Goal: Task Accomplishment & Management: Use online tool/utility

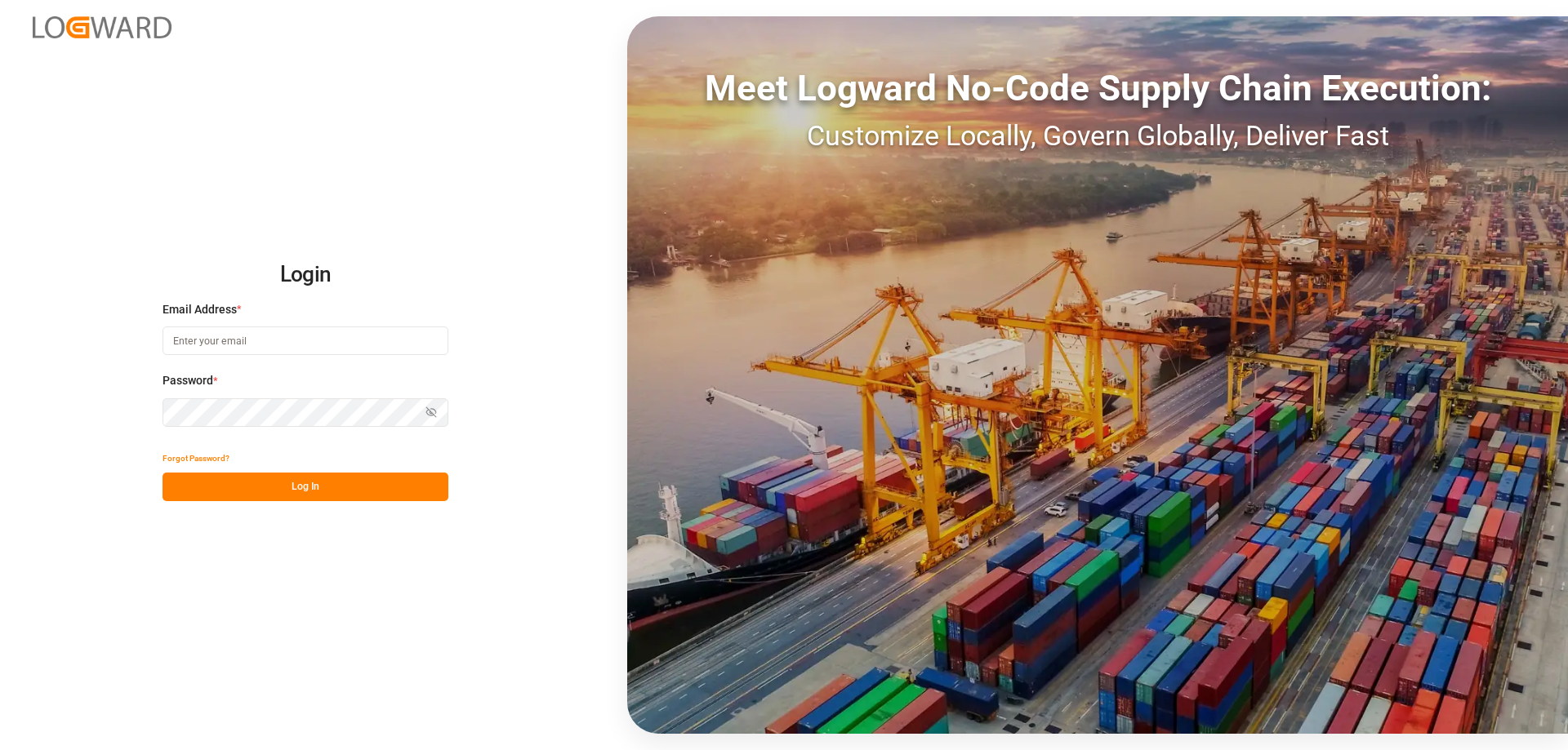
type input "melitta.dlog@delisle-sa.com"
click at [339, 480] on button "Log In" at bounding box center [306, 487] width 286 height 29
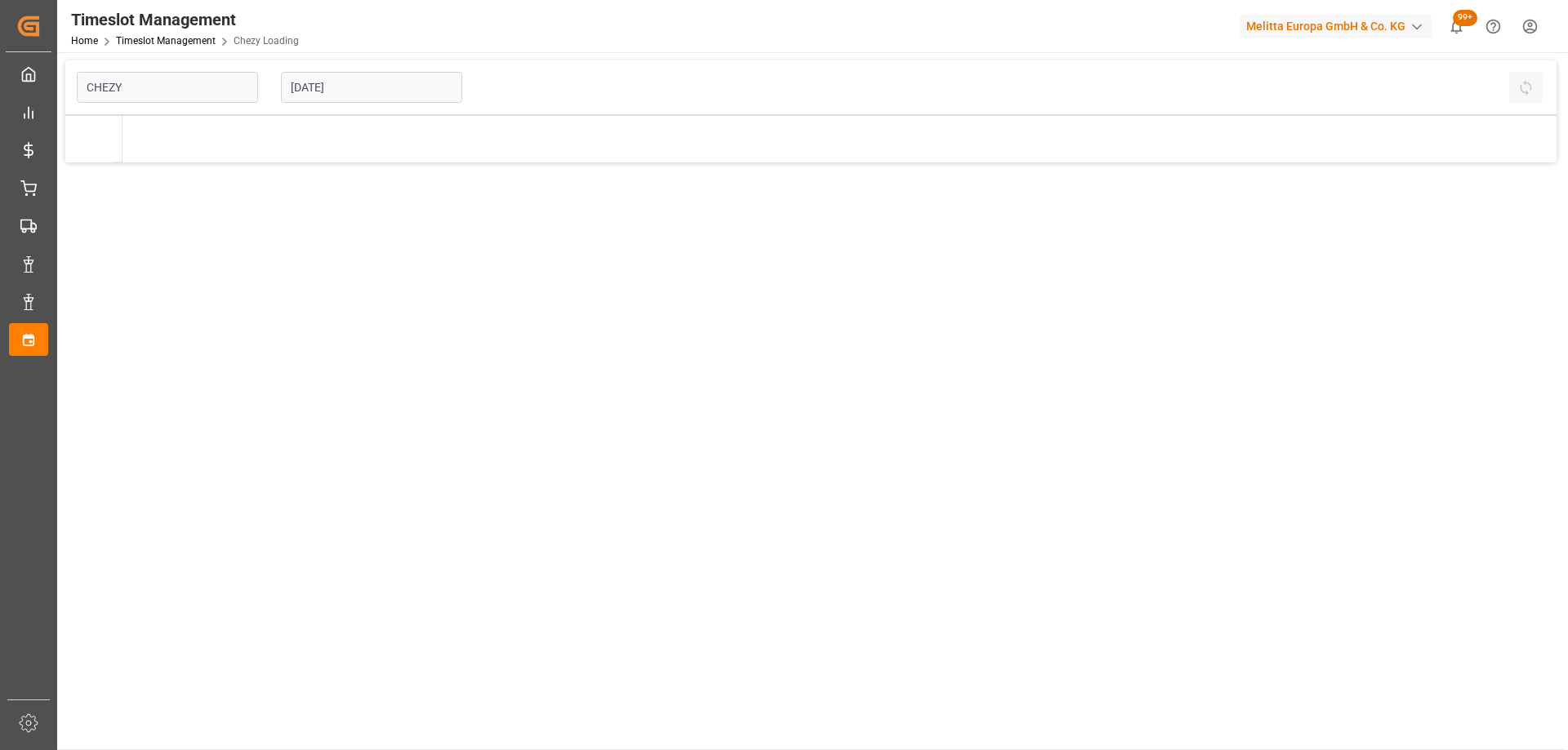
type input "Chezy Loading"
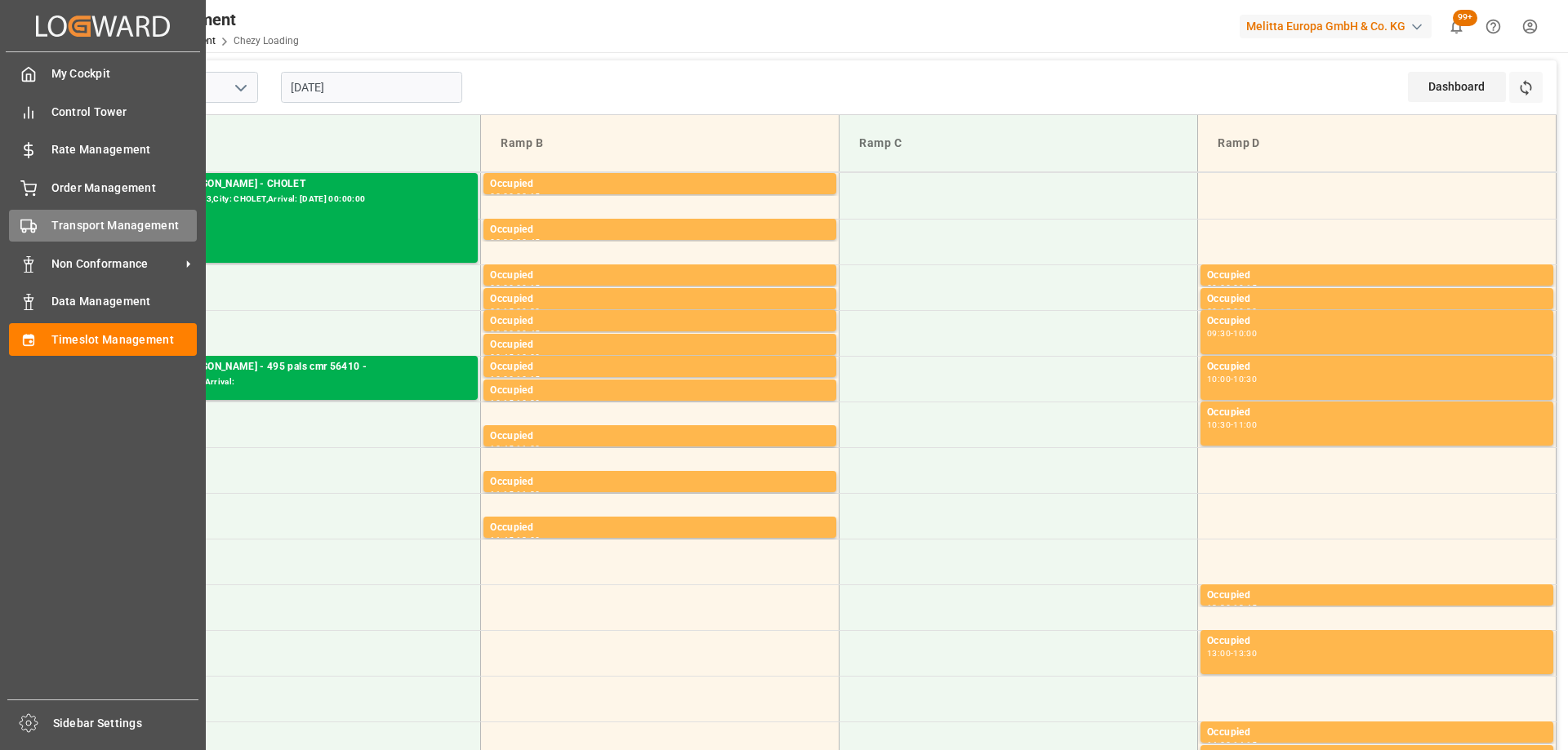
click at [42, 228] on div "Transport Management Transport Management" at bounding box center [103, 225] width 188 height 32
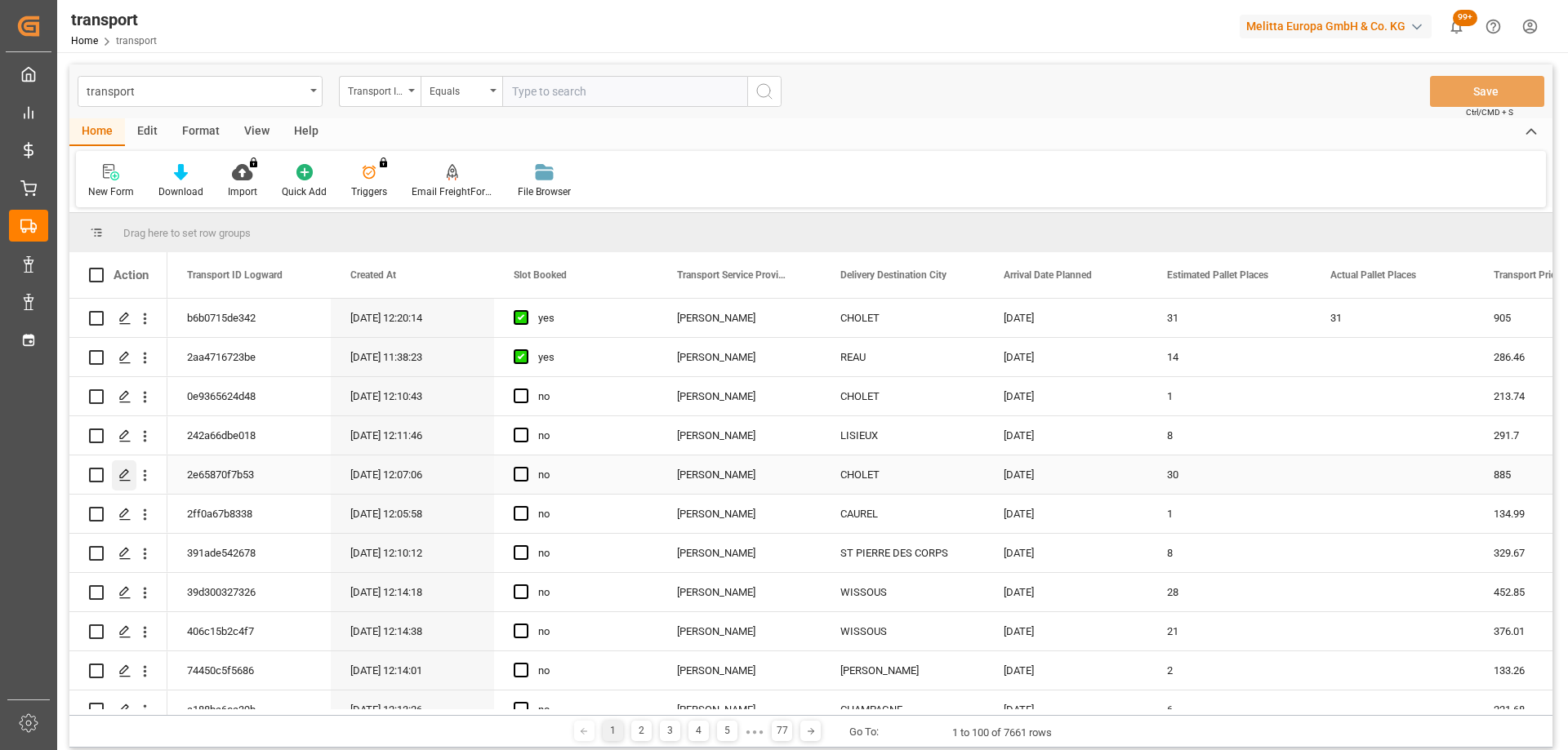
click at [125, 475] on polygon "Press SPACE to select this row." at bounding box center [123, 474] width 8 height 8
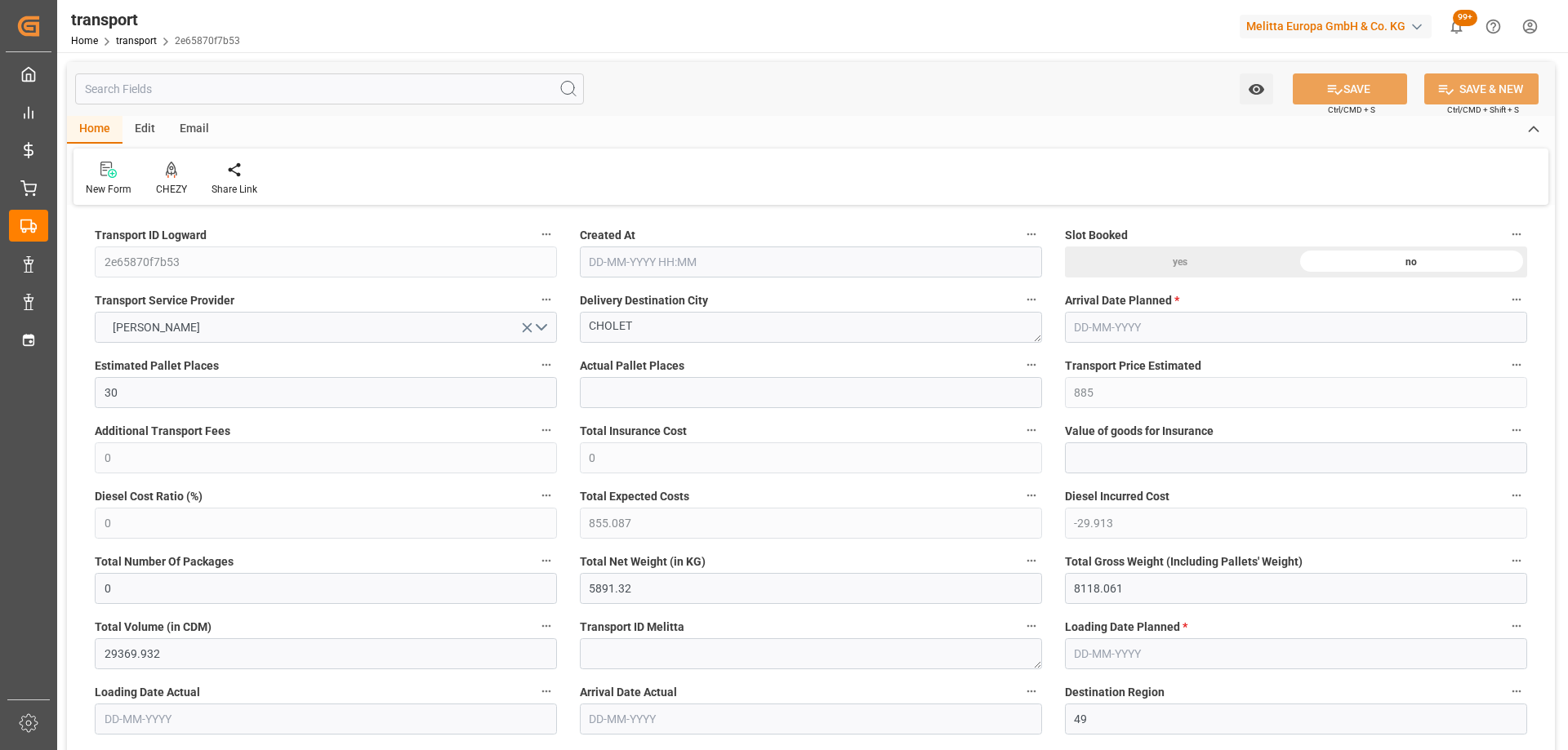
type input "30"
type input "885"
type input "0"
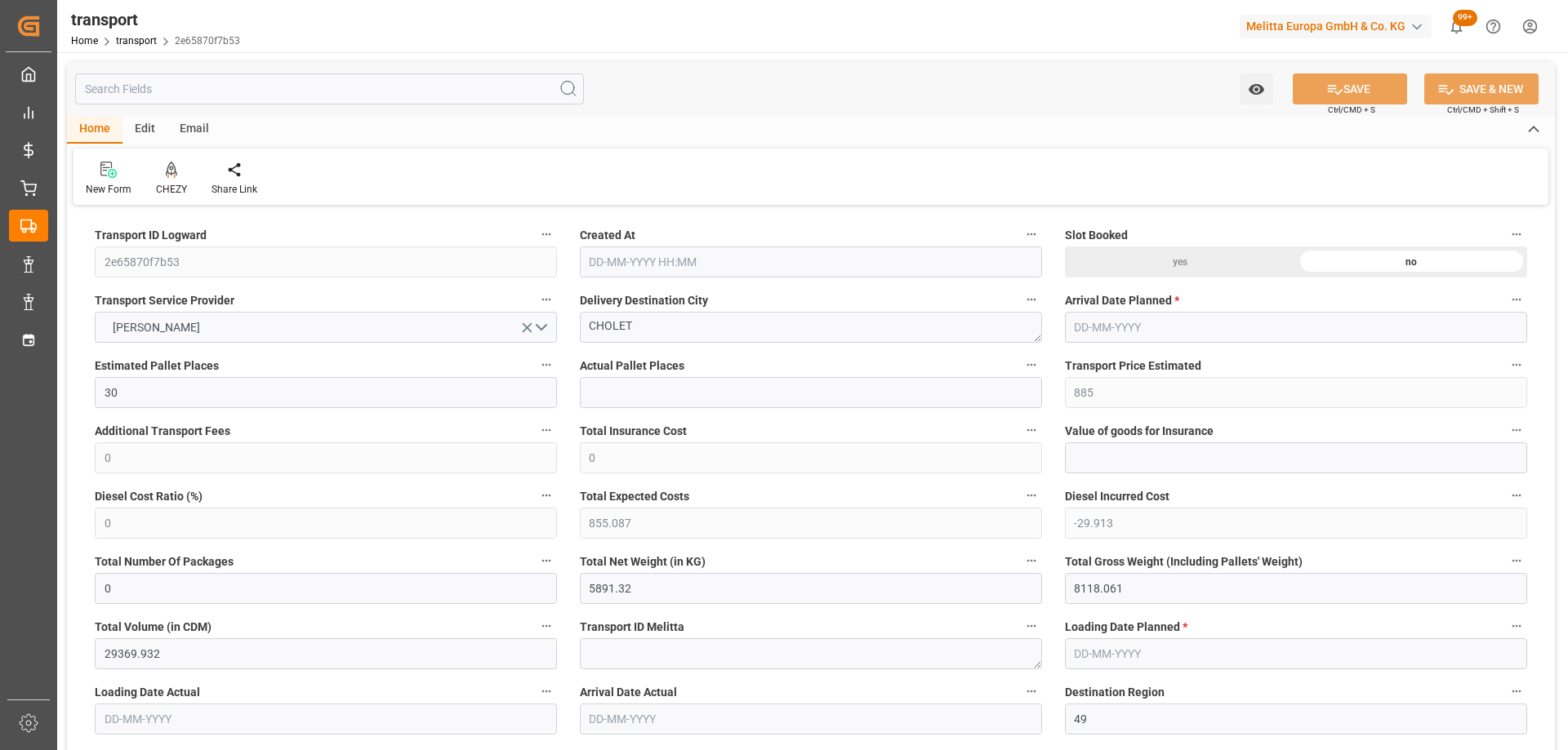
type input "855.087"
type input "-29.913"
type input "0"
type input "5891.32"
type input "8118.061"
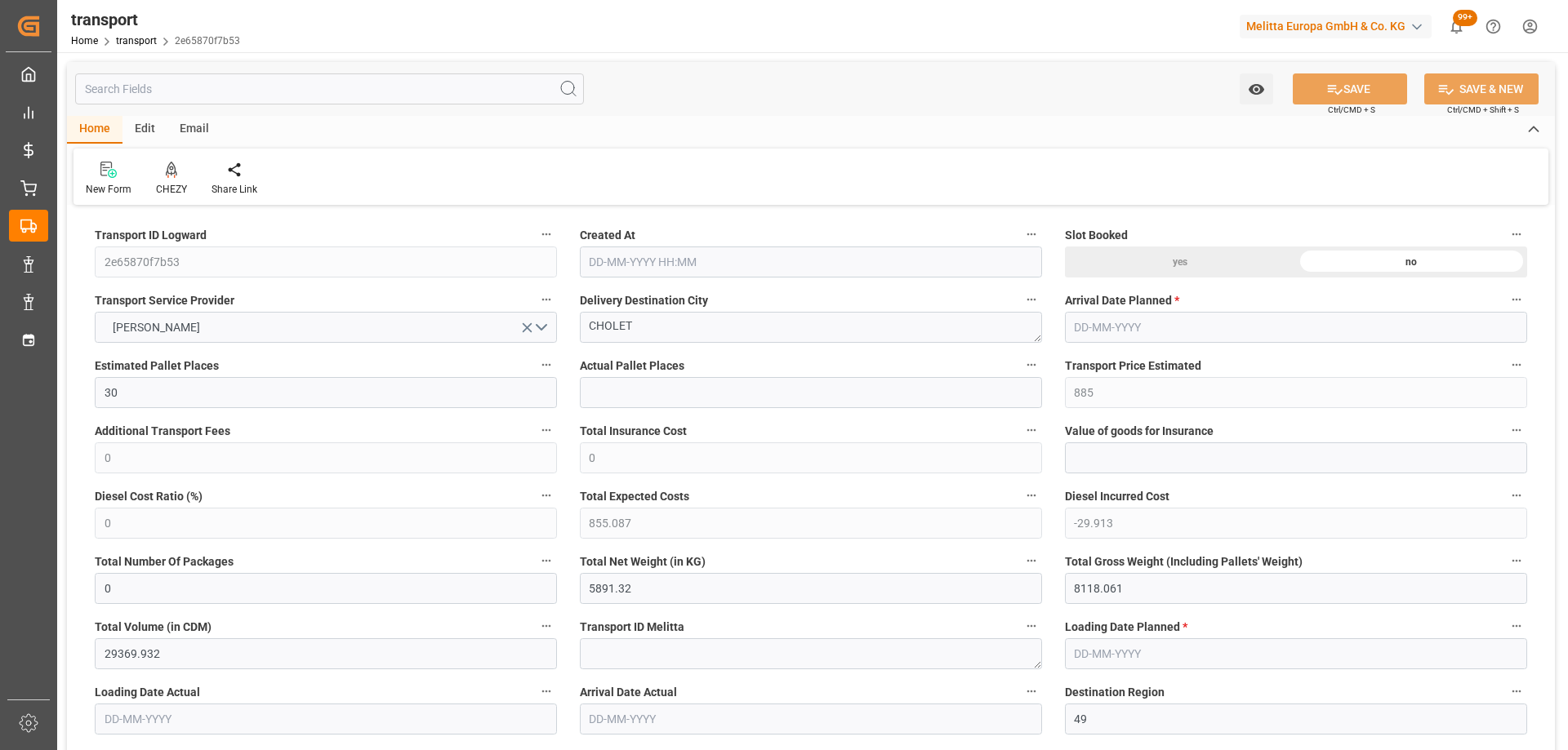
type input "29369.932"
type input "49"
type input "15"
type input "1042"
type input "42"
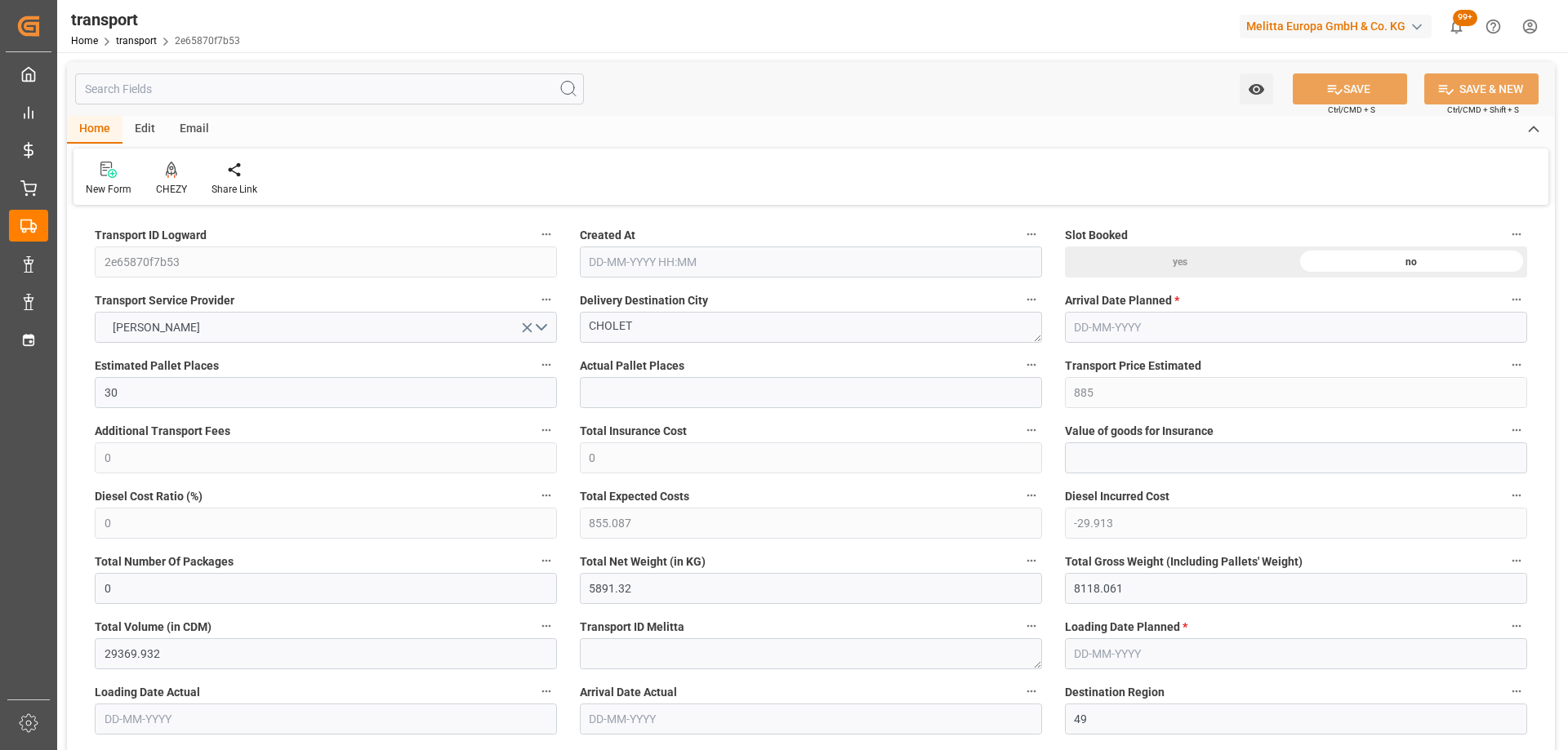
type input "101"
type input "6824.289"
type input "0"
type input "4710.8598"
type input "0"
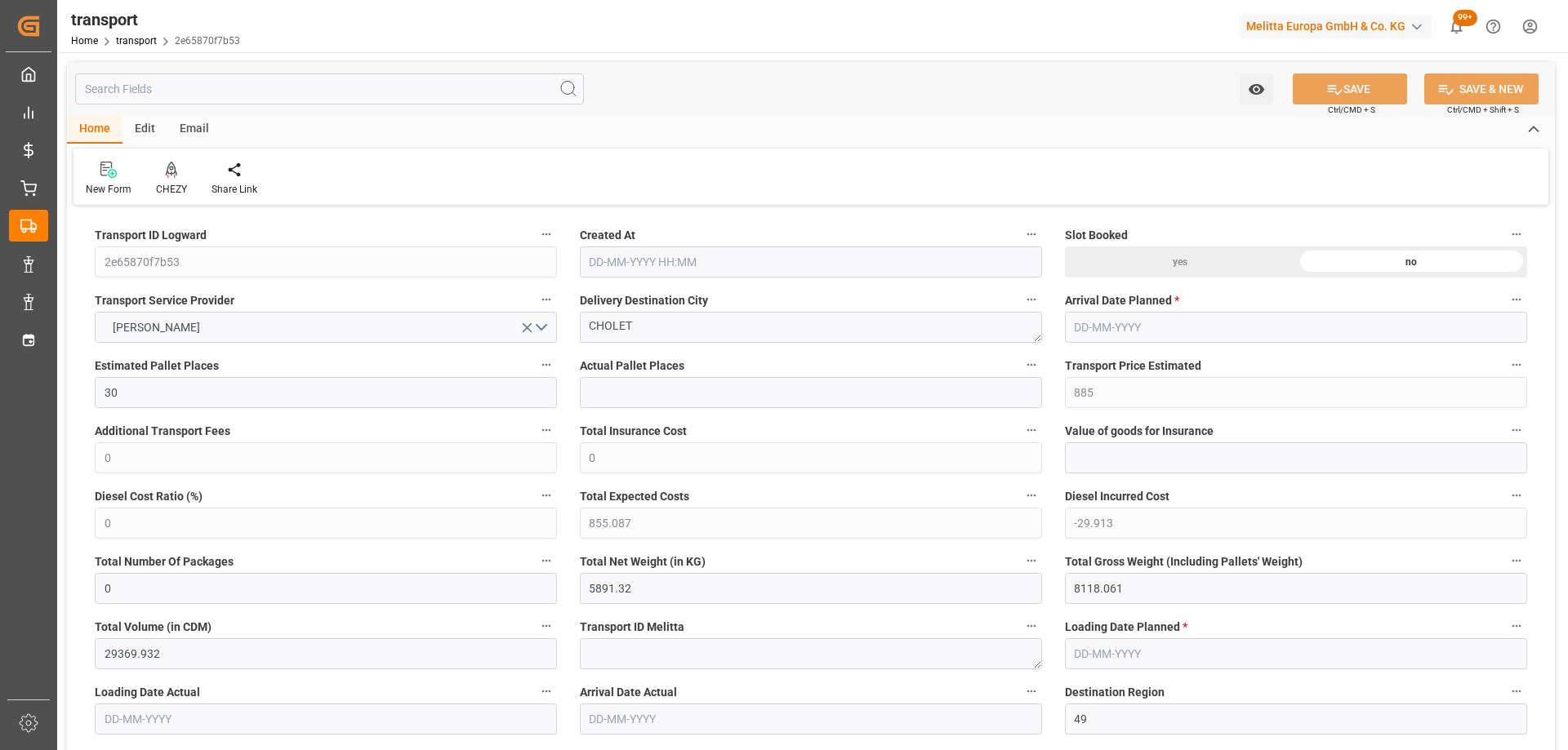
type input "0"
type input "21"
type input "35"
type input "02-10-2025 12:07"
type input "[DATE]"
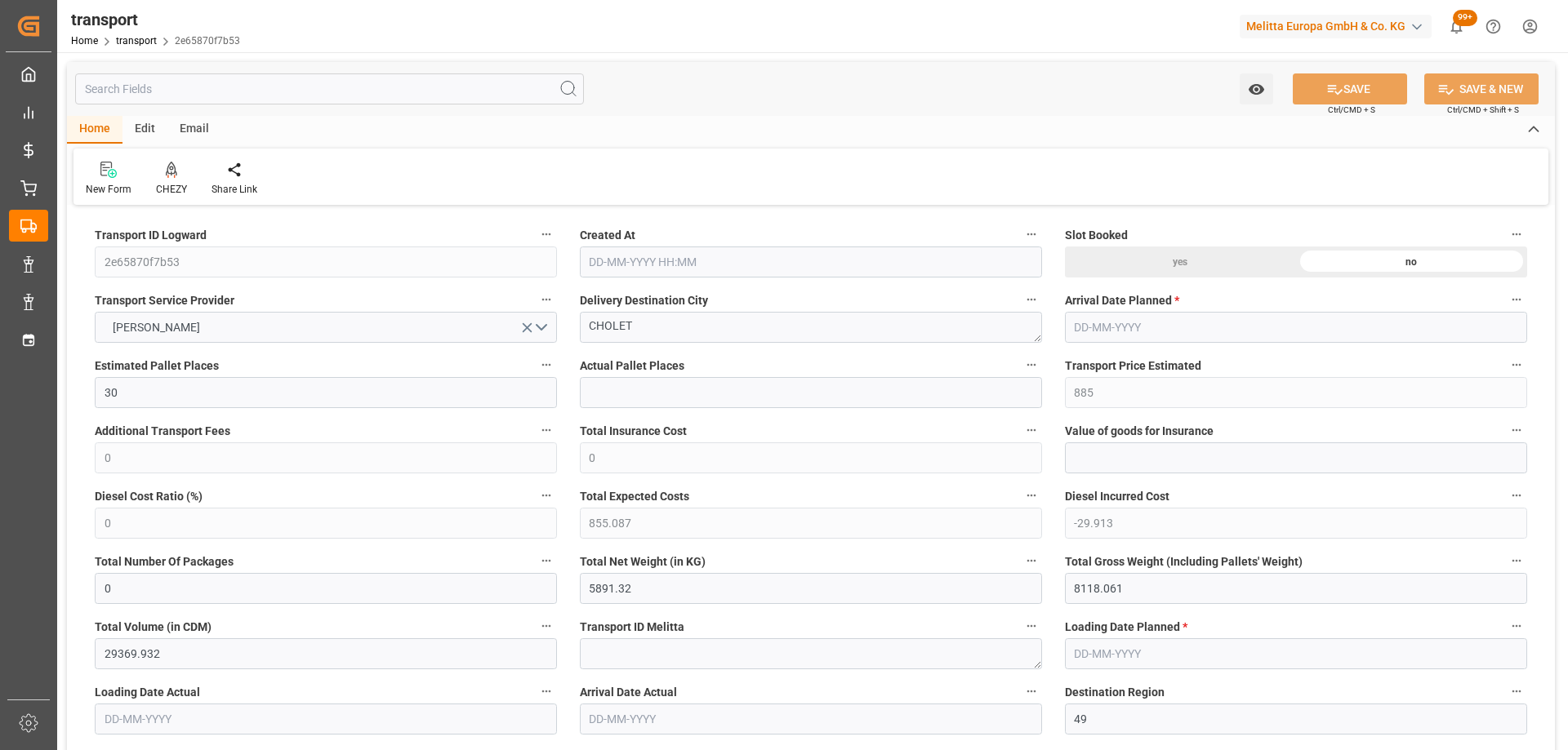
type input "[DATE]"
drag, startPoint x: 654, startPoint y: 330, endPoint x: 453, endPoint y: 386, distance: 208.7
click at [170, 183] on div "CHEZY" at bounding box center [171, 190] width 31 height 15
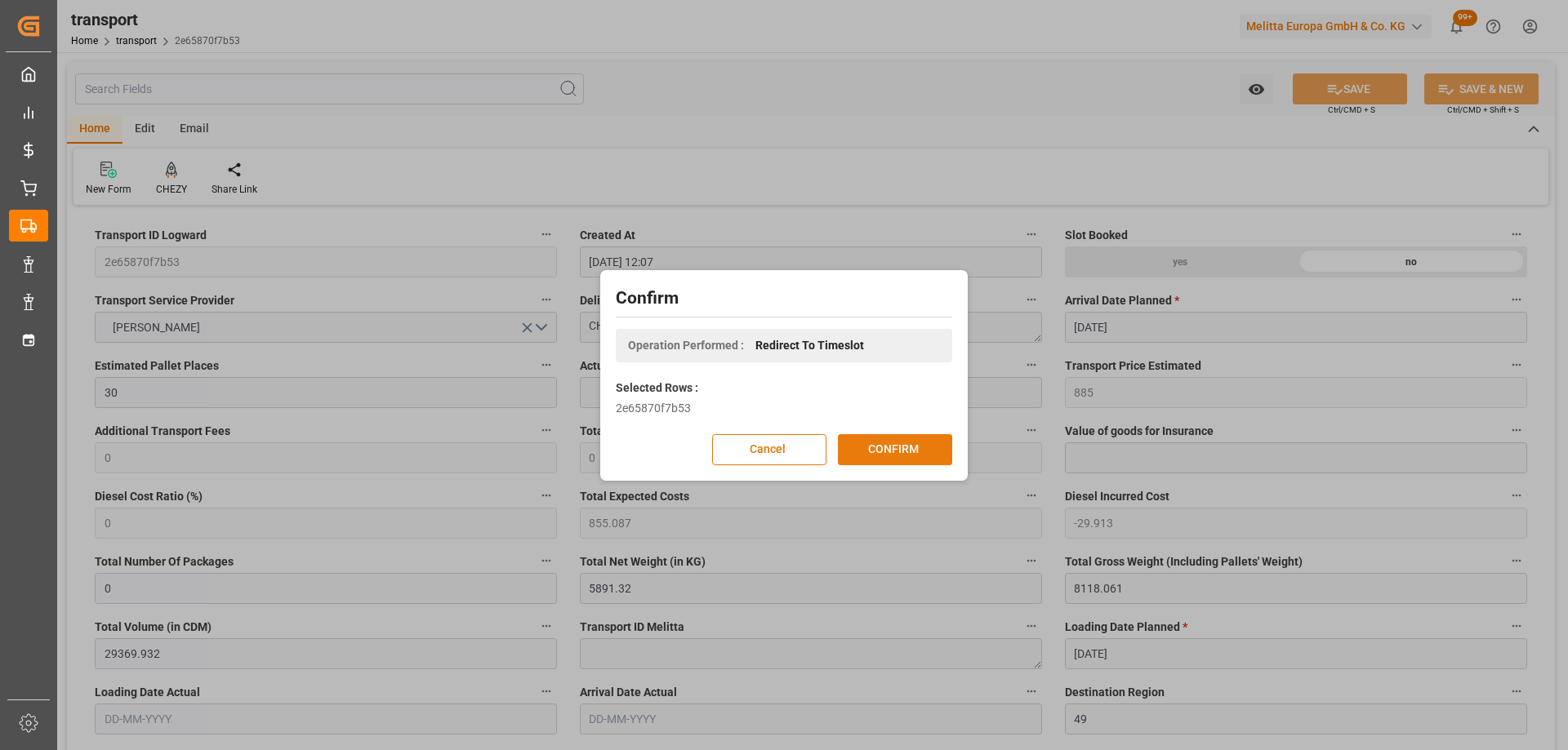
click at [896, 447] on button "CONFIRM" at bounding box center [895, 450] width 114 height 31
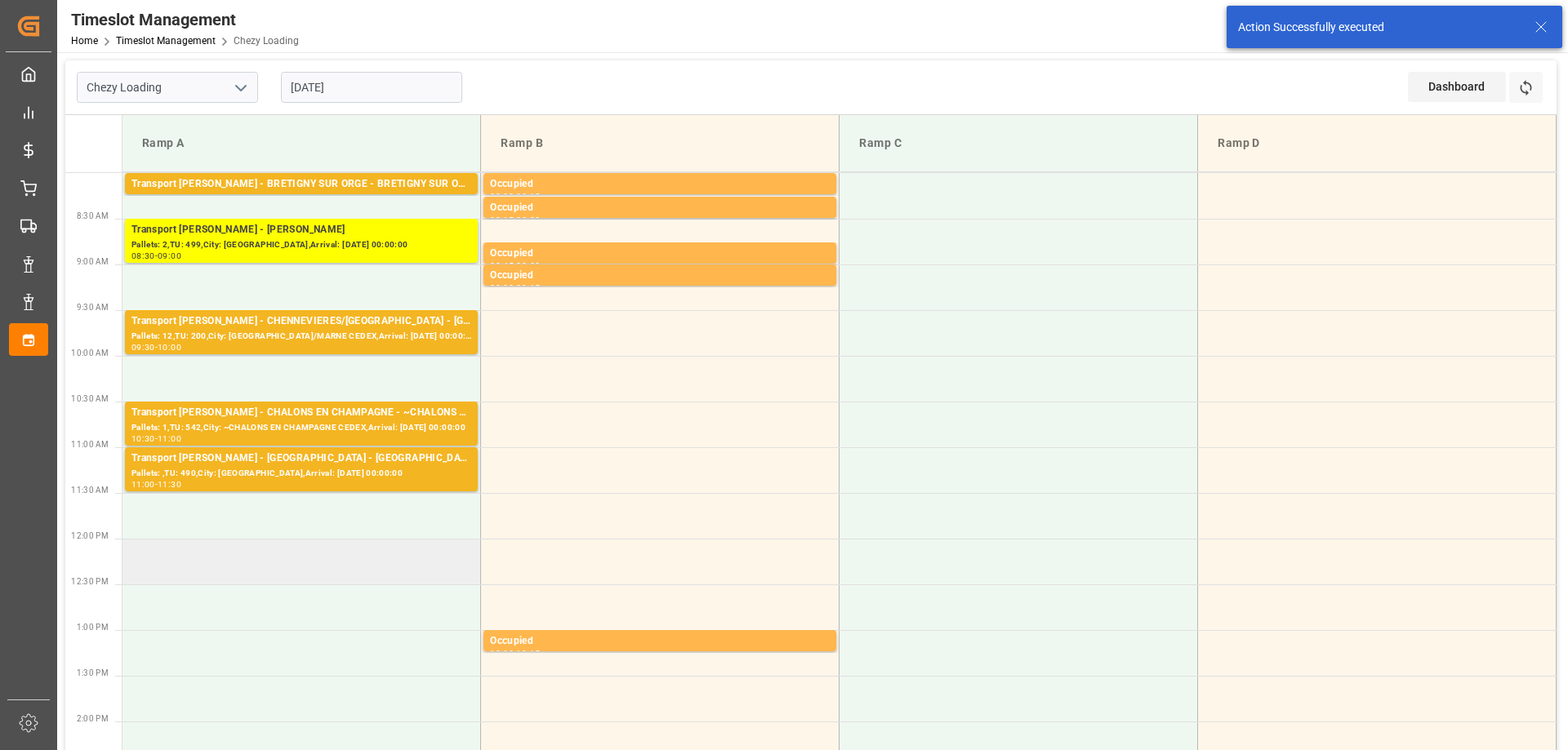
click at [309, 570] on td at bounding box center [301, 561] width 358 height 46
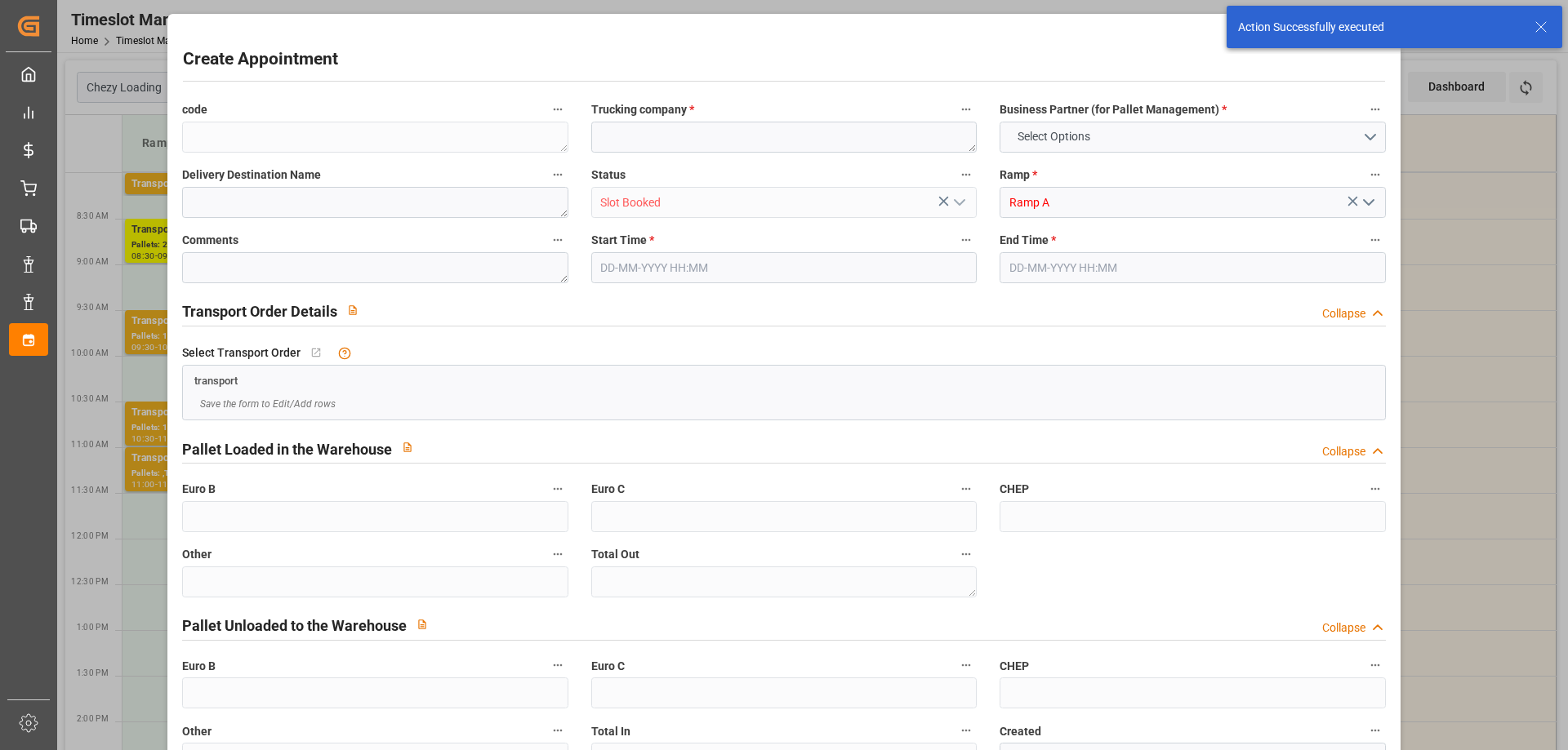
type input "0"
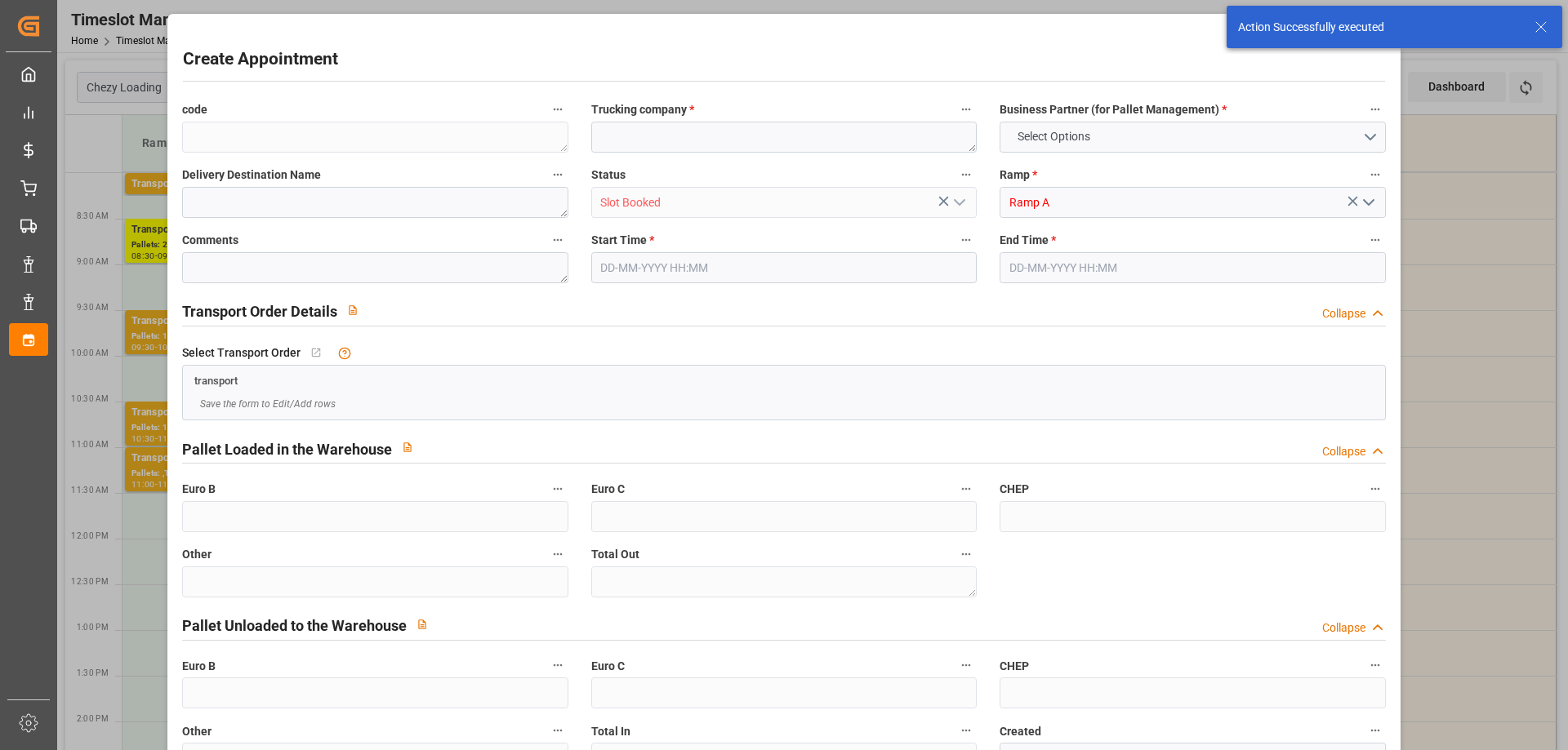
type input "0"
type input "06-10-2025 12:00"
type input "06-10-2025 13:00"
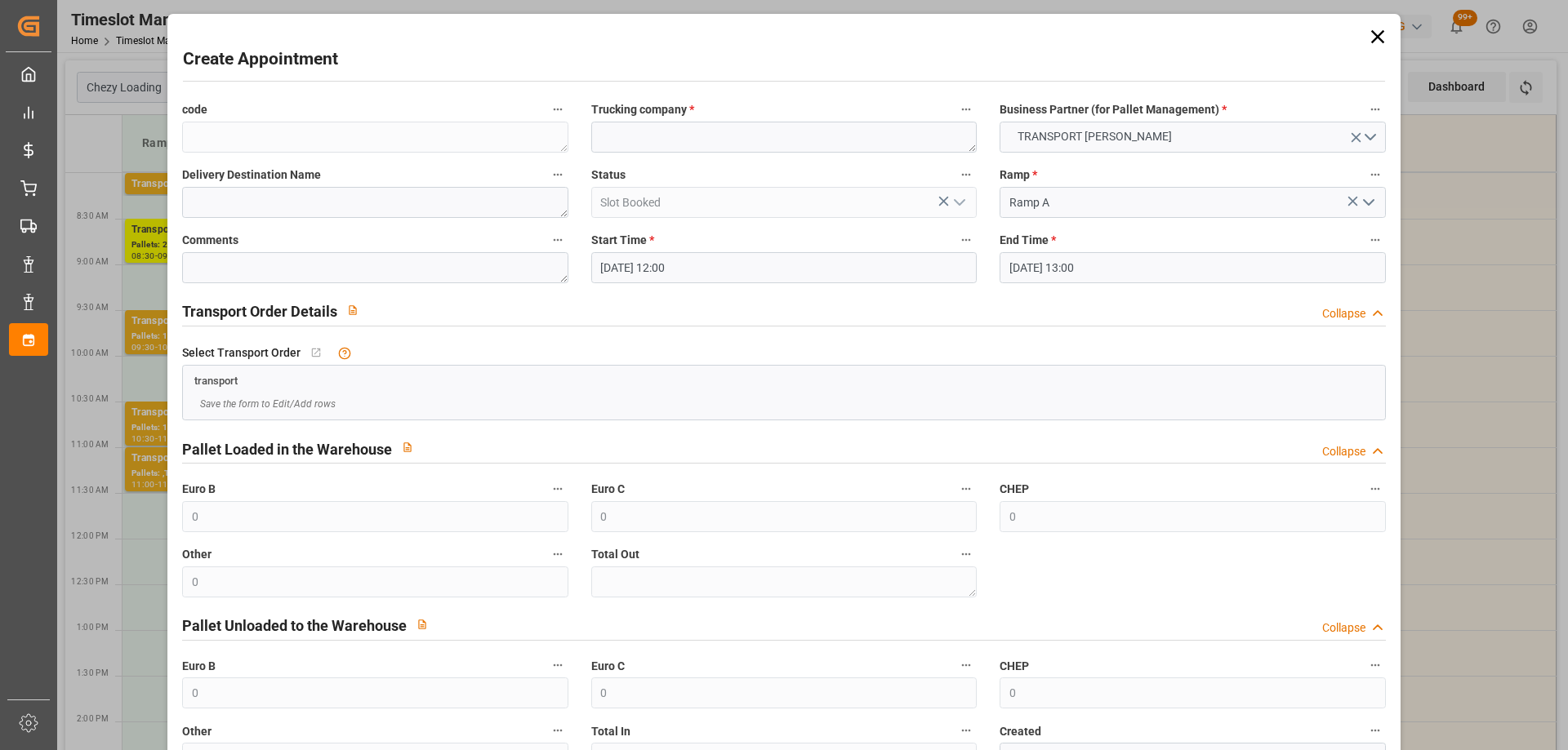
click at [709, 274] on input "06-10-2025 12:00" at bounding box center [784, 267] width 385 height 31
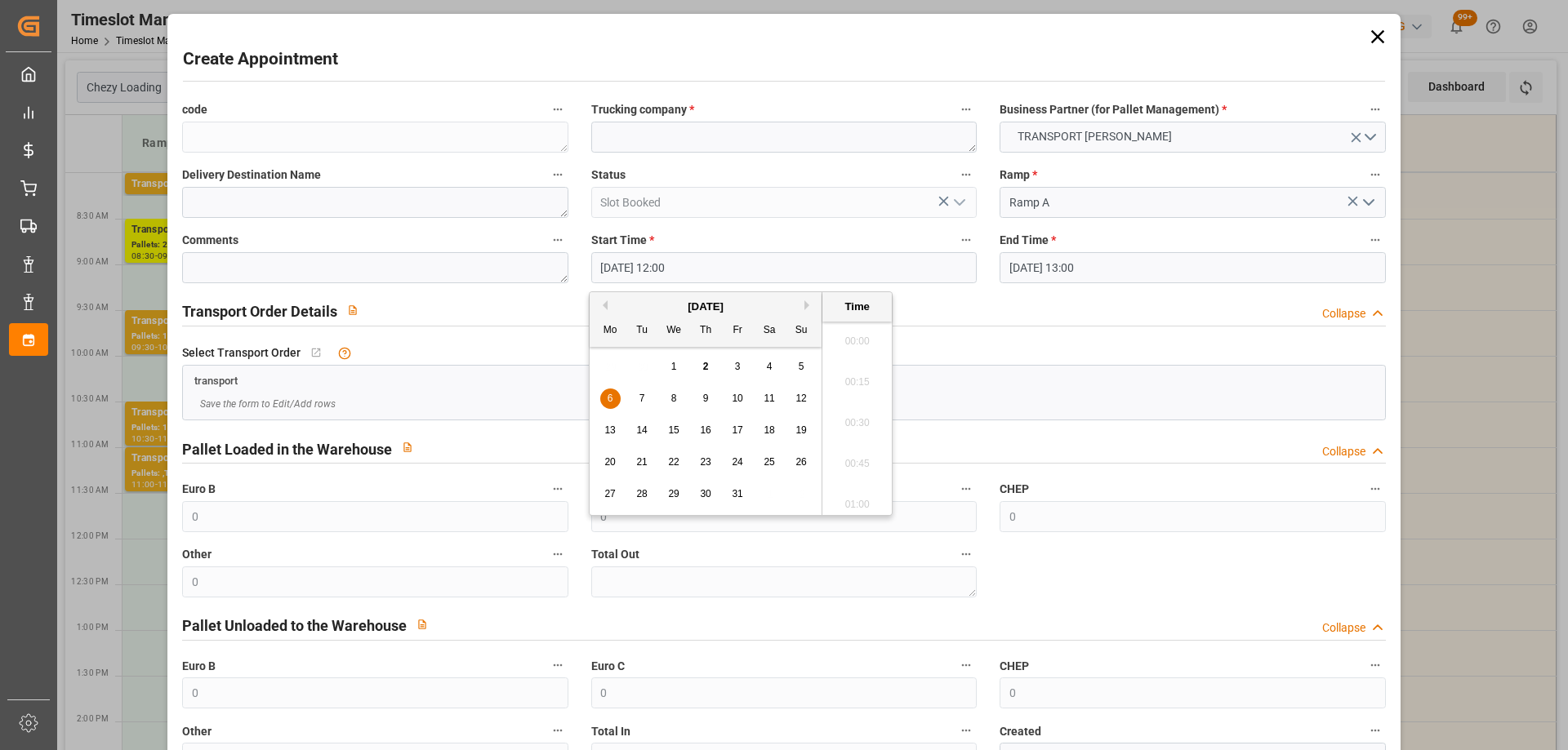
scroll to position [1884, 0]
click at [738, 370] on span "3" at bounding box center [738, 367] width 6 height 11
type input "03-10-2025 12:00"
click at [1366, 36] on icon at bounding box center [1377, 36] width 22 height 22
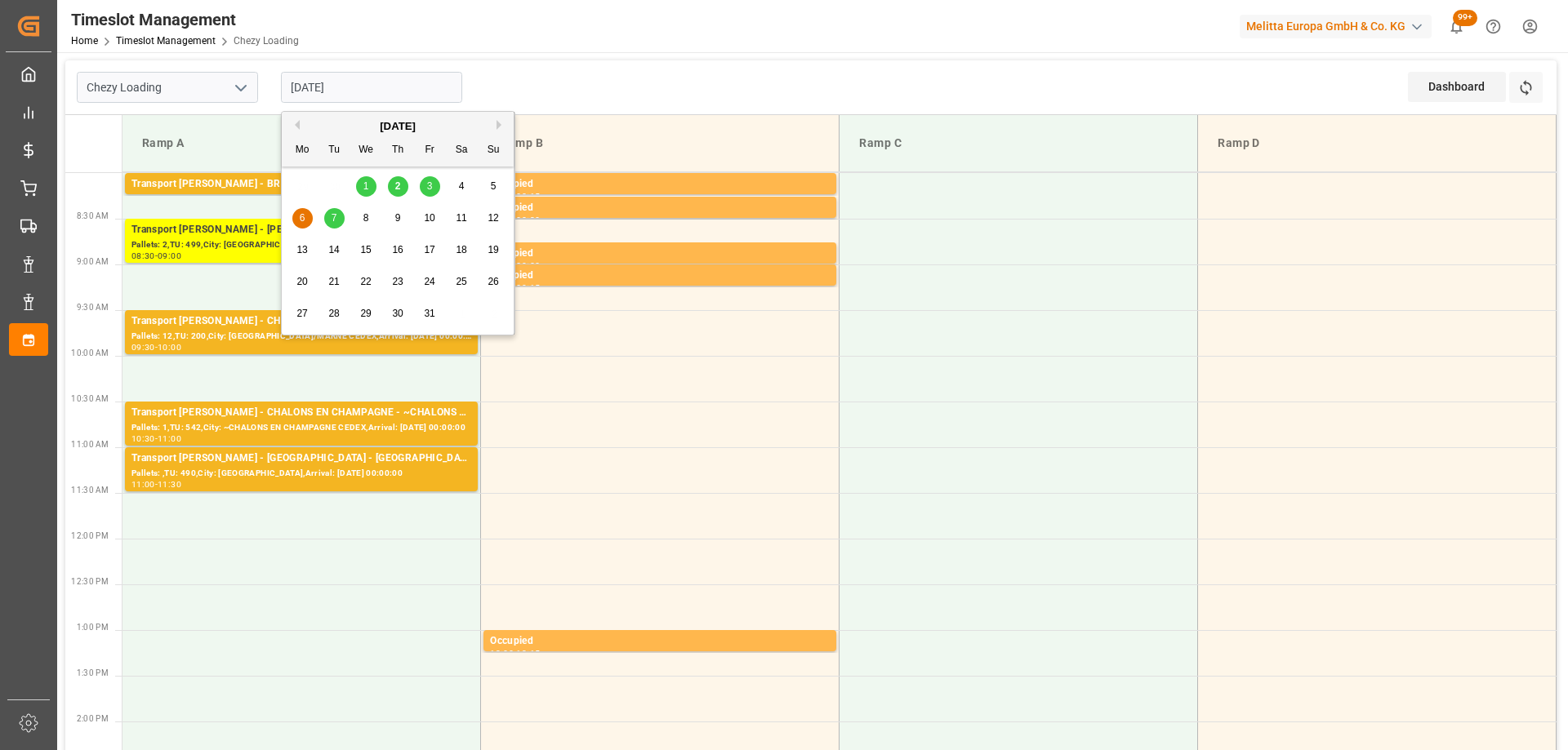
click at [370, 83] on input "[DATE]" at bounding box center [371, 87] width 181 height 31
click at [427, 188] on span "3" at bounding box center [430, 186] width 6 height 11
type input "[DATE]"
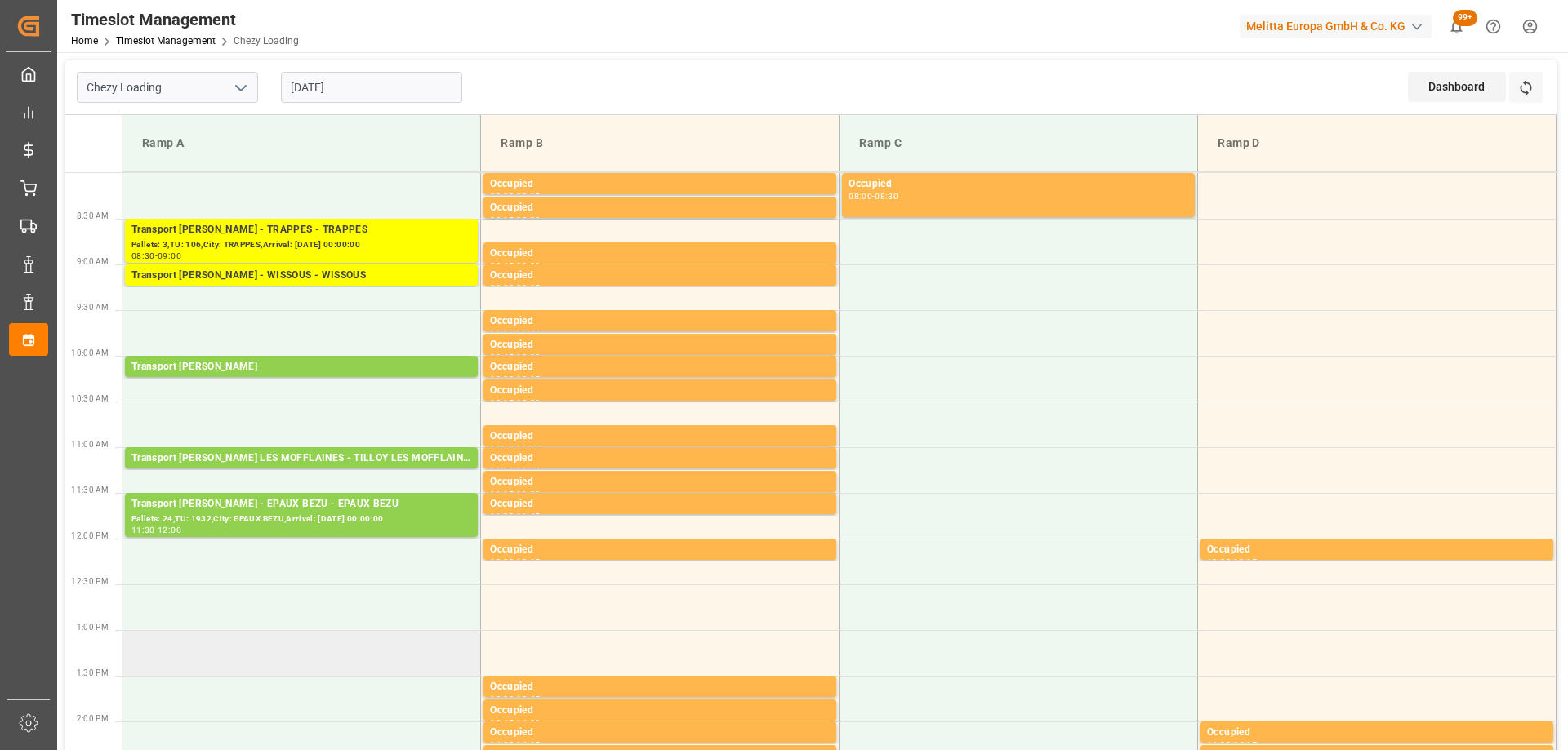
click at [303, 641] on td at bounding box center [301, 653] width 358 height 46
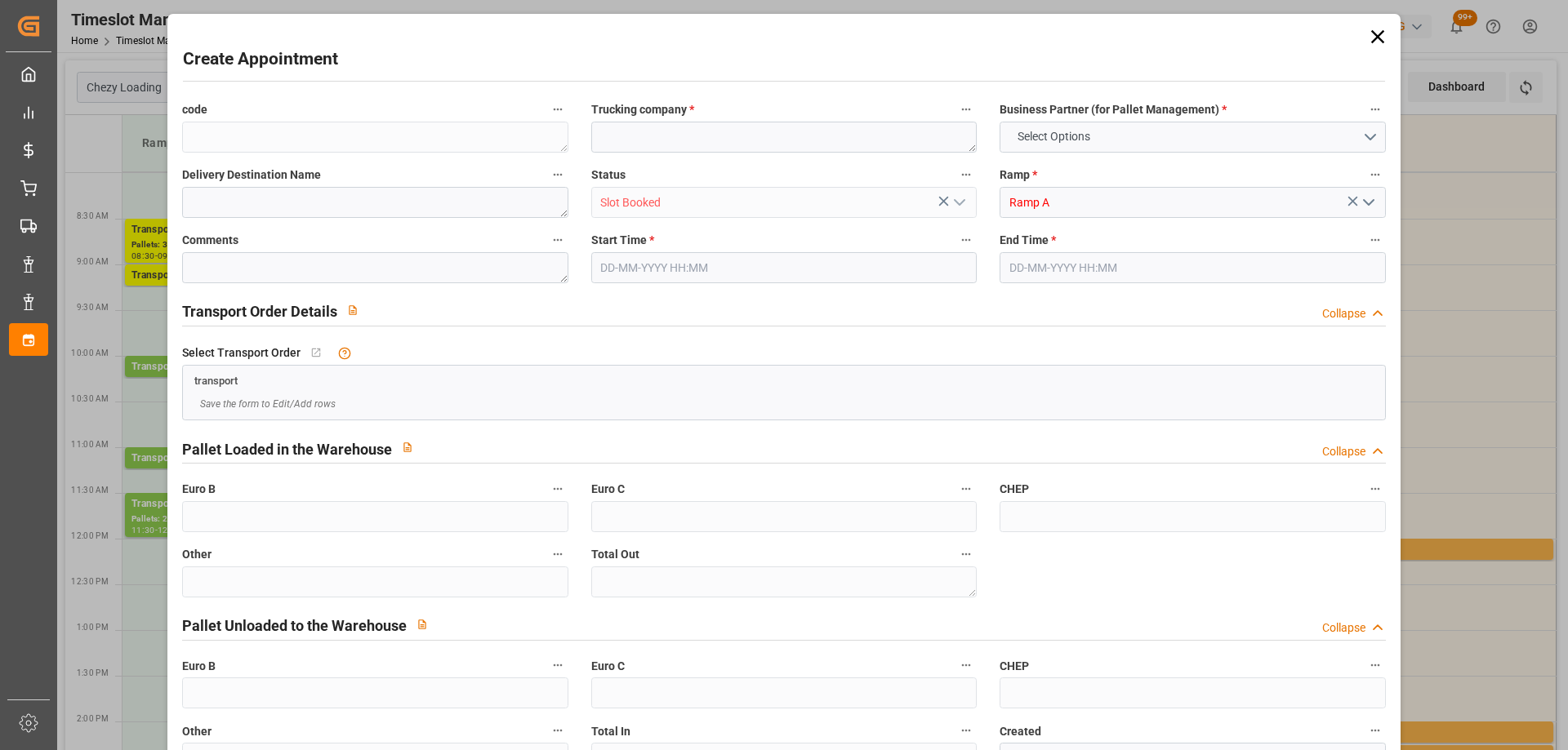
type input "0"
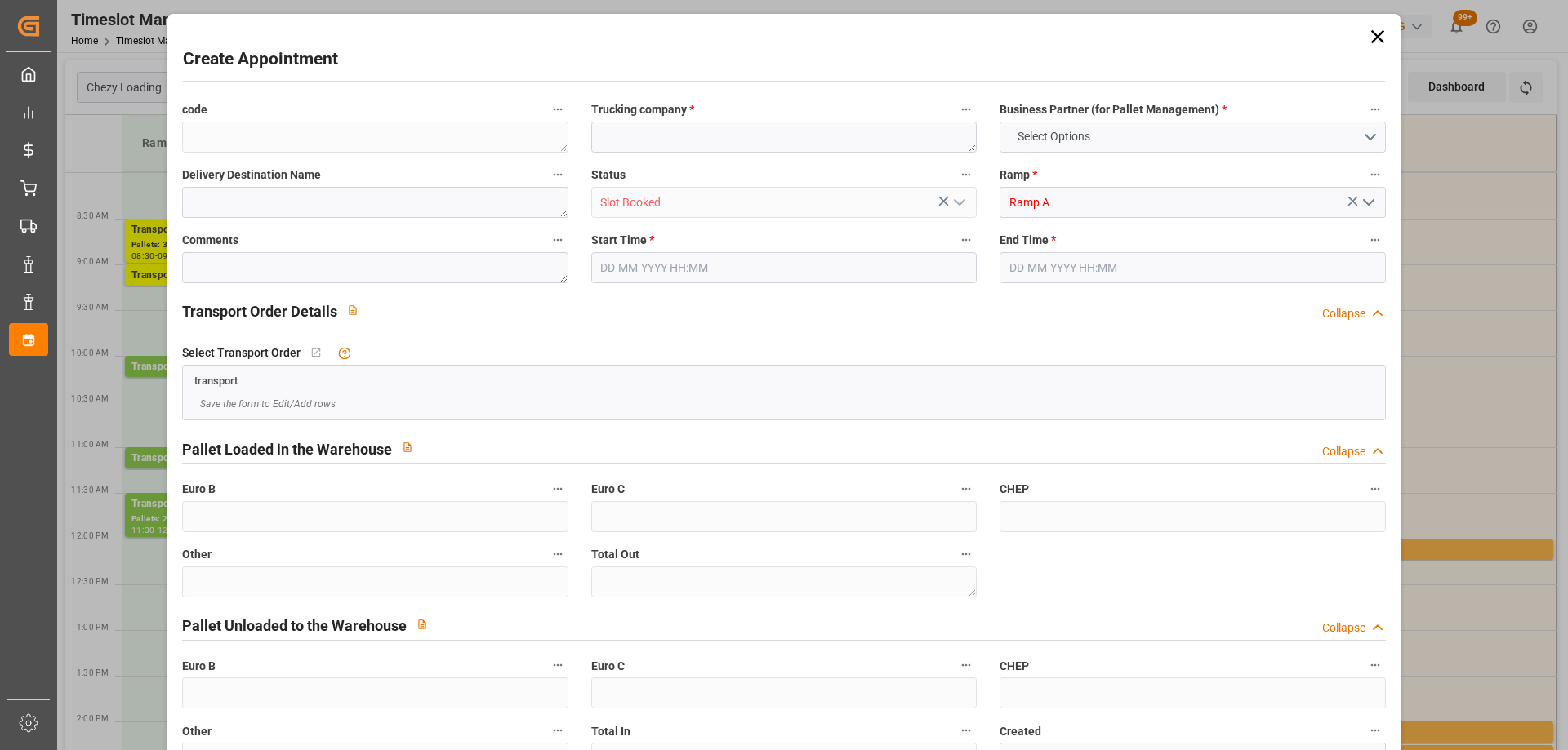
type input "0"
type input "03-10-2025 13:00"
type input "03-10-2025 14:00"
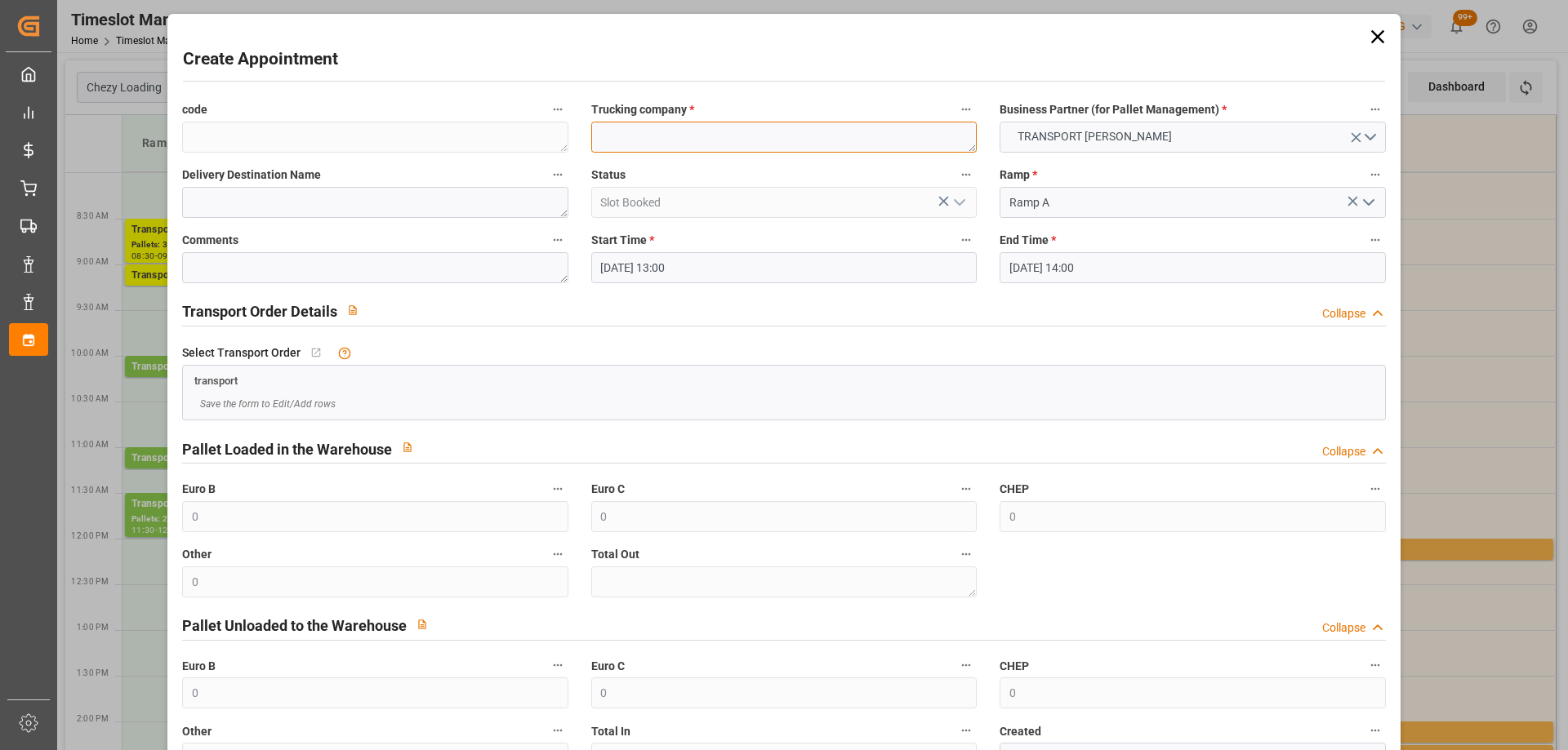
paste textarea "CHOLET"
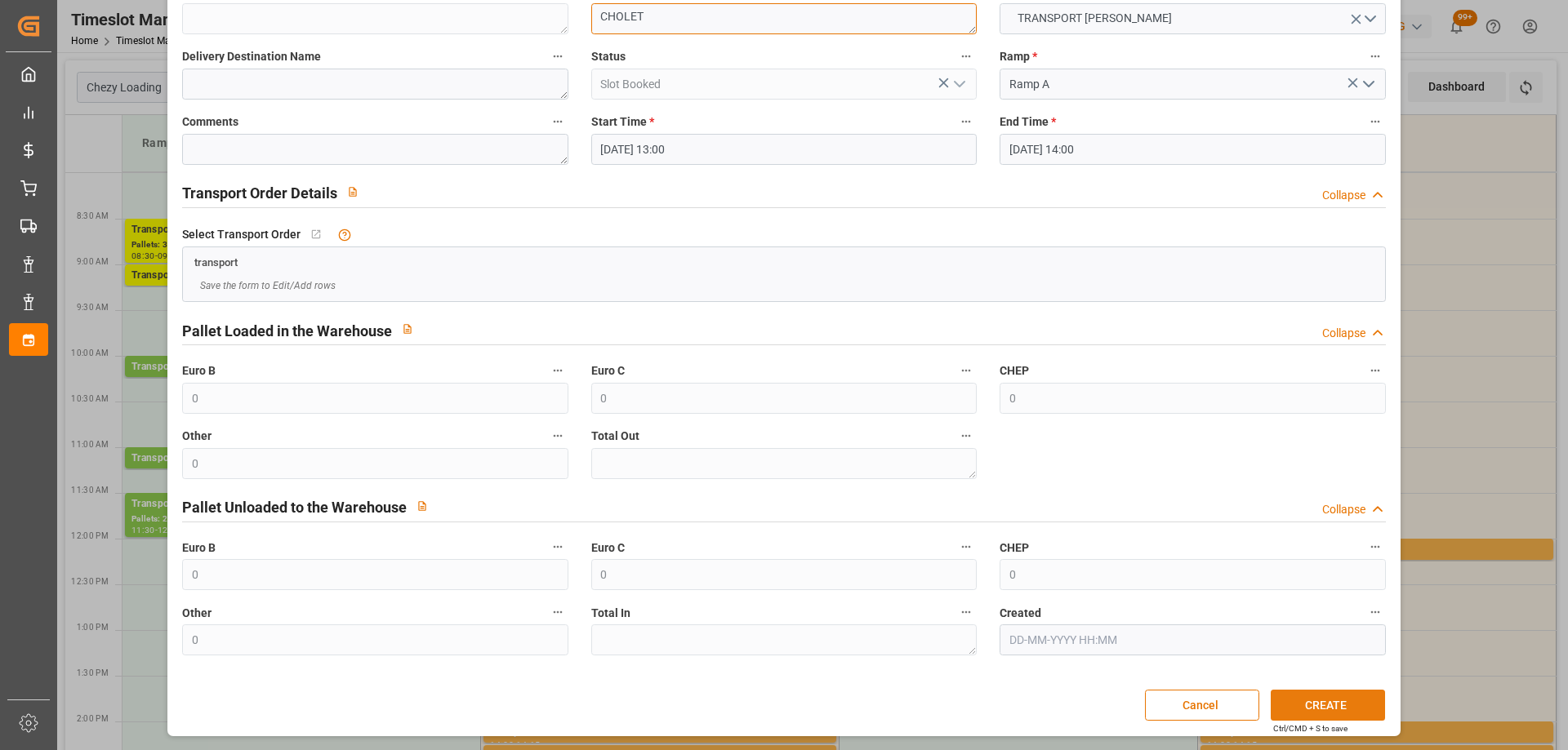
type textarea "CHOLET"
click at [1306, 699] on button "CREATE" at bounding box center [1328, 705] width 114 height 31
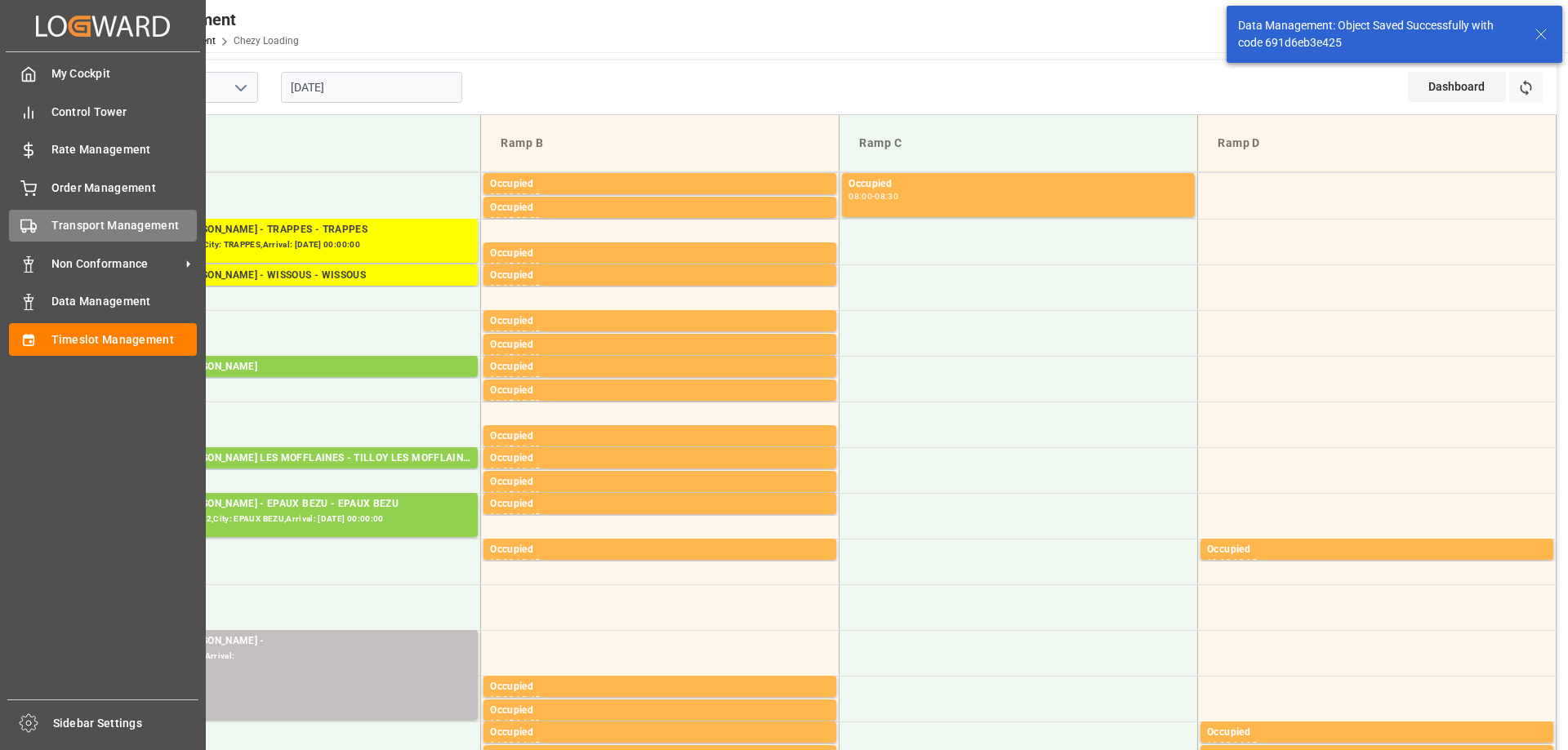
click at [53, 219] on span "Transport Management" at bounding box center [124, 225] width 146 height 17
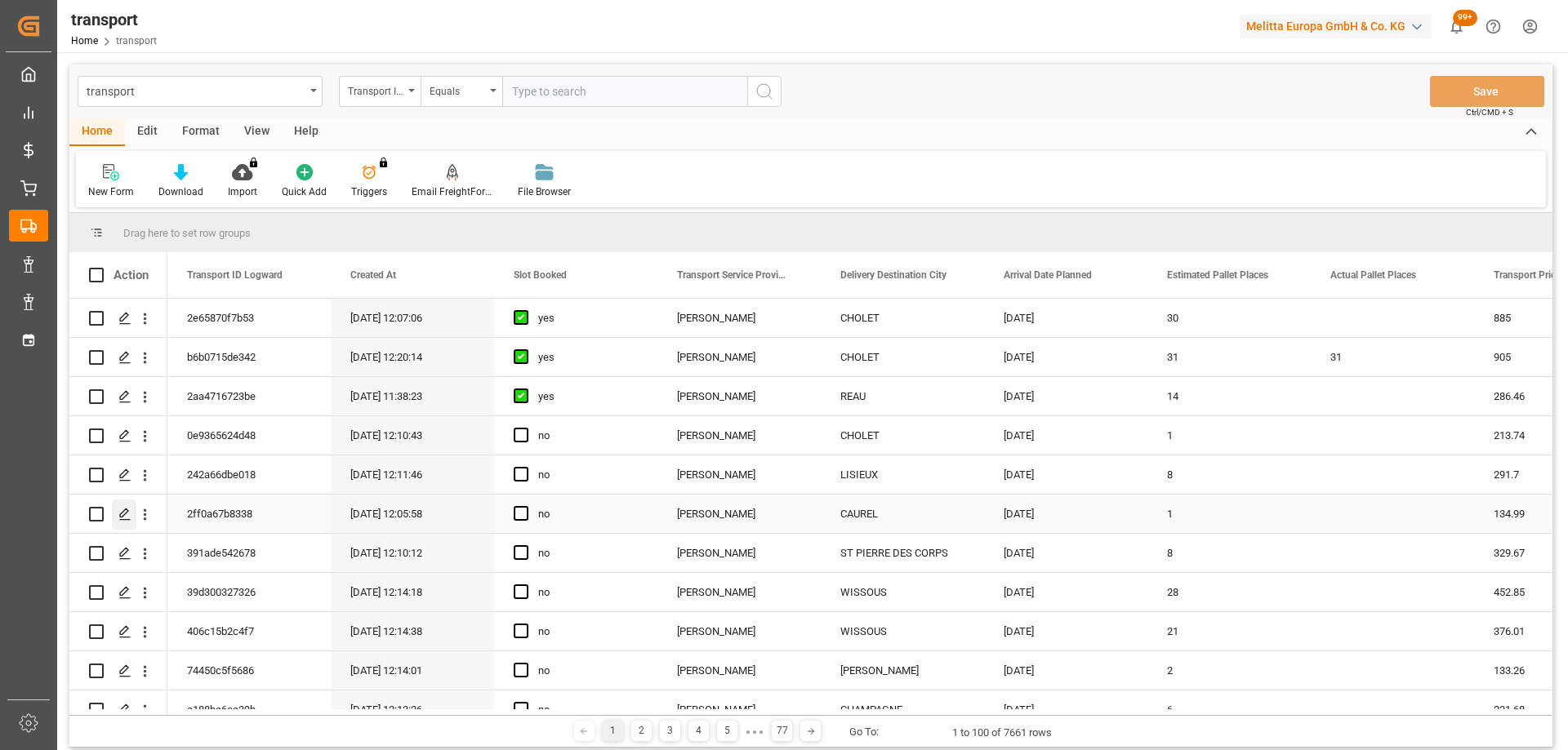
click at [125, 504] on div "Press SPACE to select this row." at bounding box center [124, 514] width 24 height 30
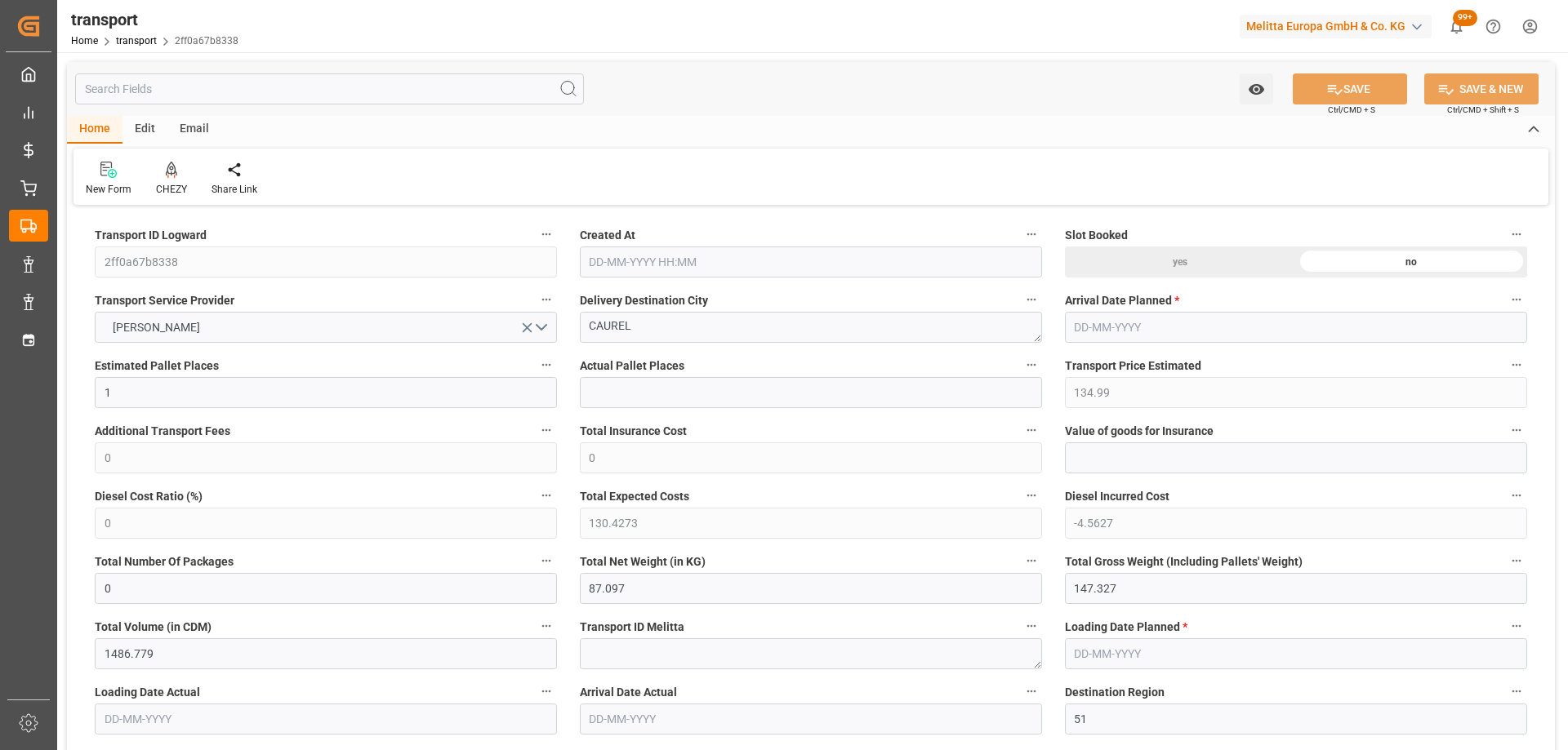
type input "1"
type input "134.99"
type input "0"
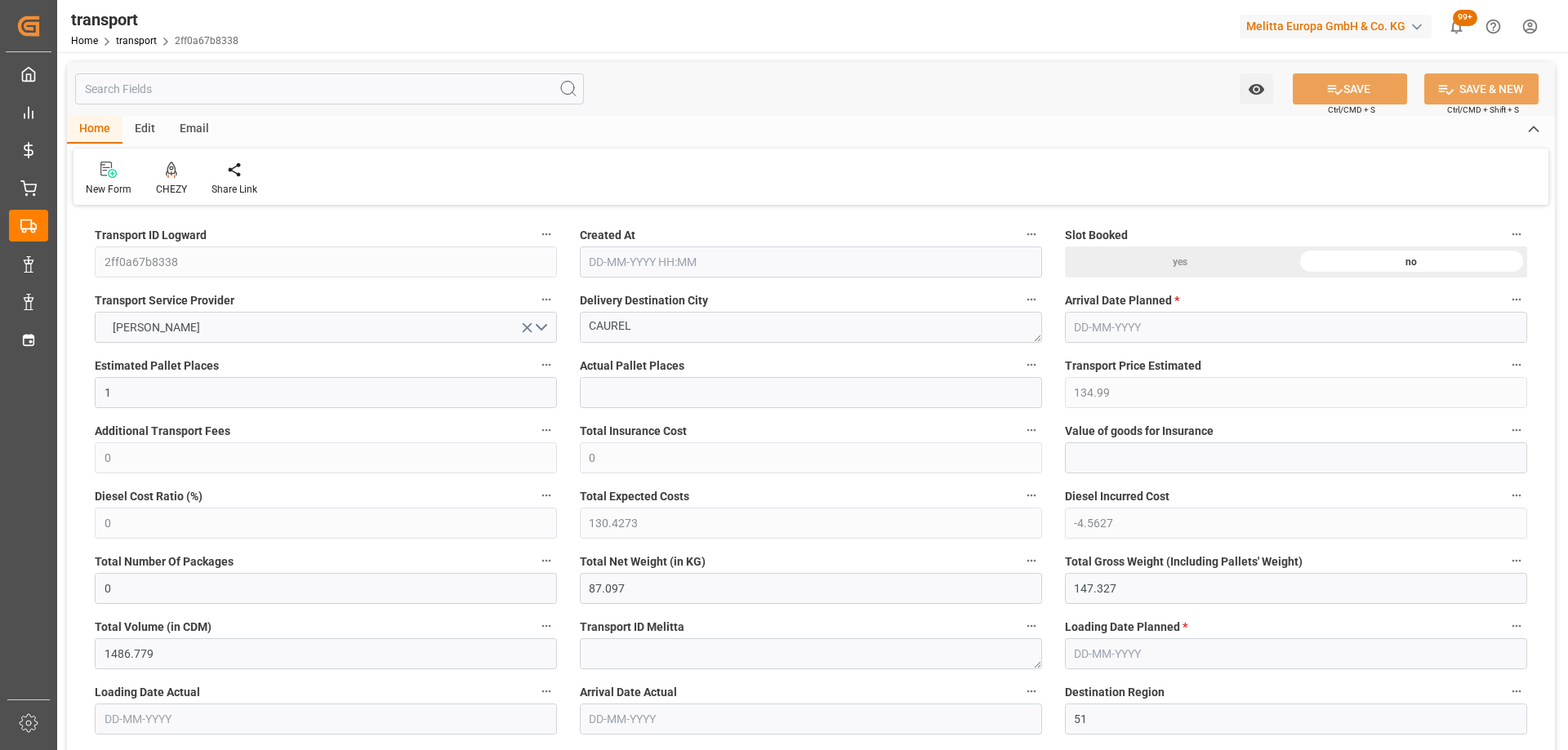
type input "130.4273"
type input "-4.5627"
type input "0"
type input "87.097"
type input "147.327"
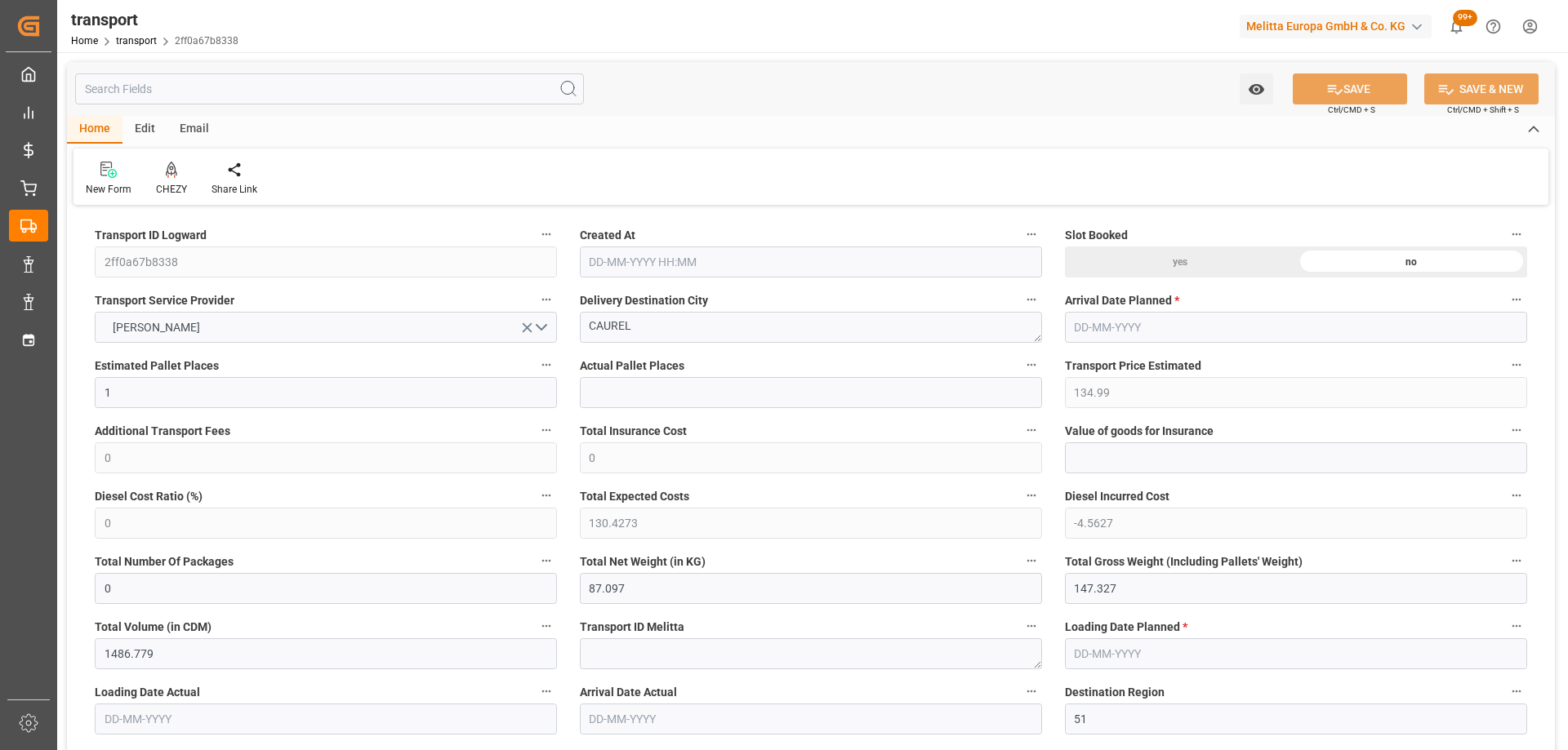
type input "1486.779"
type input "51"
type input "0"
type input "191"
type input "1"
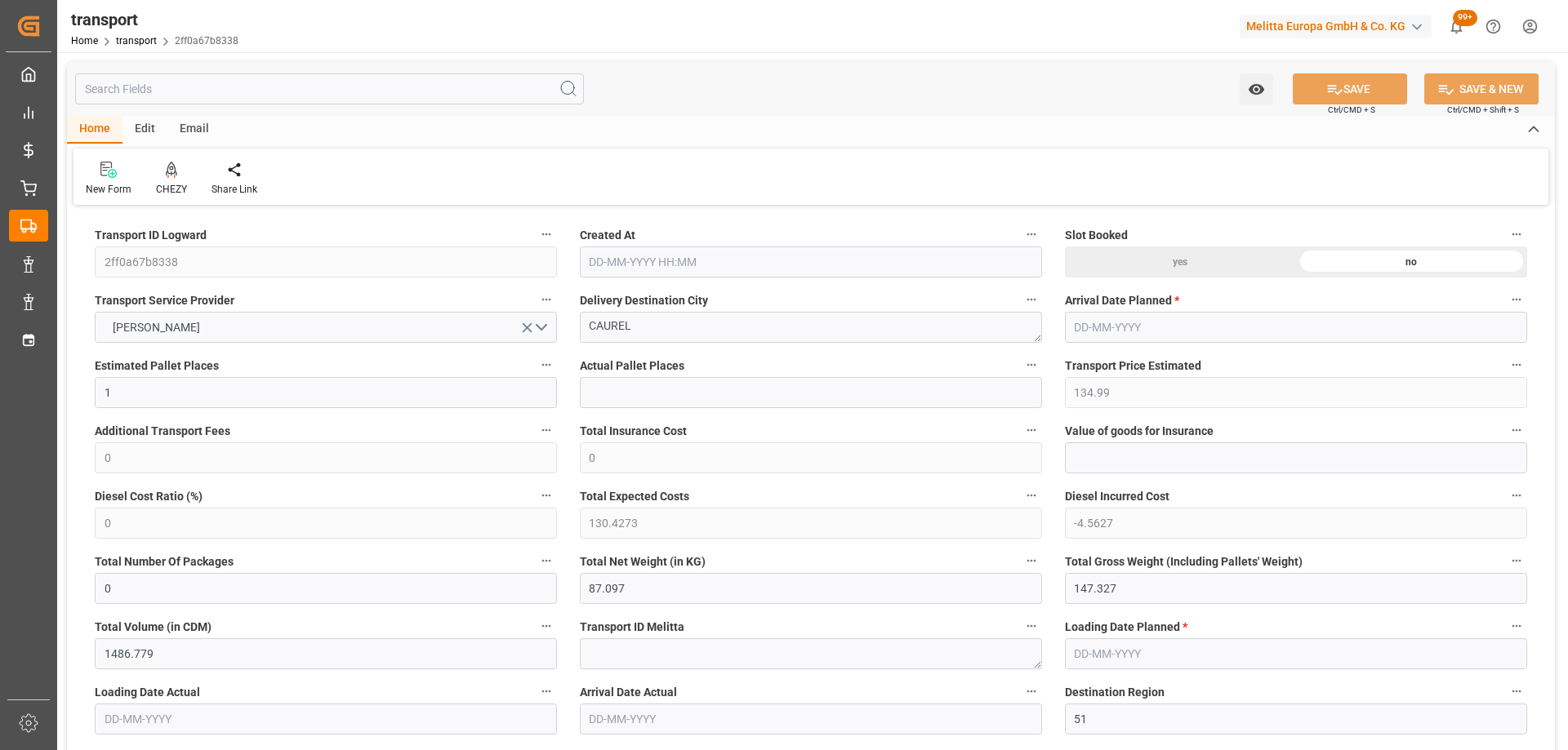
type input "101"
type input "124.327"
type input "0"
type input "4710.8598"
type input "0"
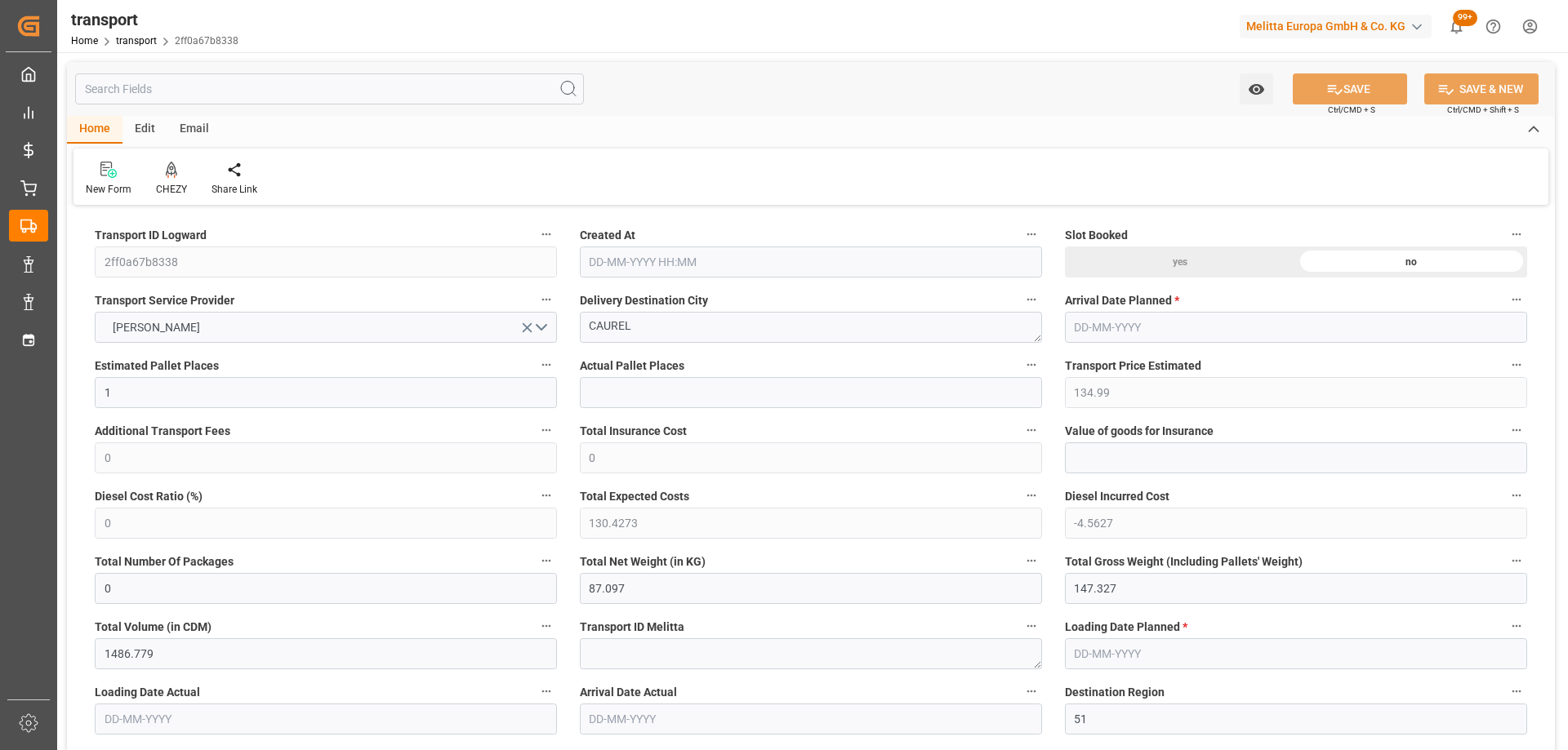
type input "0"
type input "21"
type input "35"
type input "02-10-2025 12:05"
type input "[DATE]"
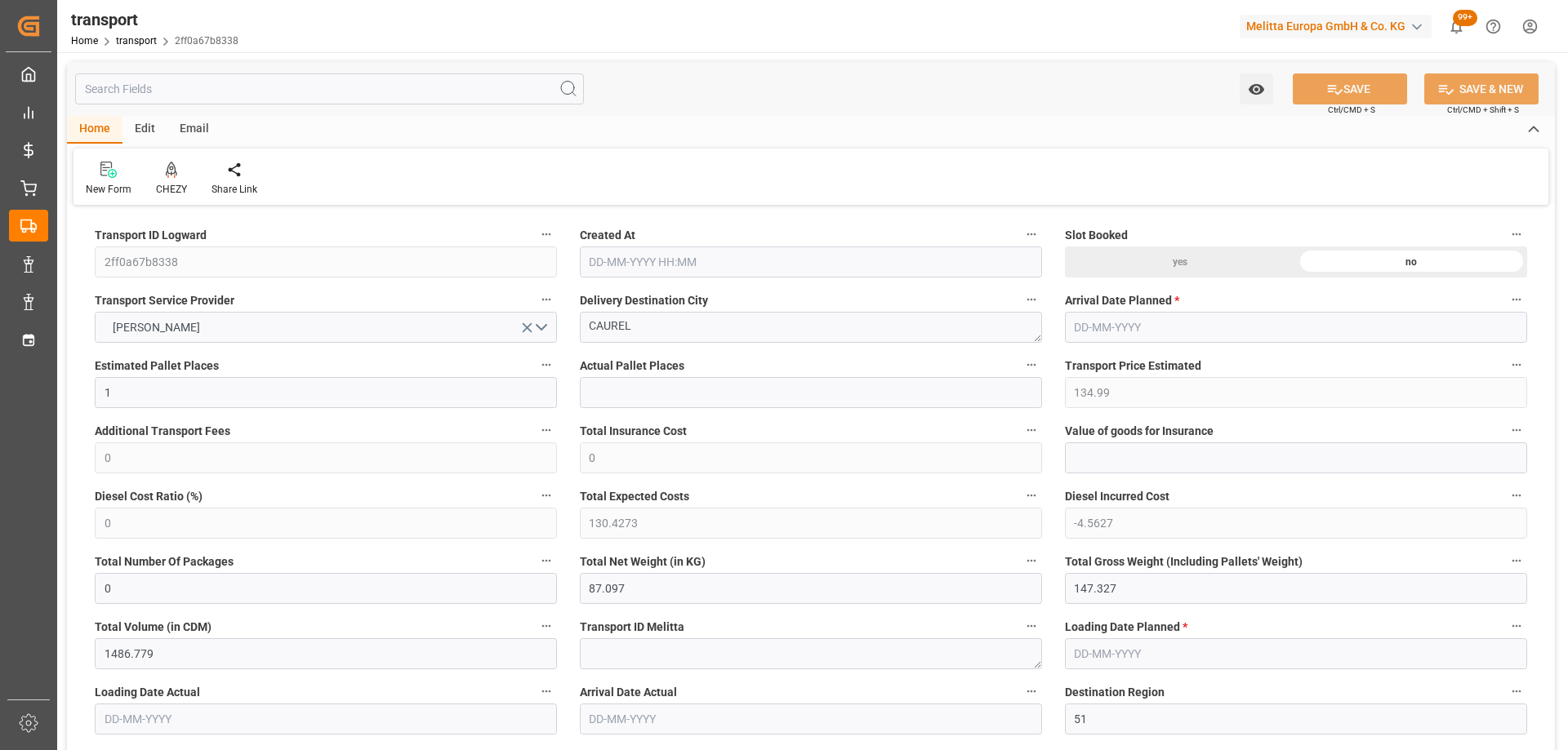
type input "[DATE]"
drag, startPoint x: 641, startPoint y: 325, endPoint x: 500, endPoint y: 341, distance: 141.9
click at [171, 169] on icon at bounding box center [171, 169] width 11 height 16
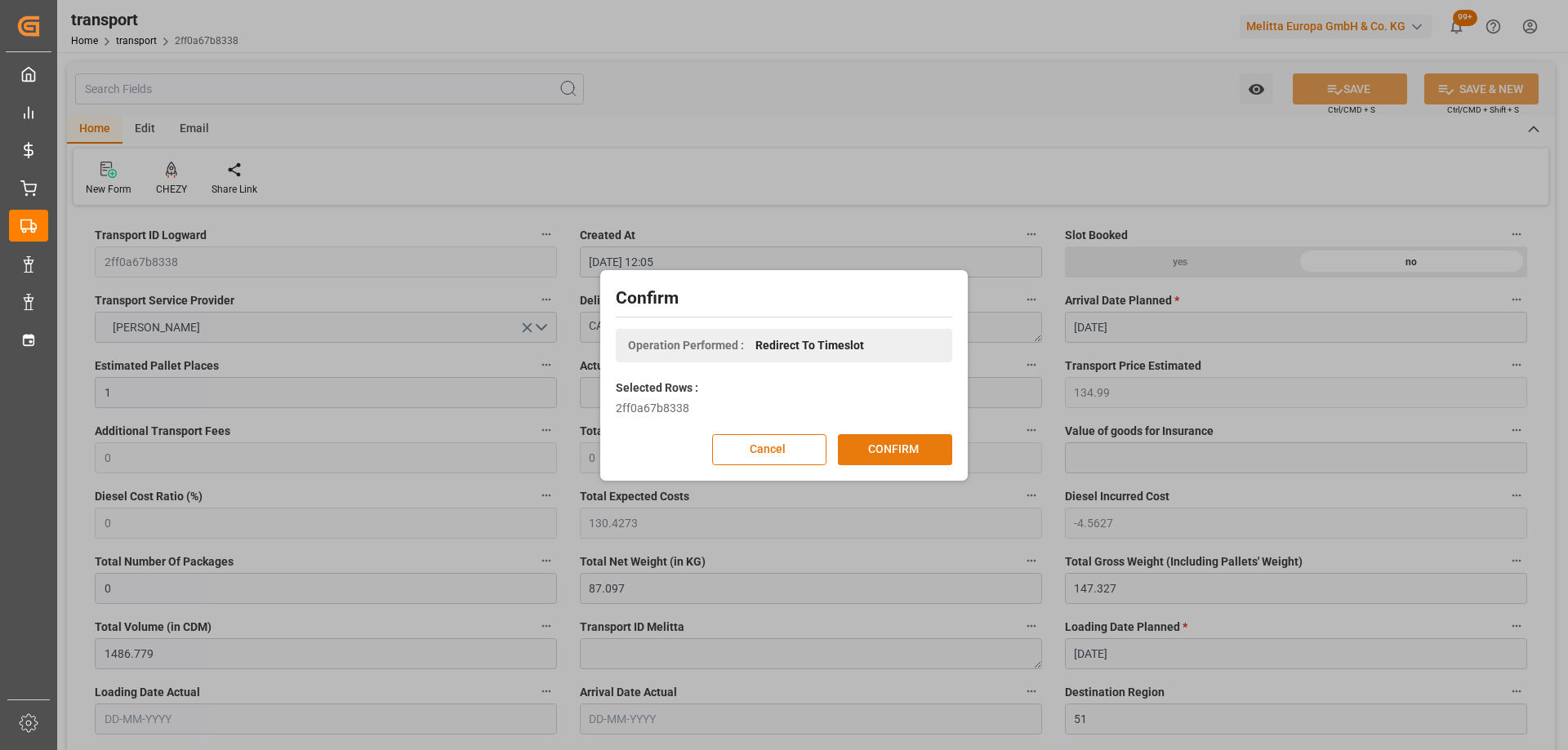
click at [893, 454] on button "CONFIRM" at bounding box center [895, 450] width 114 height 31
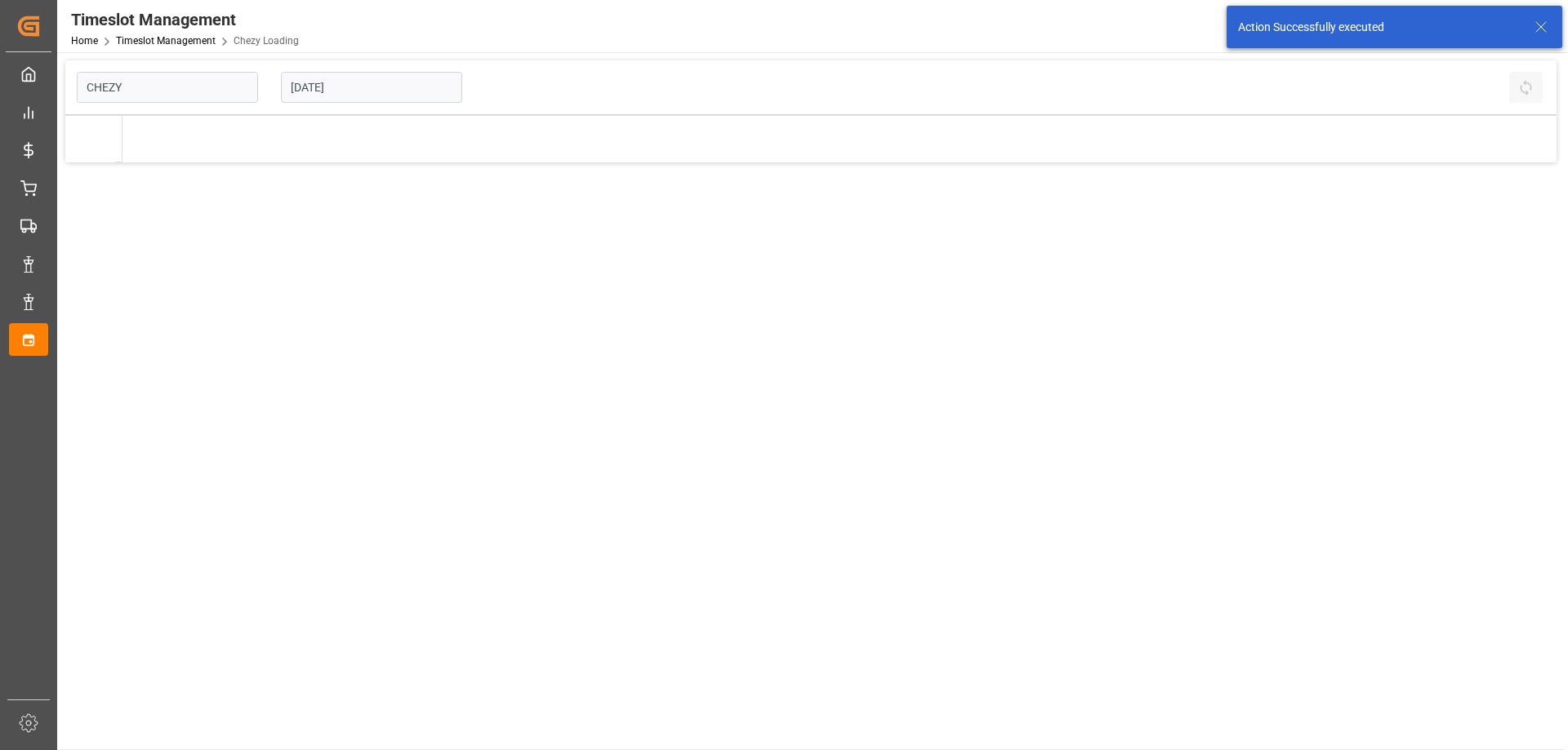
type input "Chezy Loading"
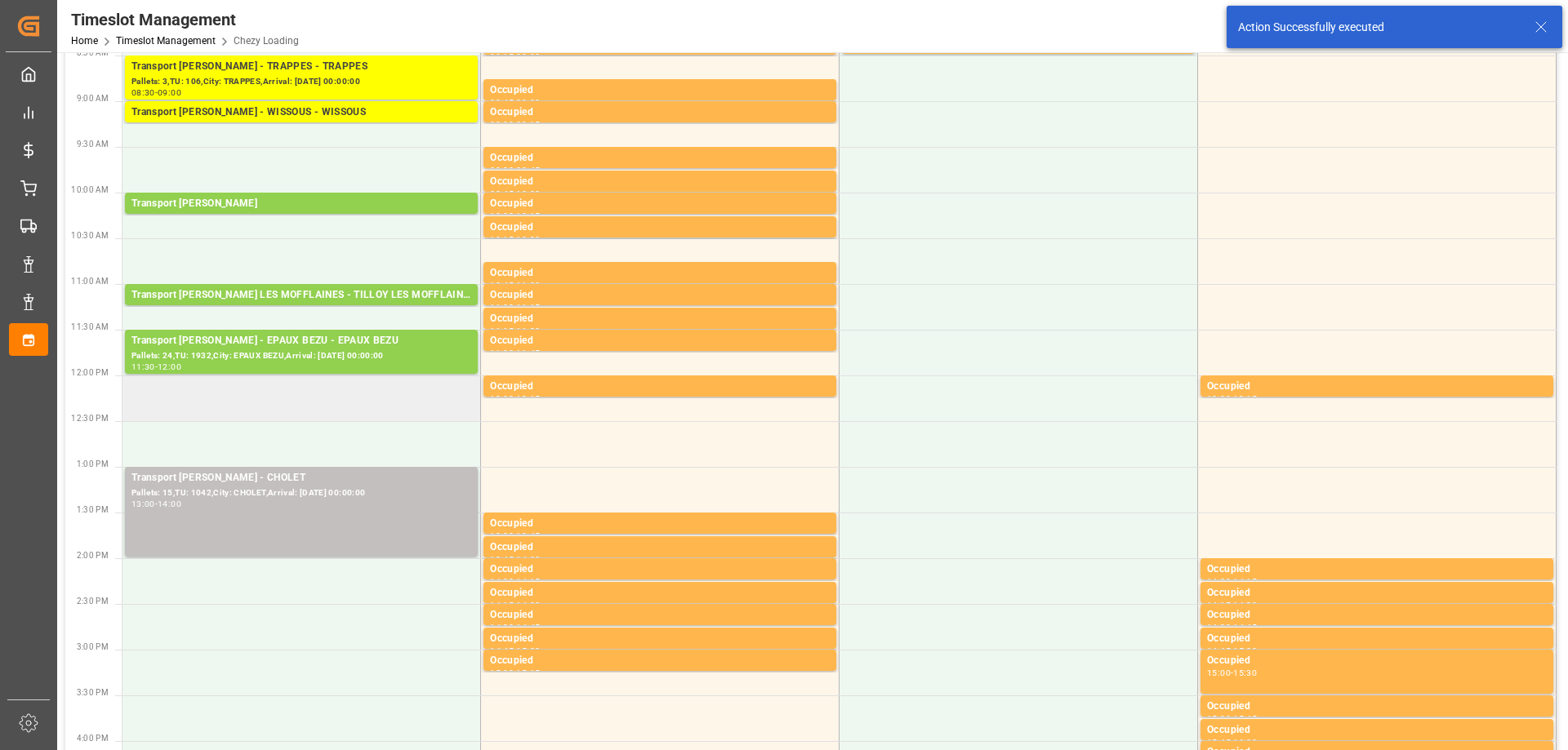
scroll to position [245, 0]
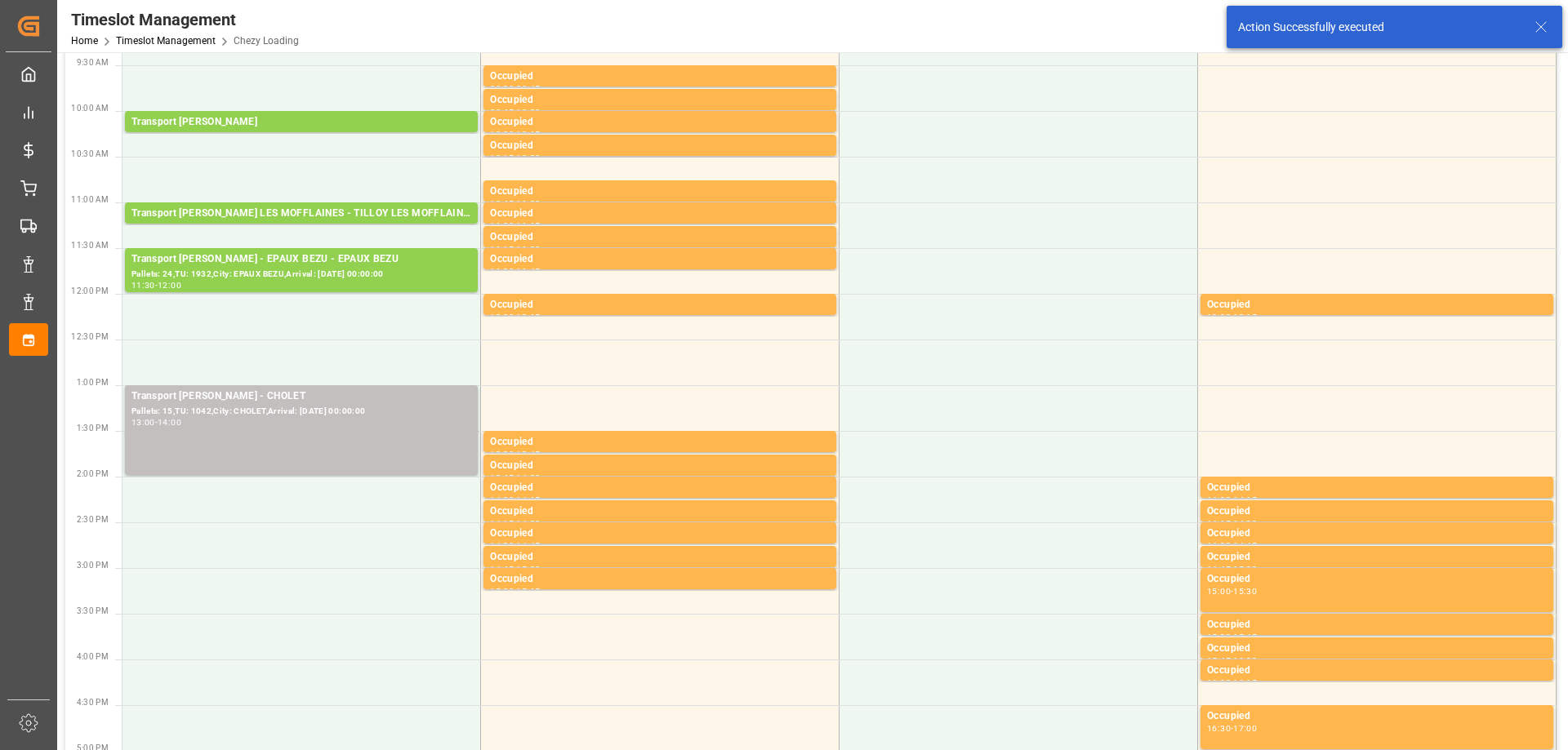
click at [332, 555] on td at bounding box center [301, 545] width 358 height 46
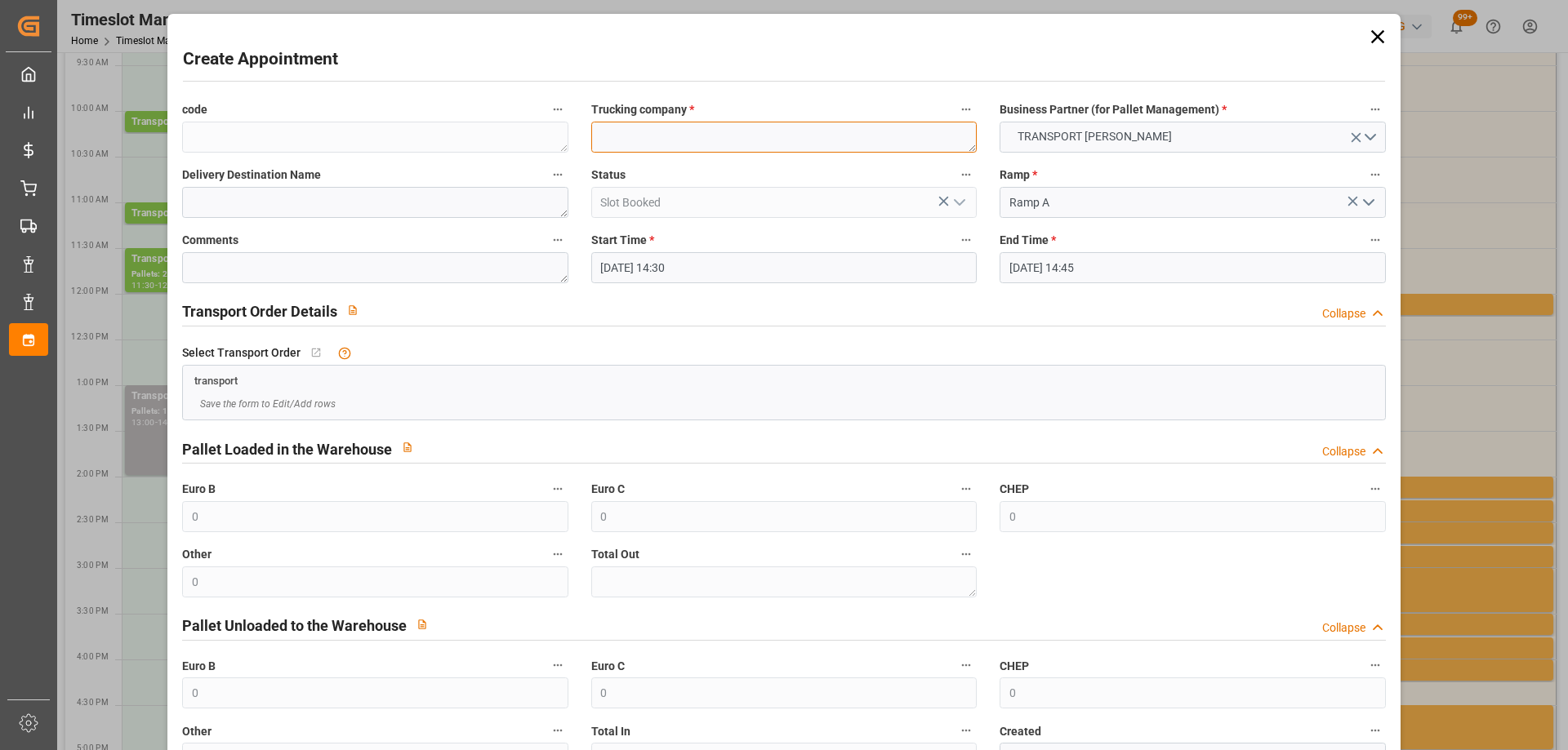
paste textarea "CAUREL"
type textarea "CAUREL"
click at [1107, 273] on input "[DATE] 14:45" at bounding box center [1192, 267] width 385 height 31
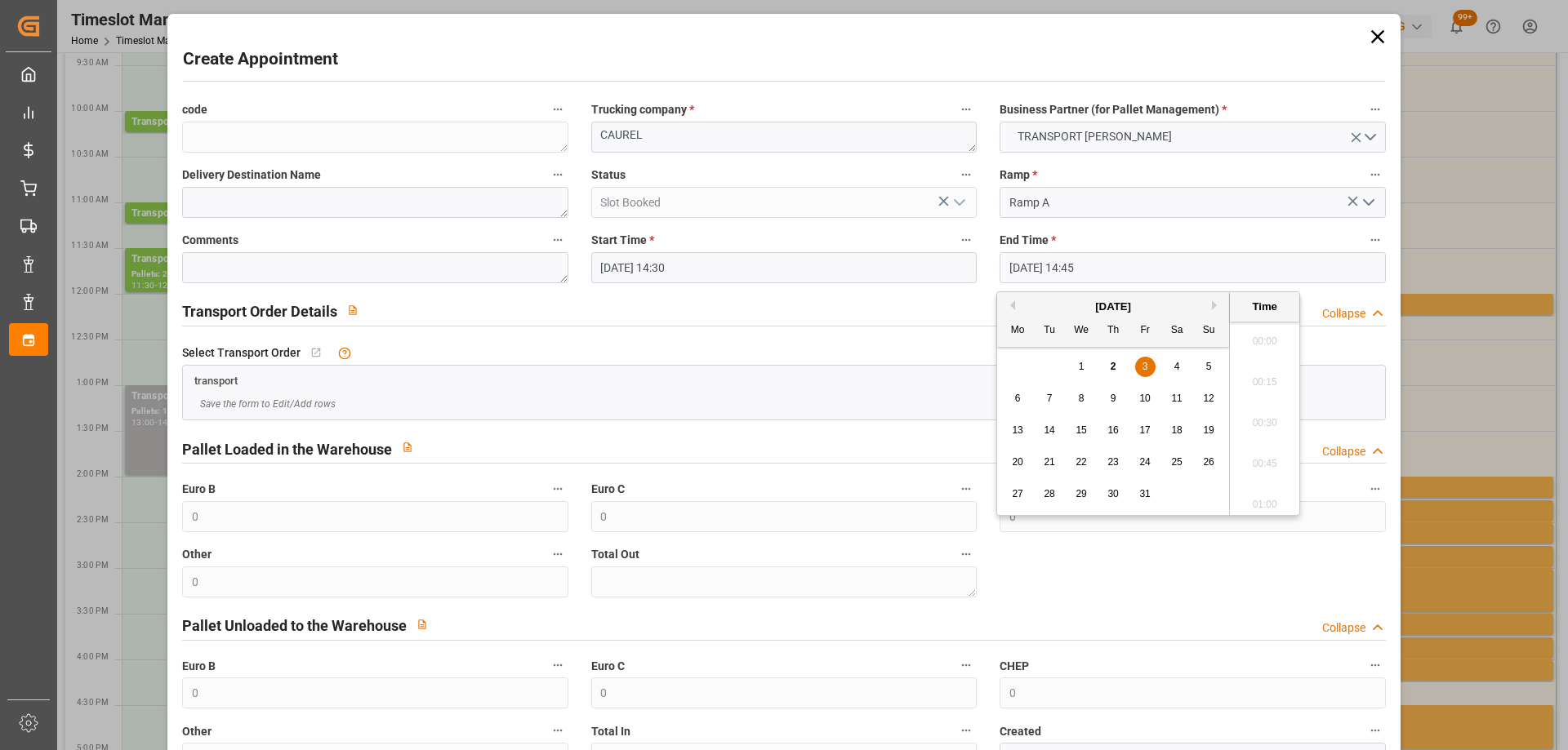
scroll to position [2333, 0]
click at [1143, 367] on span "3" at bounding box center [1145, 367] width 6 height 11
click at [1266, 451] on li "15:00" at bounding box center [1264, 459] width 69 height 41
type input "03-10-2025 15:00"
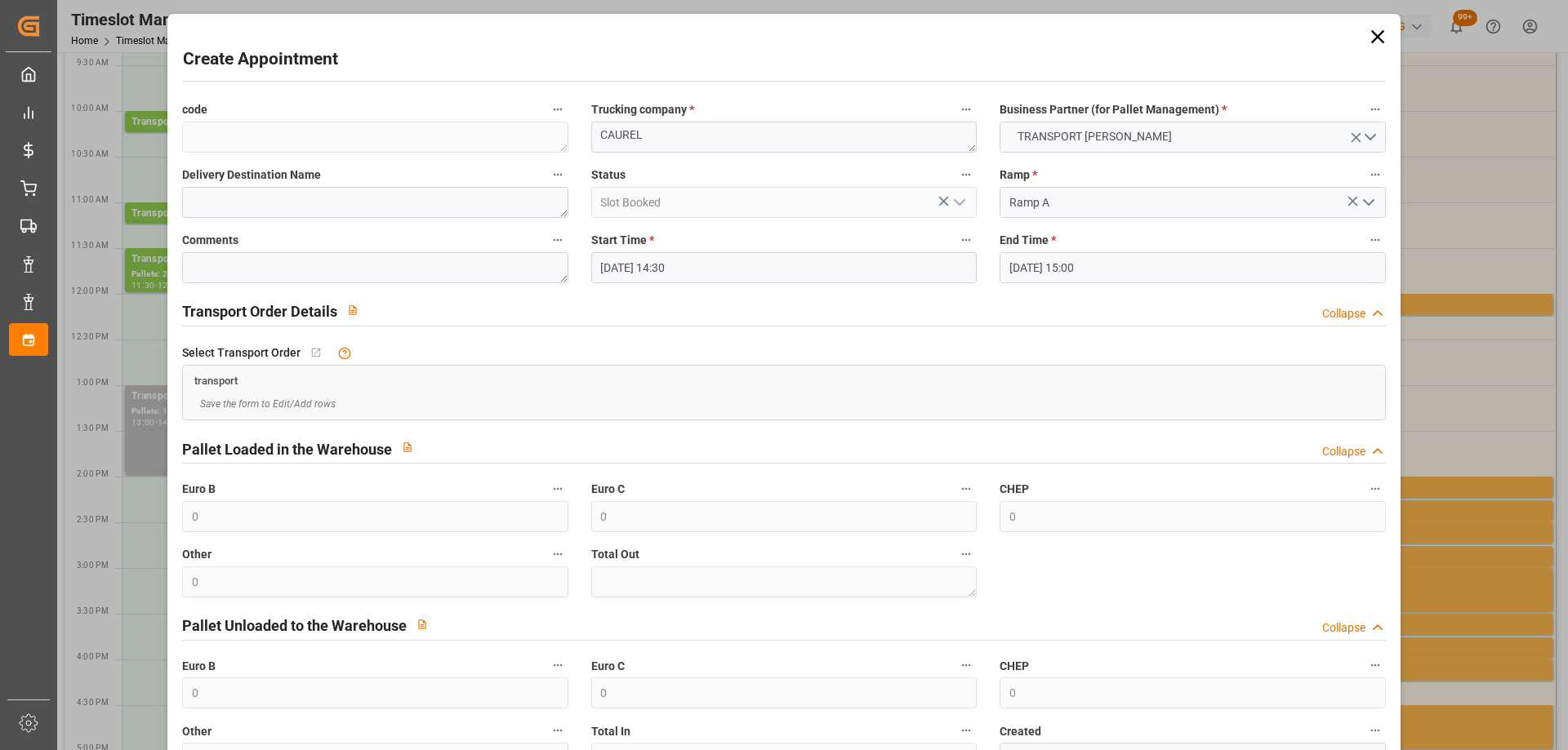
scroll to position [119, 0]
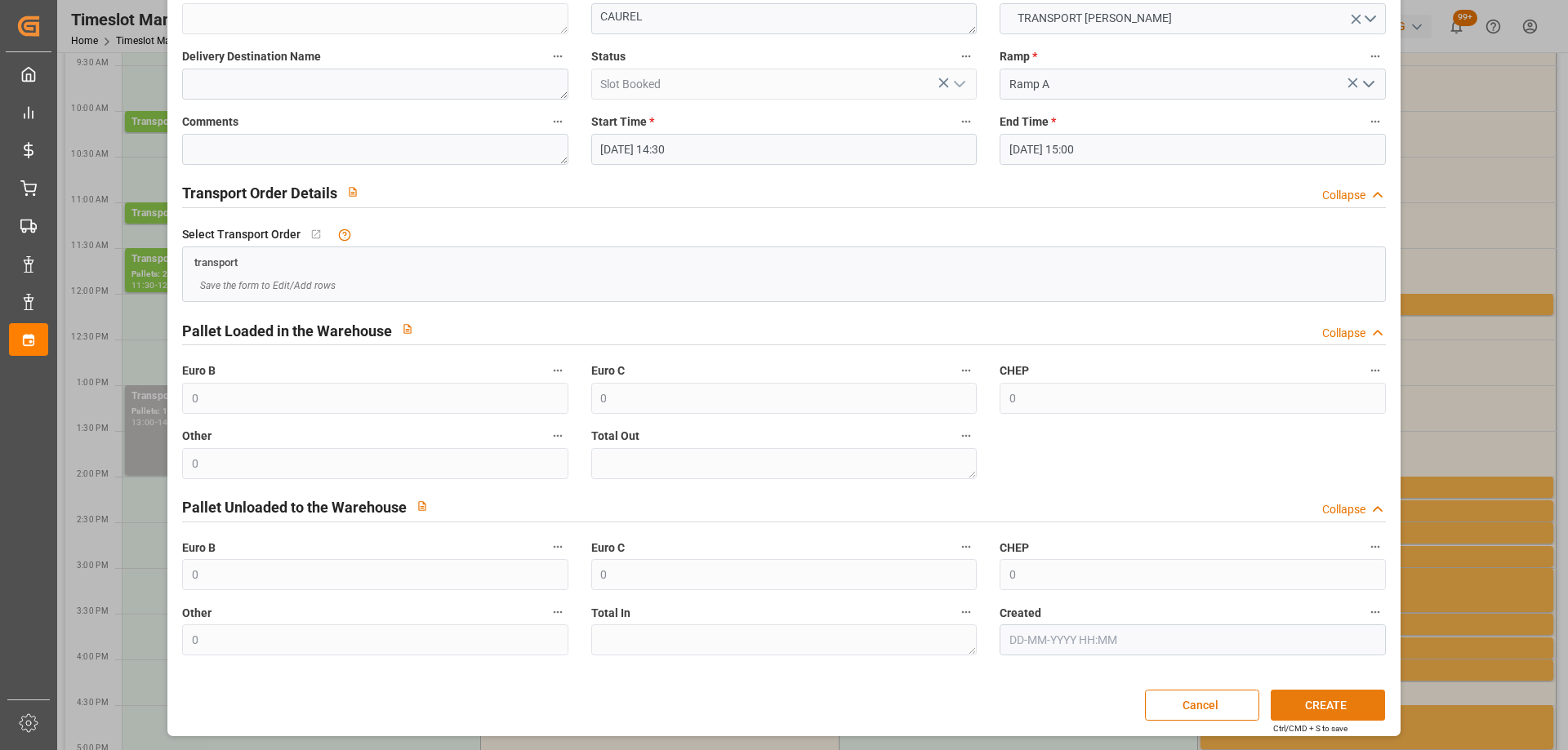
click at [1354, 704] on button "CREATE" at bounding box center [1328, 705] width 114 height 31
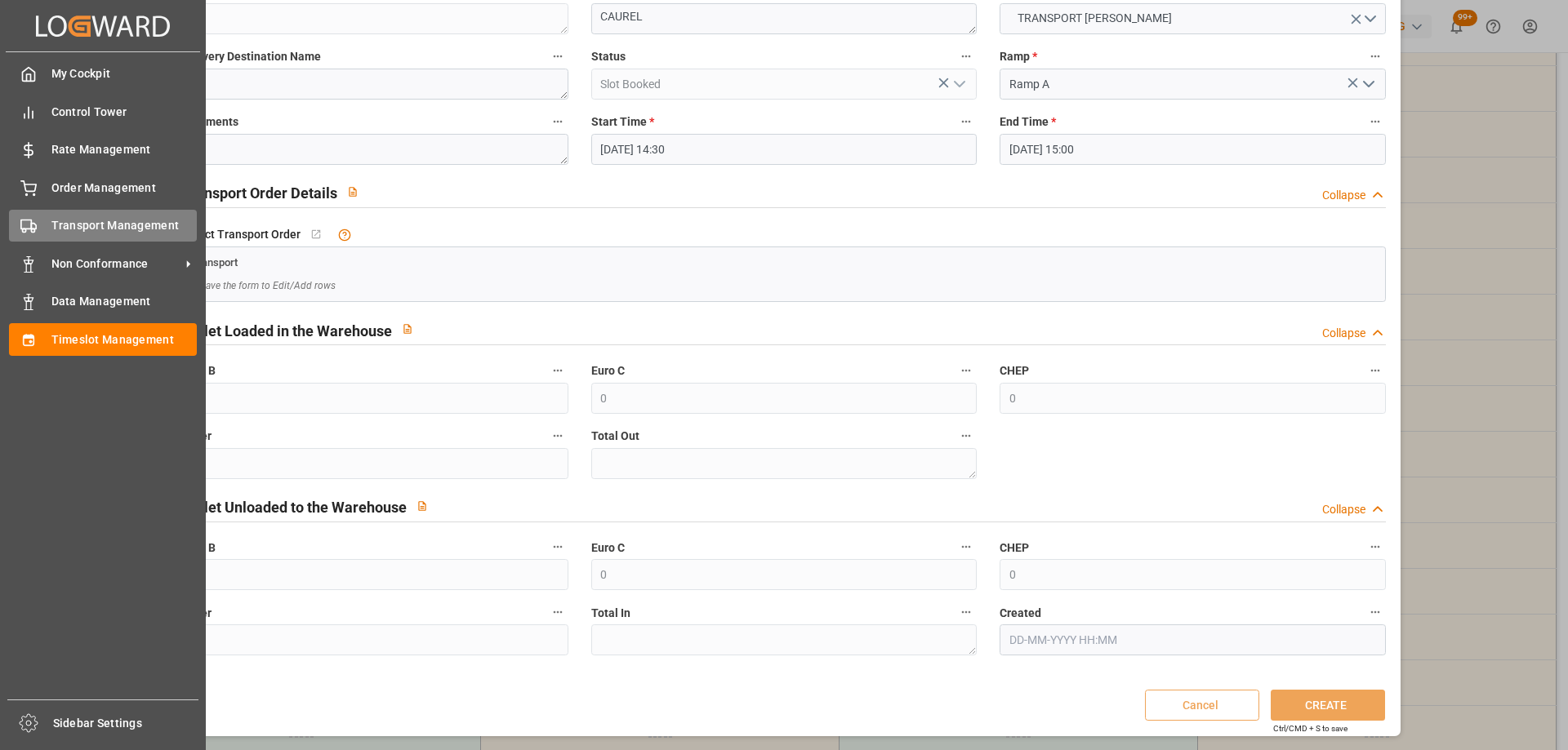
click at [35, 229] on polygon at bounding box center [33, 226] width 5 height 6
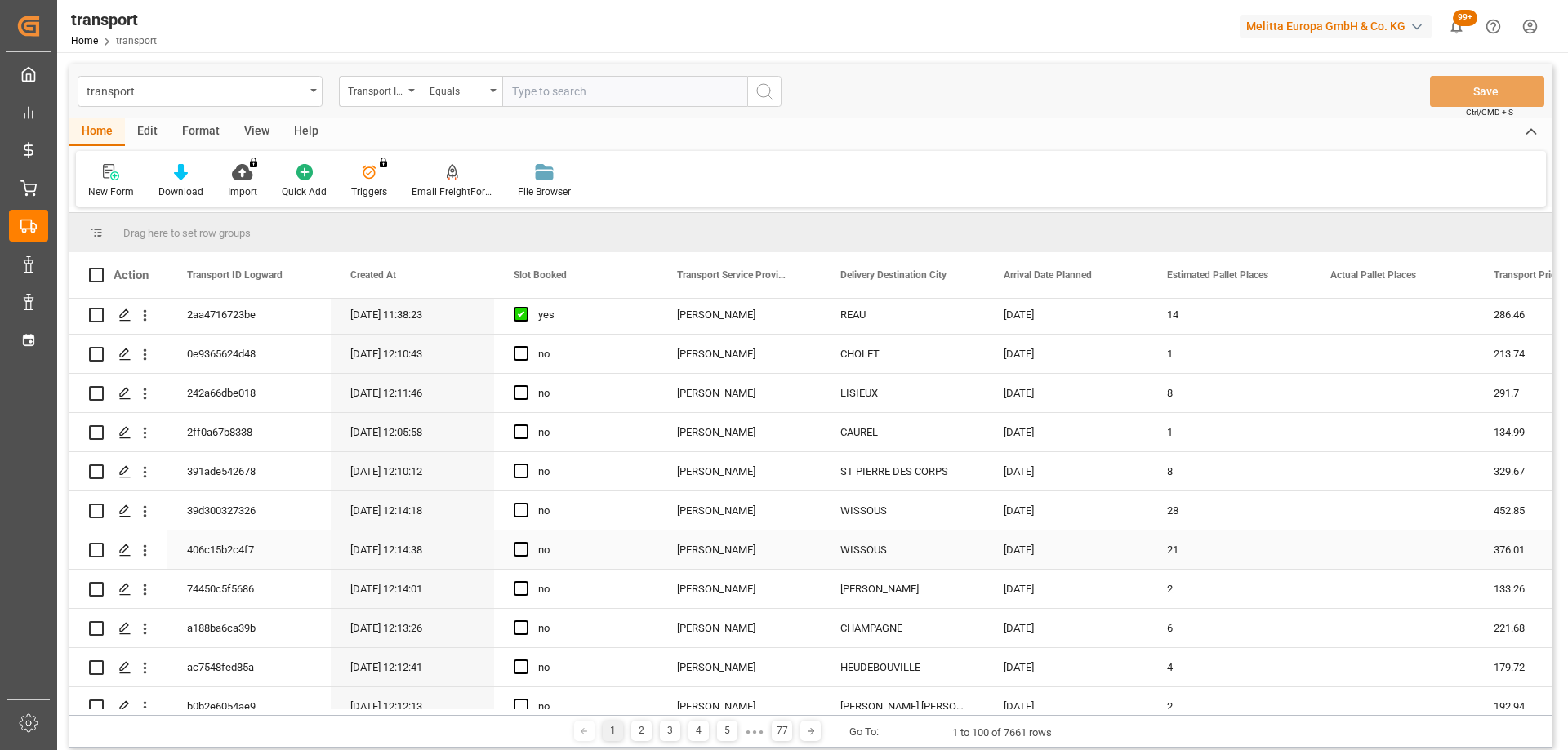
scroll to position [164, 0]
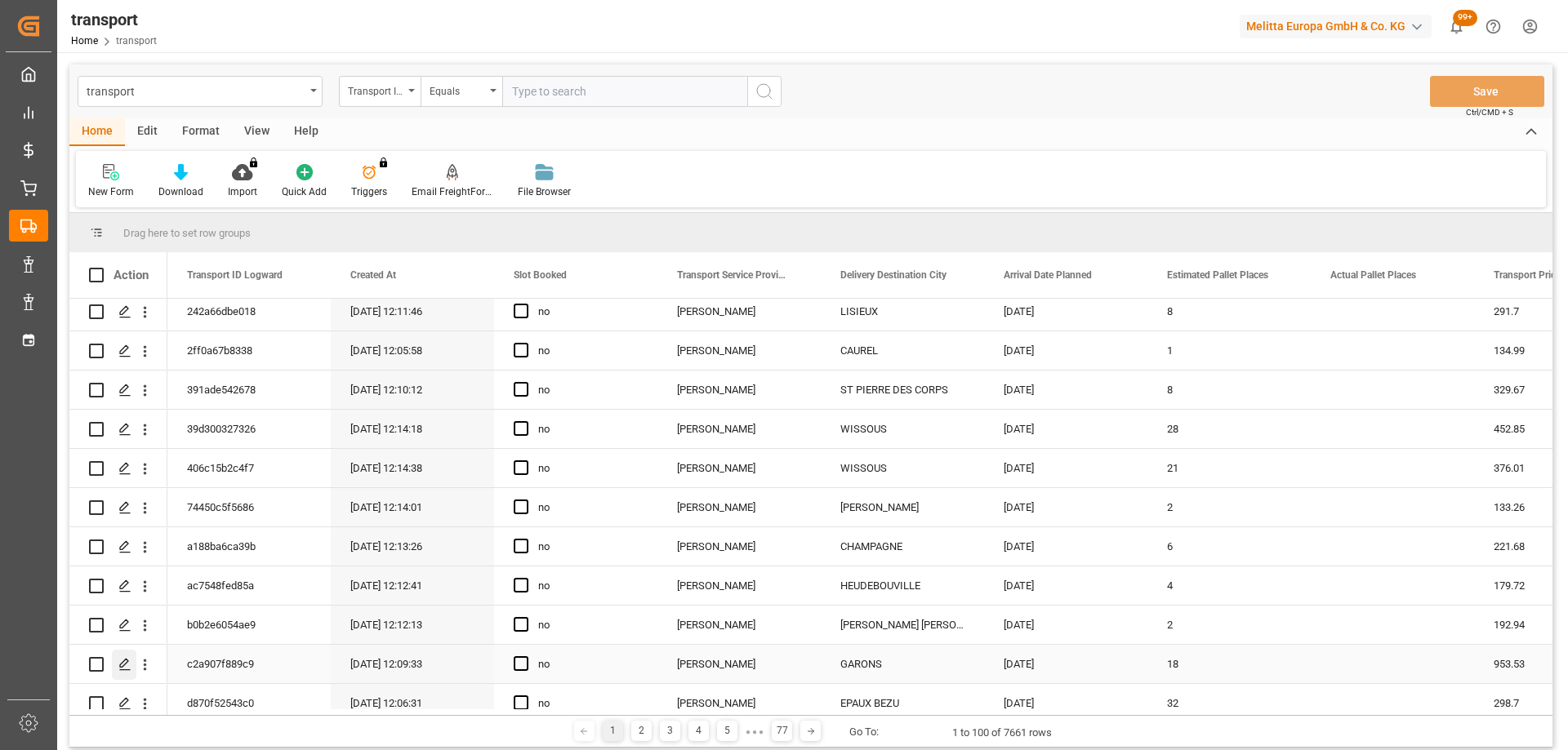
click at [122, 664] on icon "Press SPACE to select this row." at bounding box center [125, 665] width 13 height 13
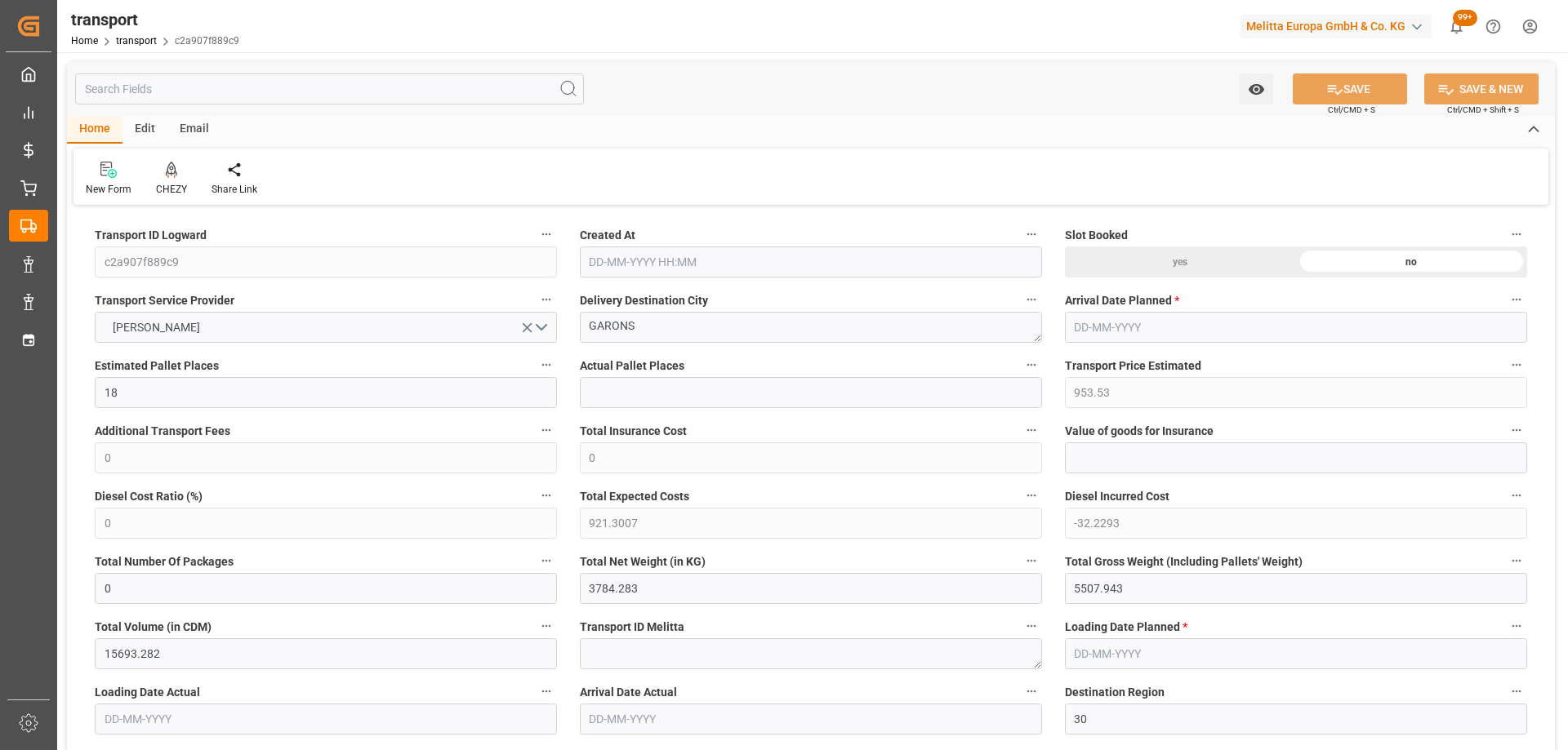
type input "18"
type input "953.53"
type input "0"
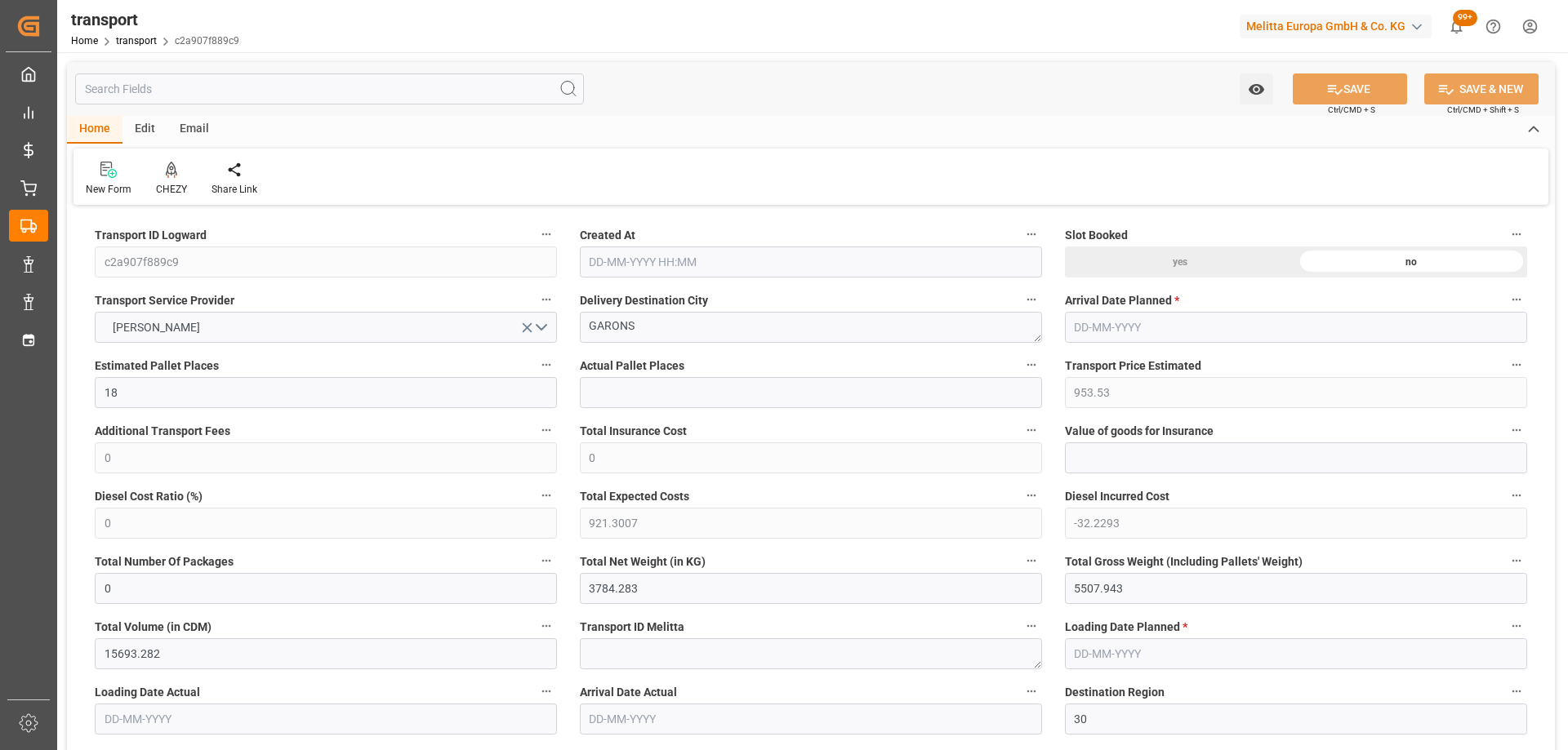
type input "921.3007"
type input "-32.2293"
type input "0"
type input "3784.283"
type input "5507.943"
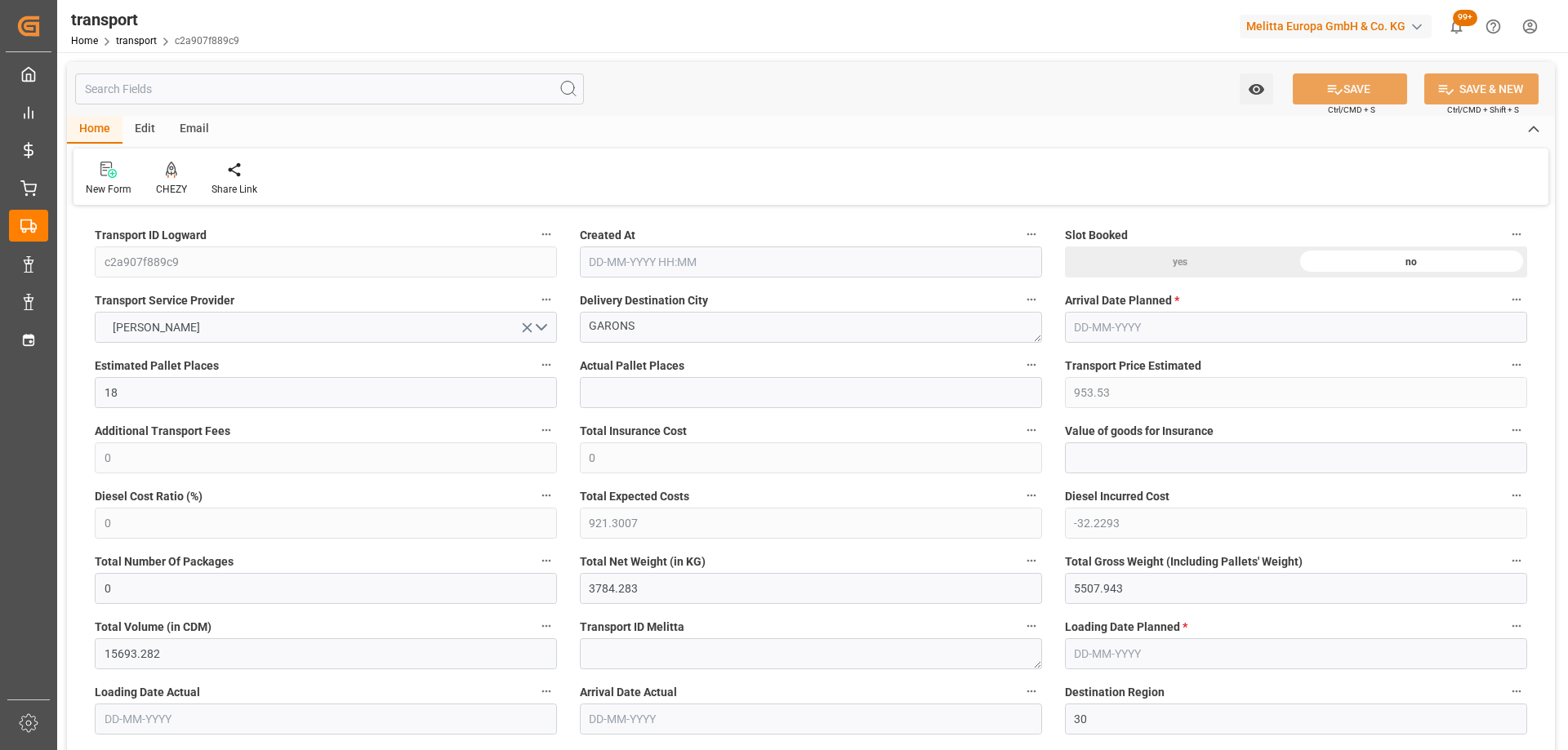
type input "15693.282"
type input "30"
type input "11"
type input "744"
type input "49"
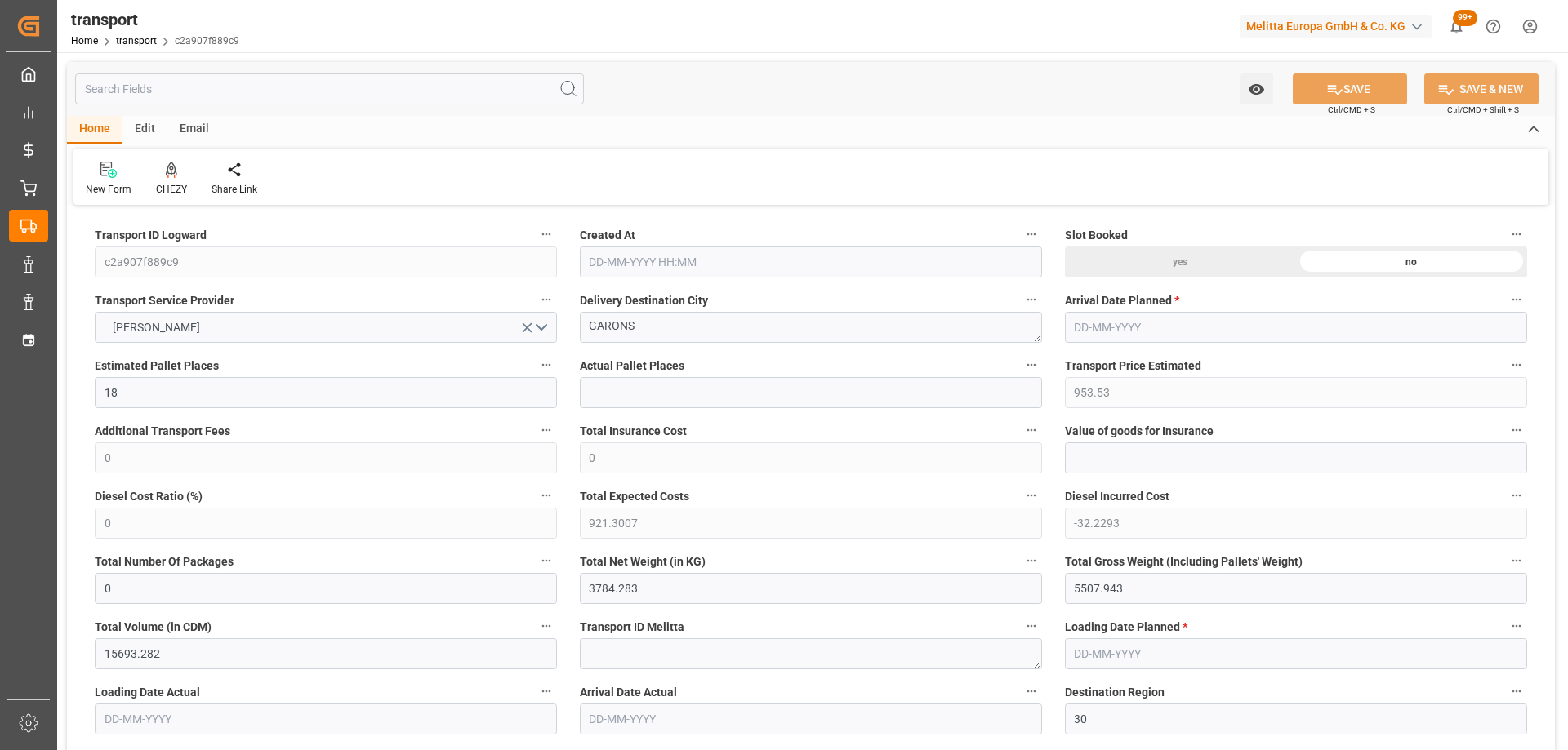
type input "101"
type input "4312.607"
type input "0"
type input "4710.8598"
type input "0"
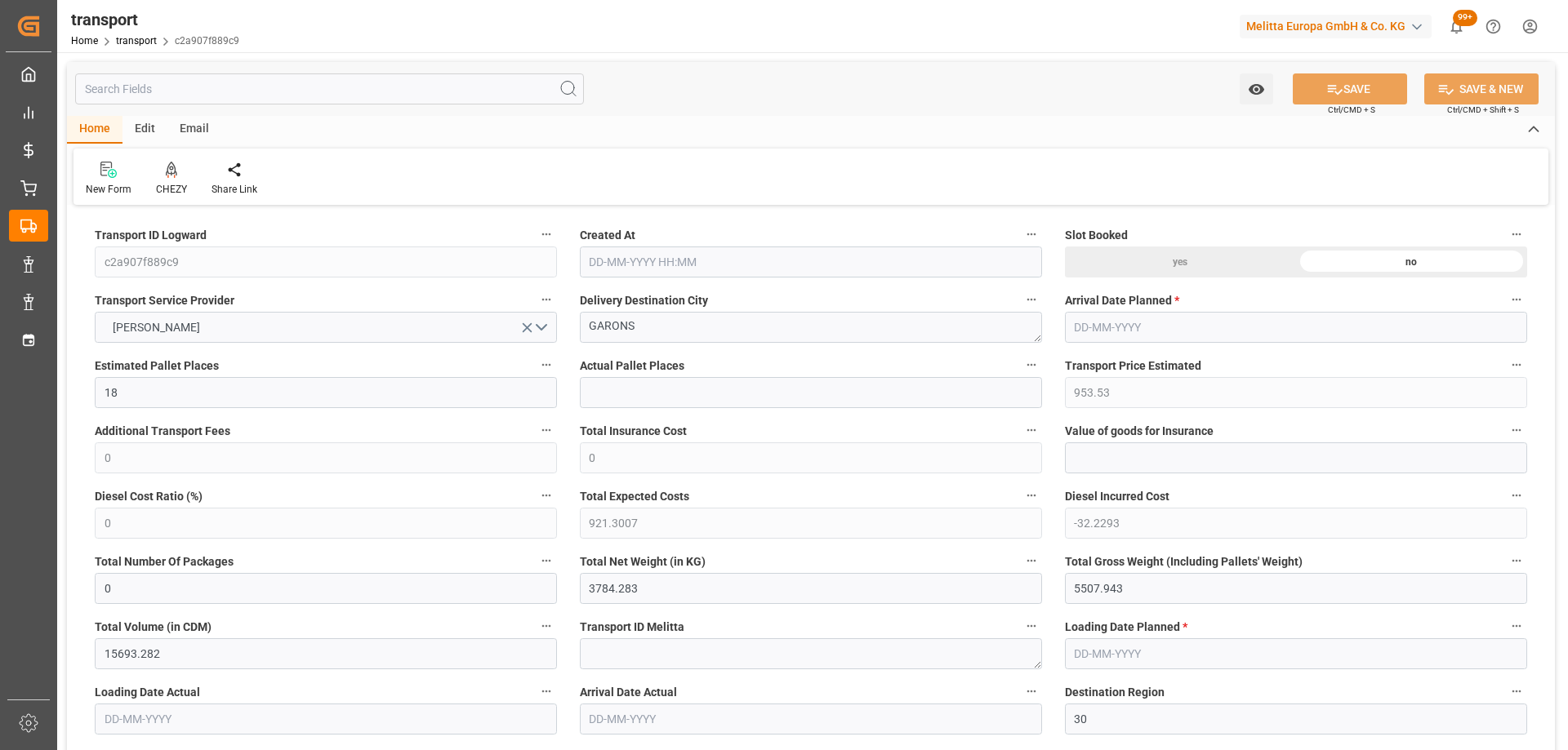
type input "0"
type input "21"
type input "35"
type input "02-10-2025 12:09"
type input "[DATE]"
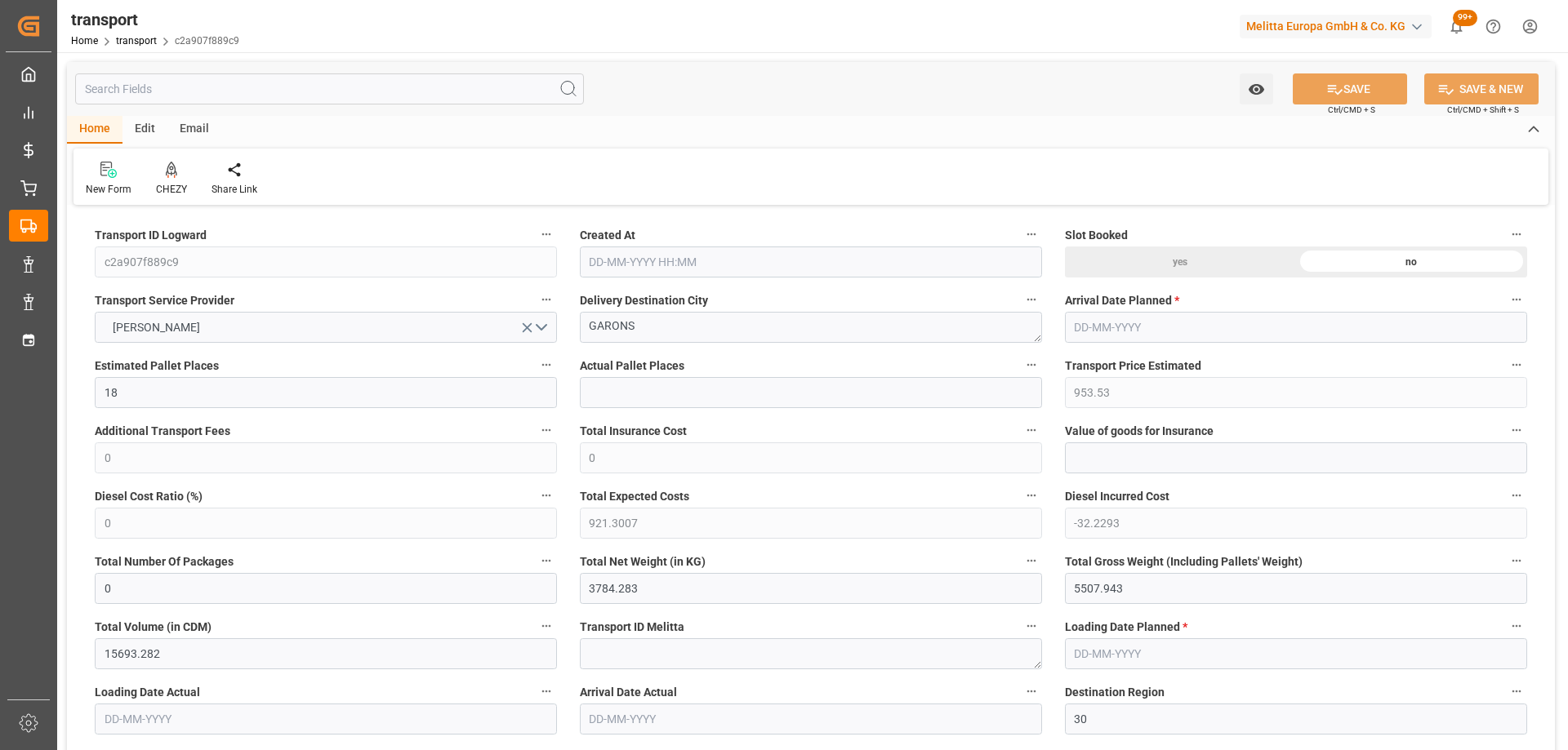
type input "[DATE]"
drag, startPoint x: 652, startPoint y: 332, endPoint x: 464, endPoint y: 338, distance: 188.1
click at [171, 165] on icon at bounding box center [171, 169] width 11 height 16
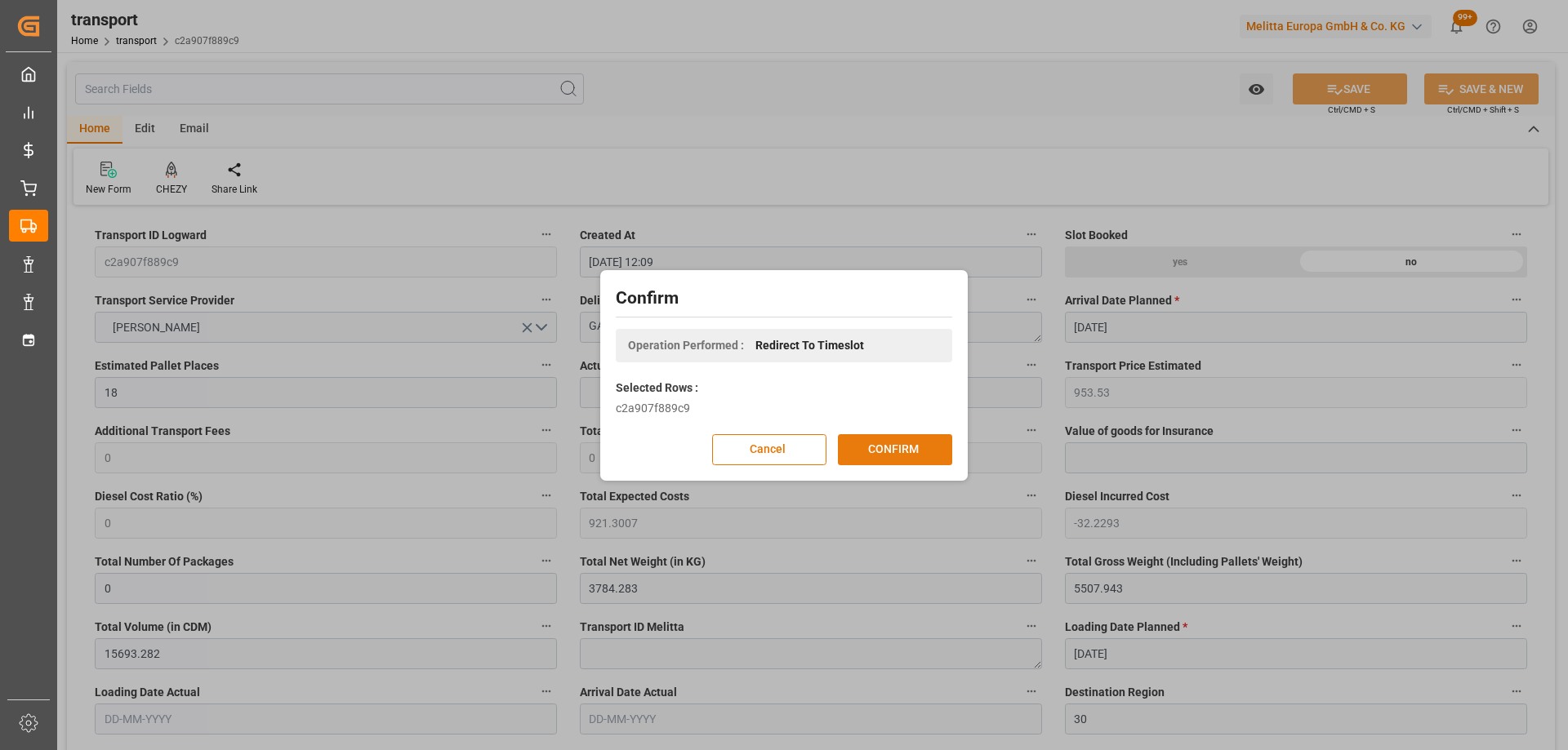
drag, startPoint x: 903, startPoint y: 456, endPoint x: 907, endPoint y: 449, distance: 8.1
click at [903, 455] on button "CONFIRM" at bounding box center [895, 450] width 114 height 31
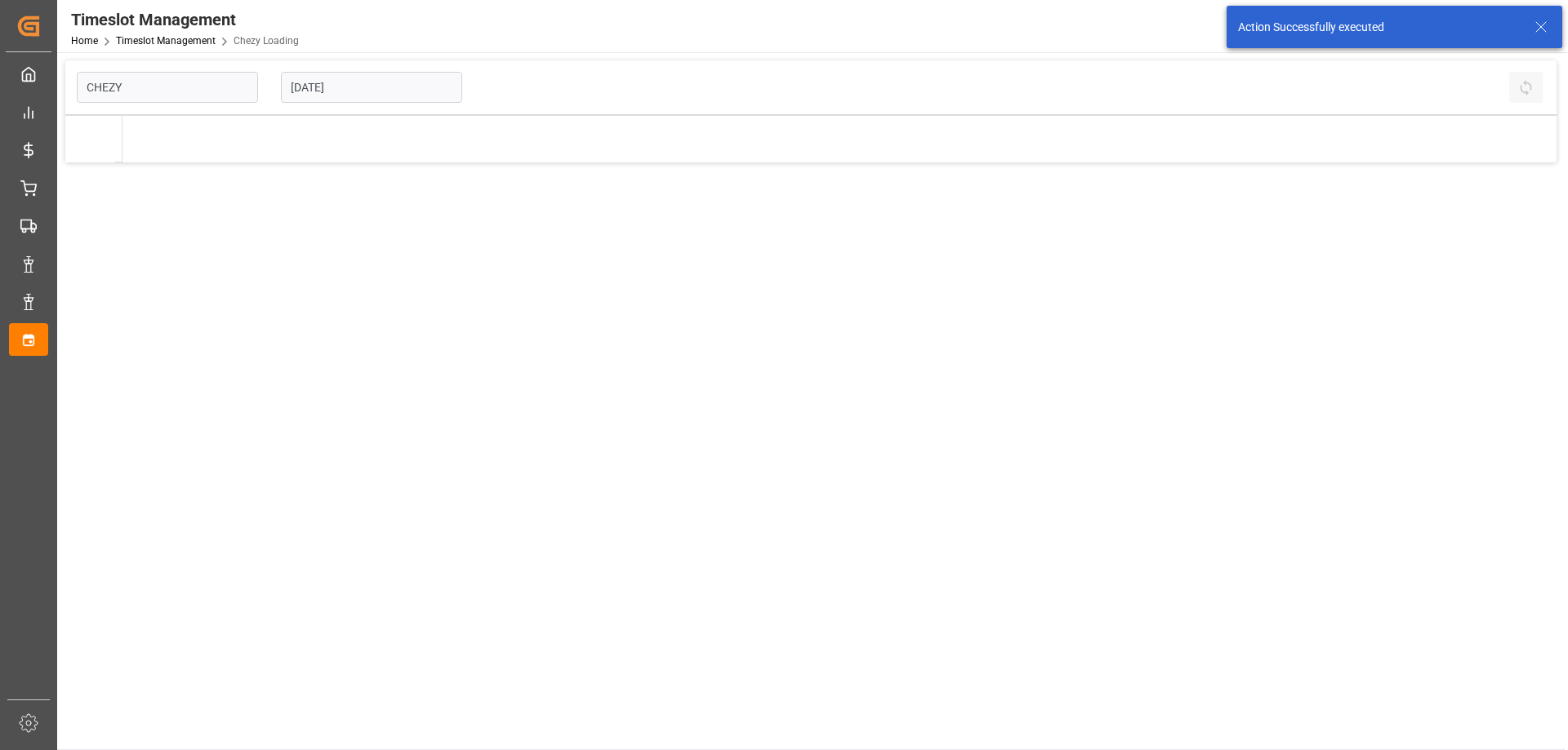
type input "Chezy Loading"
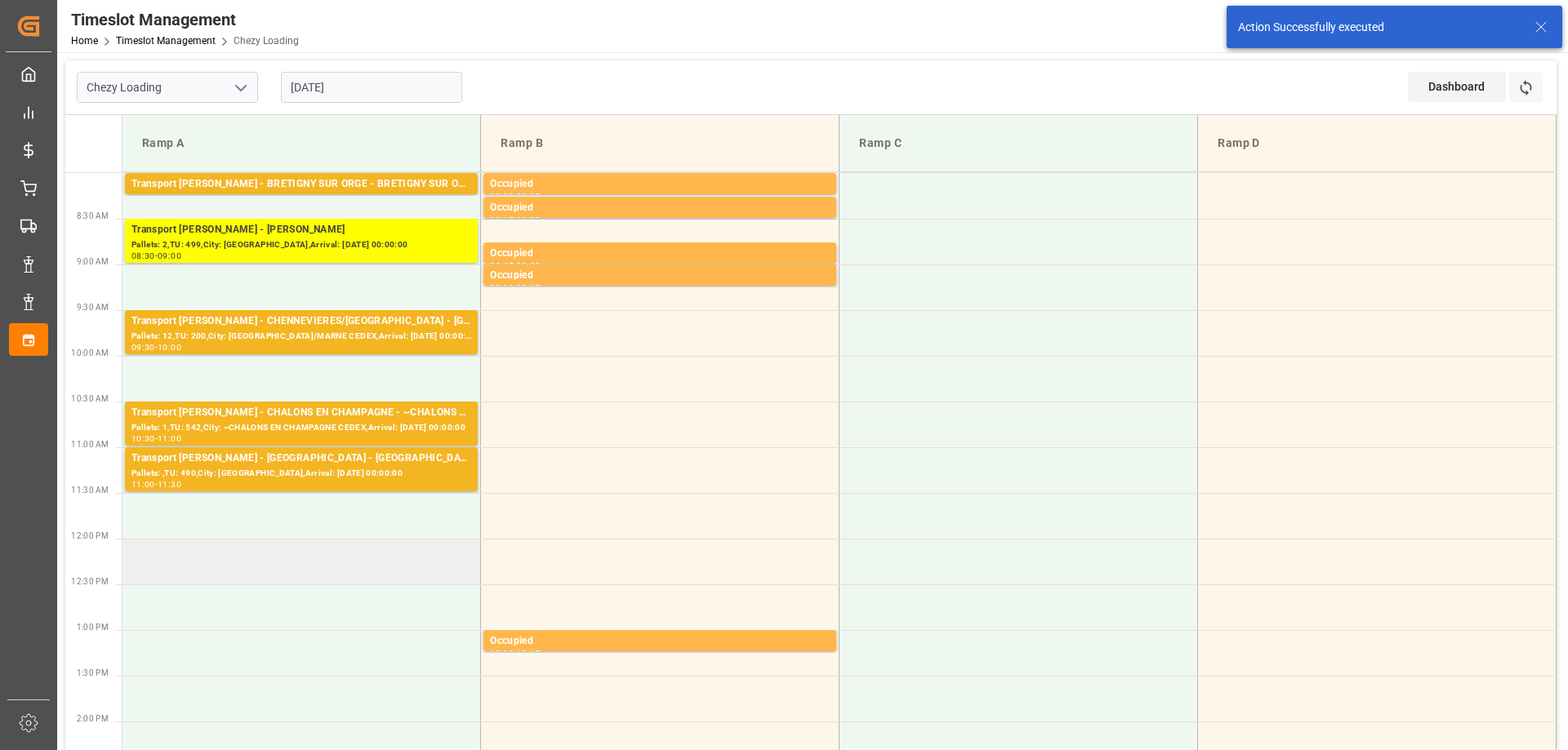
click at [299, 578] on td at bounding box center [301, 561] width 358 height 46
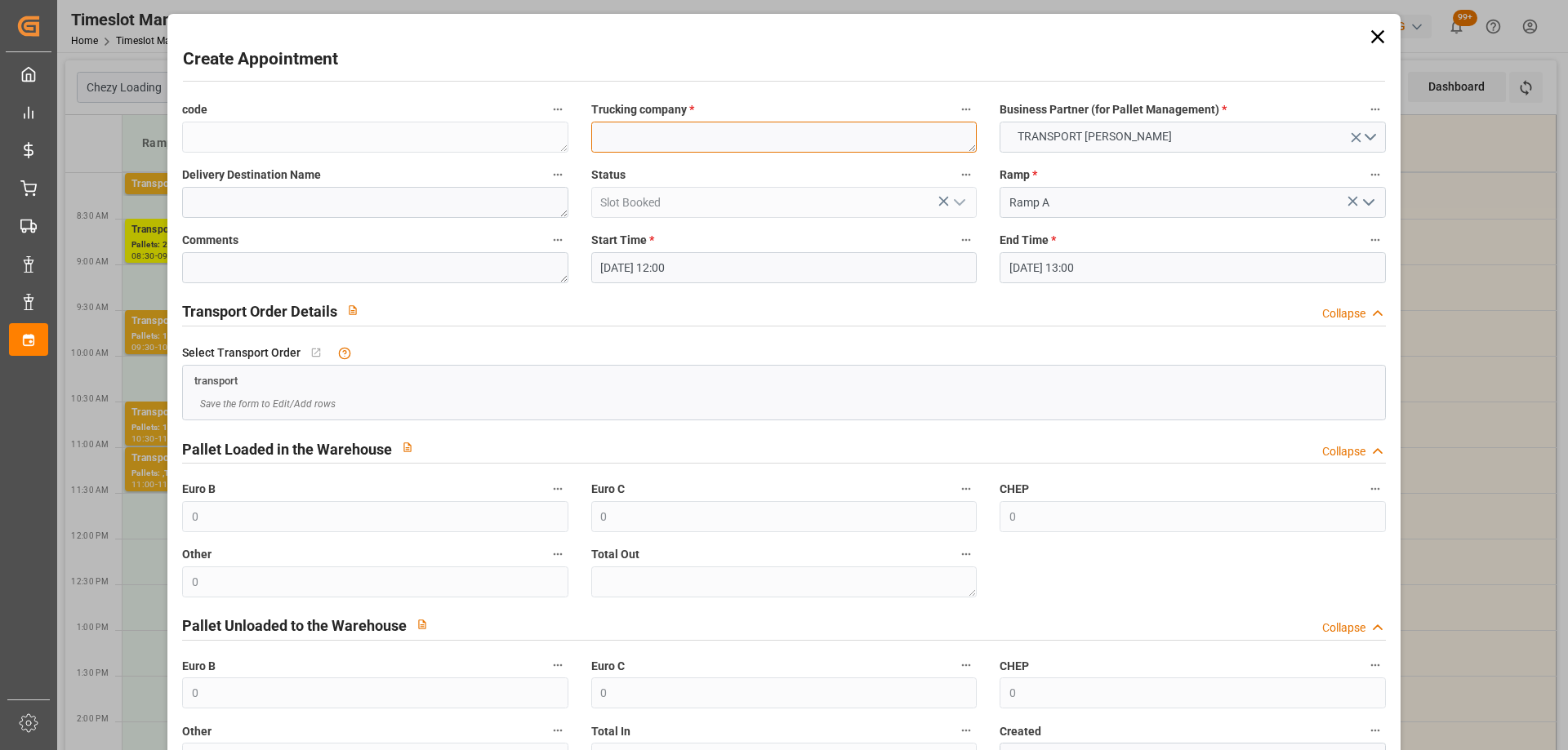
paste textarea "GARONS"
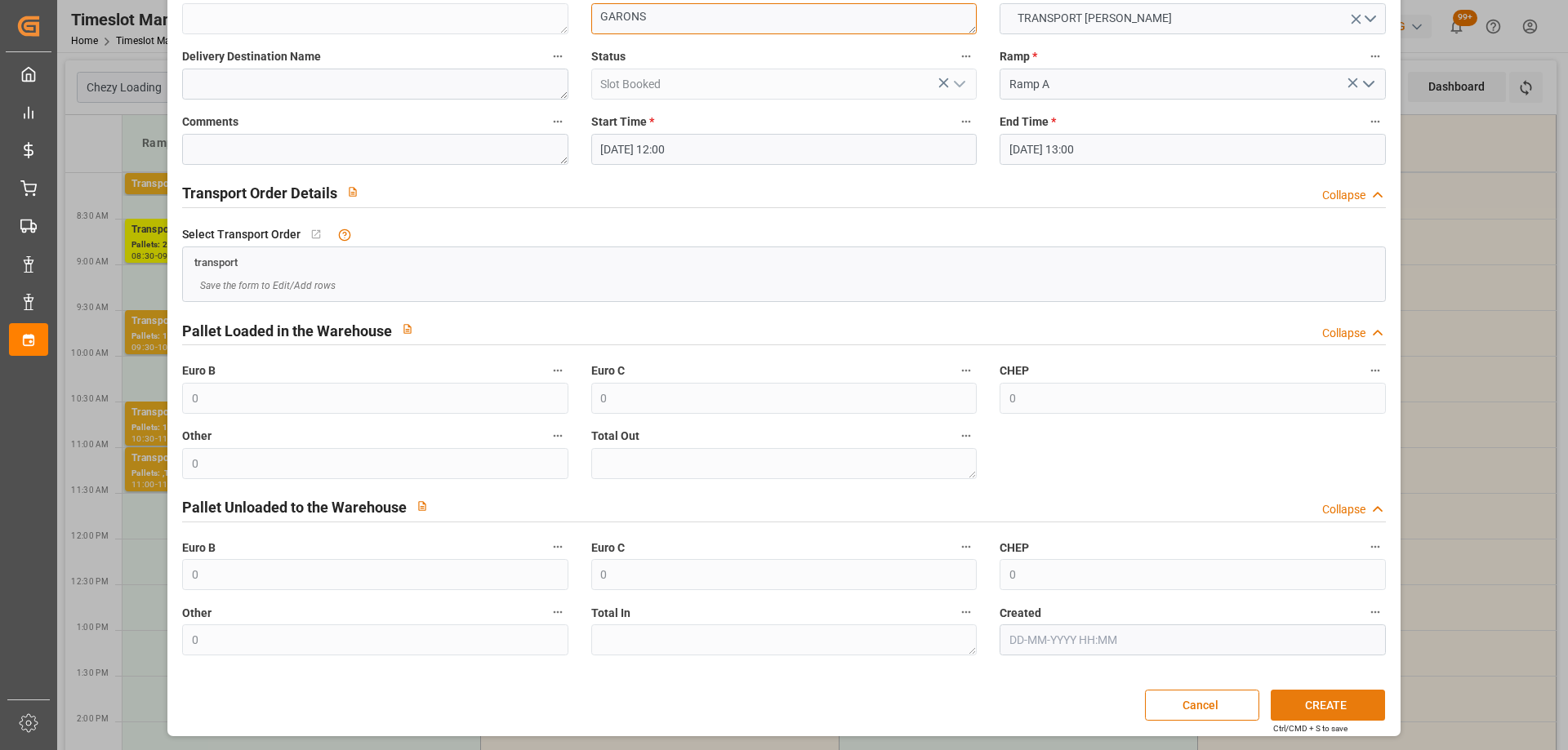
type textarea "GARONS"
click at [1331, 714] on button "CREATE" at bounding box center [1328, 705] width 114 height 31
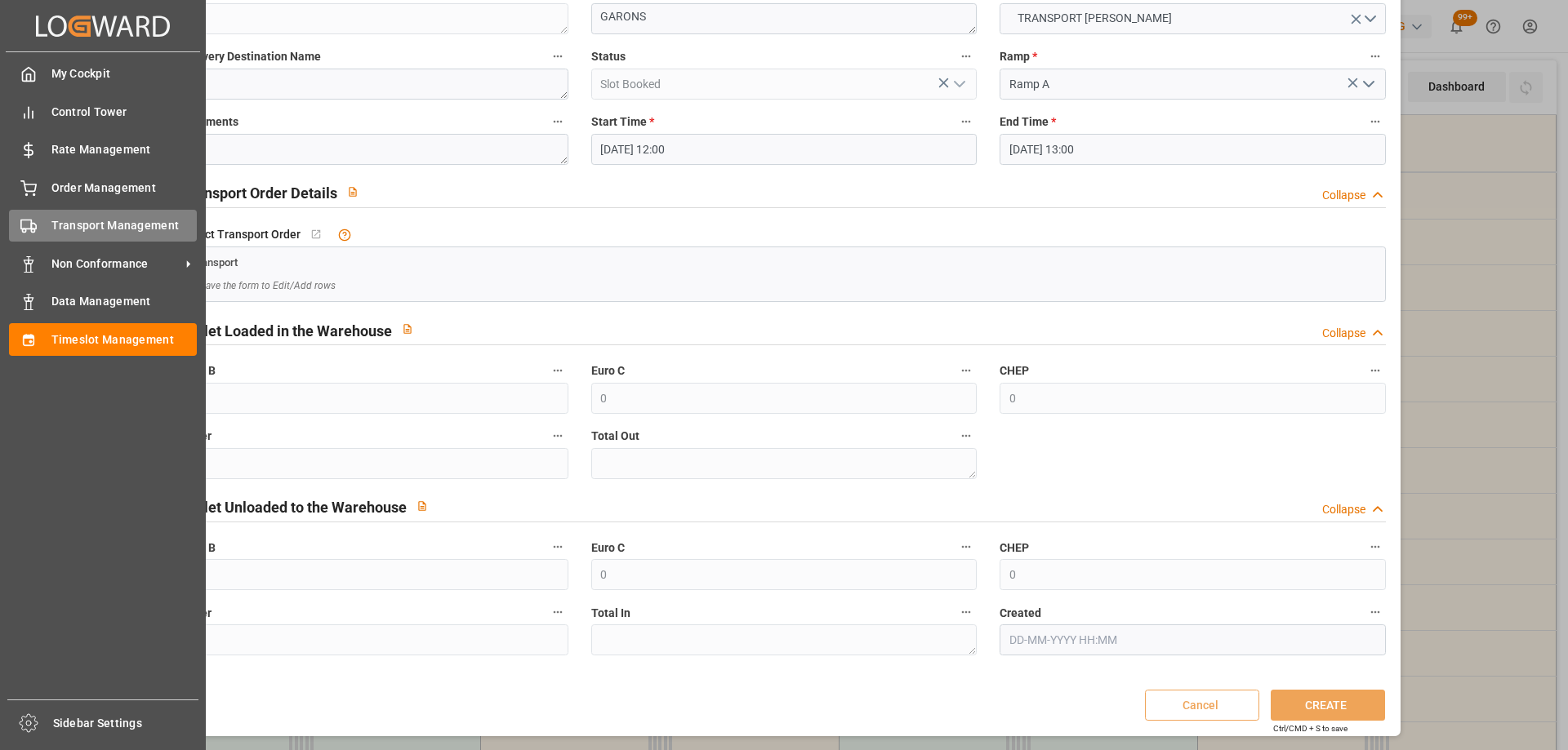
click at [32, 228] on polygon at bounding box center [33, 226] width 5 height 6
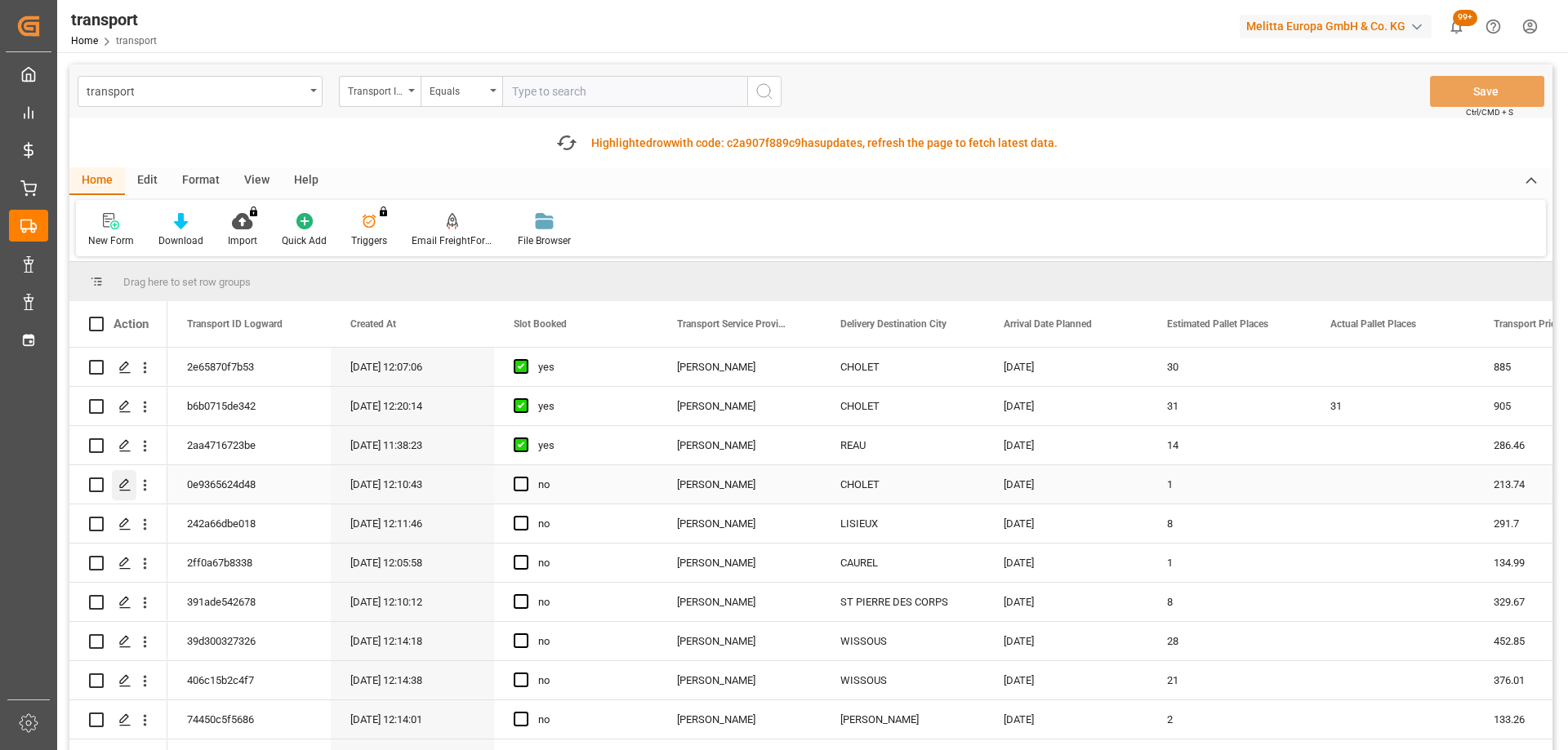
click at [122, 474] on div "Press SPACE to select this row." at bounding box center [124, 485] width 24 height 30
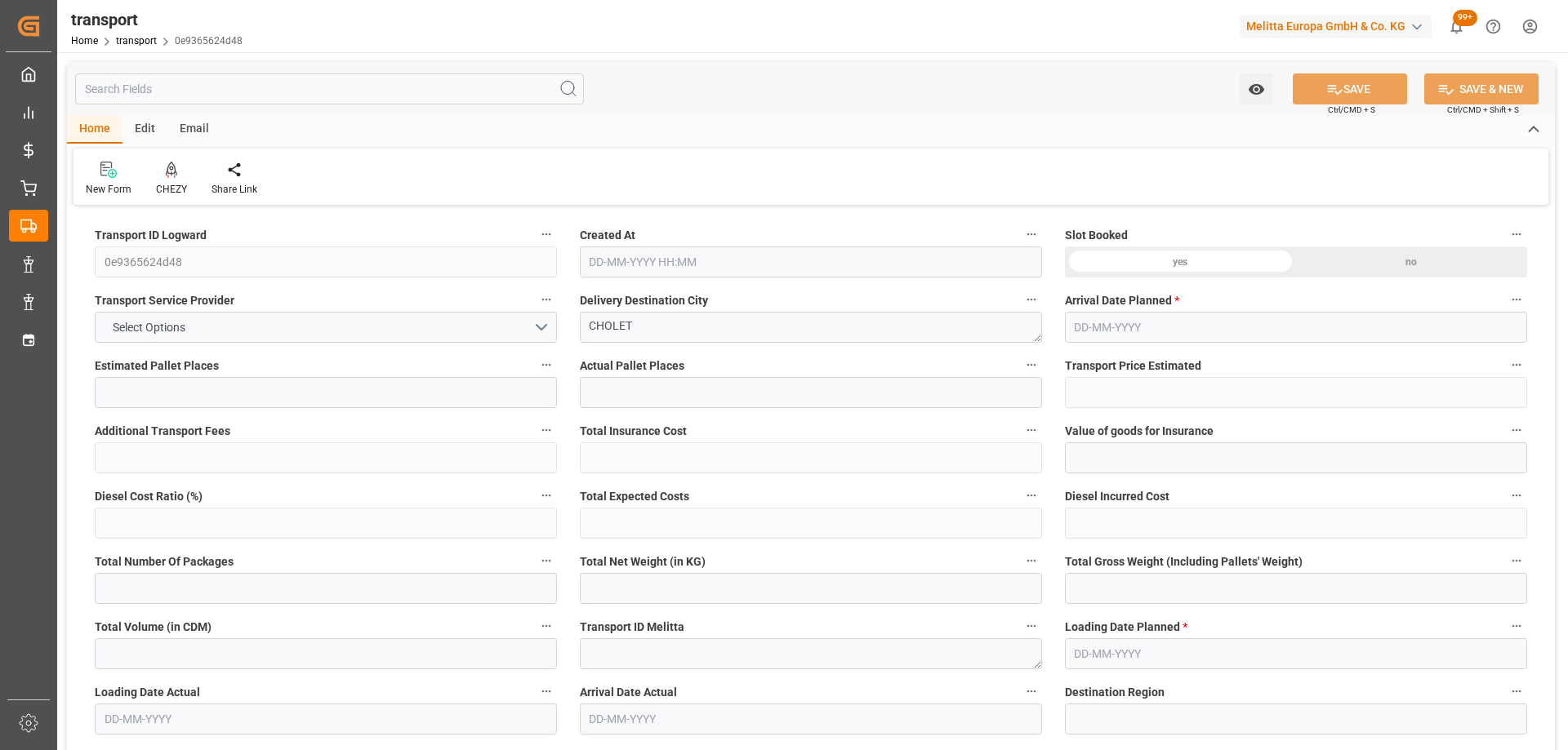
type input "1"
type input "213.74"
type input "0"
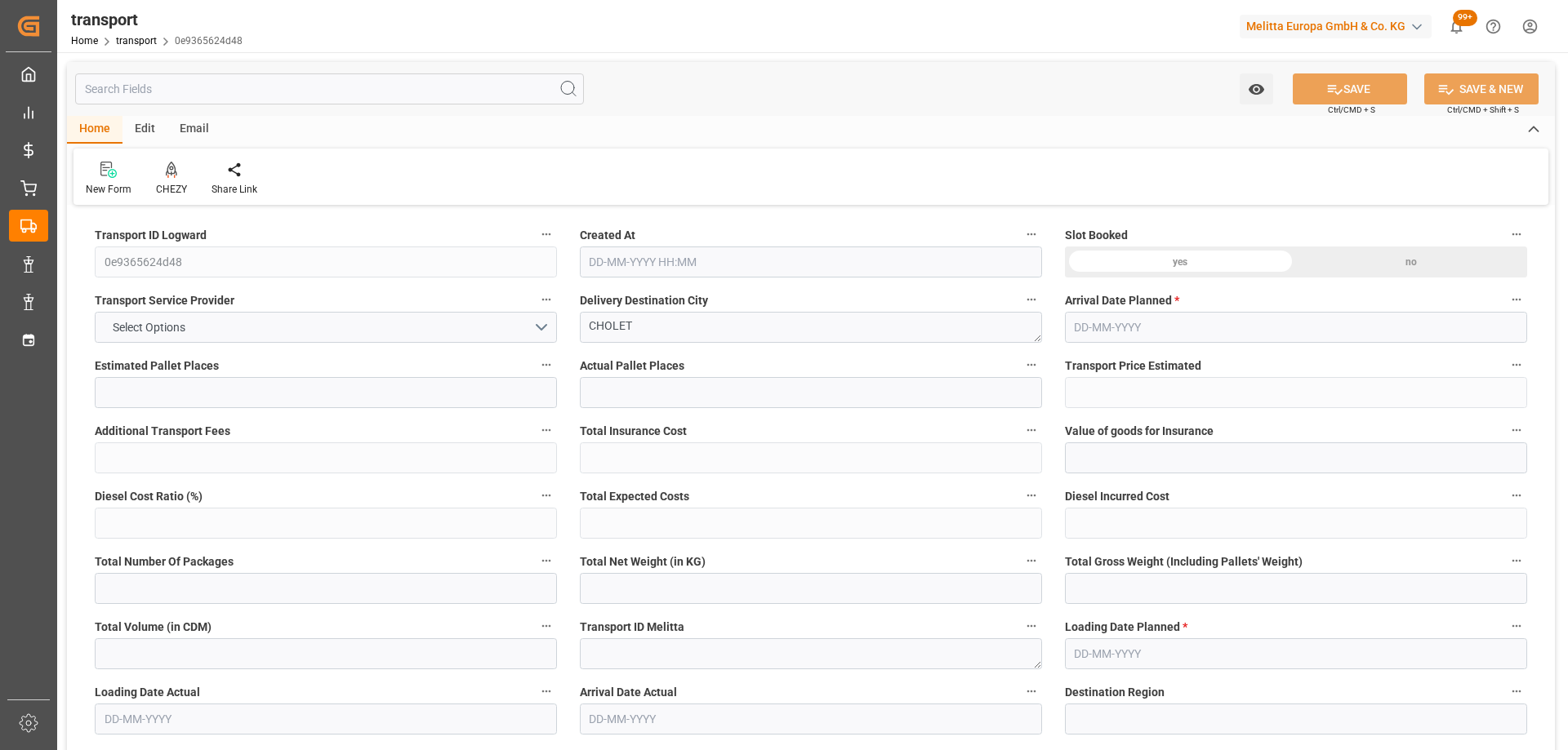
type input "206.5156"
type input "-7.2244"
type input "0"
type input "319.296"
type input "402.848"
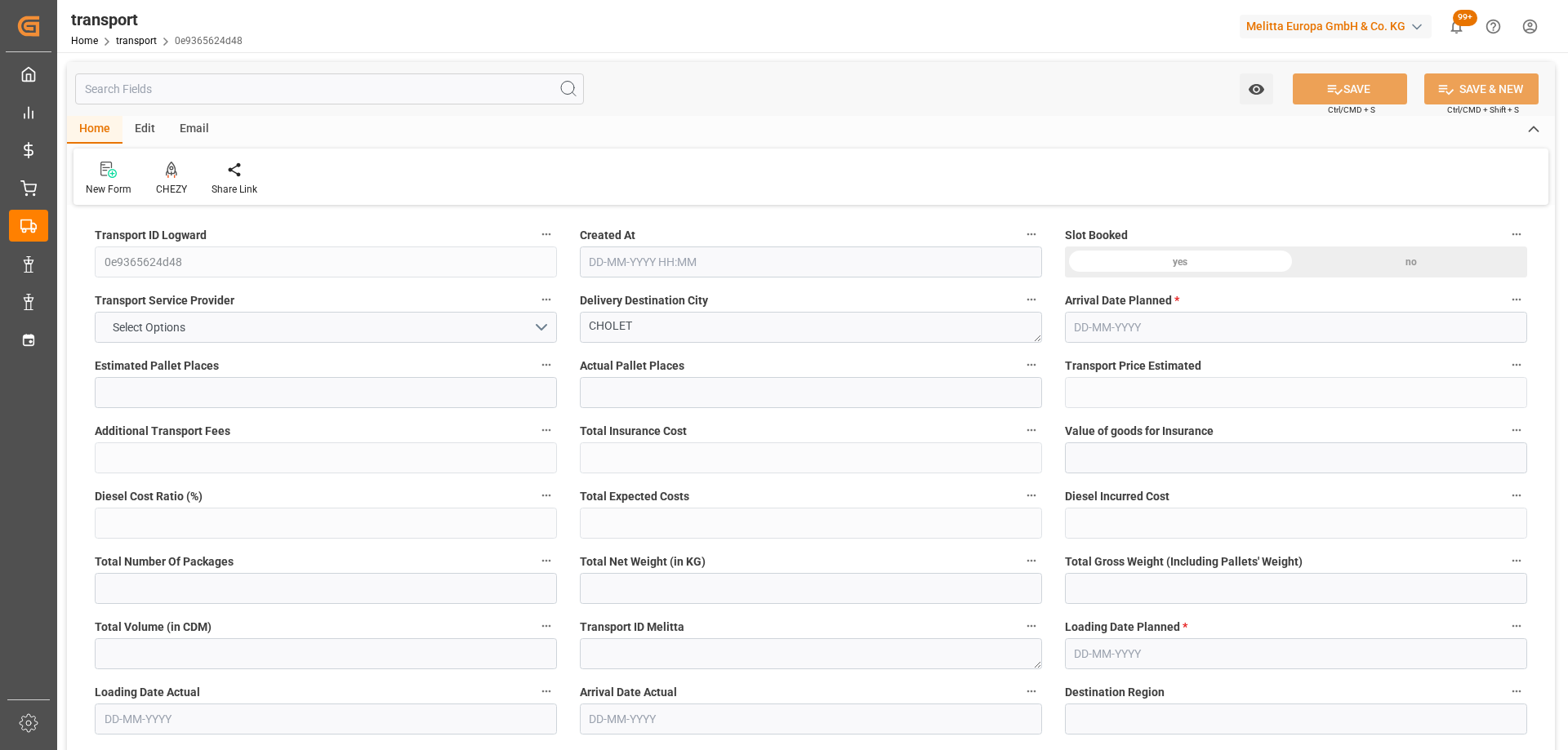
type input "1058.166"
type input "49"
type input "0"
type input "58"
type input "1"
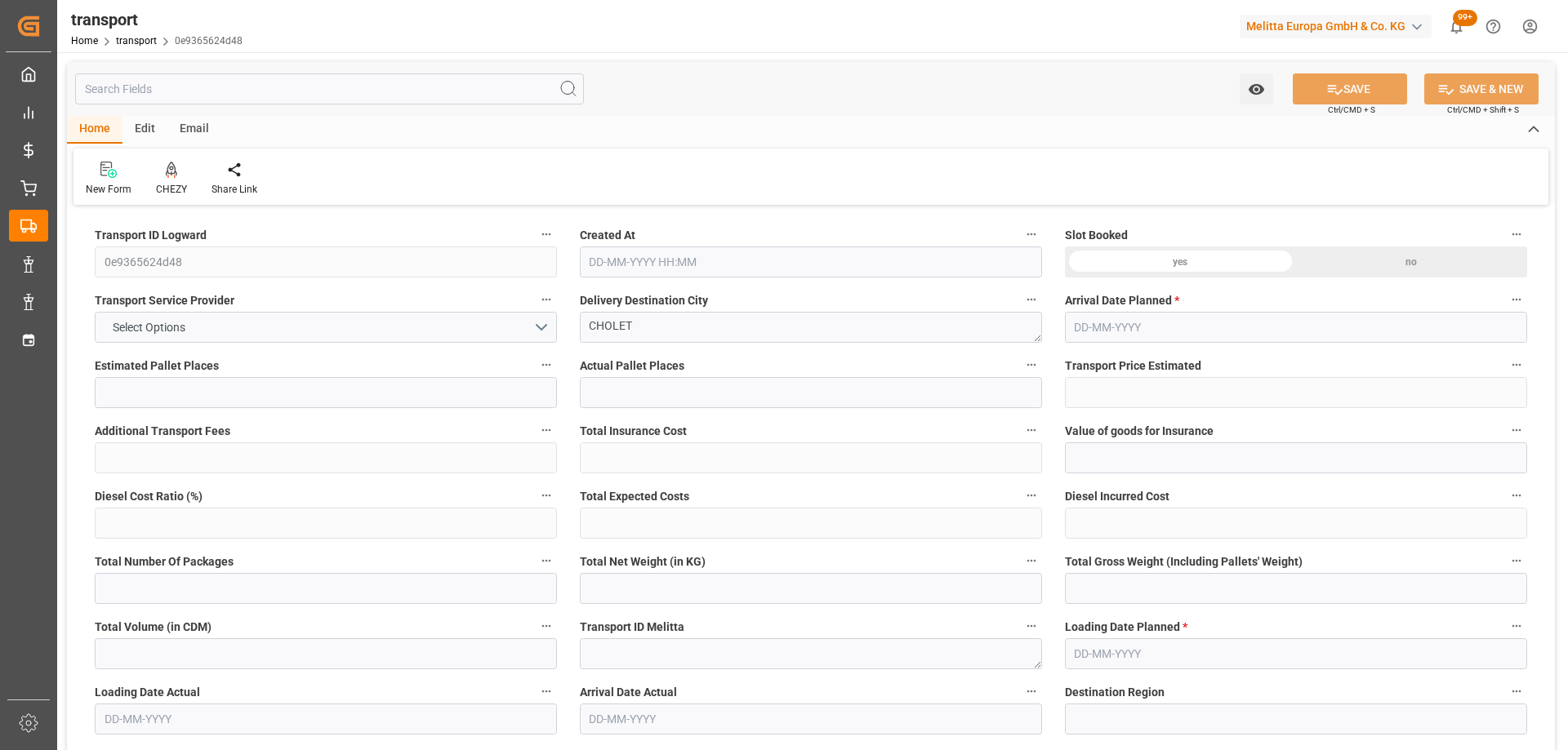
type input "101"
type input "379.848"
type input "0"
type input "4710.8598"
type input "0"
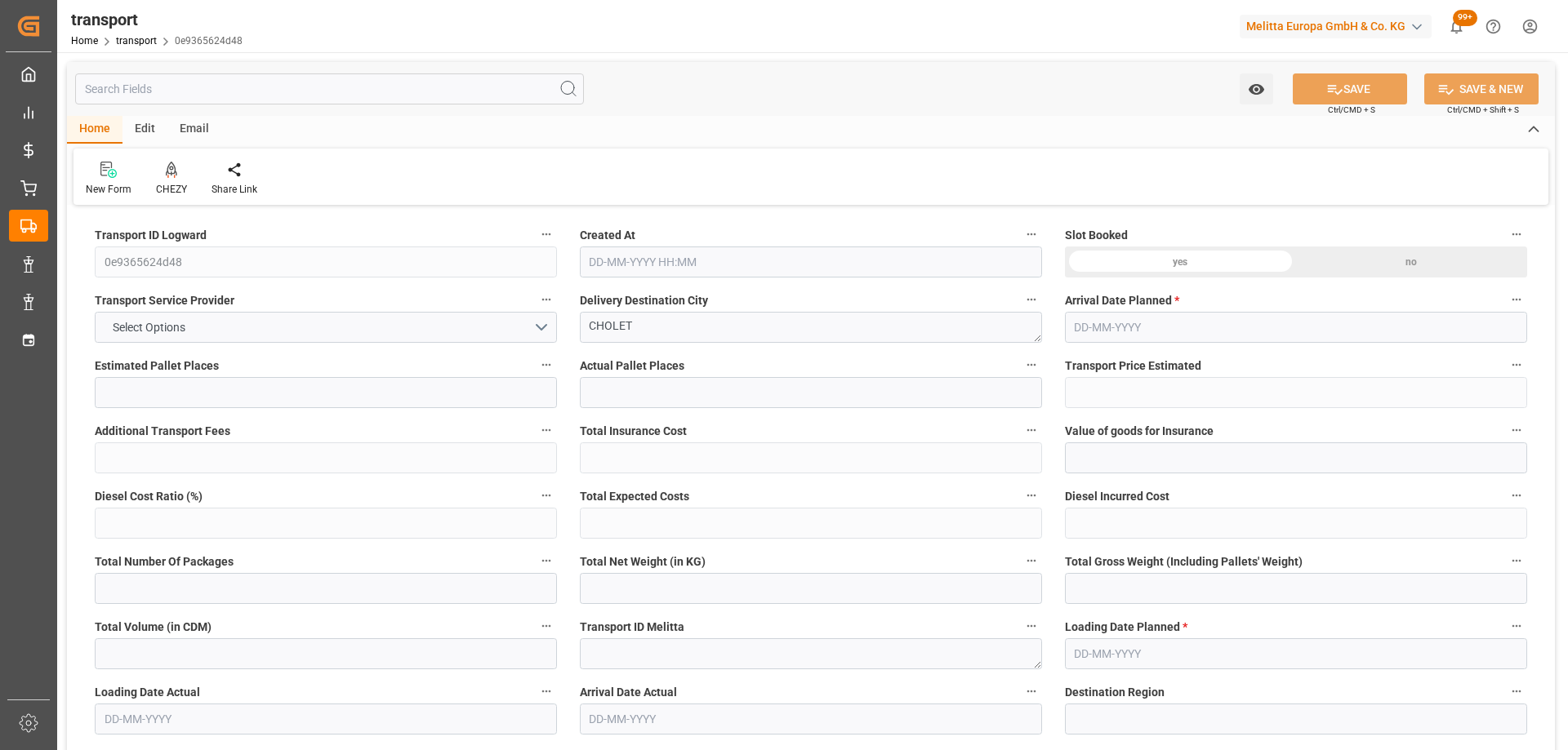
type input "0"
type input "21"
type input "35"
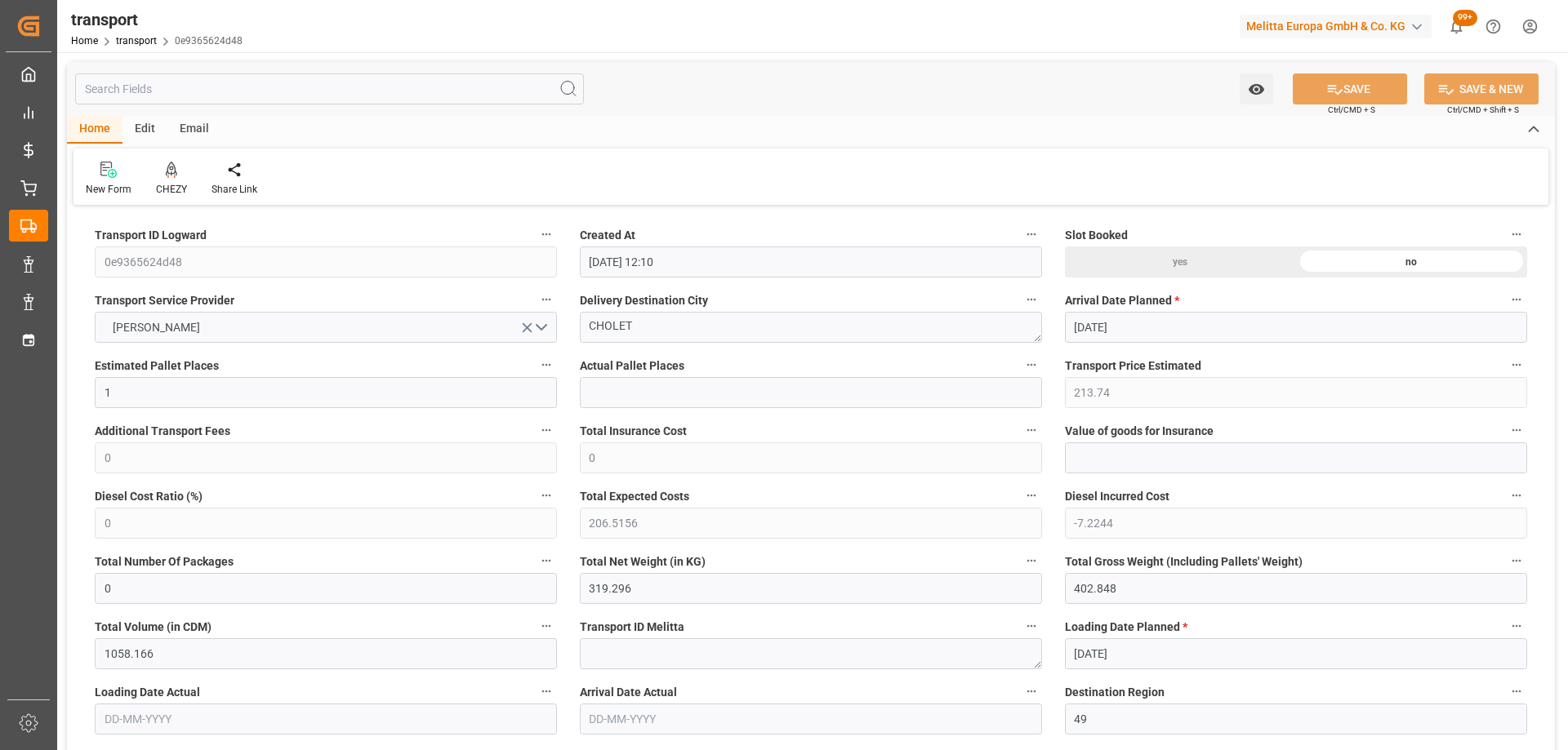
type input "02-10-2025 12:10"
type input "[DATE]"
drag, startPoint x: 640, startPoint y: 323, endPoint x: 527, endPoint y: 334, distance: 113.5
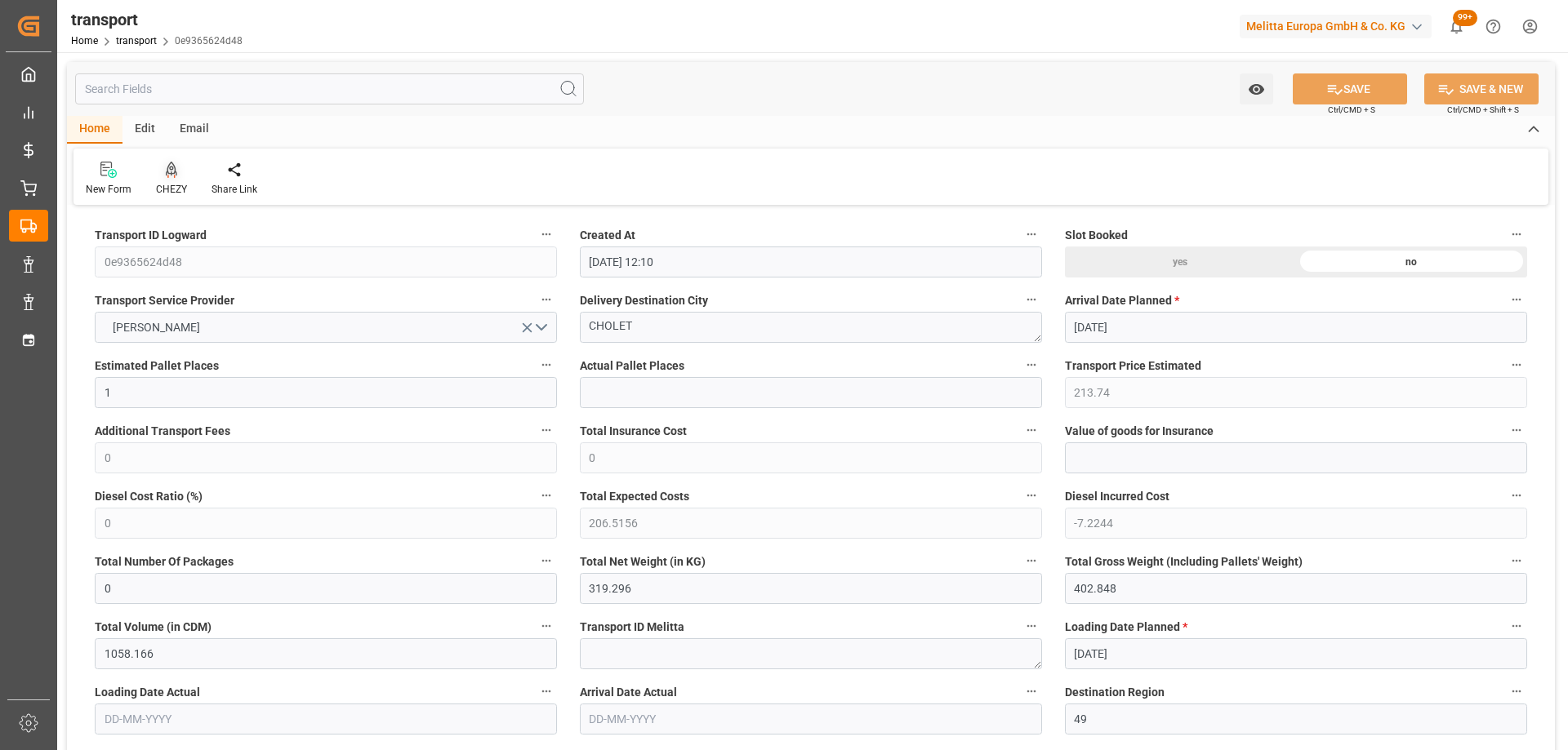
click at [165, 172] on icon at bounding box center [171, 168] width 11 height 14
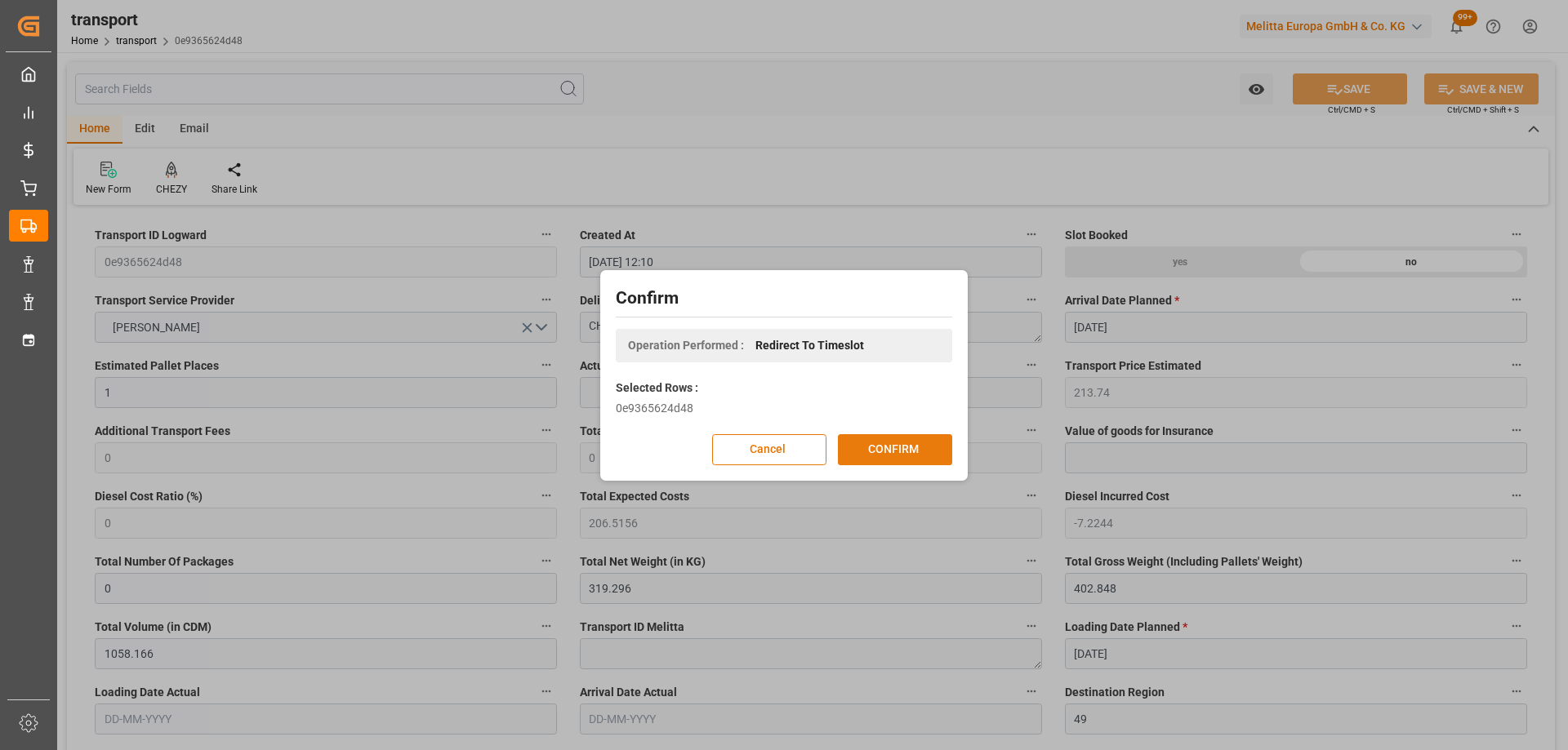
click at [888, 456] on button "CONFIRM" at bounding box center [895, 450] width 114 height 31
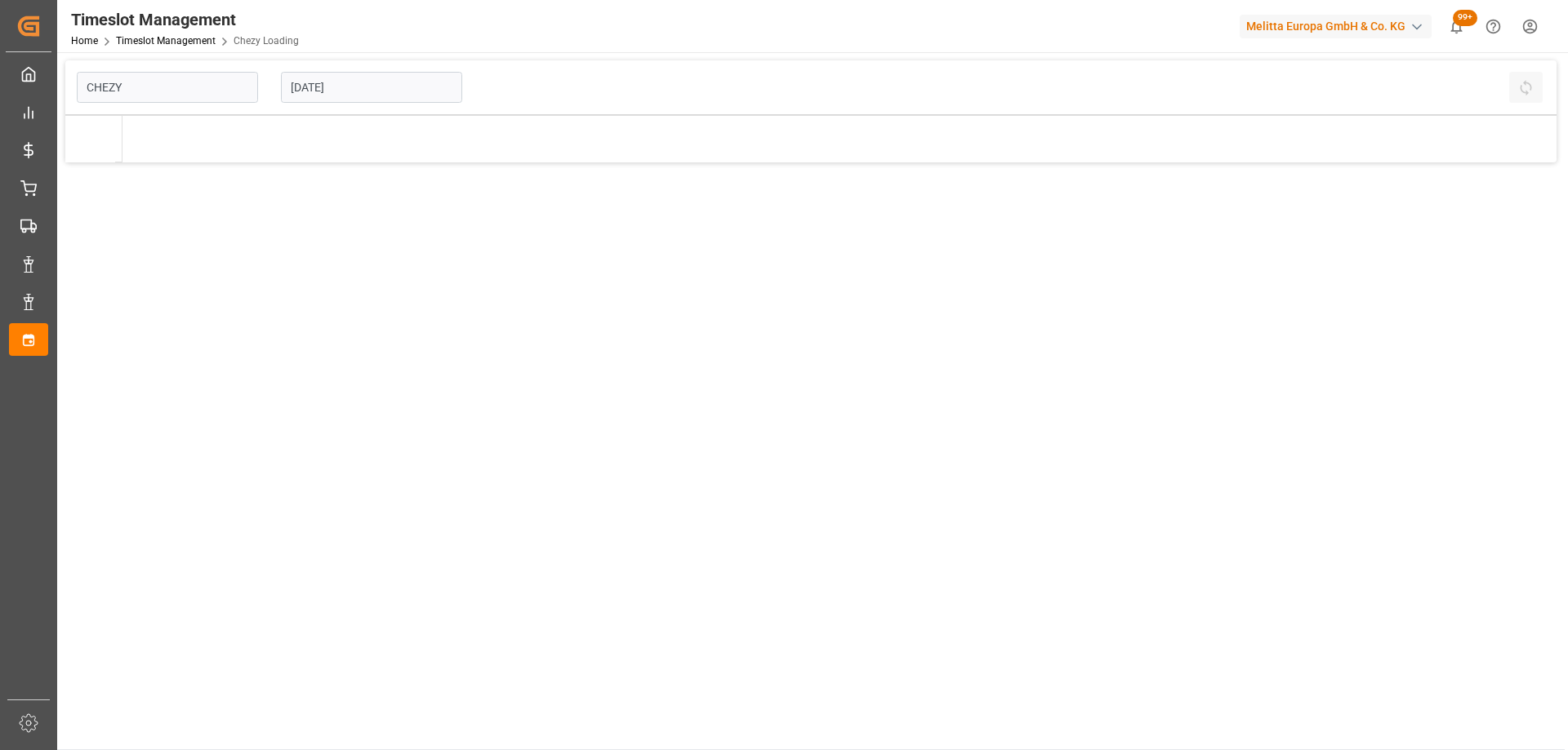
type input "Chezy Loading"
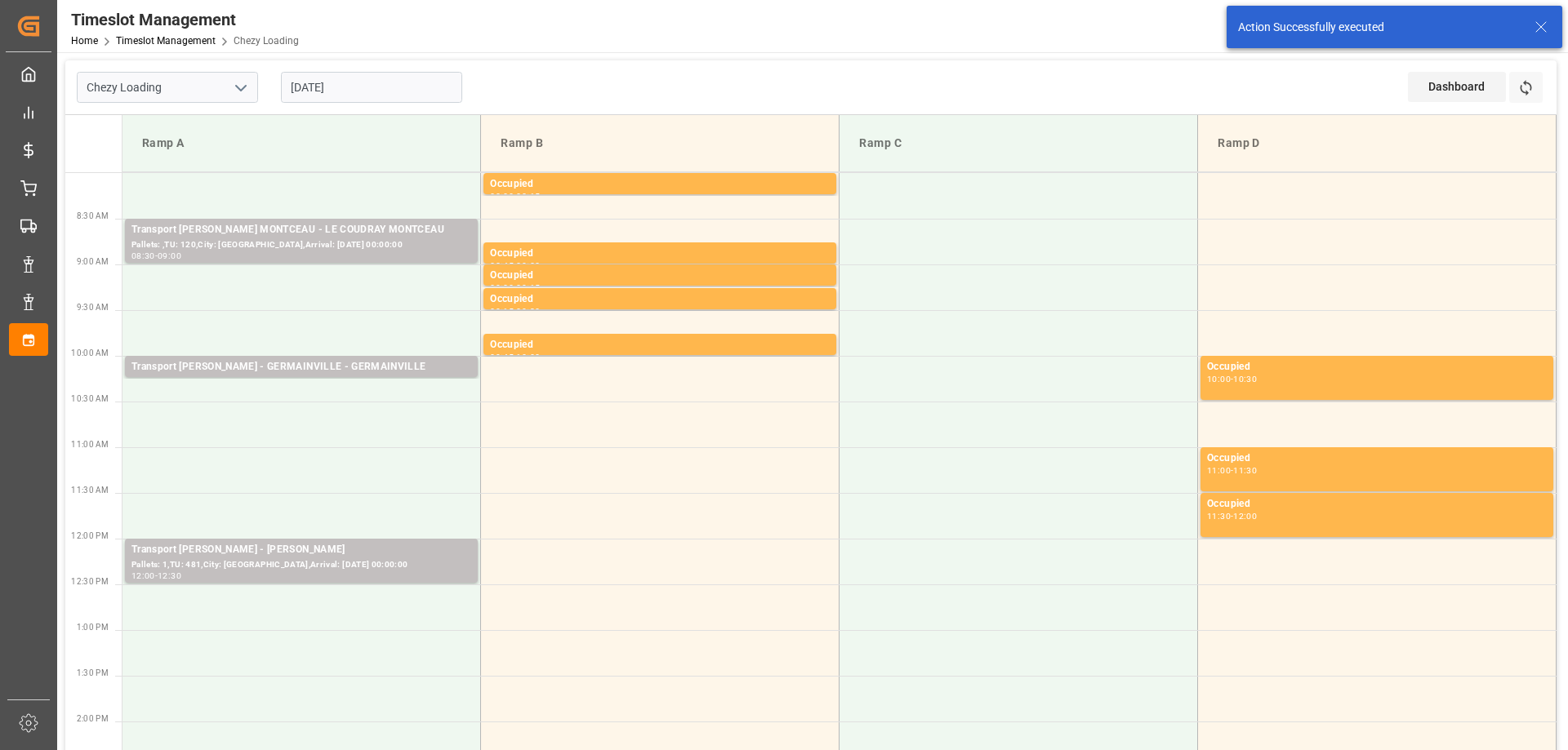
click at [394, 93] on input "[DATE]" at bounding box center [371, 87] width 181 height 31
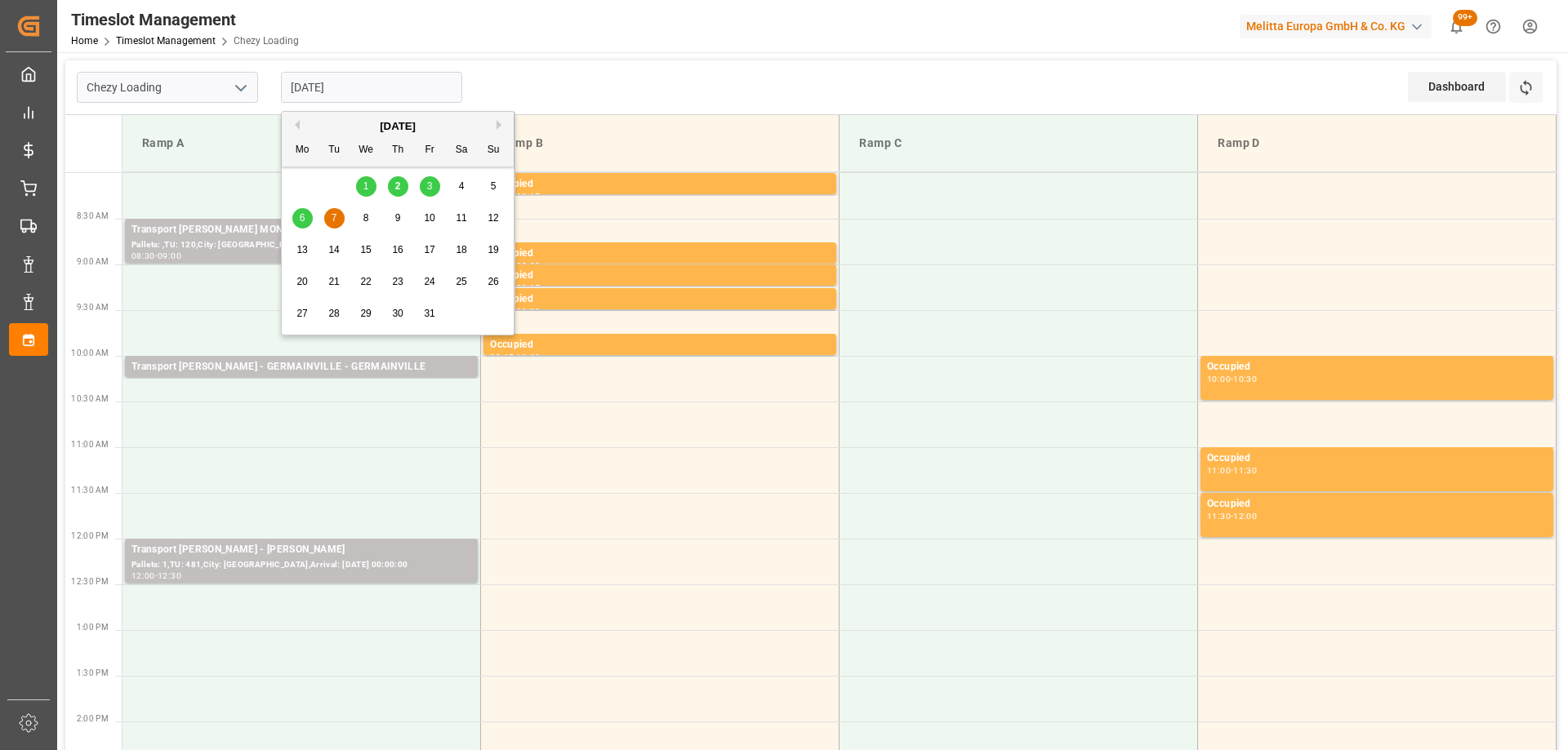
click at [305, 211] on div "6" at bounding box center [303, 219] width 21 height 20
type input "[DATE]"
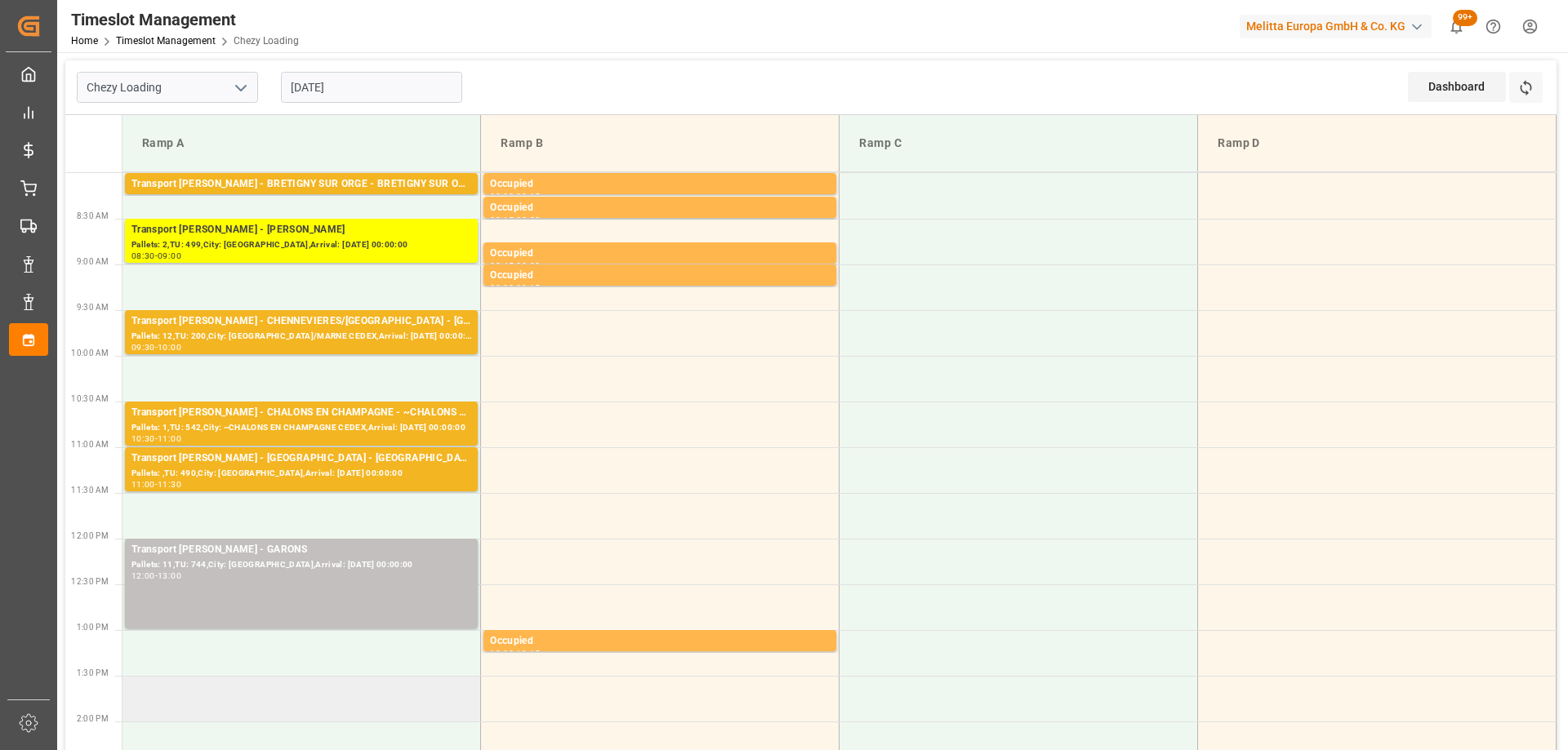
click at [343, 703] on td at bounding box center [301, 699] width 358 height 46
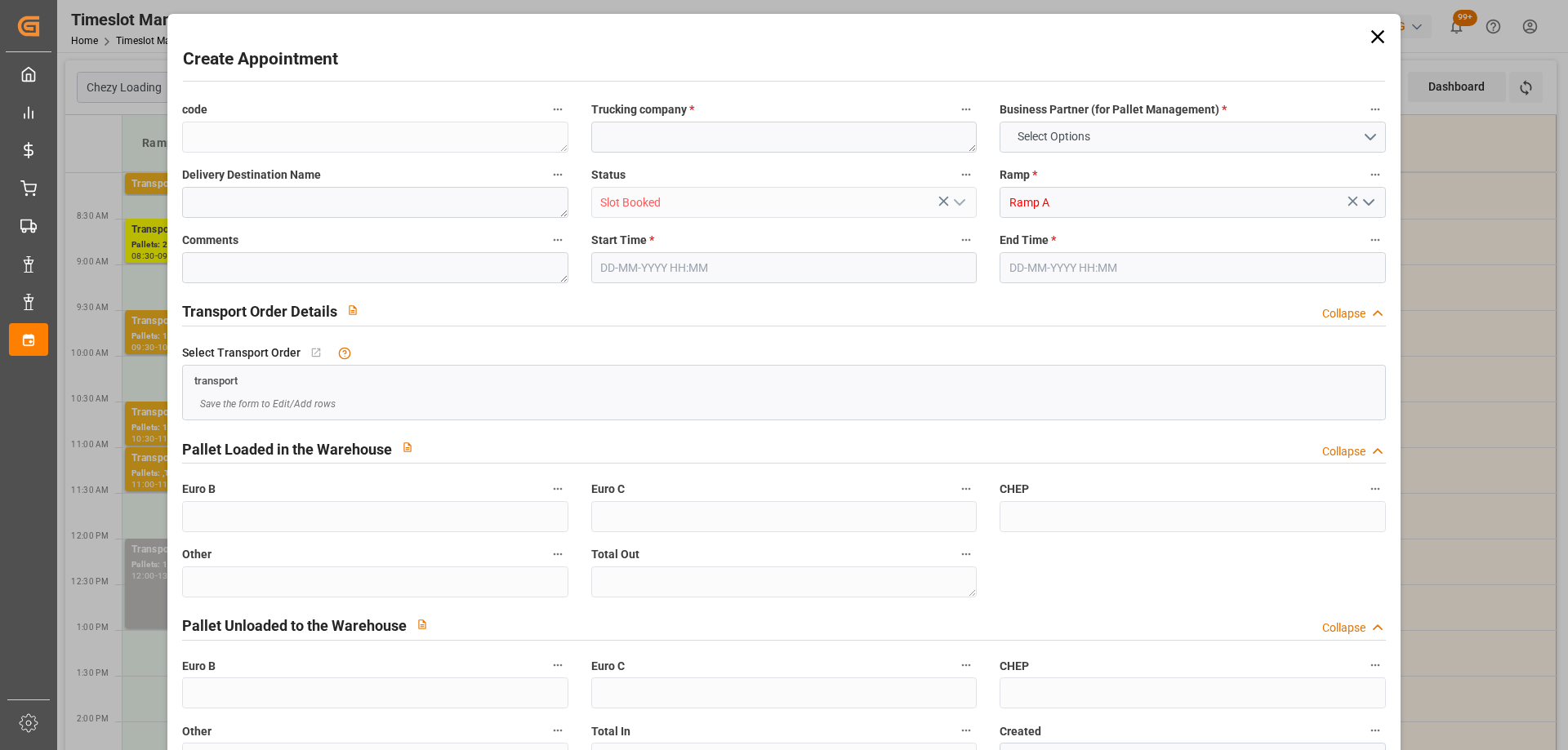
type input "0"
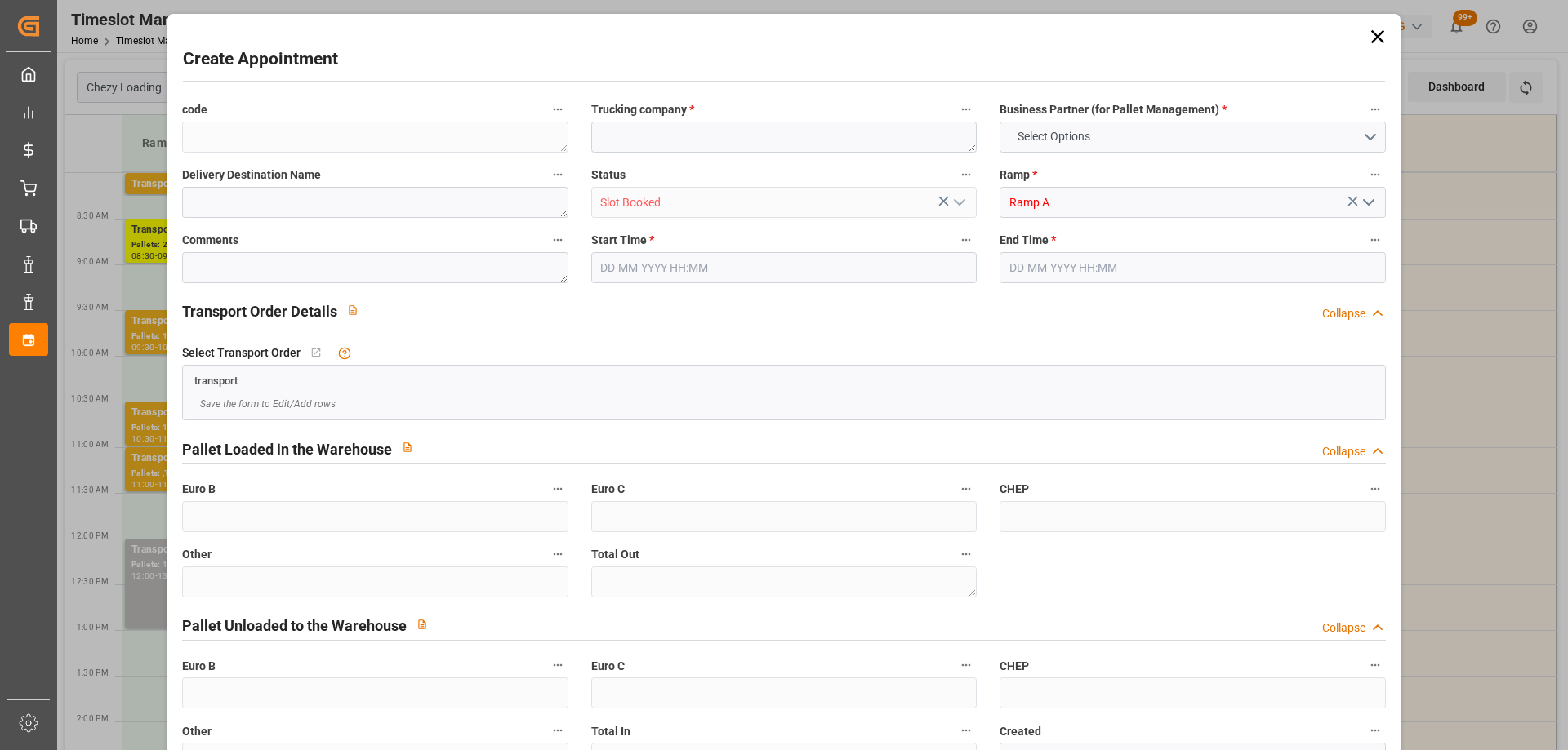
type input "0"
type input "[DATE] 13:30"
type input "[DATE] 13:45"
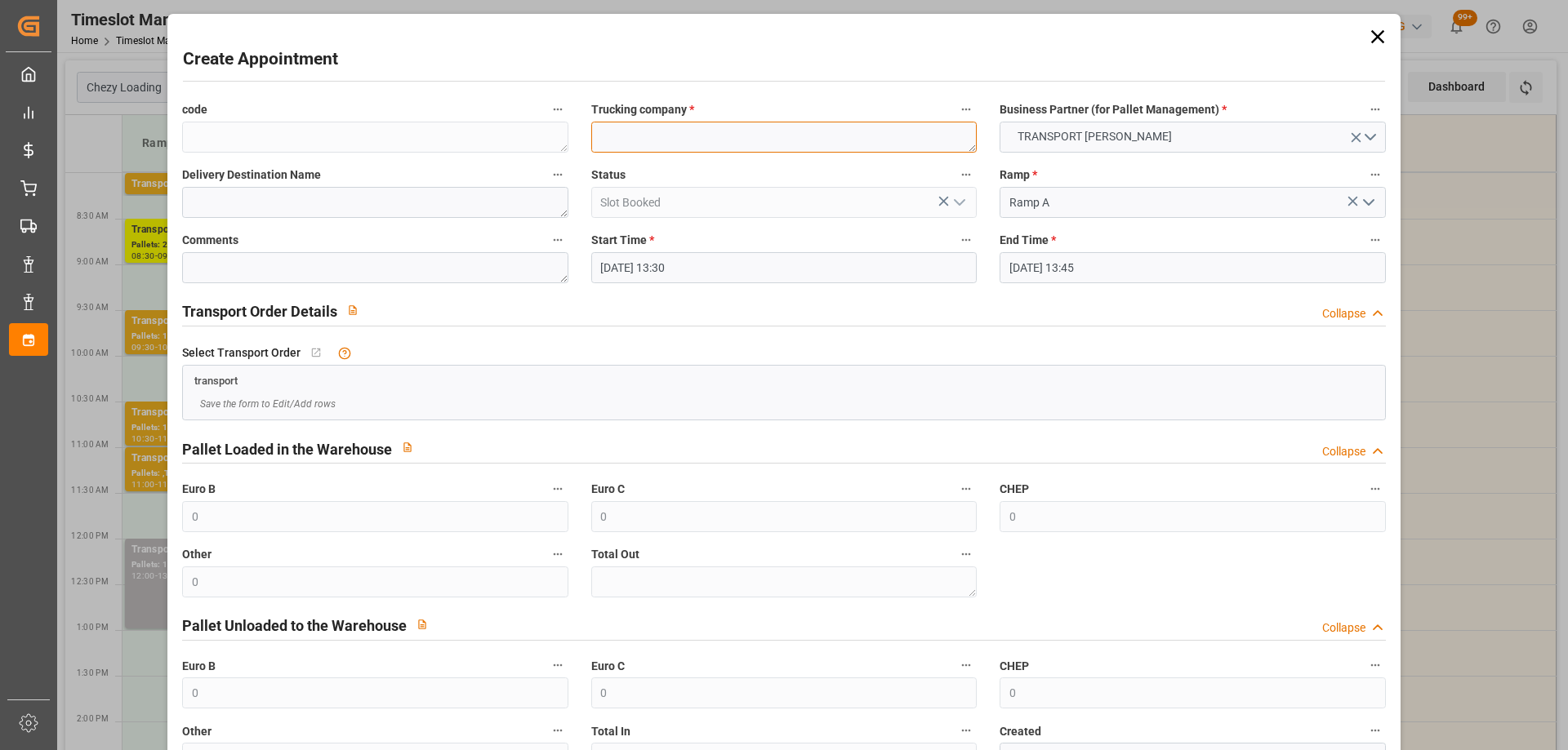
paste textarea "CHOLET"
type textarea "CHOLET"
click at [1130, 264] on input "[DATE] 13:45" at bounding box center [1192, 267] width 385 height 31
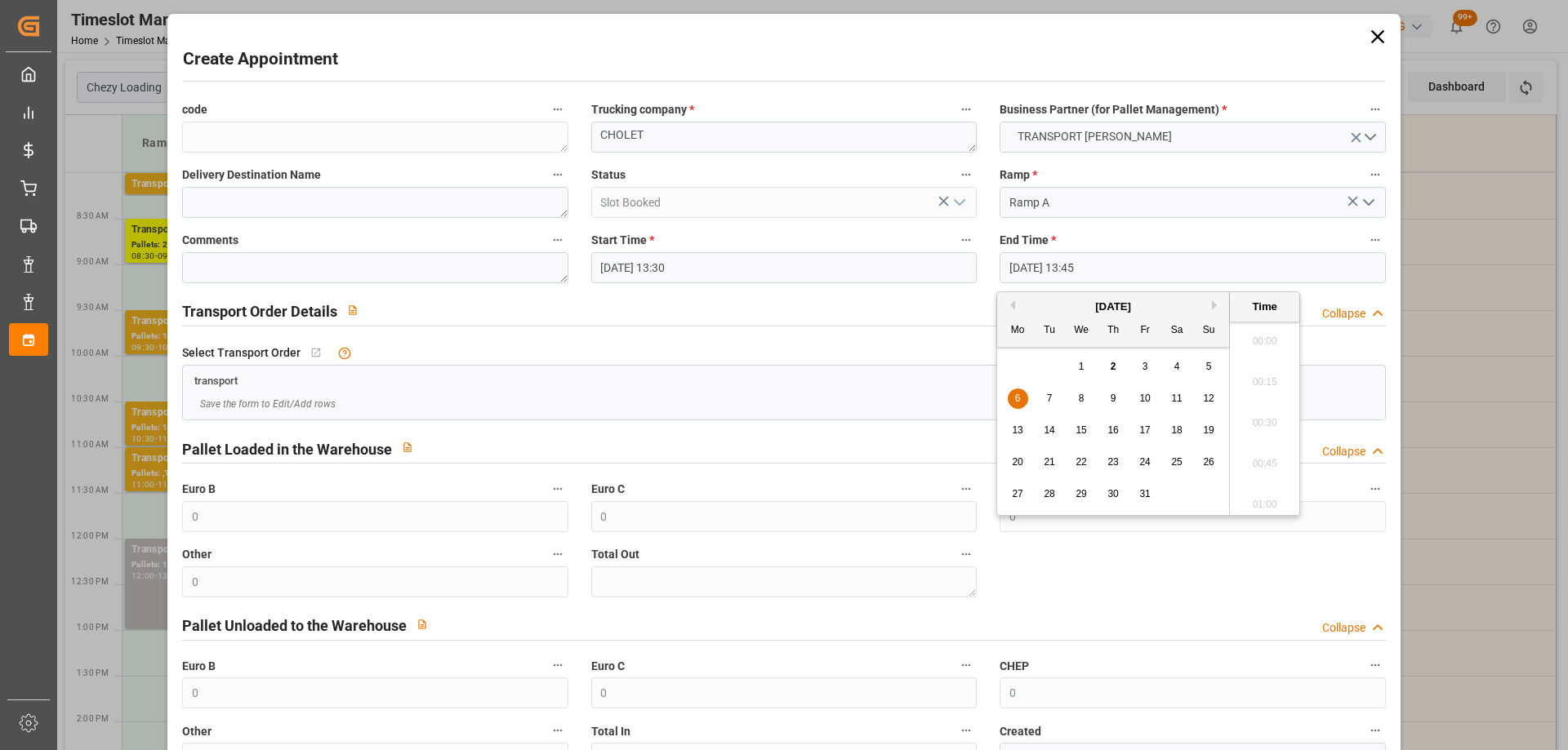
scroll to position [2170, 0]
click at [1010, 397] on div "6" at bounding box center [1018, 399] width 21 height 20
click at [1270, 463] on li "14:00" at bounding box center [1264, 459] width 69 height 41
type input "[DATE] 14:00"
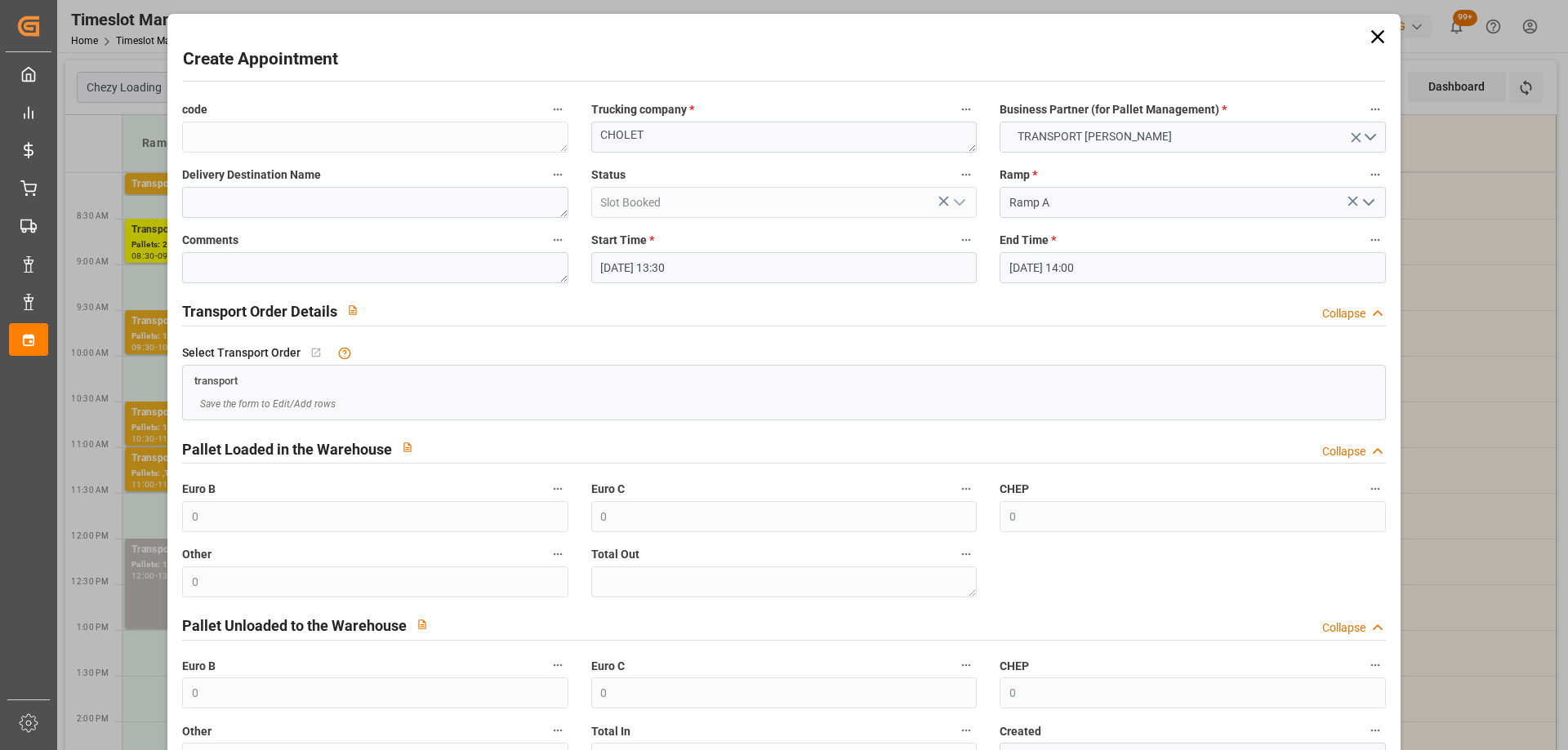
scroll to position [119, 0]
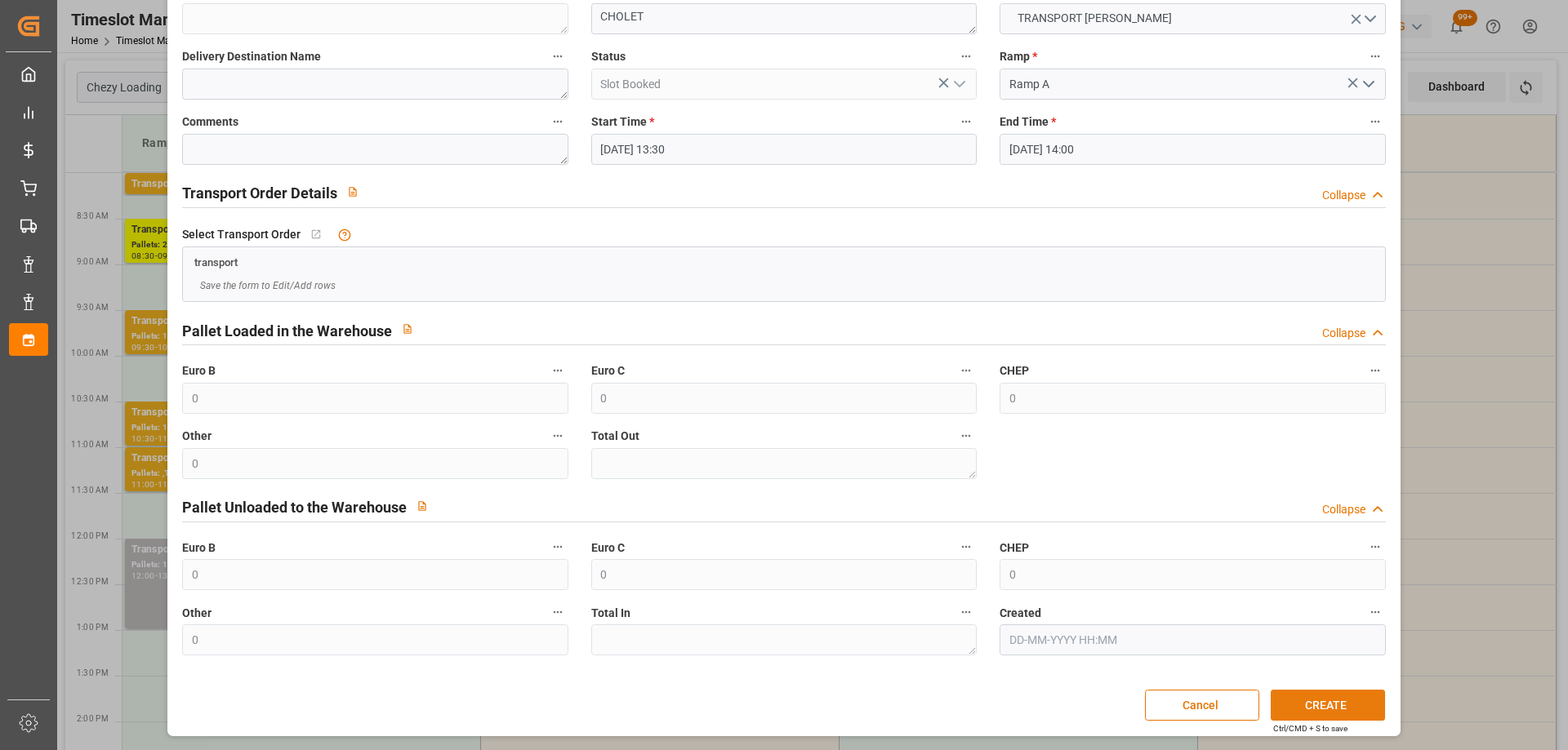
click at [1320, 693] on button "CREATE" at bounding box center [1328, 705] width 114 height 31
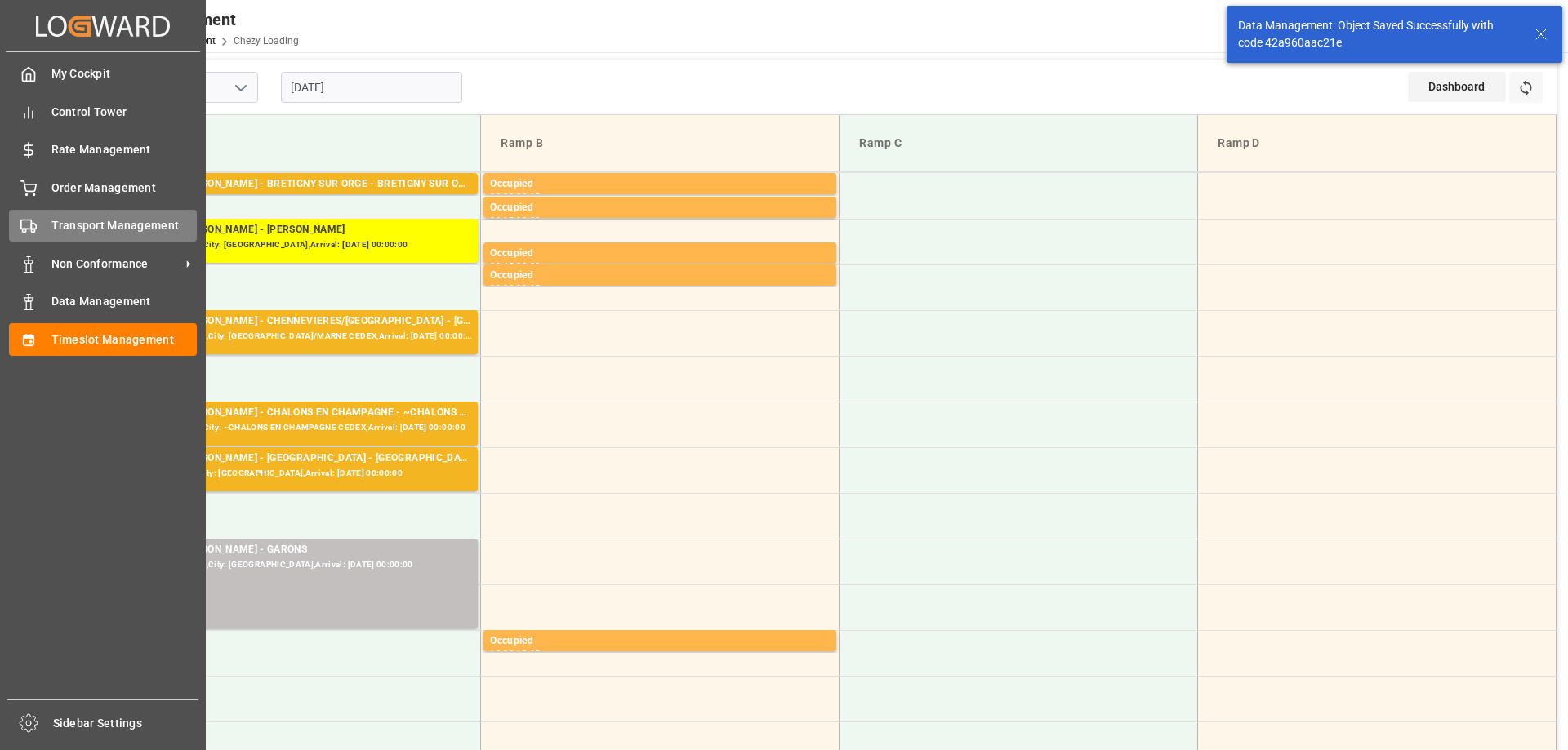
click at [45, 228] on div "Transport Management Transport Management" at bounding box center [103, 225] width 188 height 32
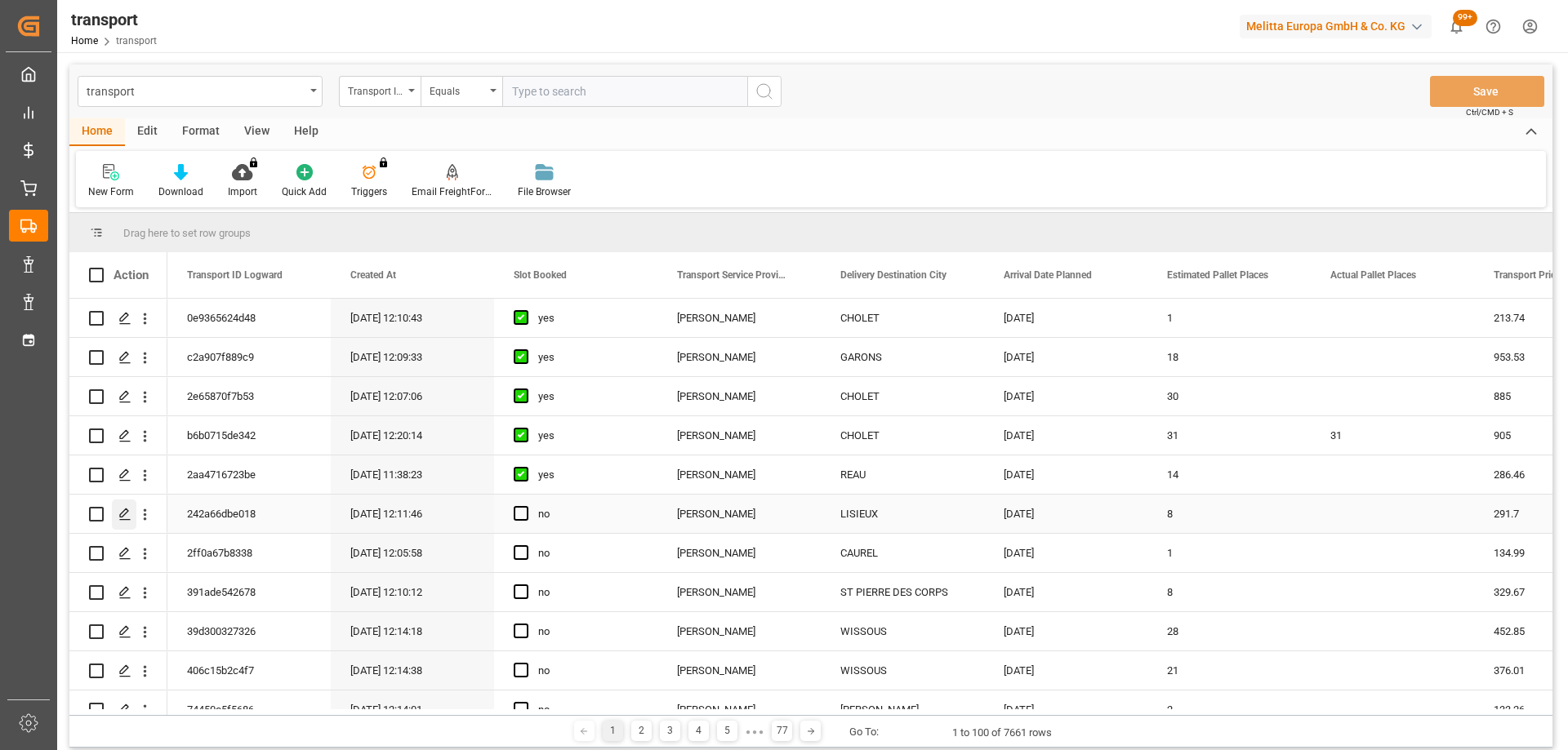
click at [119, 511] on icon "Press SPACE to select this row." at bounding box center [125, 514] width 13 height 13
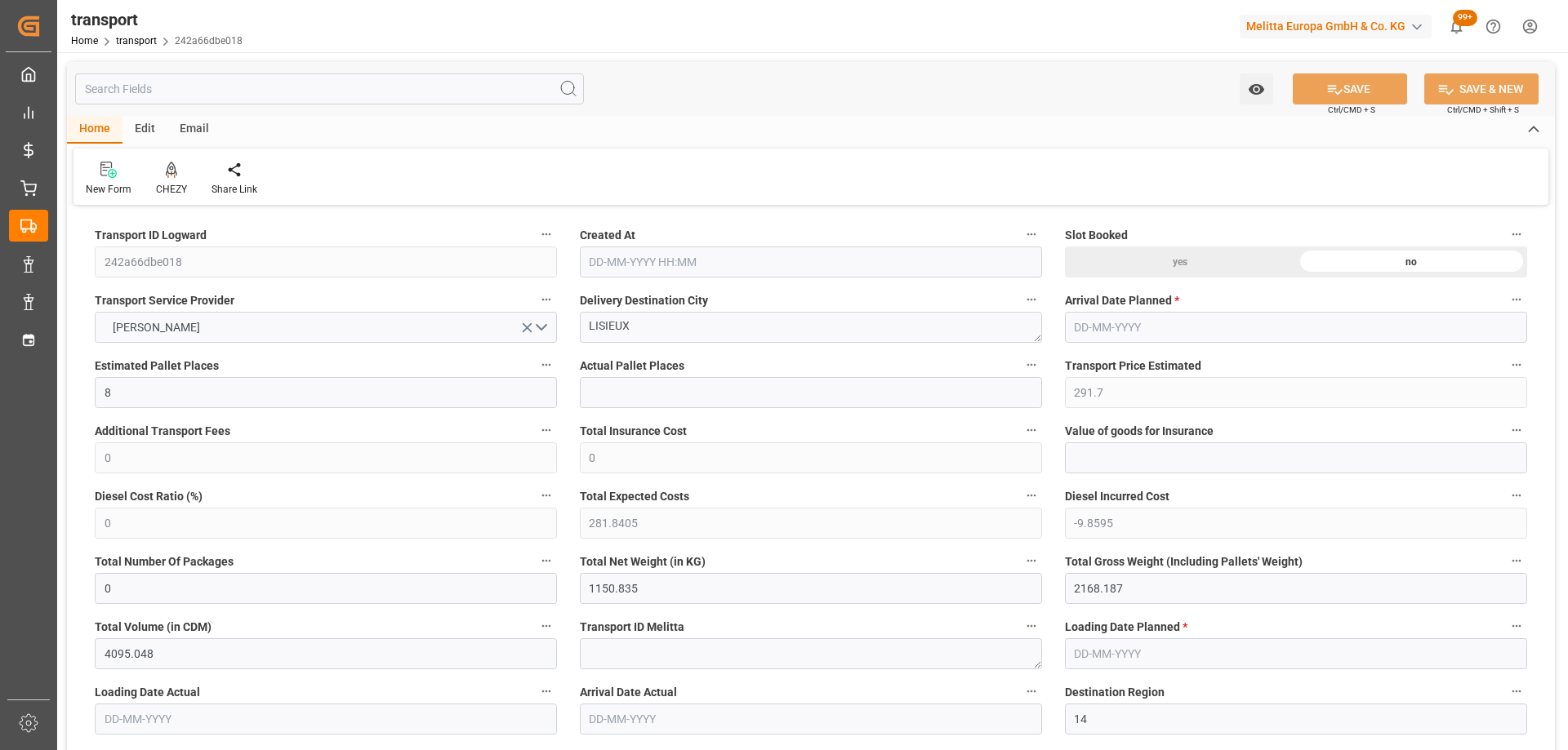
type input "[DATE] 12:11"
type input "[DATE]"
drag, startPoint x: 568, startPoint y: 328, endPoint x: 637, endPoint y: 332, distance: 69.1
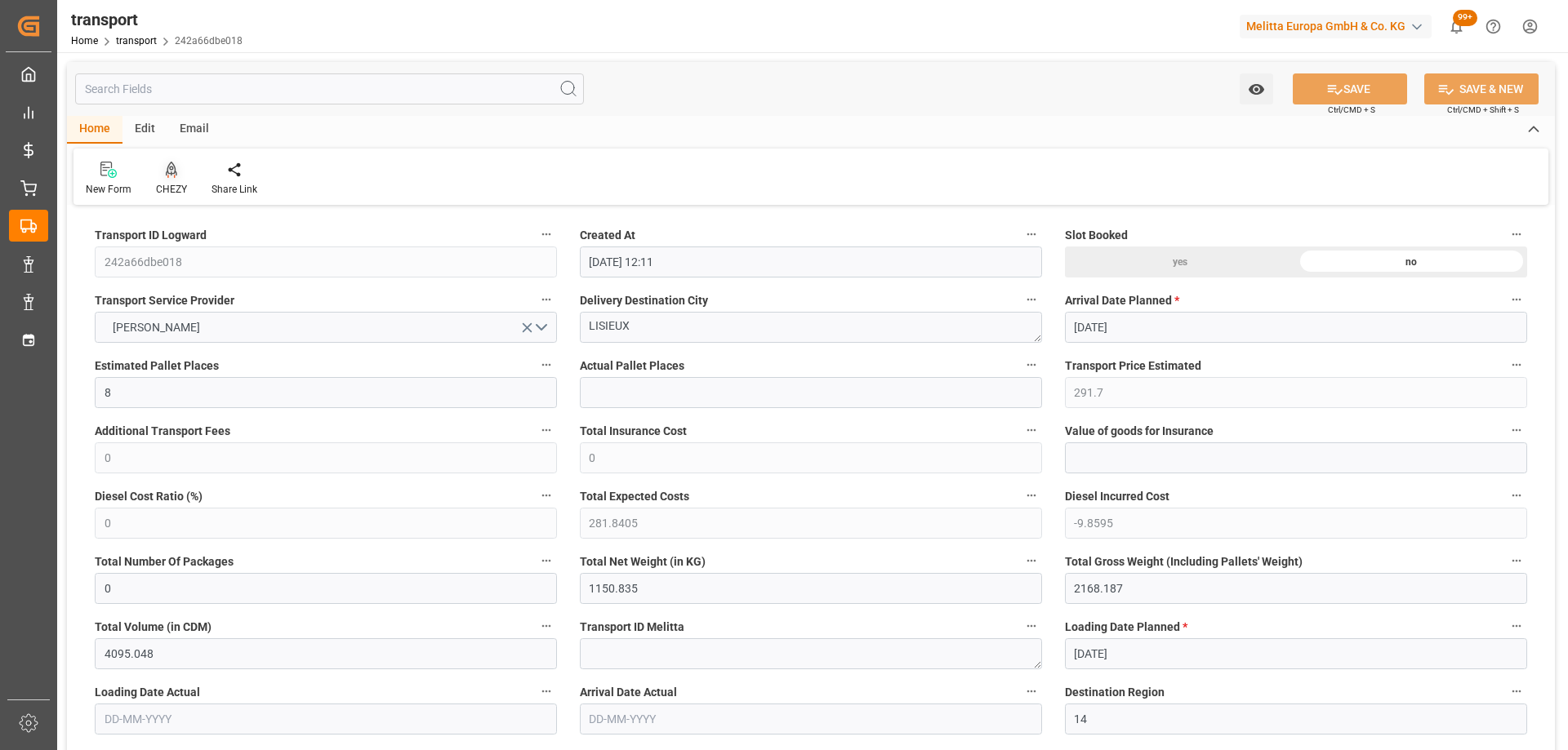
click at [158, 170] on div at bounding box center [171, 169] width 31 height 17
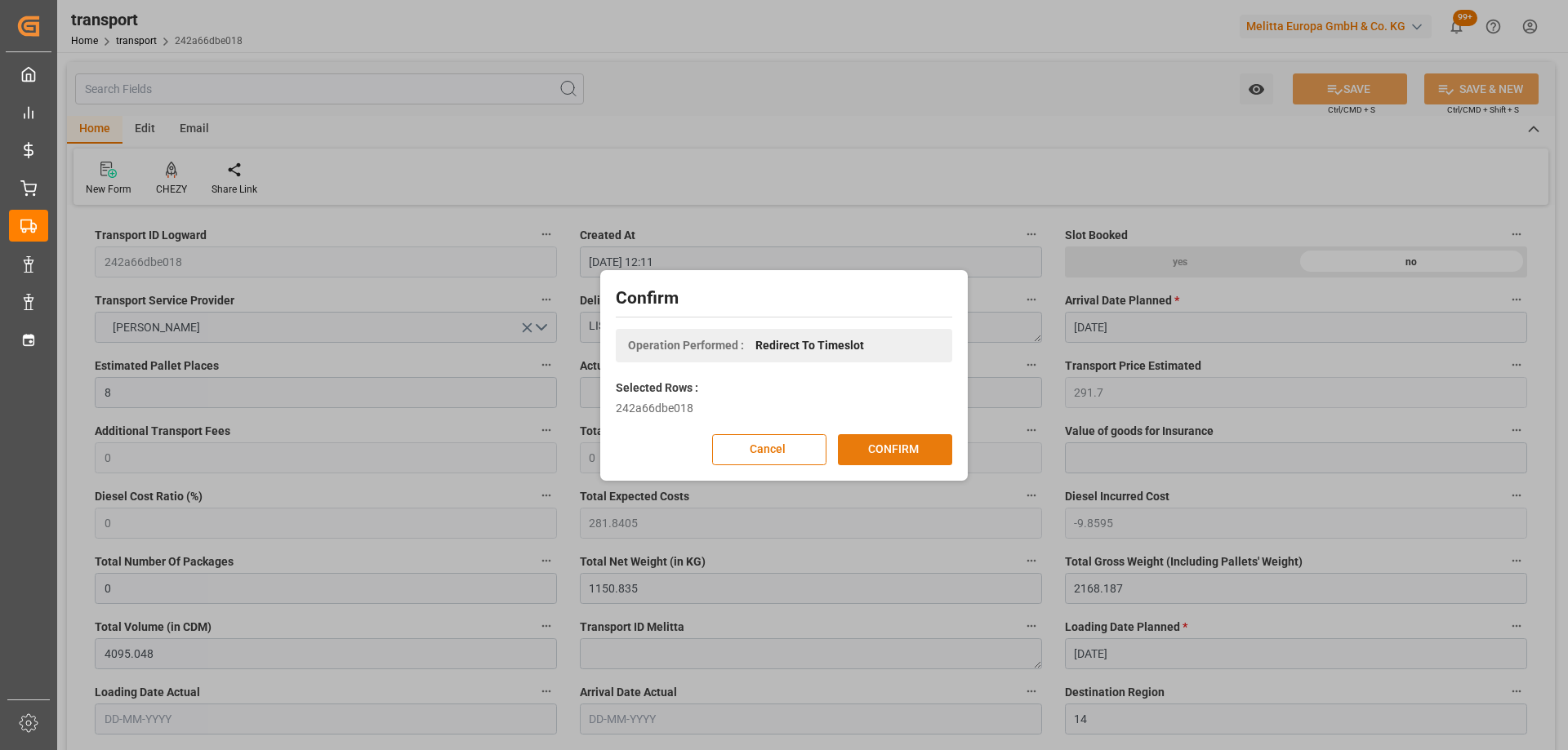
click at [897, 447] on button "CONFIRM" at bounding box center [895, 450] width 114 height 31
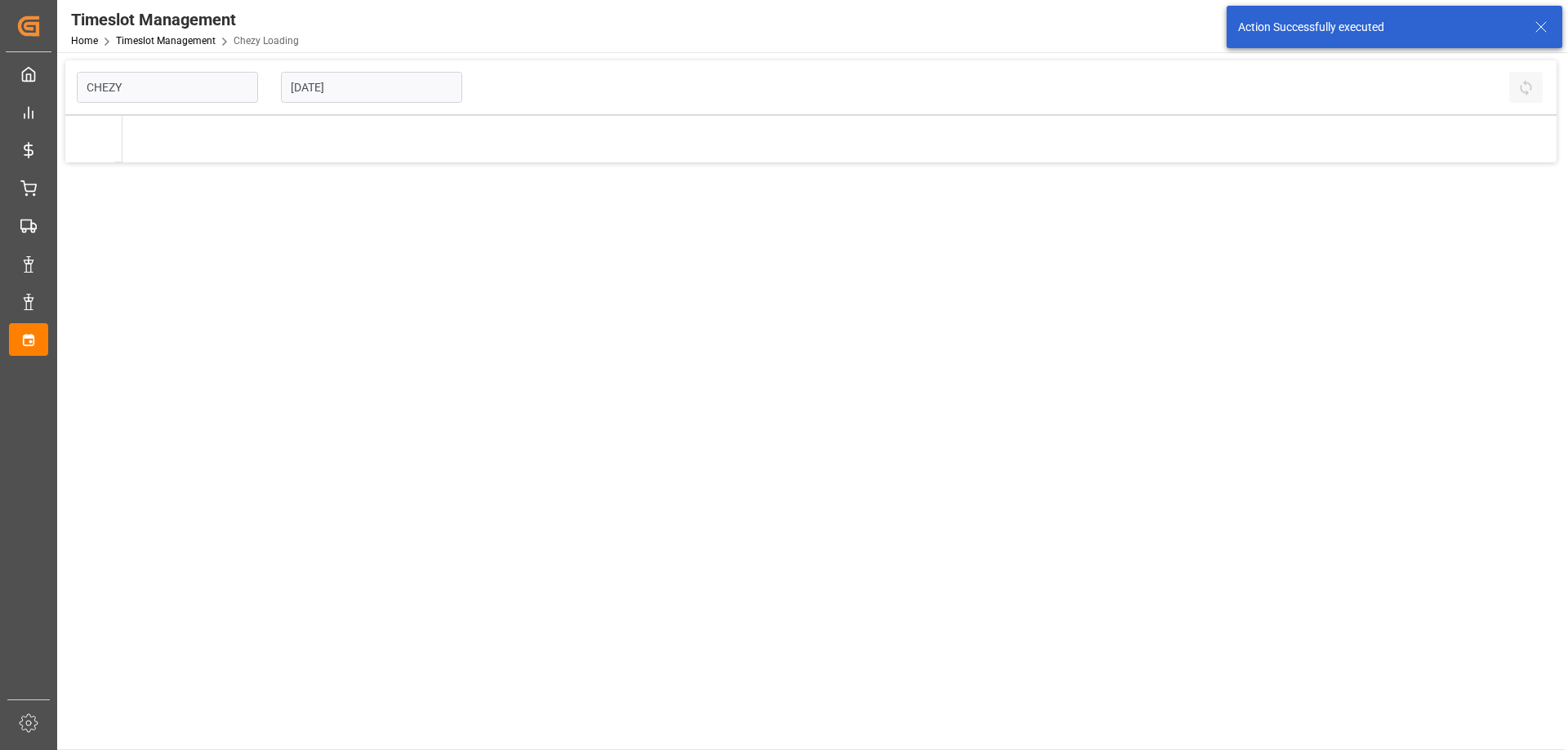
type input "Chezy Loading"
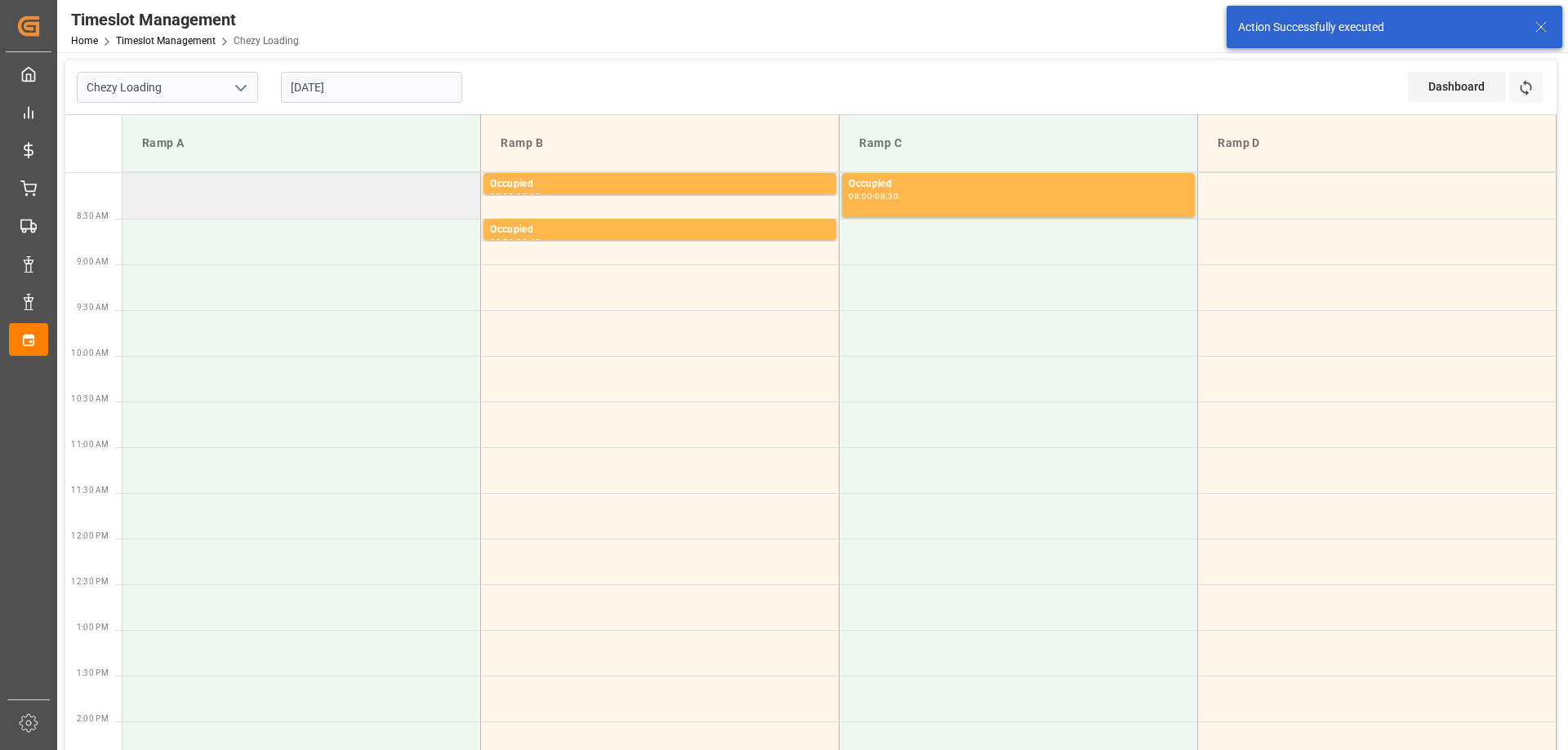
click at [335, 205] on td at bounding box center [301, 195] width 358 height 46
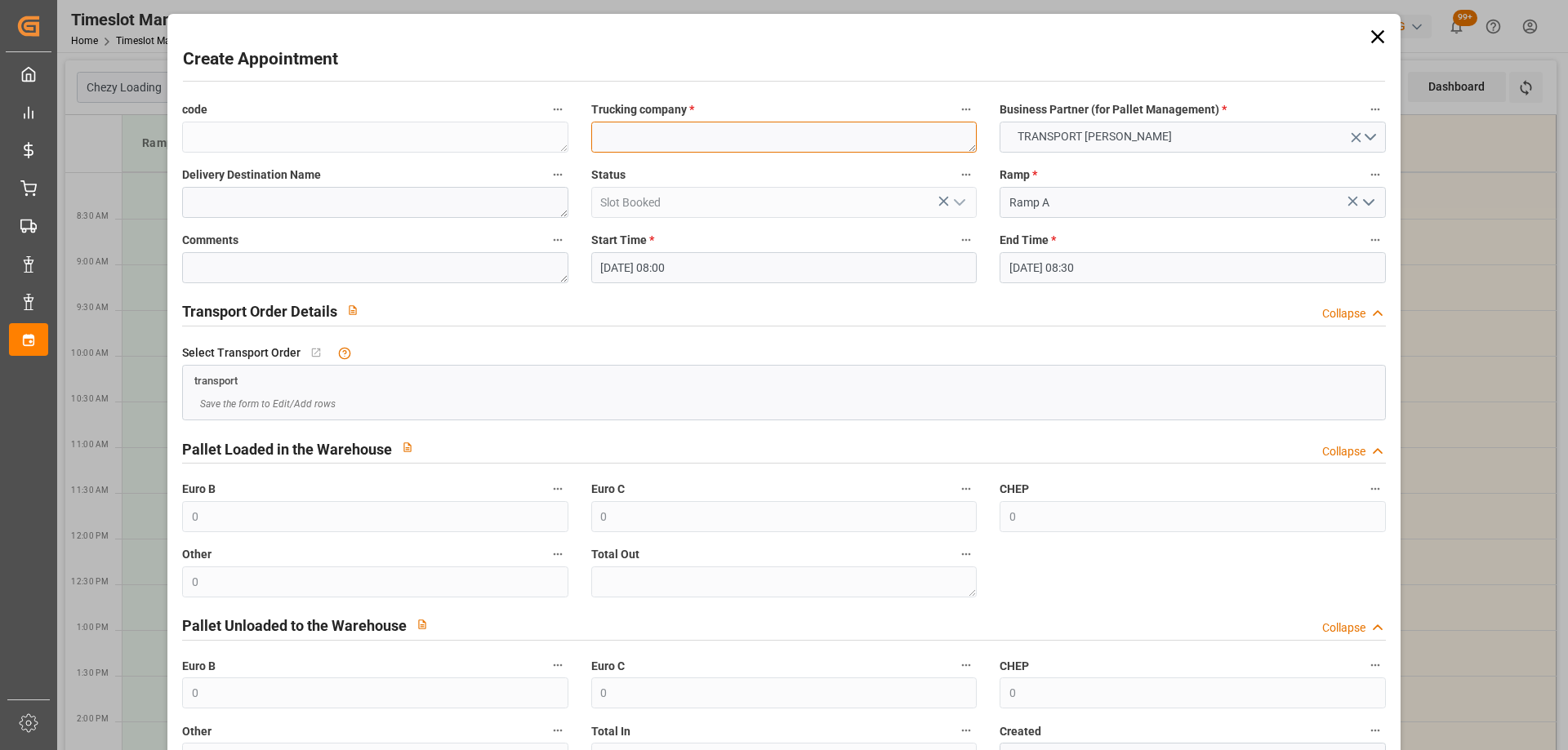
paste textarea "LISIEUX"
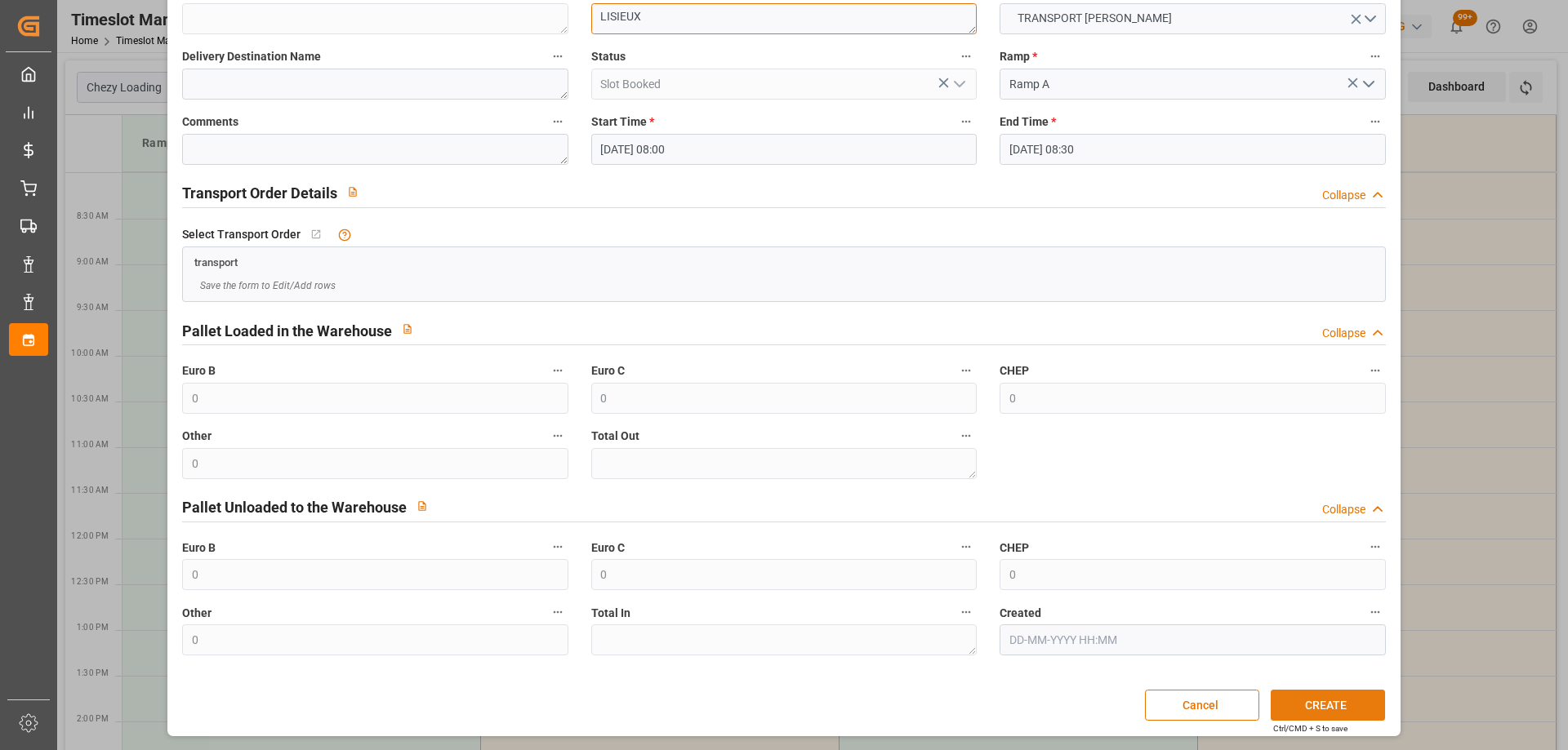
type textarea "LISIEUX"
click at [1330, 700] on button "CREATE" at bounding box center [1328, 705] width 114 height 31
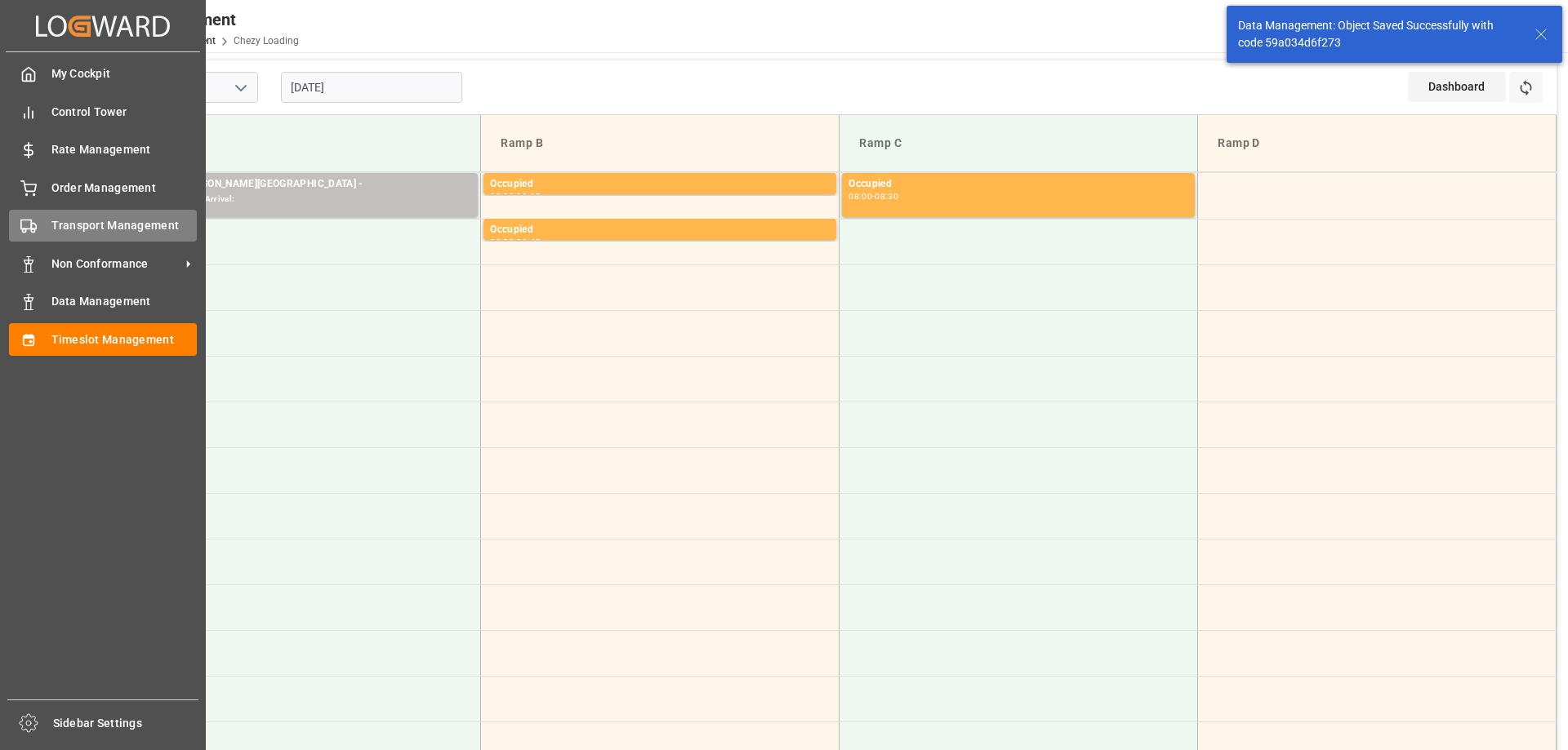
click at [67, 228] on span "Transport Management" at bounding box center [124, 225] width 146 height 17
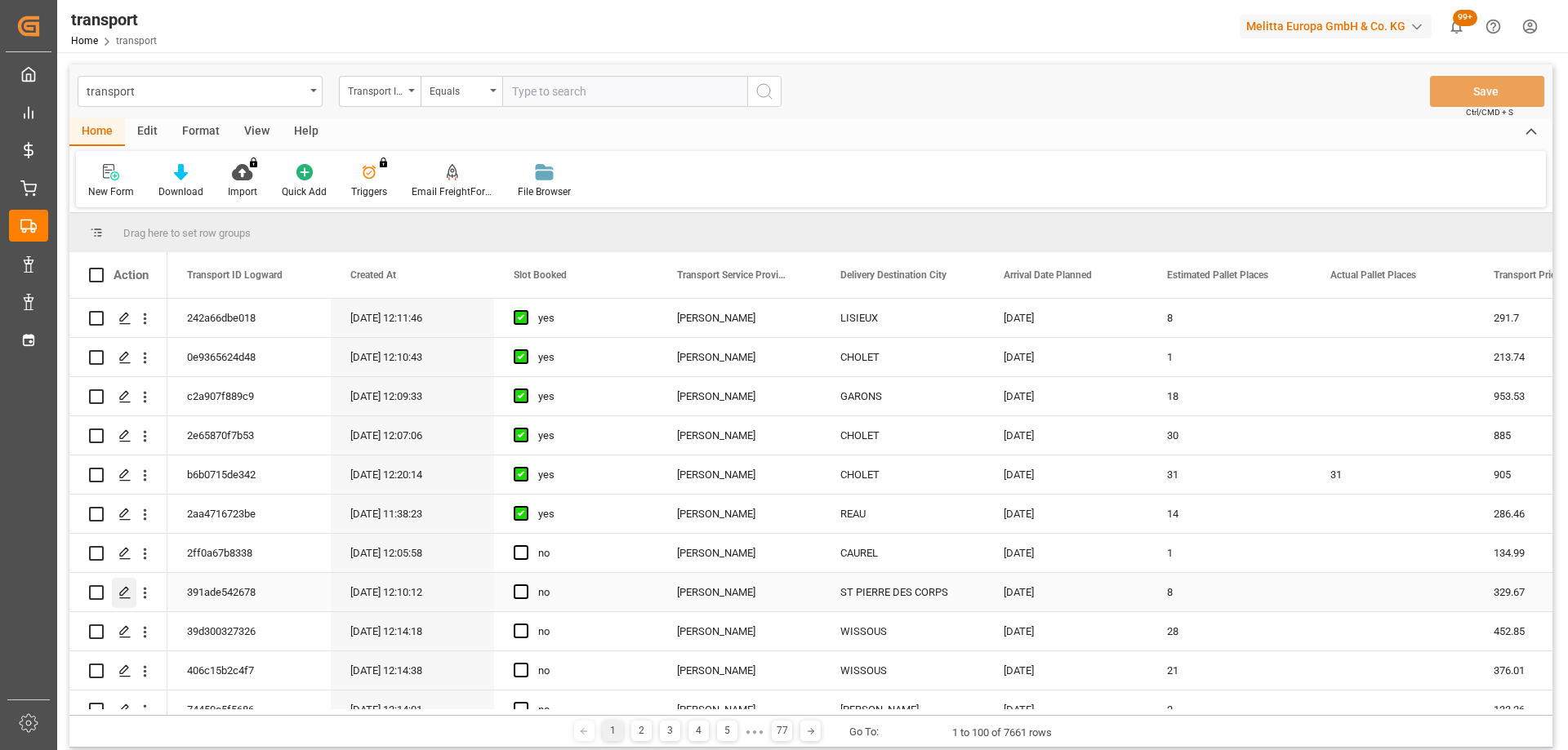
click at [119, 583] on div "Press SPACE to select this row." at bounding box center [124, 593] width 24 height 30
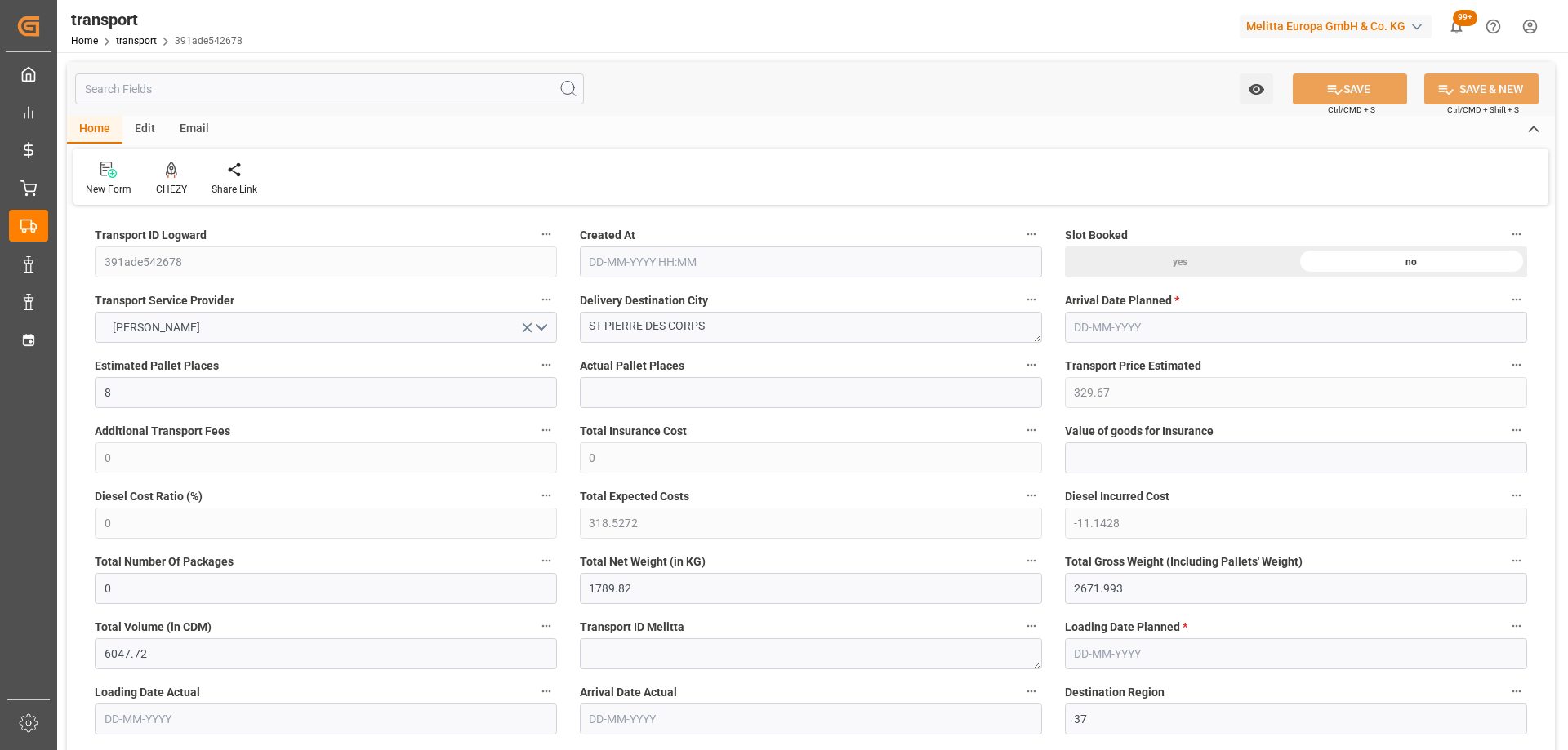
type input "02-10-2025 12:10"
type input "[DATE]"
drag, startPoint x: 487, startPoint y: 350, endPoint x: 521, endPoint y: 351, distance: 34.0
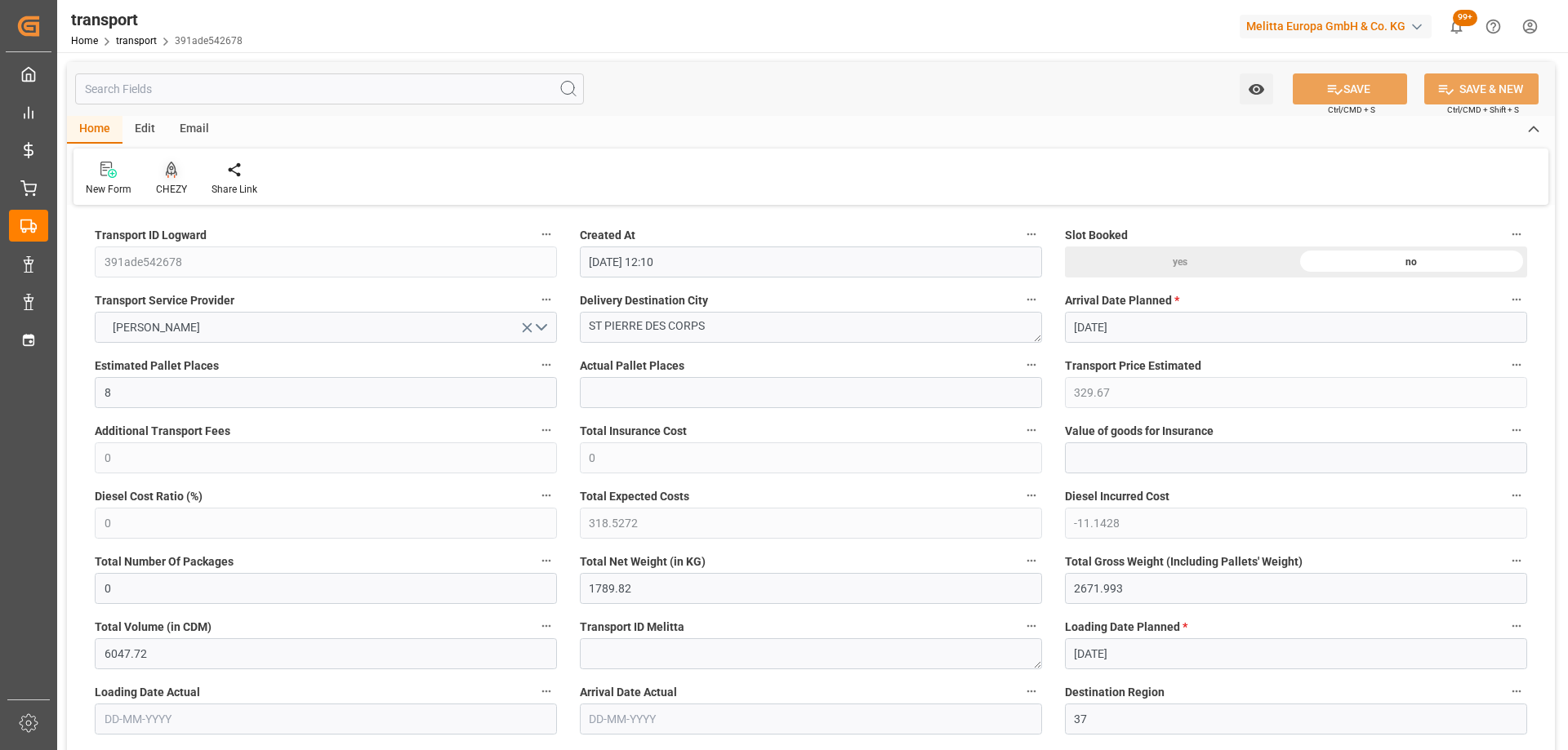
click at [165, 177] on icon at bounding box center [171, 169] width 11 height 16
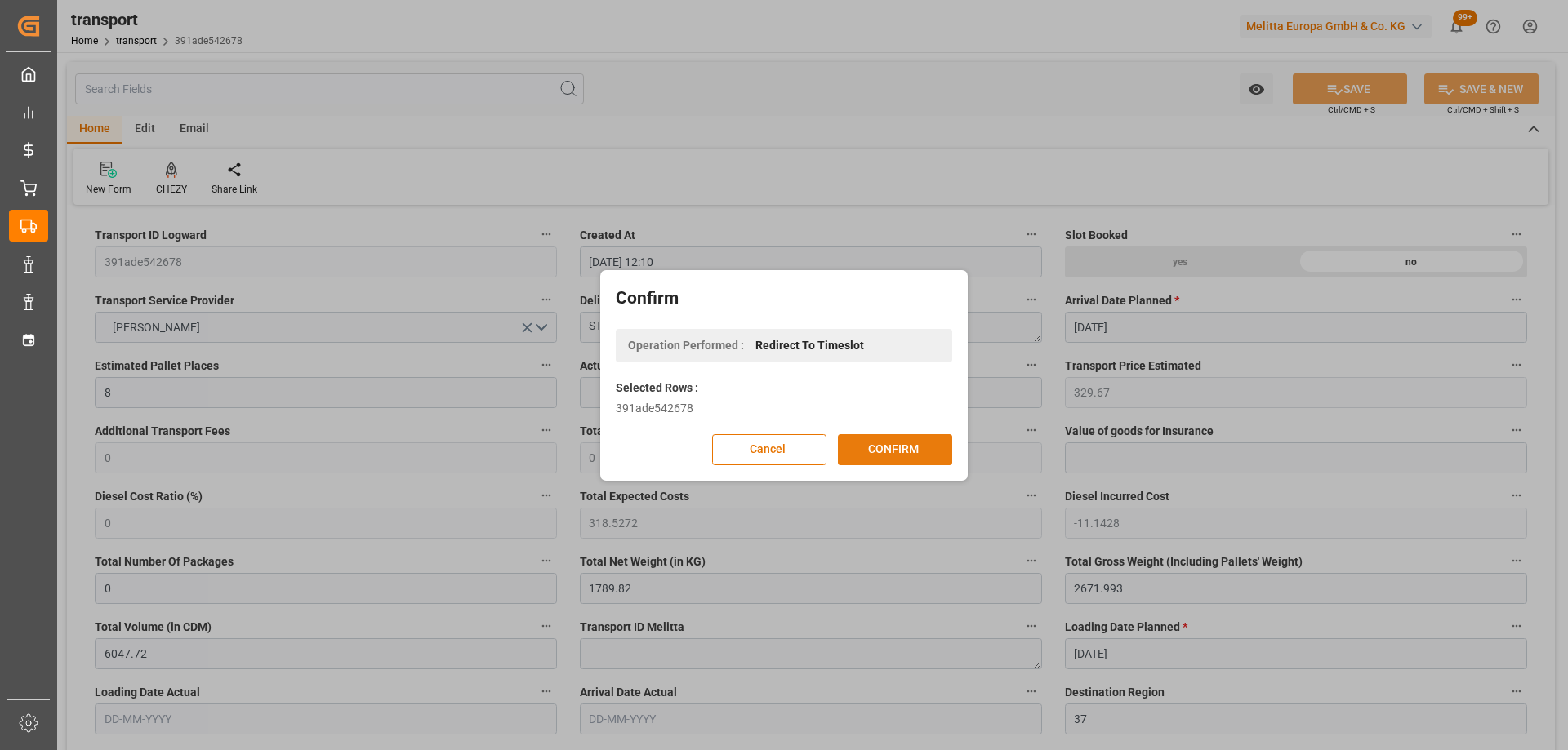
click at [899, 452] on button "CONFIRM" at bounding box center [895, 450] width 114 height 31
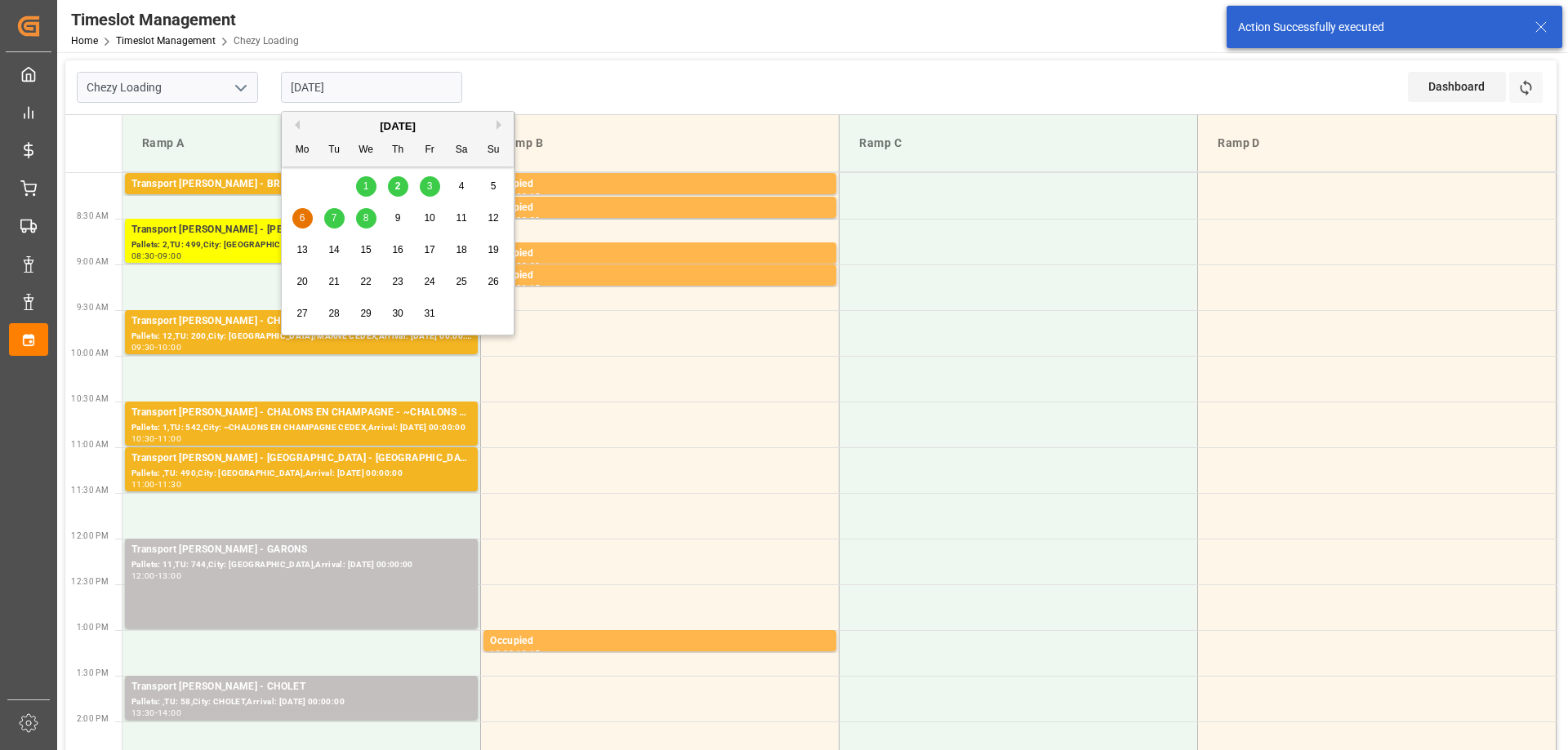
click at [396, 95] on input "[DATE]" at bounding box center [371, 87] width 181 height 31
click at [362, 221] on div "8" at bounding box center [367, 219] width 21 height 20
type input "[DATE]"
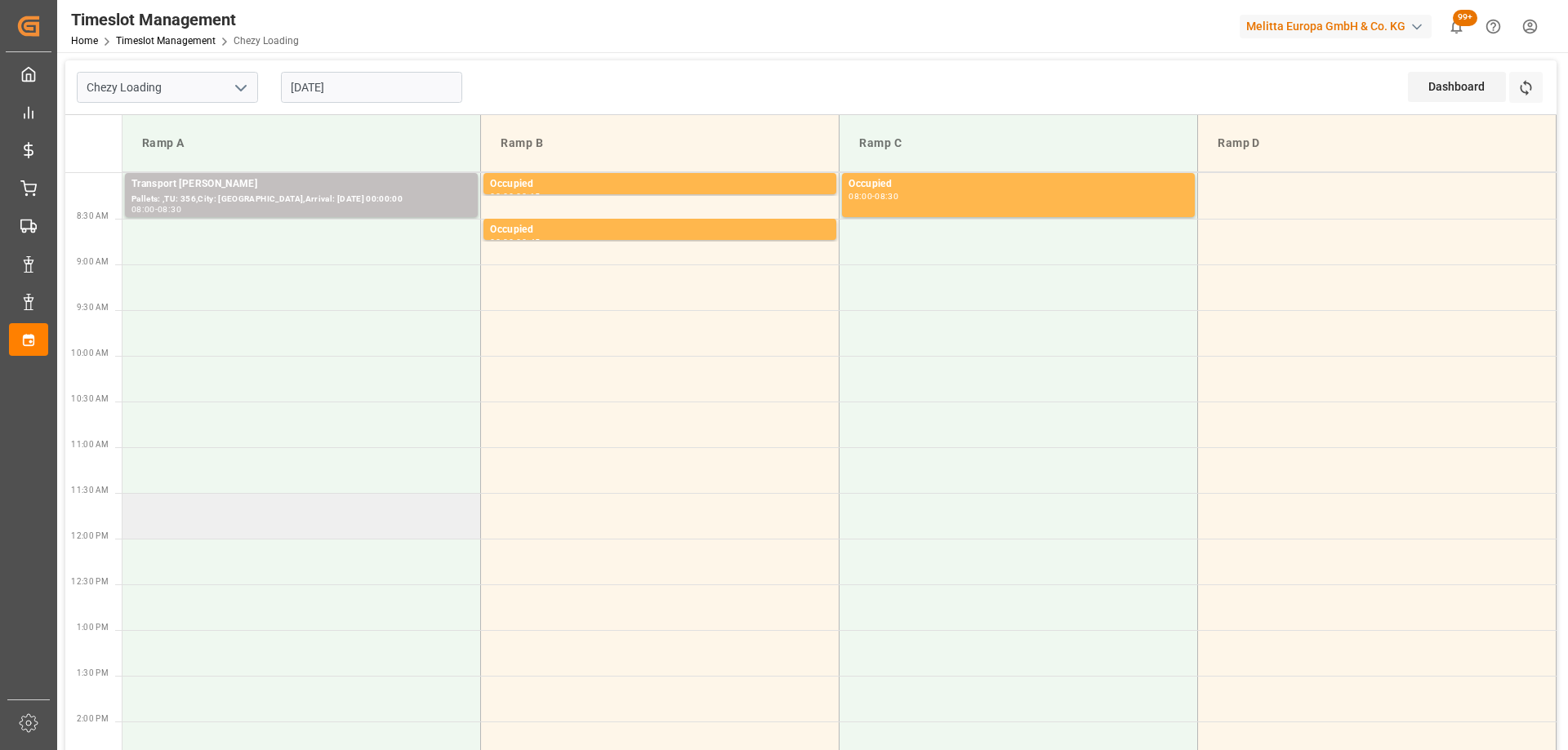
click at [324, 503] on td at bounding box center [301, 515] width 358 height 46
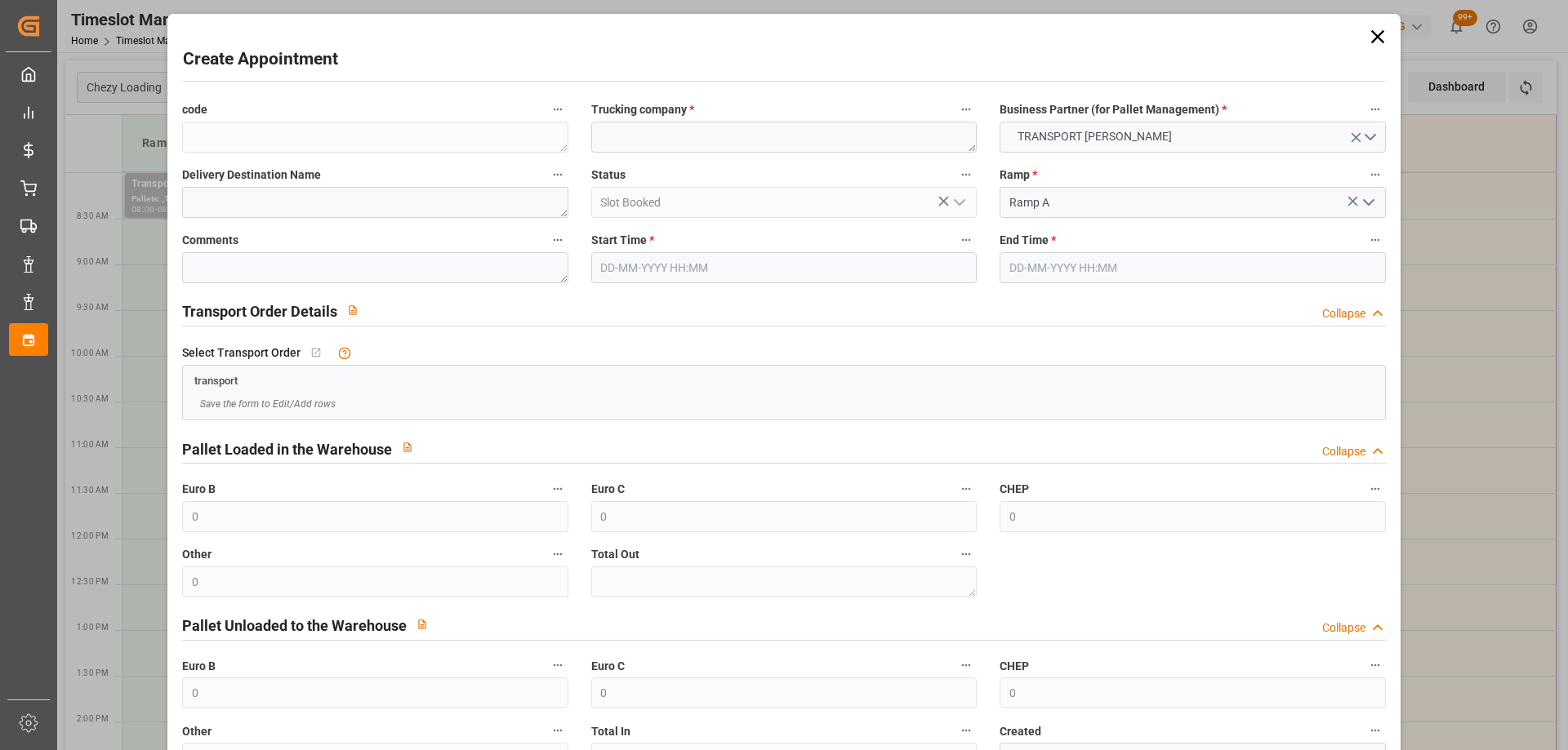
type input "[DATE] 11:30"
type input "[DATE] 12:00"
paste textarea "ST PIERRE DES CORPS"
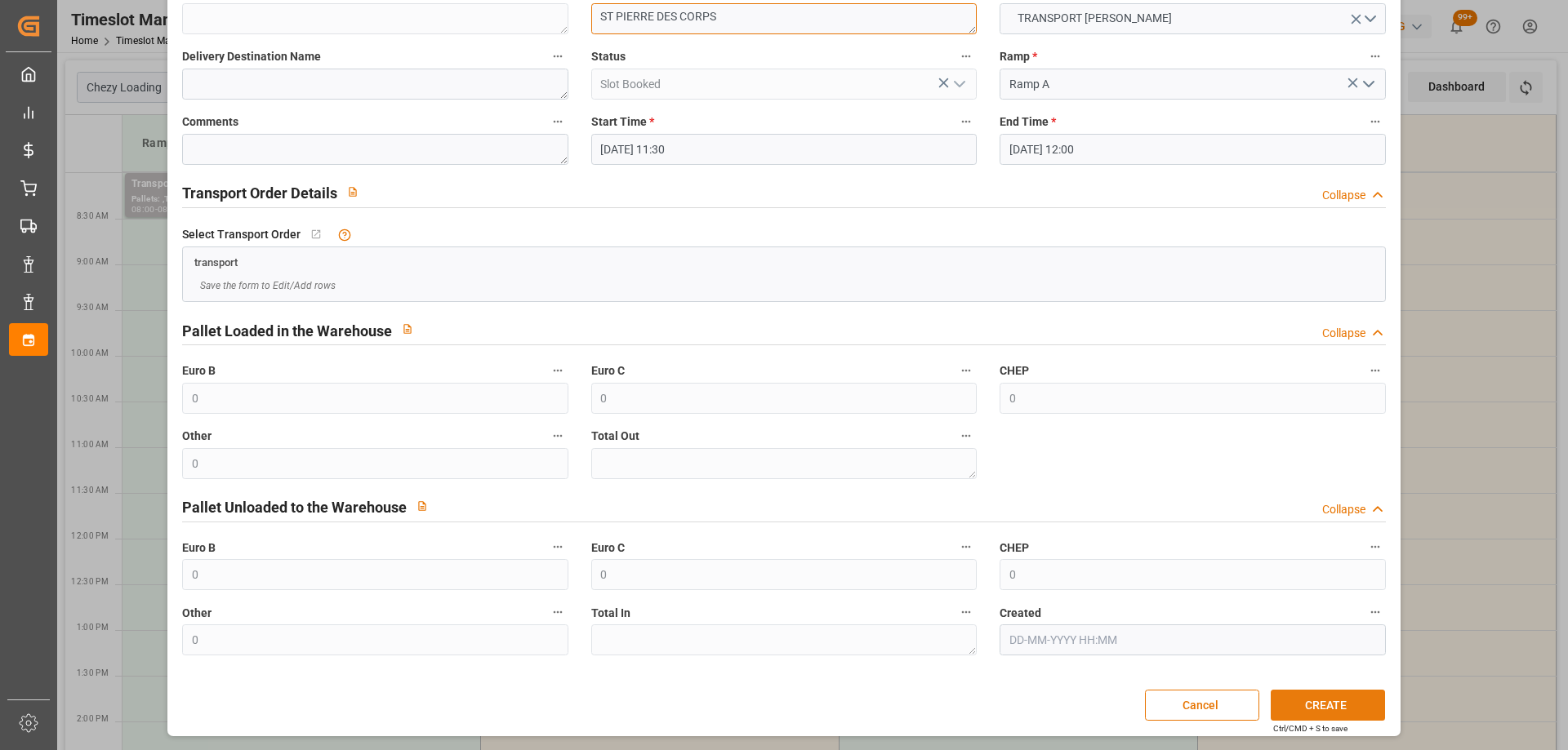
type textarea "ST PIERRE DES CORPS"
drag, startPoint x: 1342, startPoint y: 702, endPoint x: 1315, endPoint y: 708, distance: 27.7
click at [1338, 705] on button "CREATE" at bounding box center [1328, 705] width 114 height 31
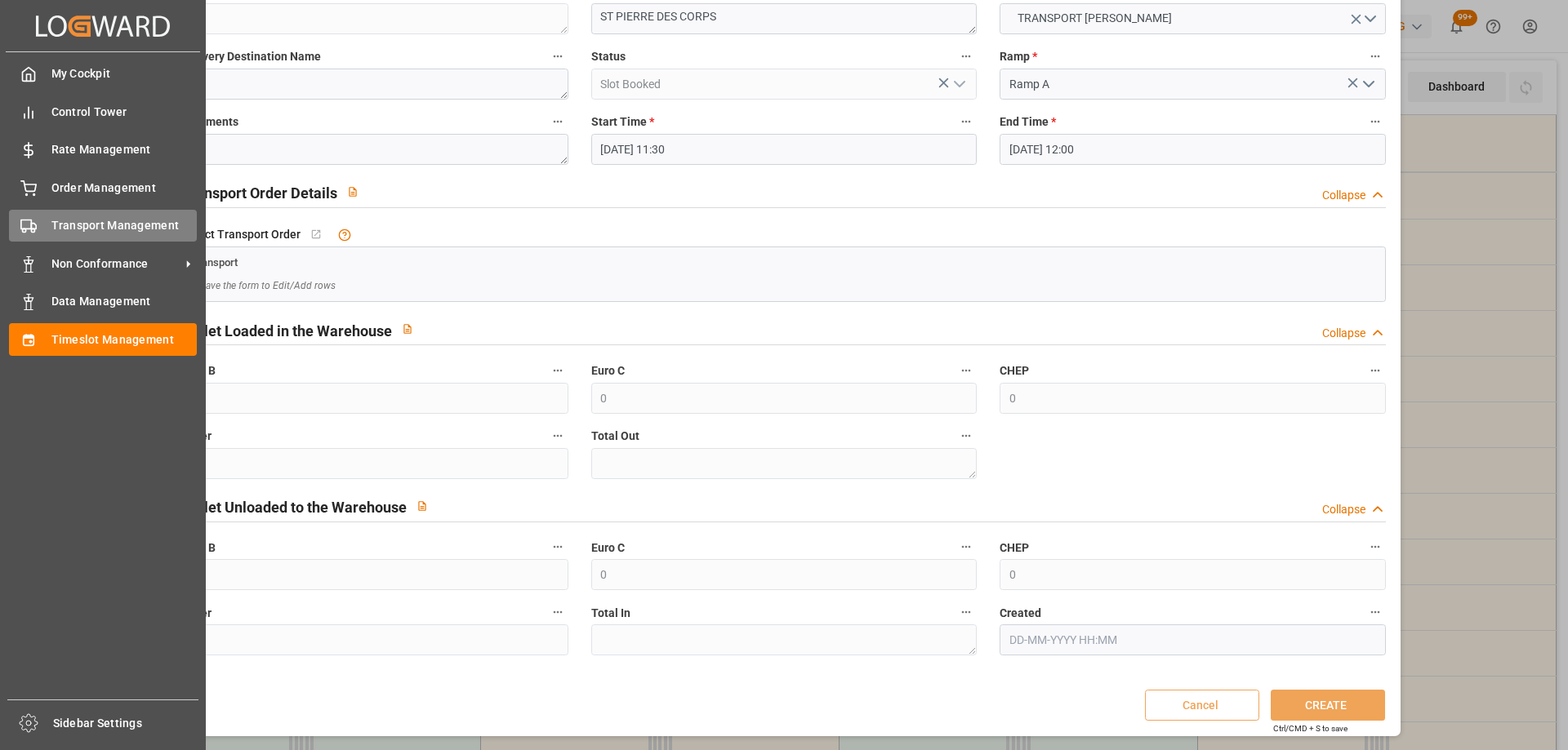
click at [37, 223] on div "Transport Management Transport Management" at bounding box center [103, 225] width 188 height 32
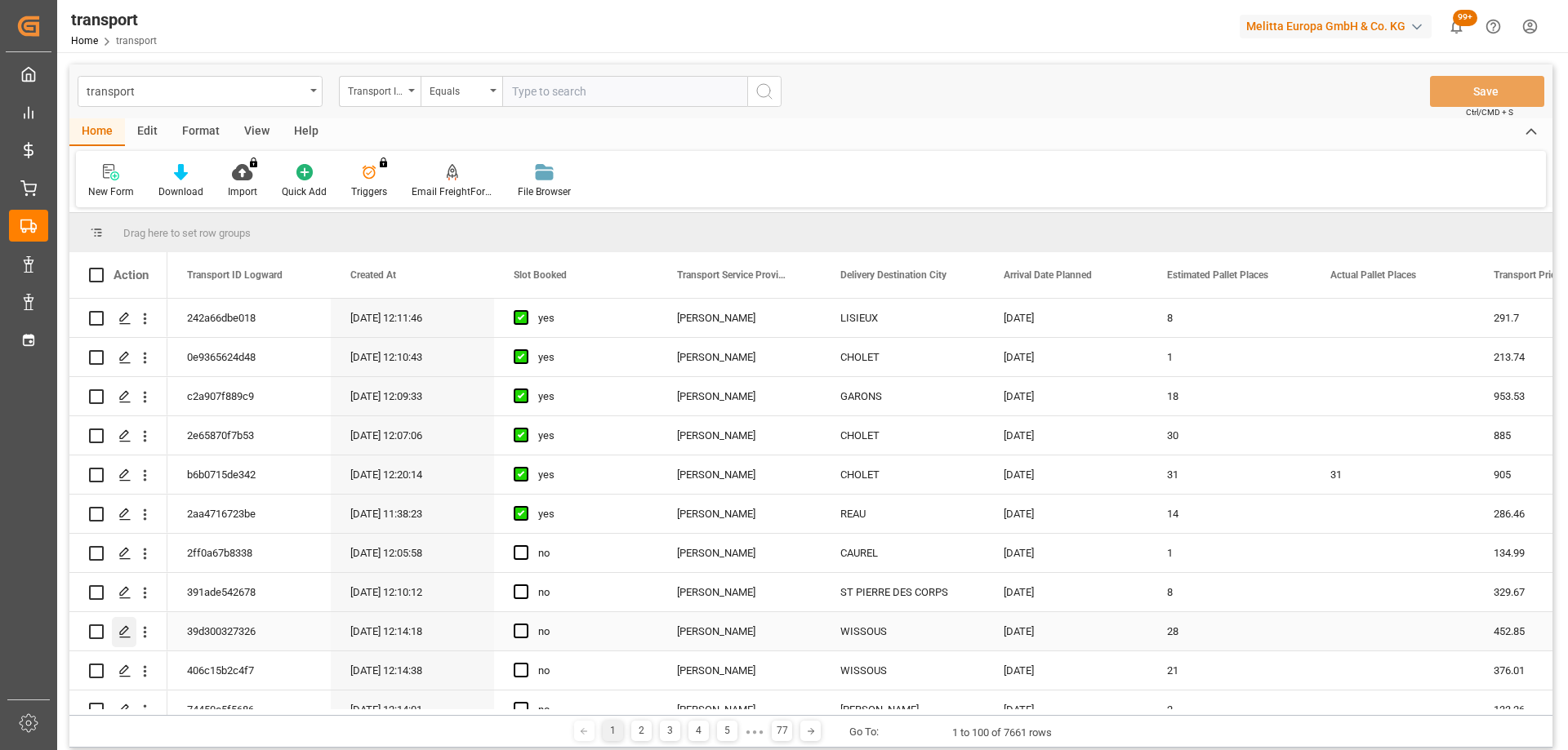
click at [125, 626] on icon "Press SPACE to select this row." at bounding box center [125, 632] width 13 height 13
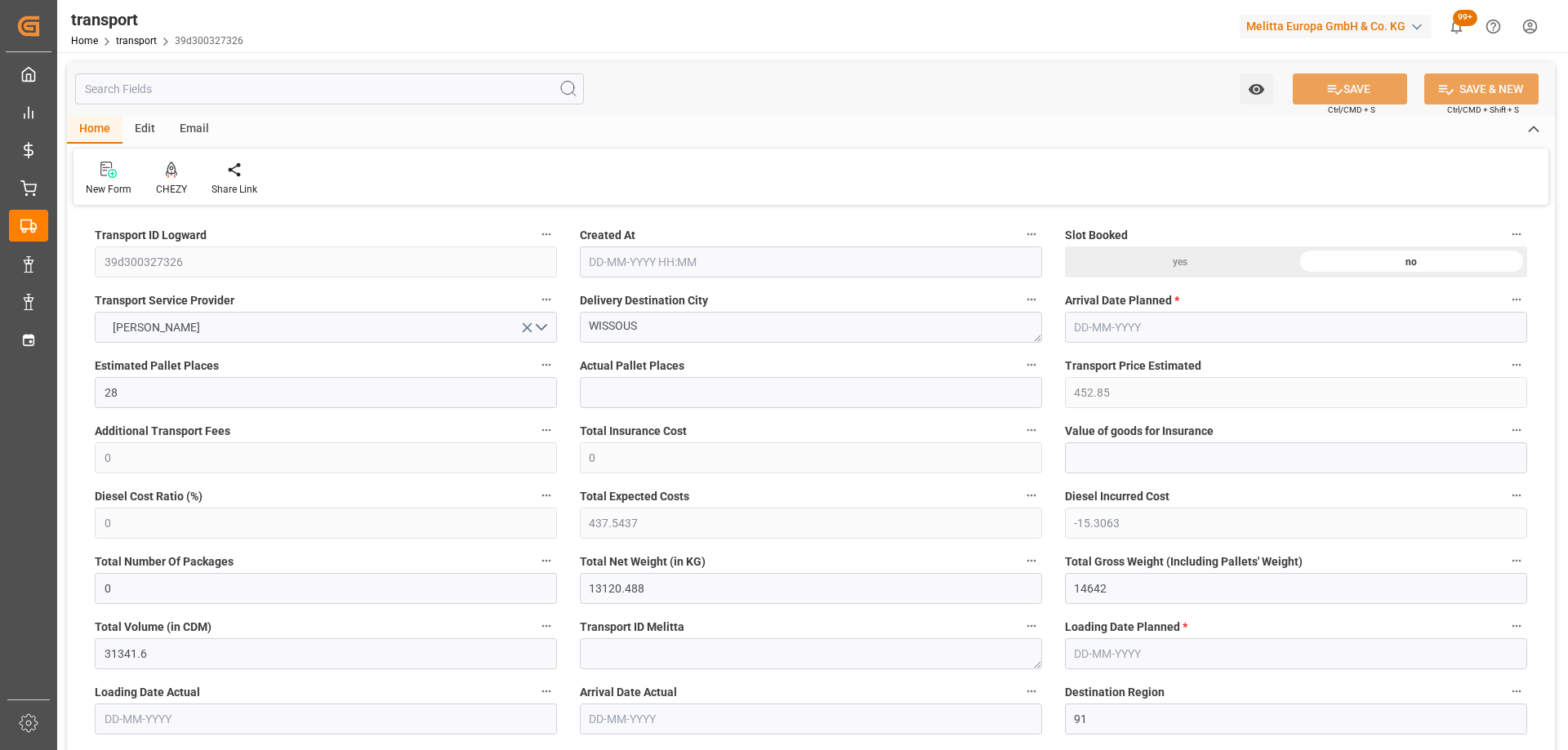
type input "02-10-2025 12:14"
type input "[DATE]"
drag, startPoint x: 656, startPoint y: 325, endPoint x: 422, endPoint y: 329, distance: 234.0
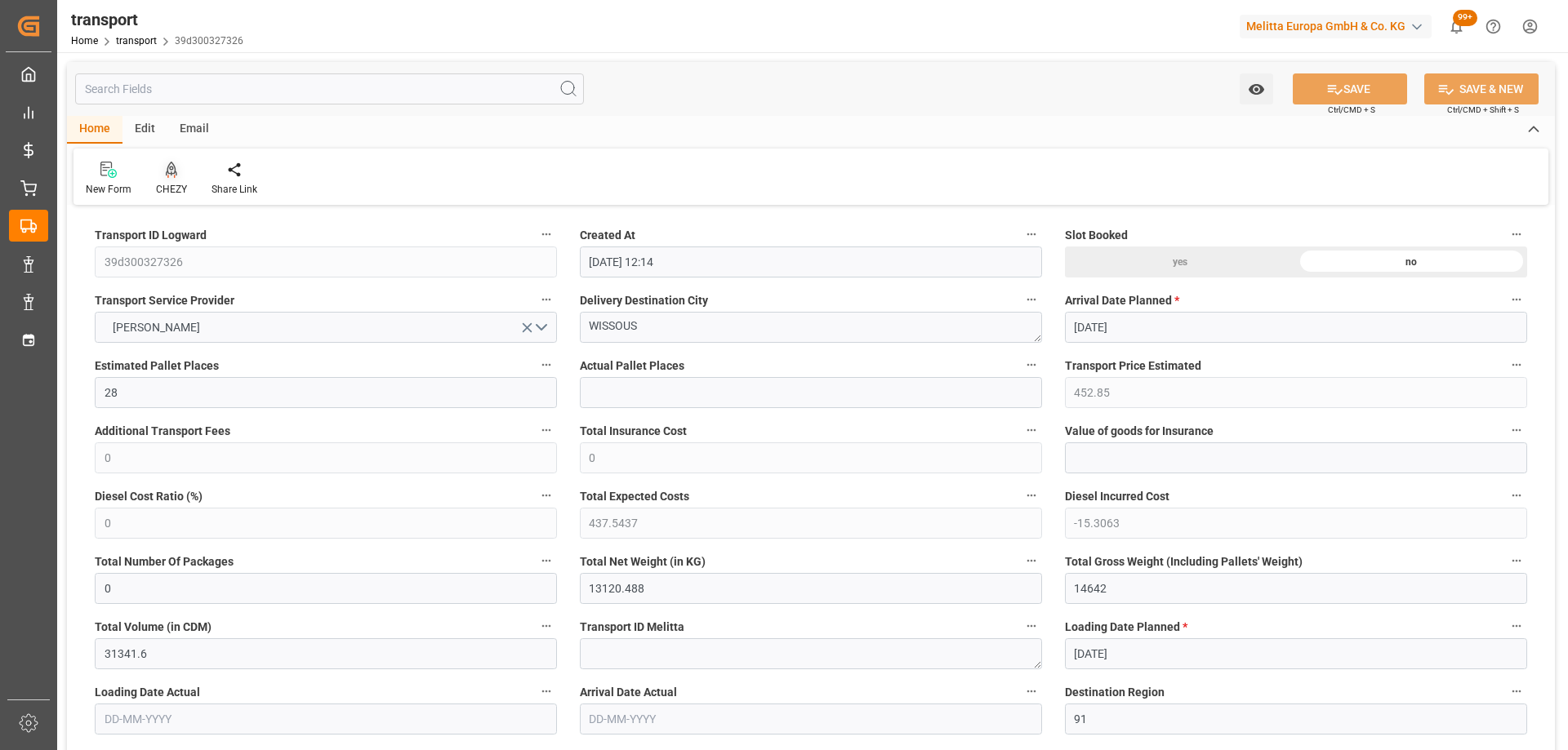
click at [171, 174] on icon at bounding box center [171, 168] width 11 height 14
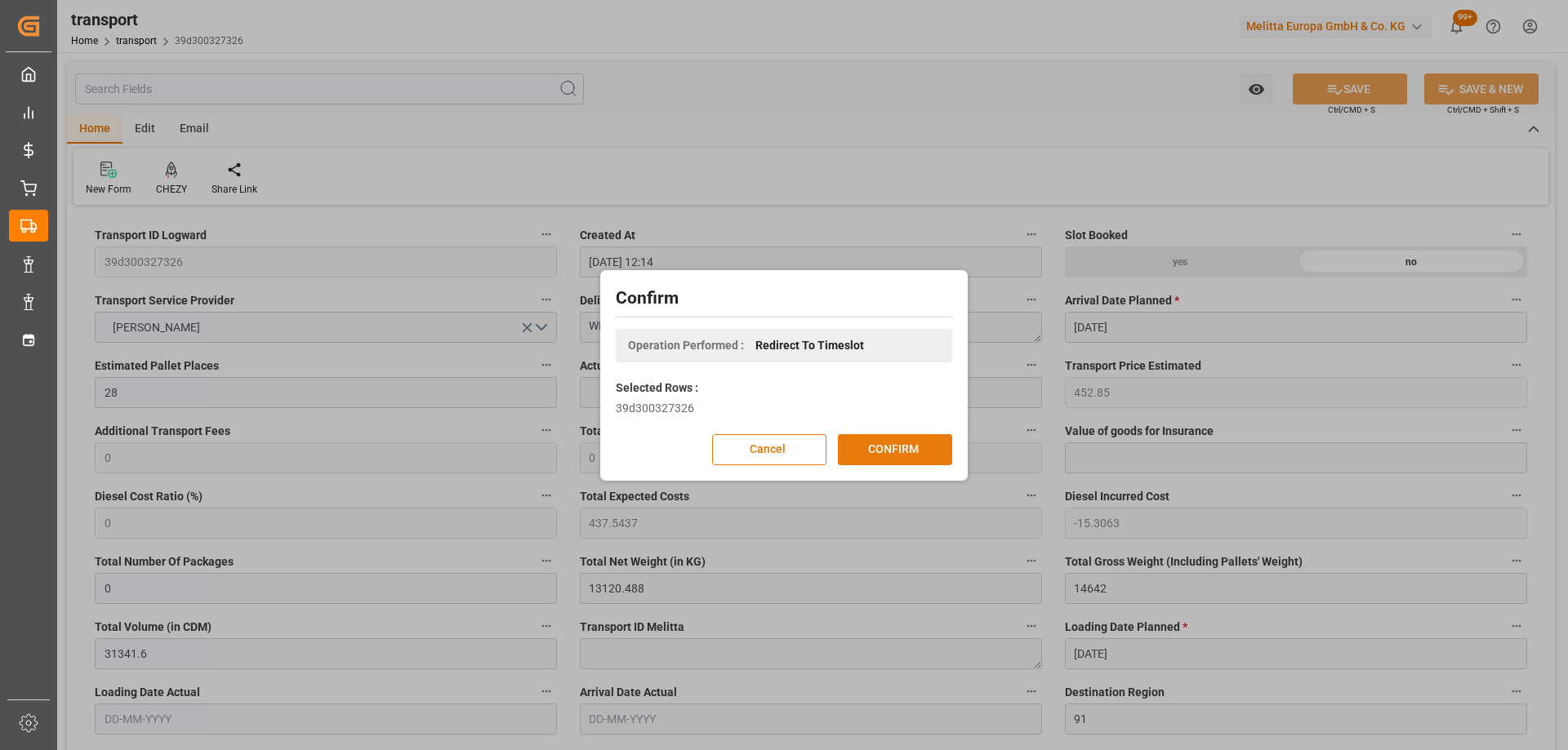
click at [874, 443] on button "CONFIRM" at bounding box center [895, 450] width 114 height 31
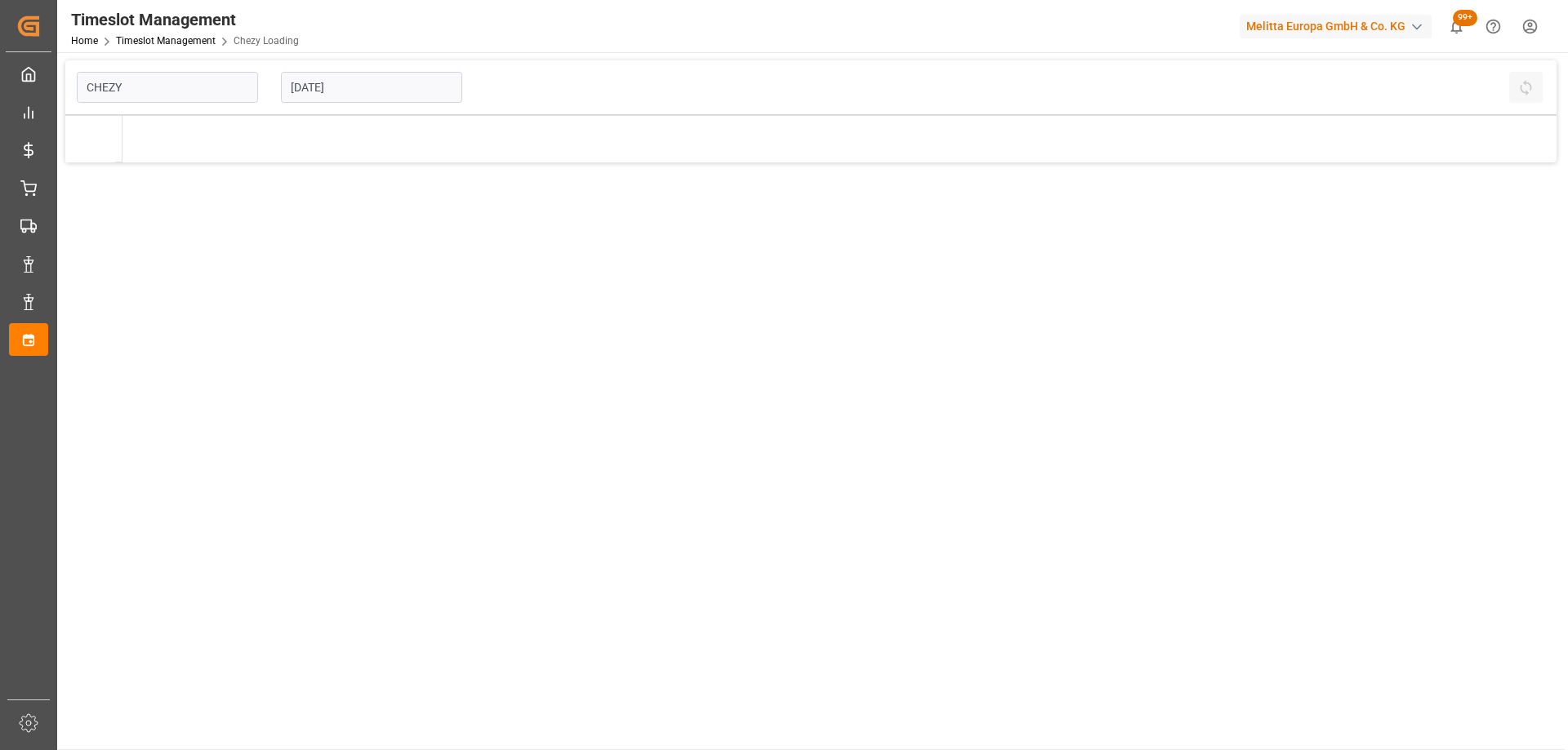
type input "Chezy Loading"
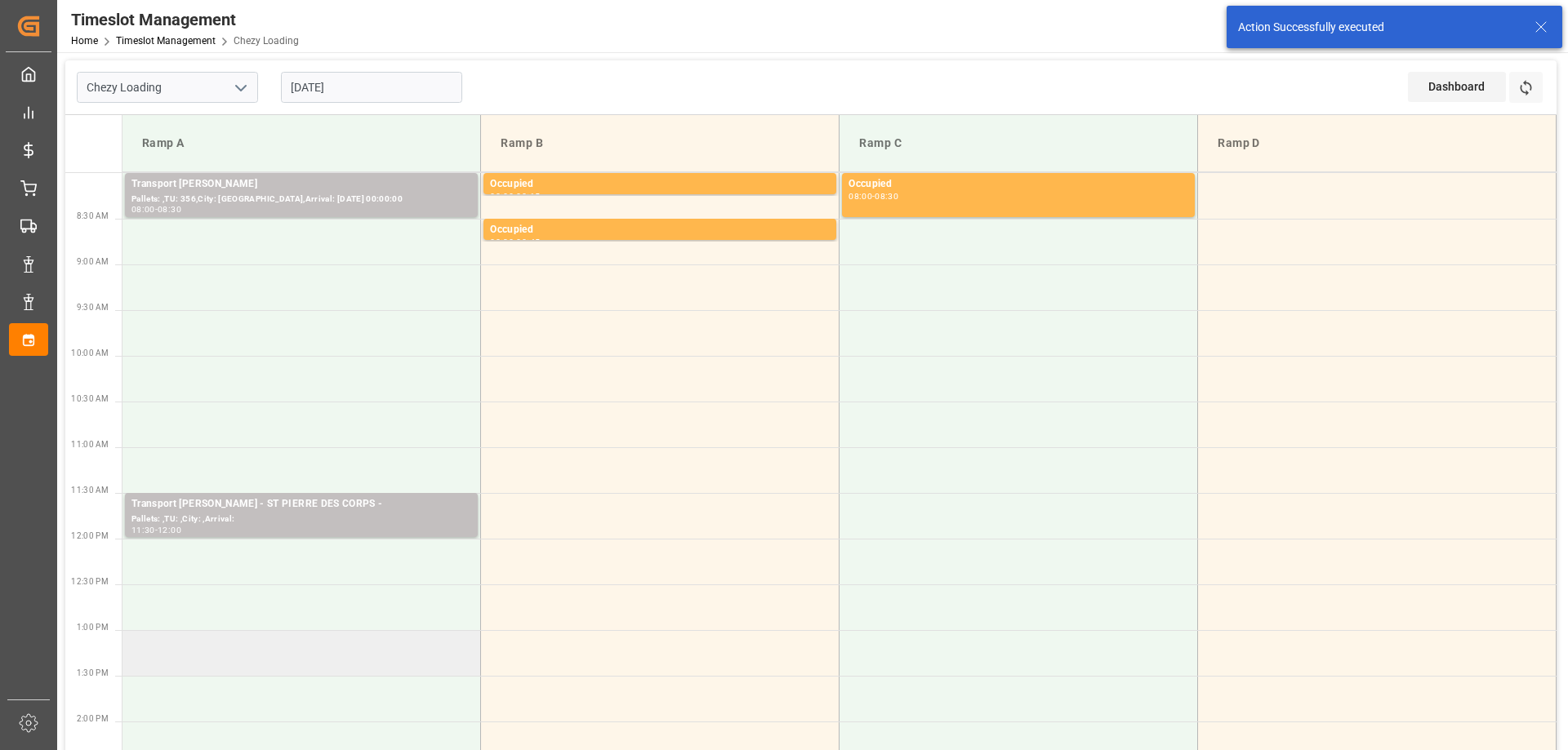
click at [374, 654] on td at bounding box center [301, 653] width 358 height 46
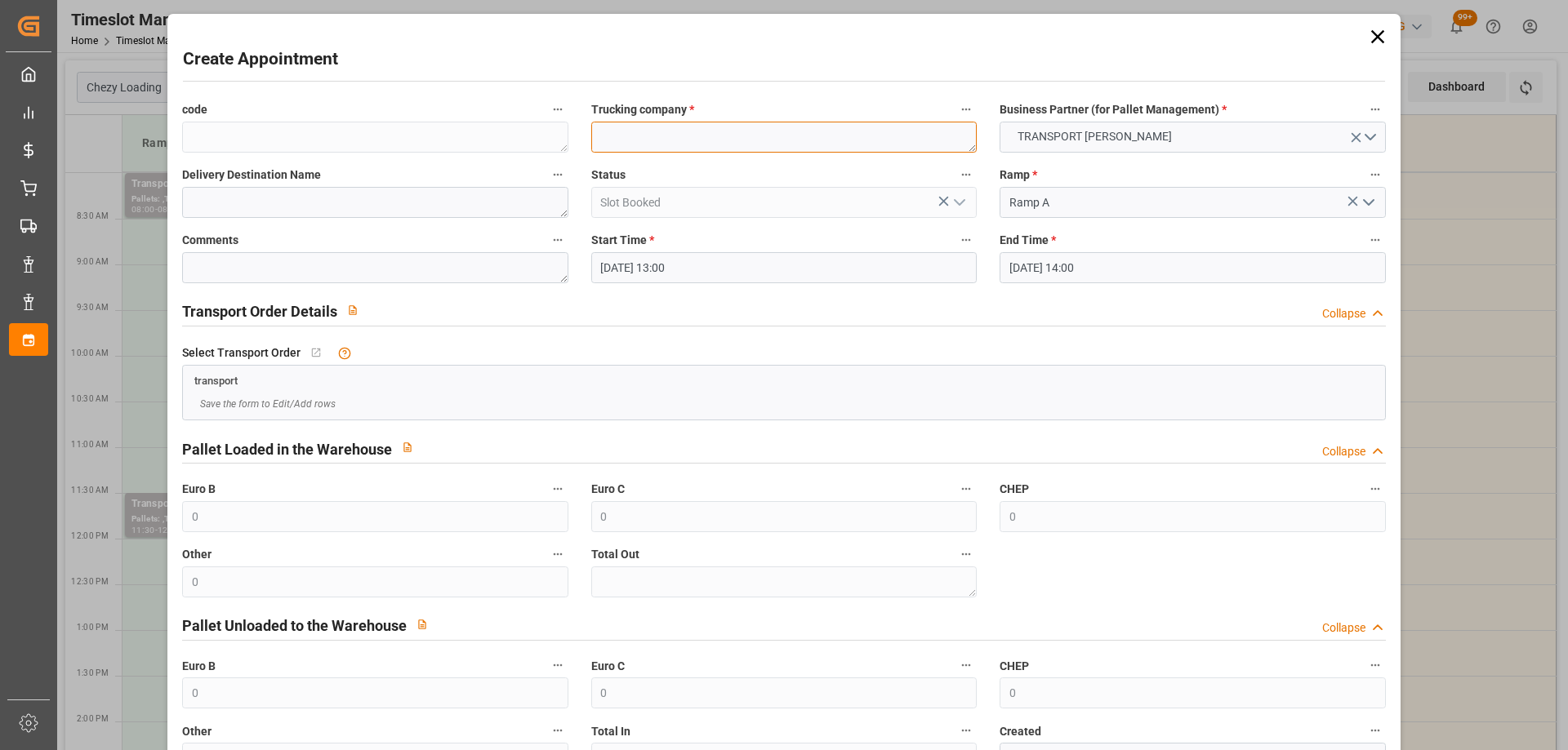
paste textarea "WISSOUS"
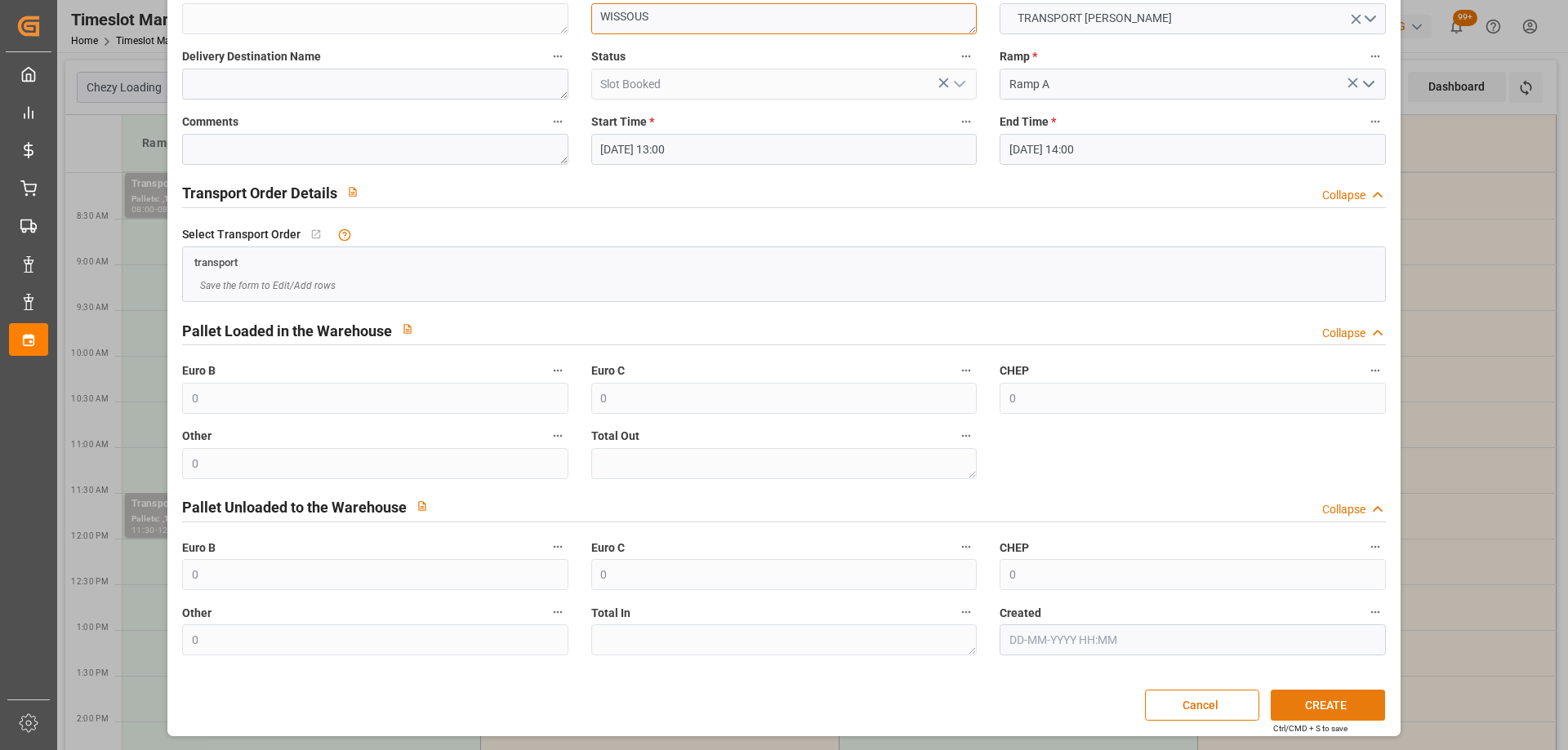
type textarea "WISSOUS"
click at [1307, 709] on button "CREATE" at bounding box center [1328, 705] width 114 height 31
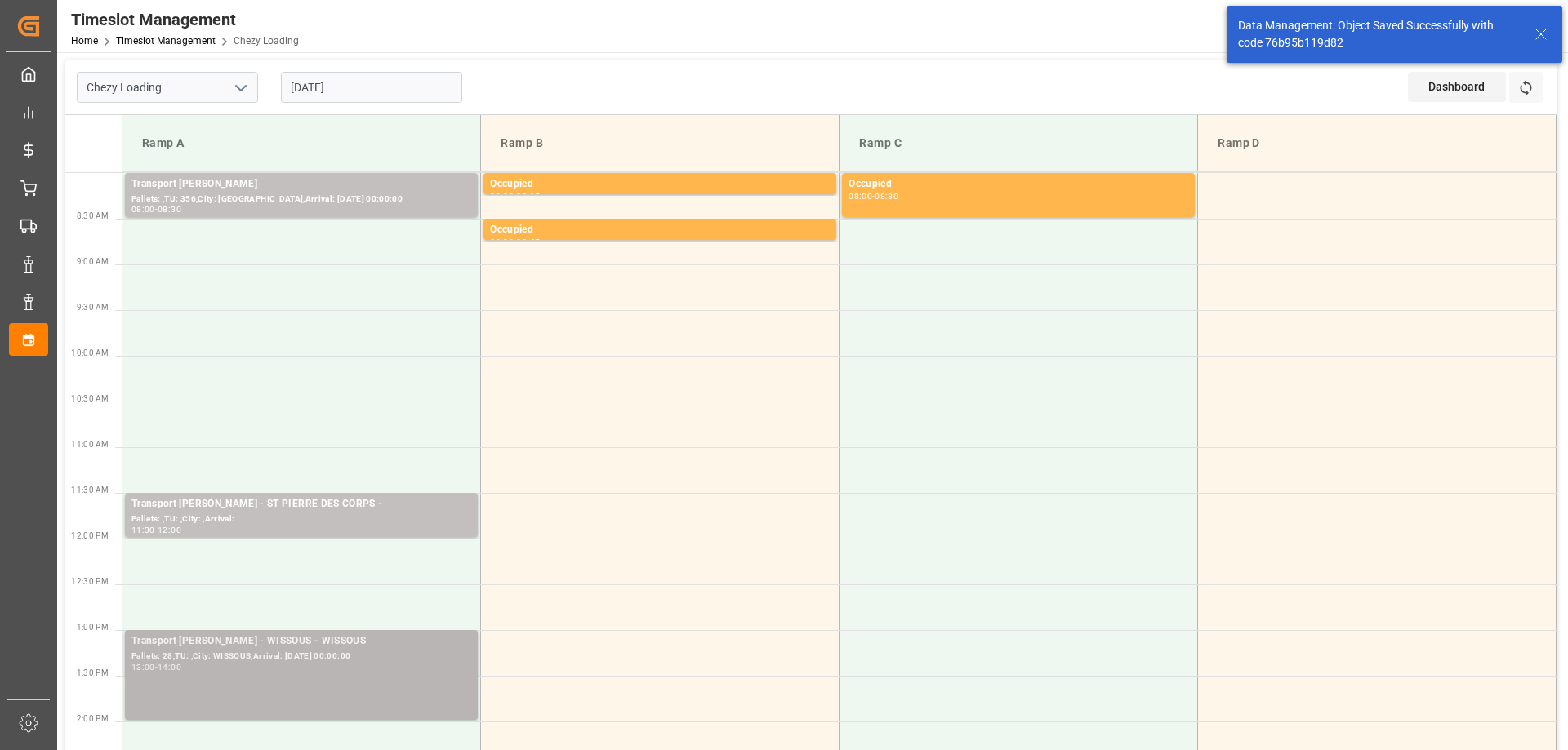
click at [396, 647] on div "Transport [PERSON_NAME] - WISSOUS - WISSOUS" at bounding box center [301, 642] width 339 height 16
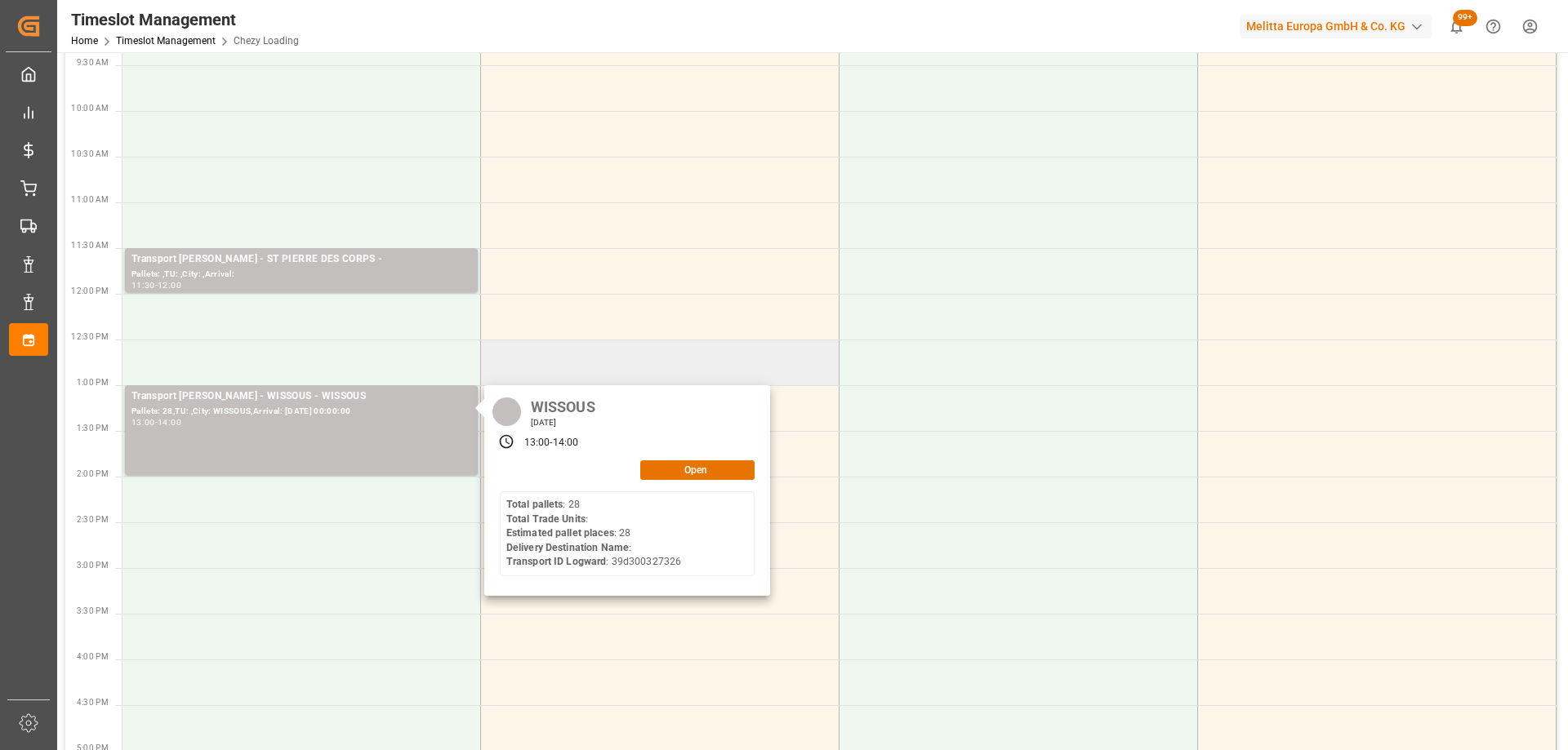
scroll to position [326, 0]
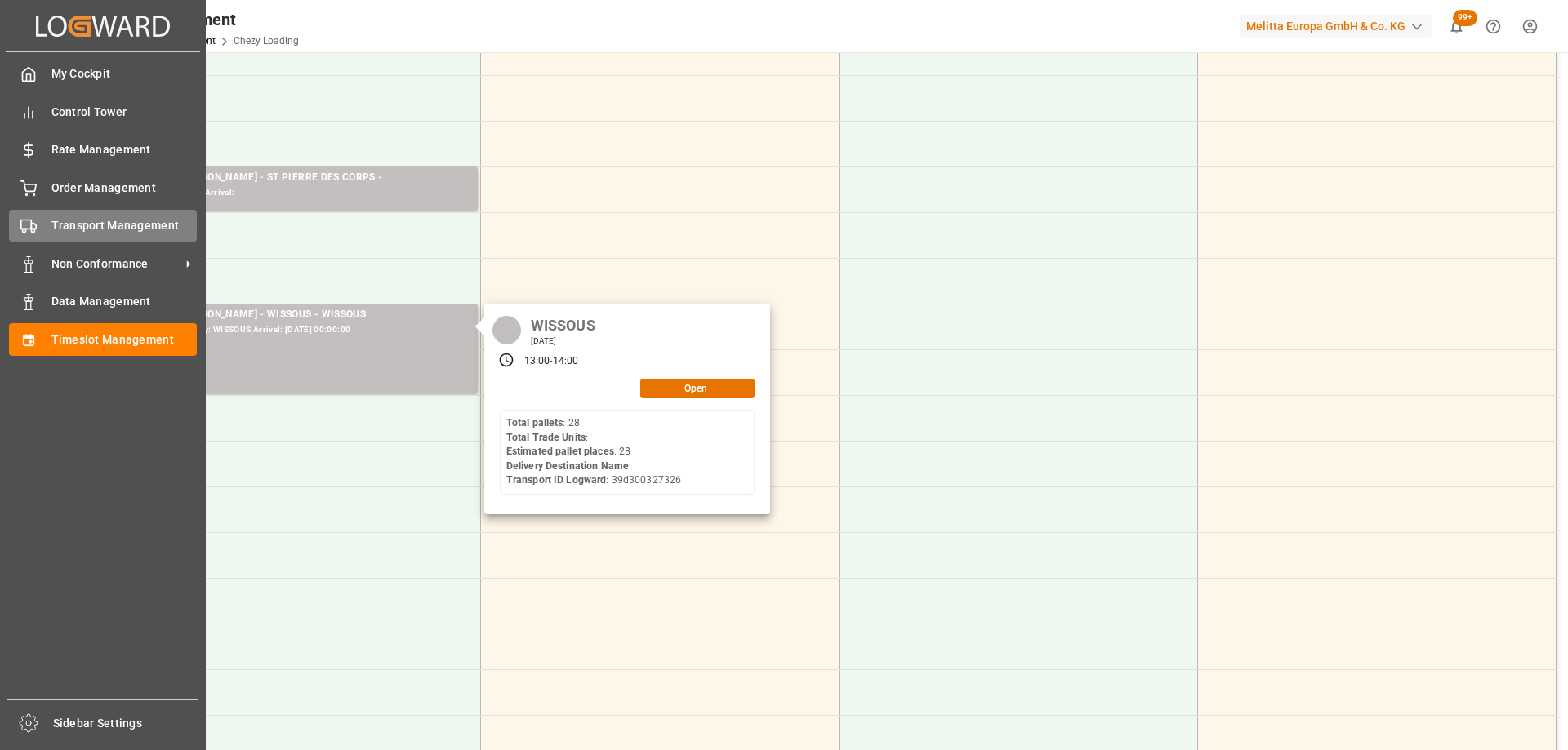
click at [94, 223] on span "Transport Management" at bounding box center [124, 225] width 146 height 17
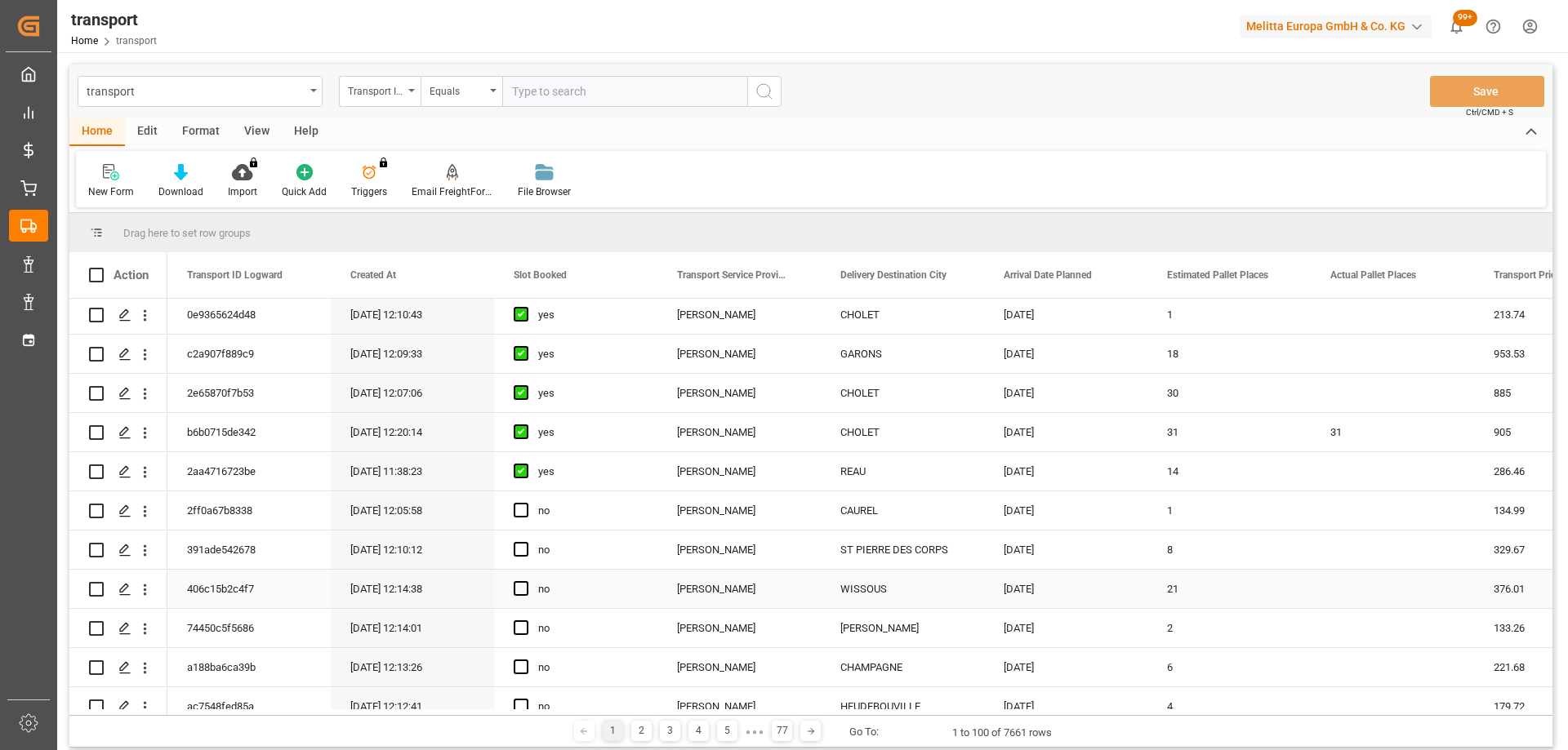
scroll to position [164, 0]
click at [132, 542] on div "Press SPACE to select this row." at bounding box center [124, 547] width 24 height 30
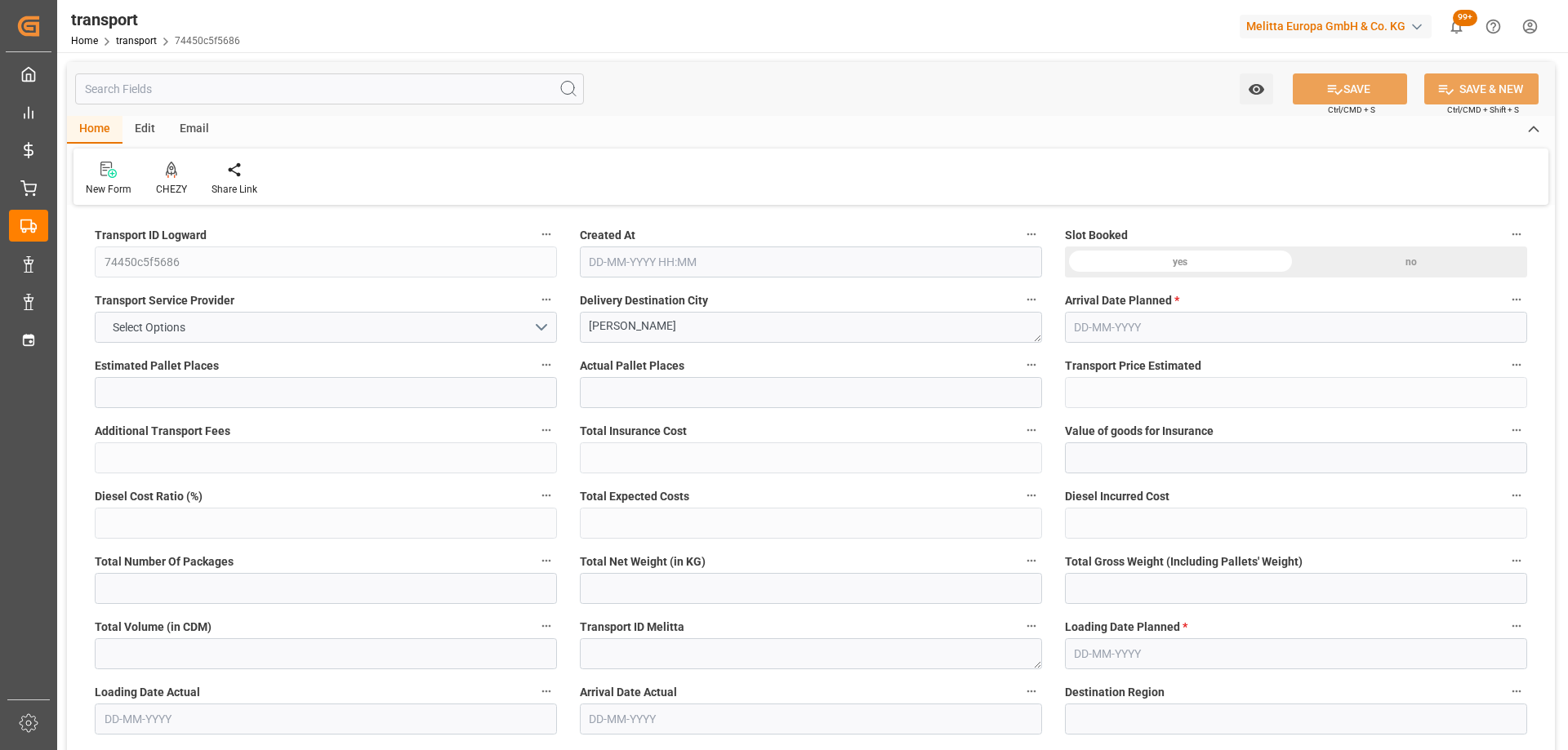
type input "2"
type input "133.26"
type input "0"
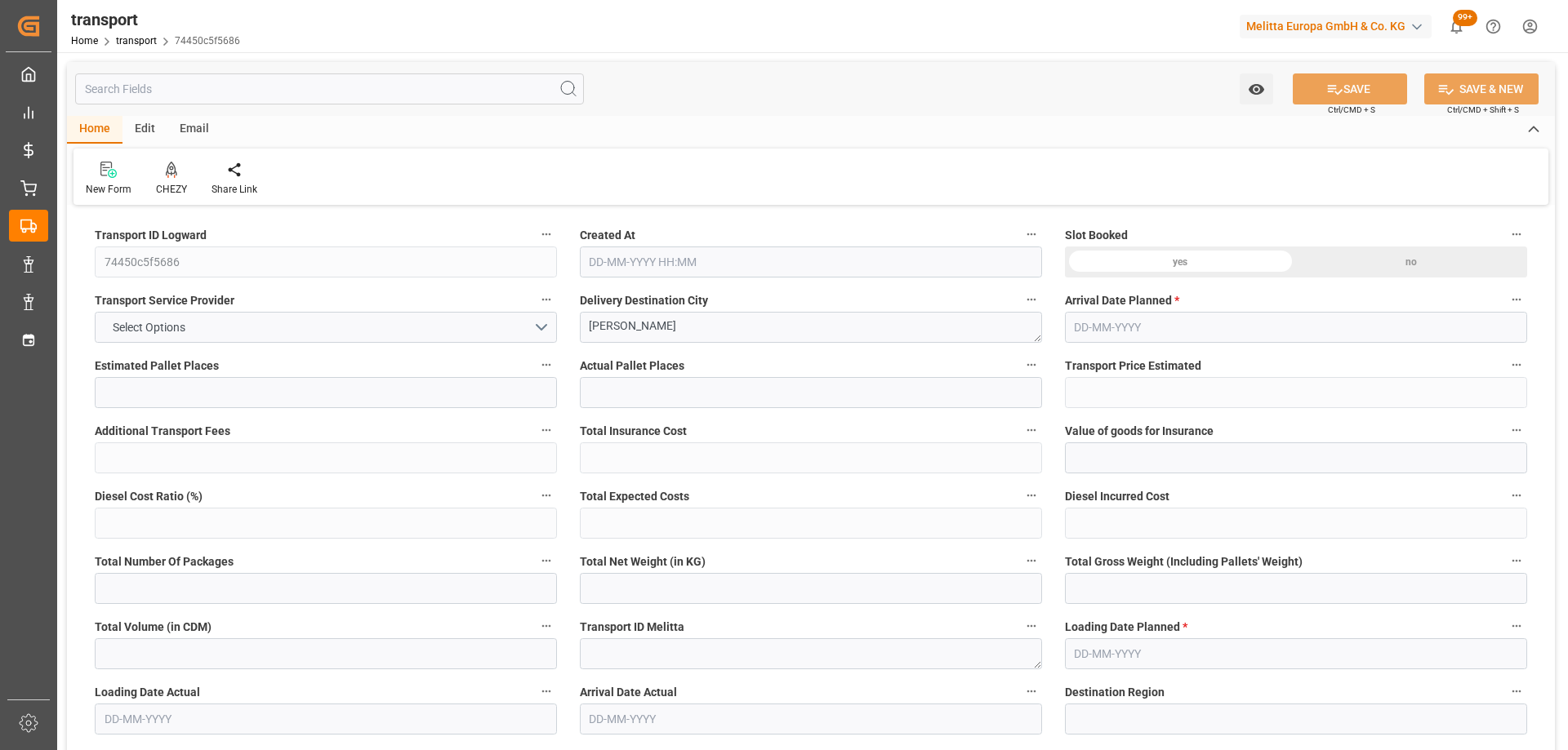
type input "128.7558"
type input "-4.5042"
type input "0"
type input "335.808"
type input "583"
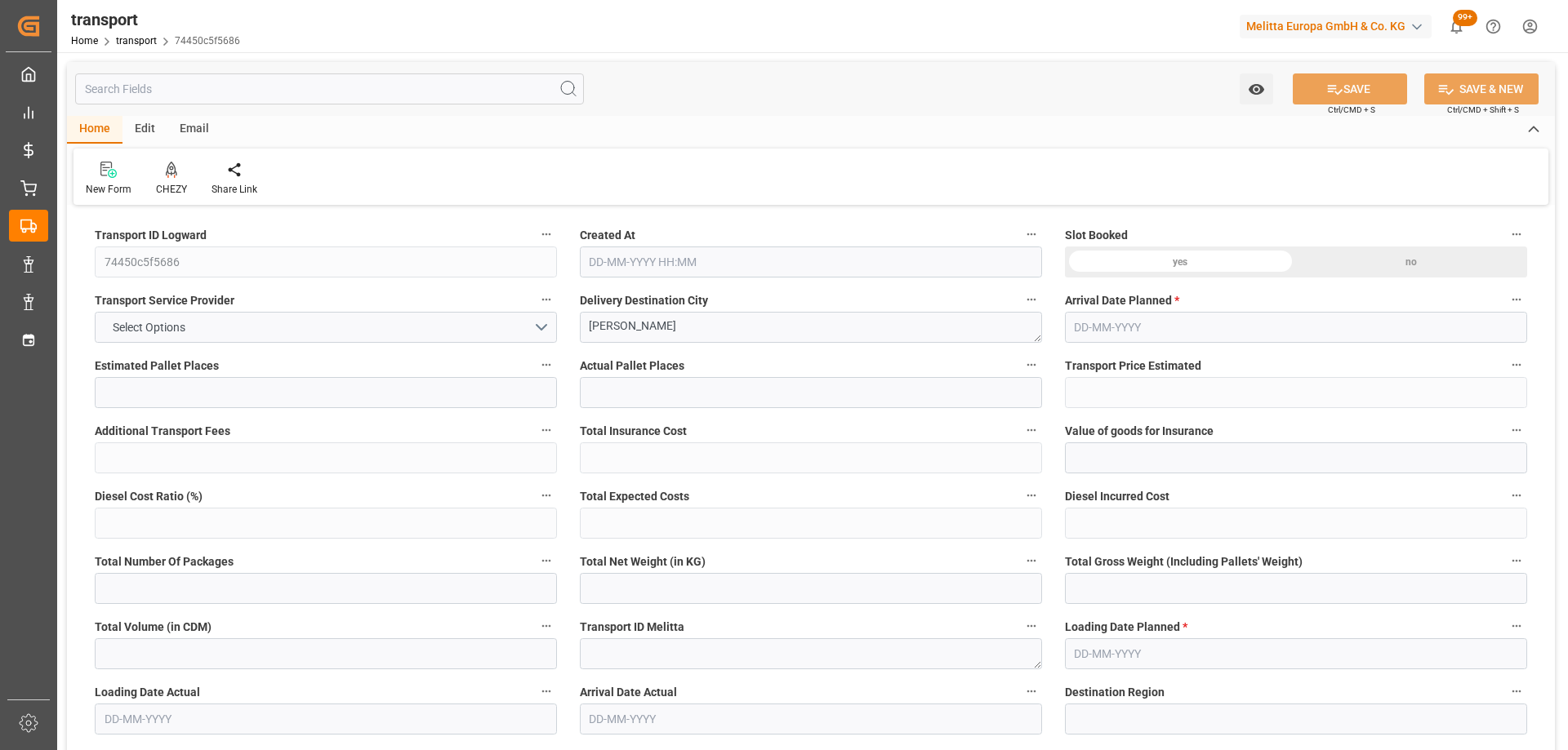
type input "2497.536"
type input "91"
type input "4"
type input "0"
type input "4"
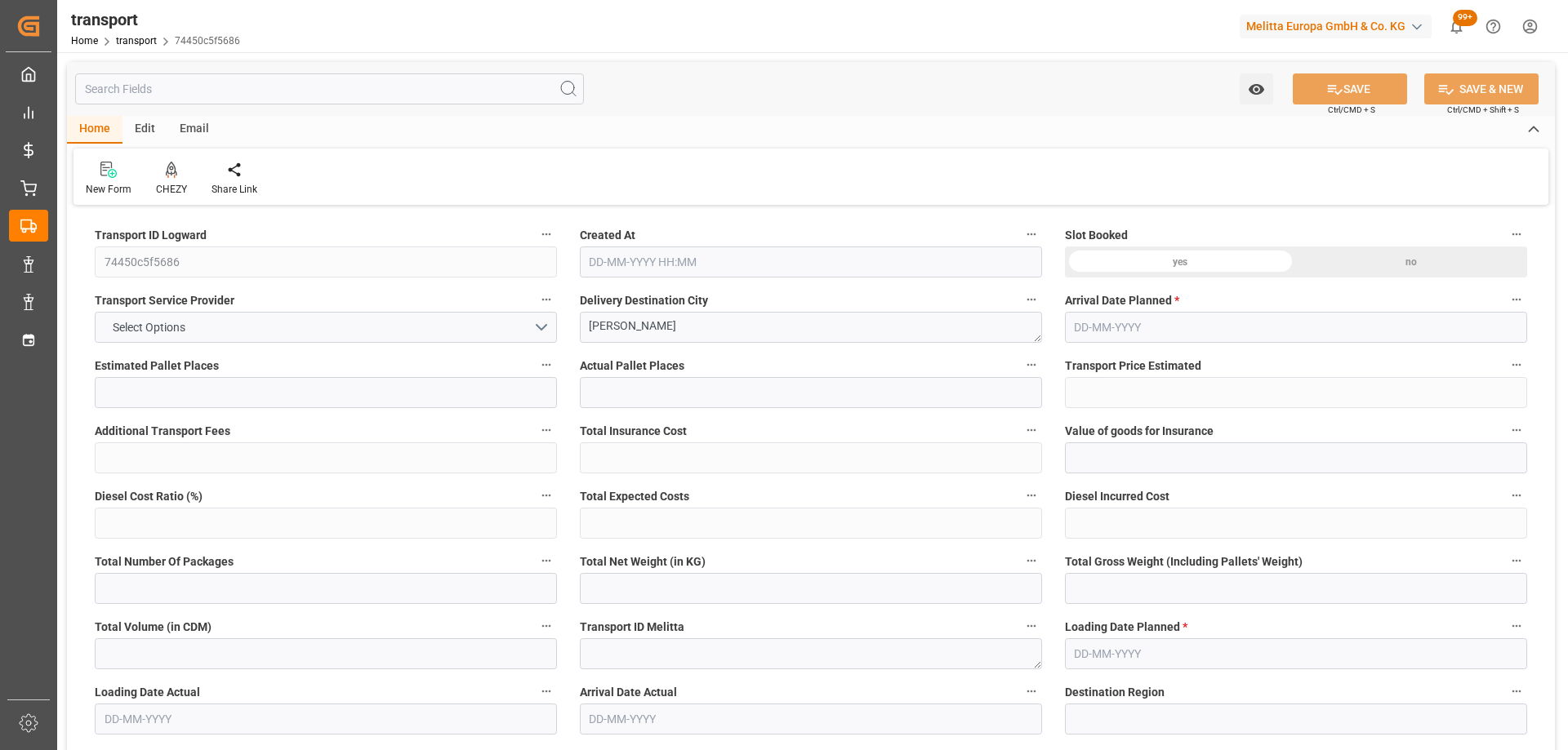
type input "101"
type input "468.864"
type input "0"
type input "4710.8598"
type input "0"
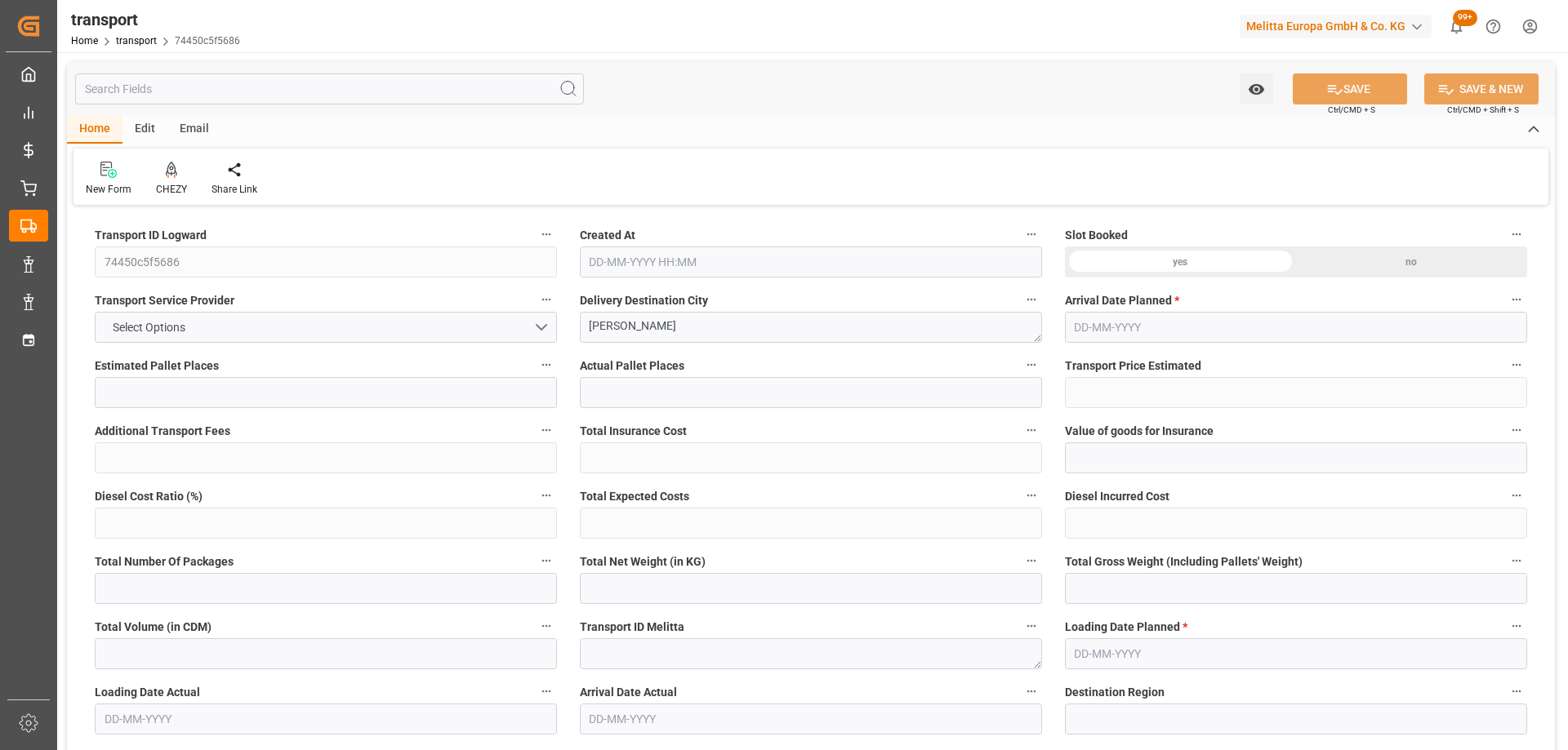
type input "0"
type input "21"
type input "35"
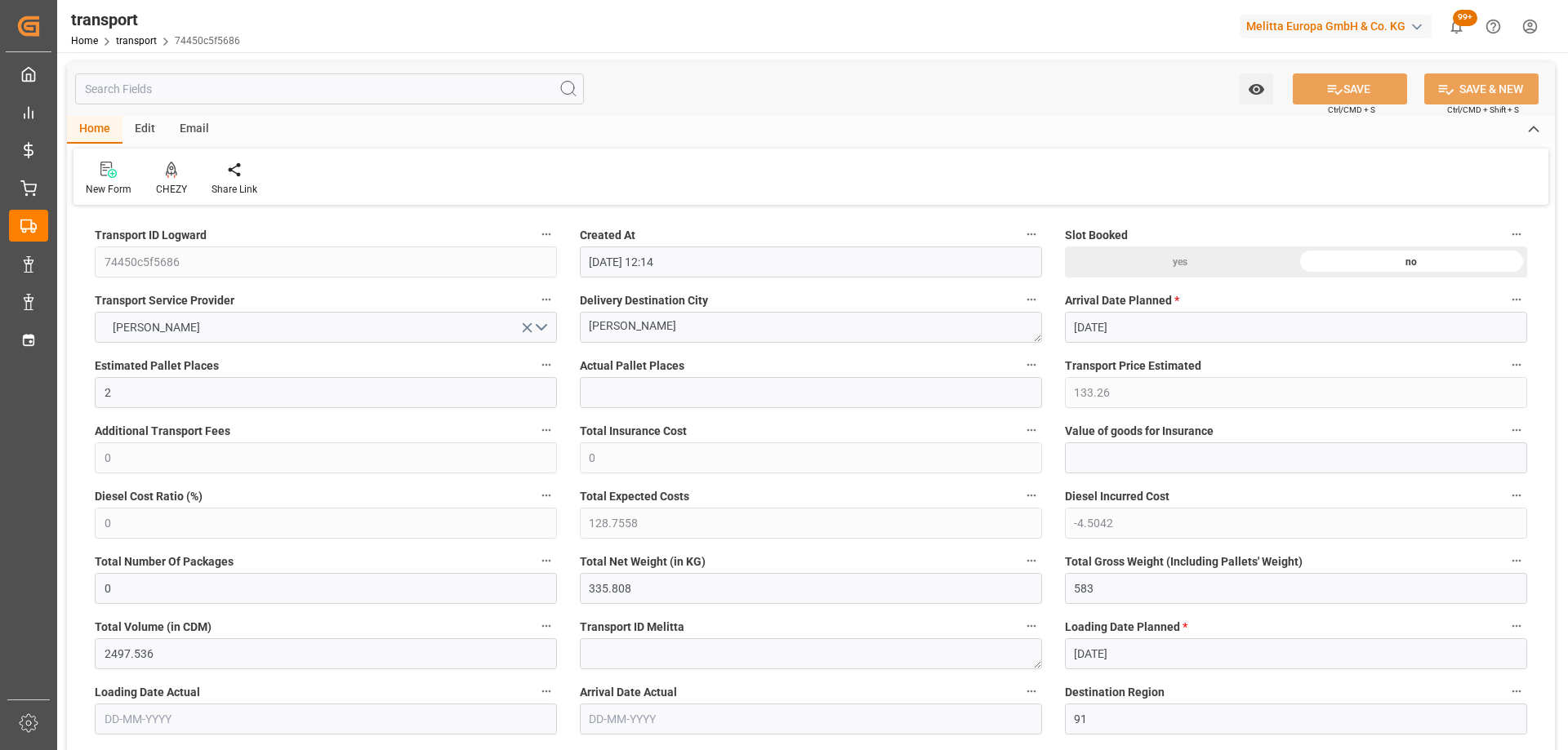
type input "02-10-2025 12:14"
type input "[DATE]"
drag, startPoint x: 699, startPoint y: 330, endPoint x: 473, endPoint y: 332, distance: 226.0
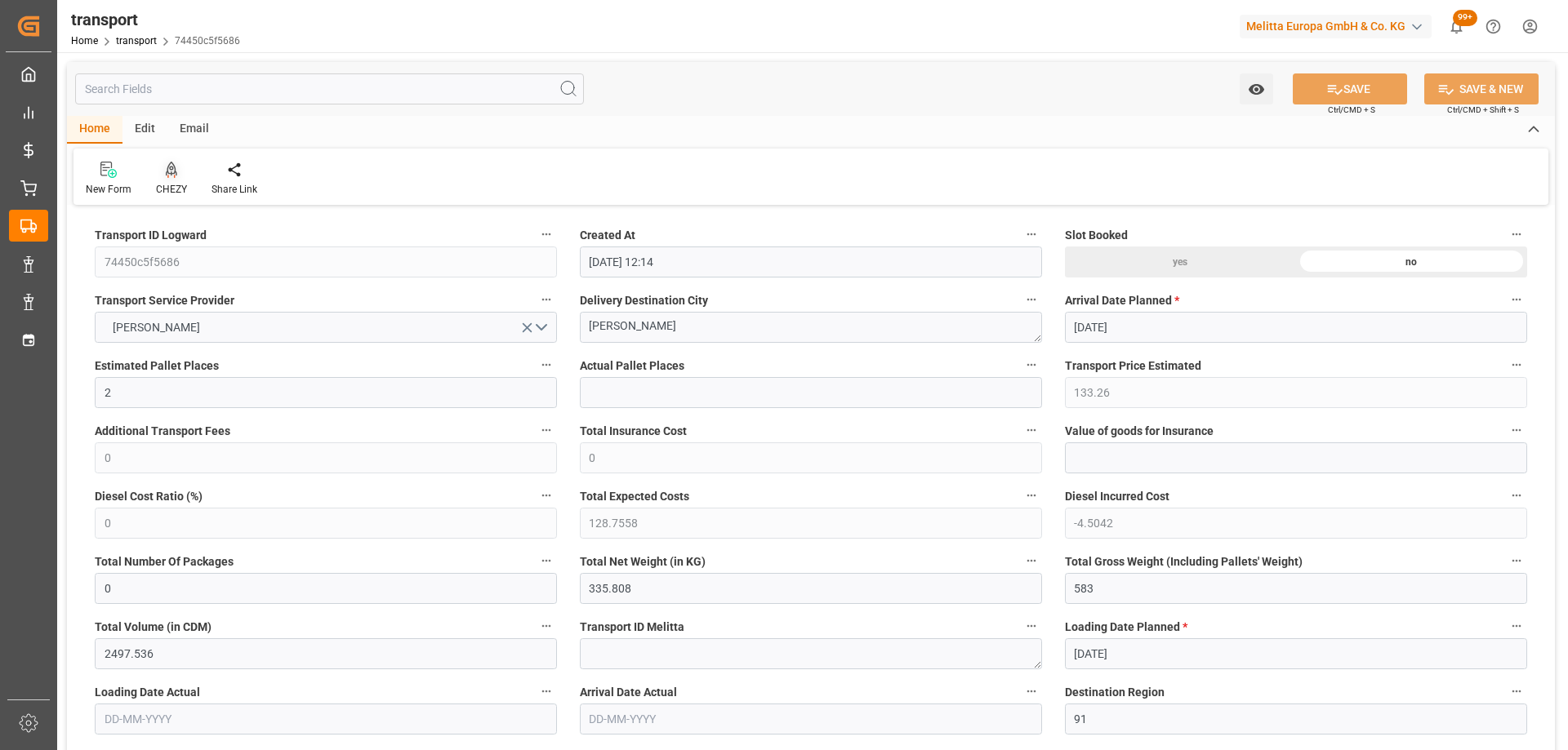
click at [172, 166] on icon at bounding box center [171, 169] width 11 height 16
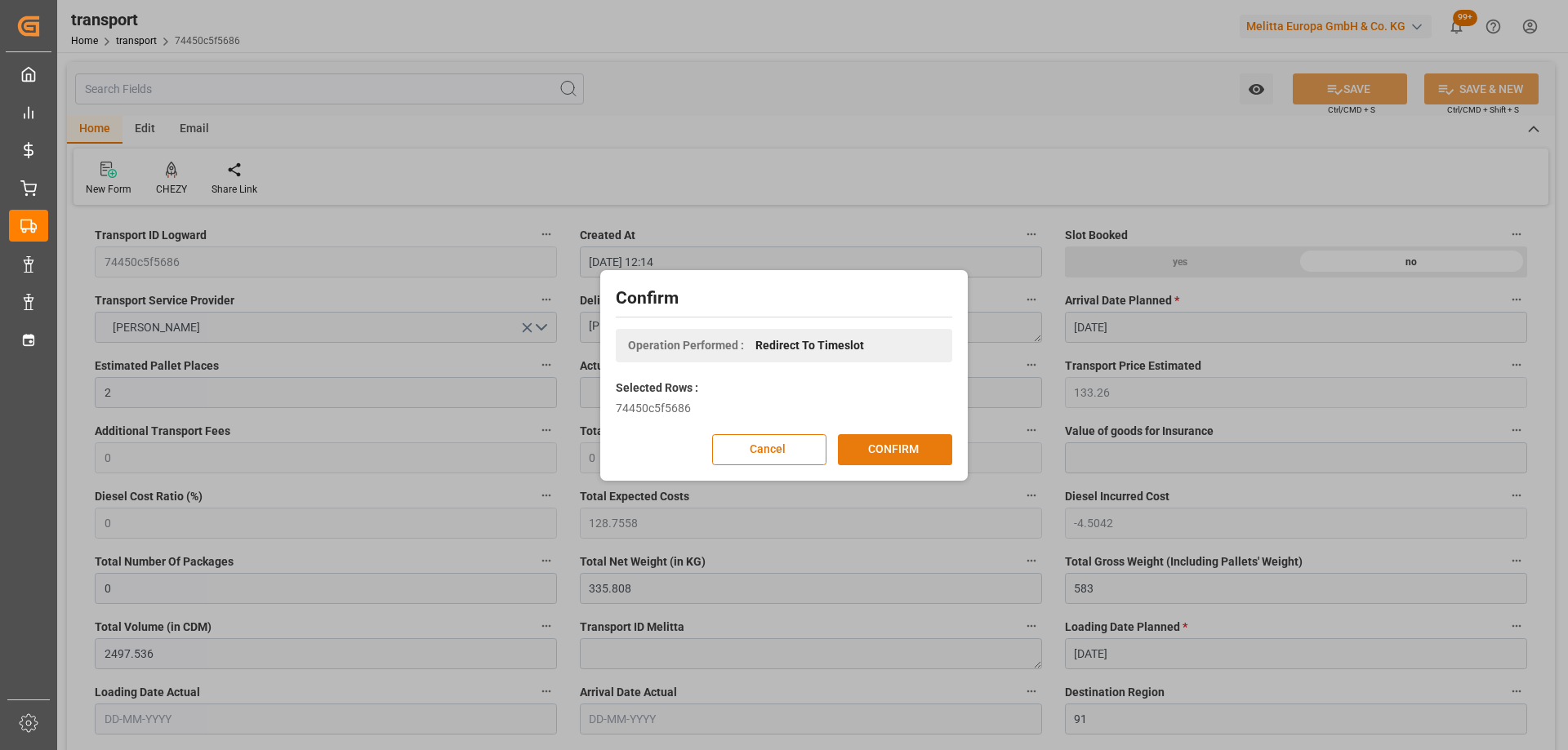
click at [870, 449] on button "CONFIRM" at bounding box center [895, 450] width 114 height 31
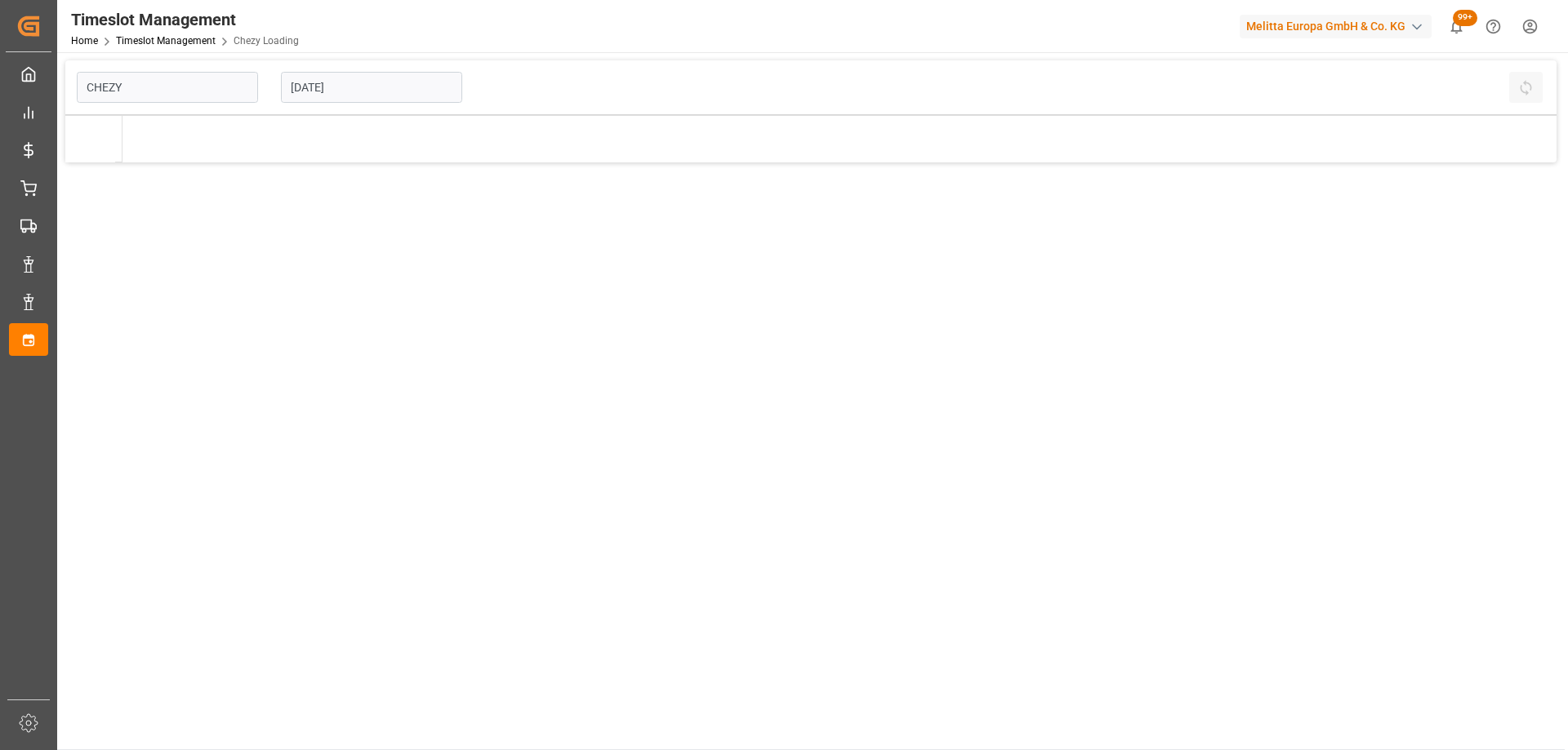
type input "Chezy Loading"
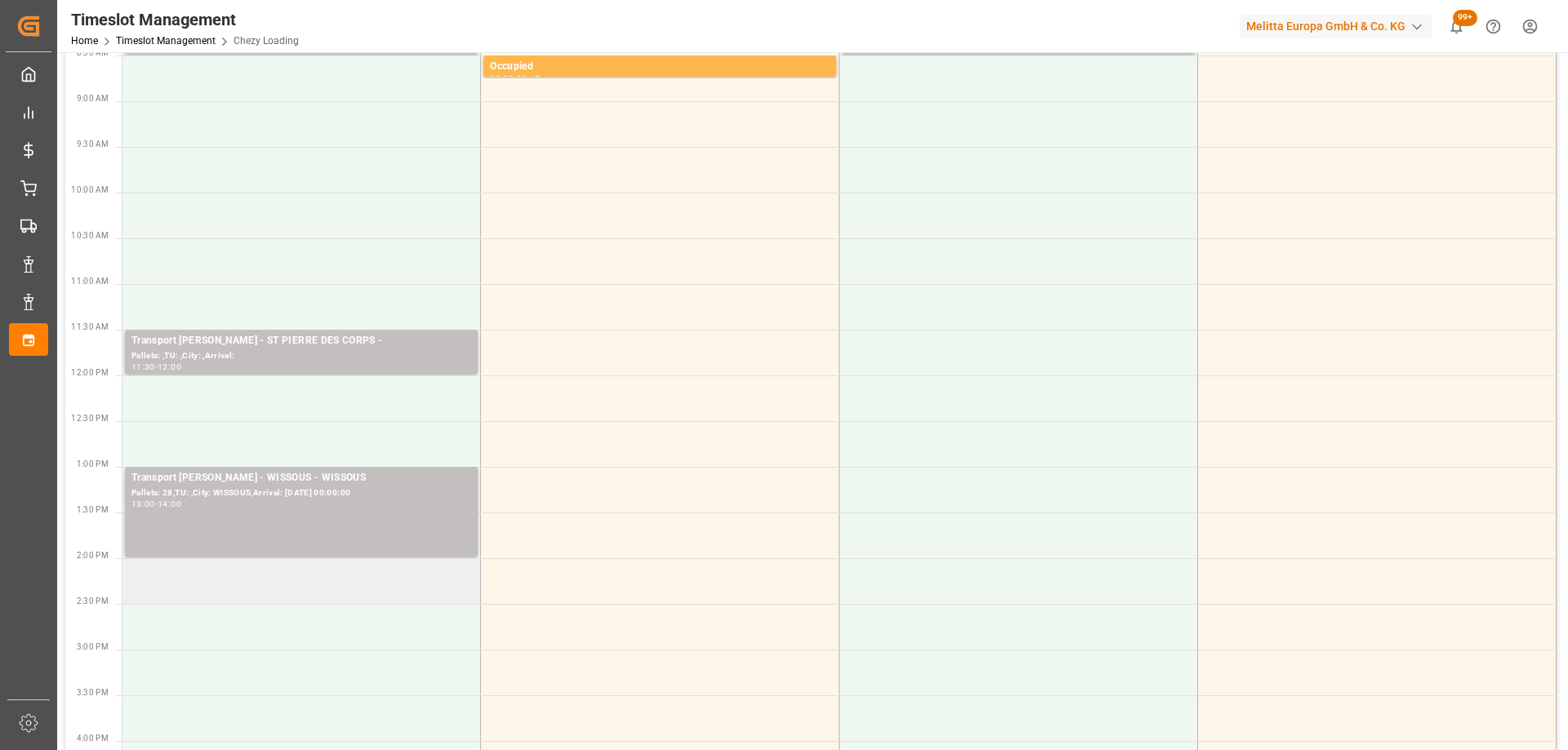
scroll to position [245, 0]
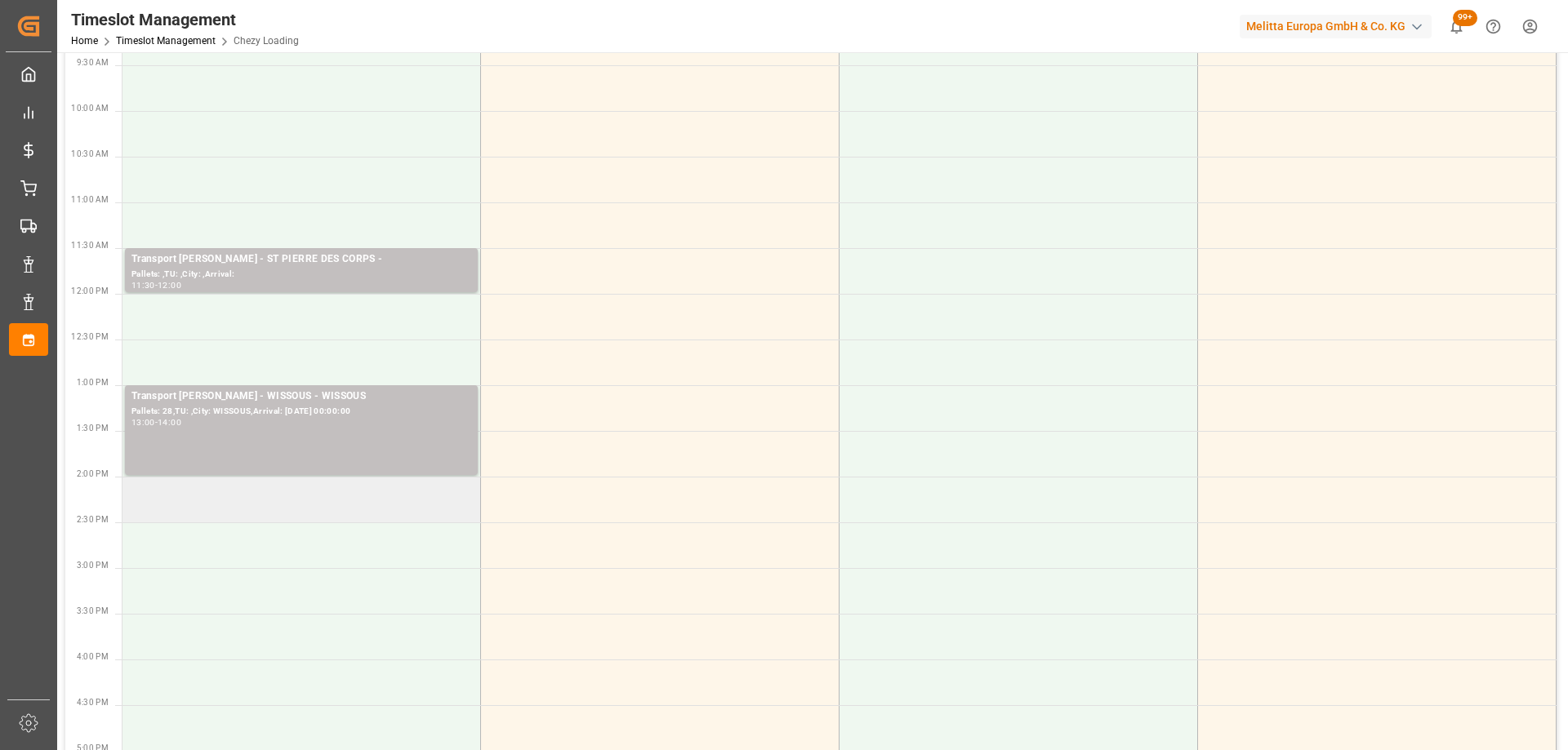
click at [338, 505] on td at bounding box center [301, 499] width 358 height 46
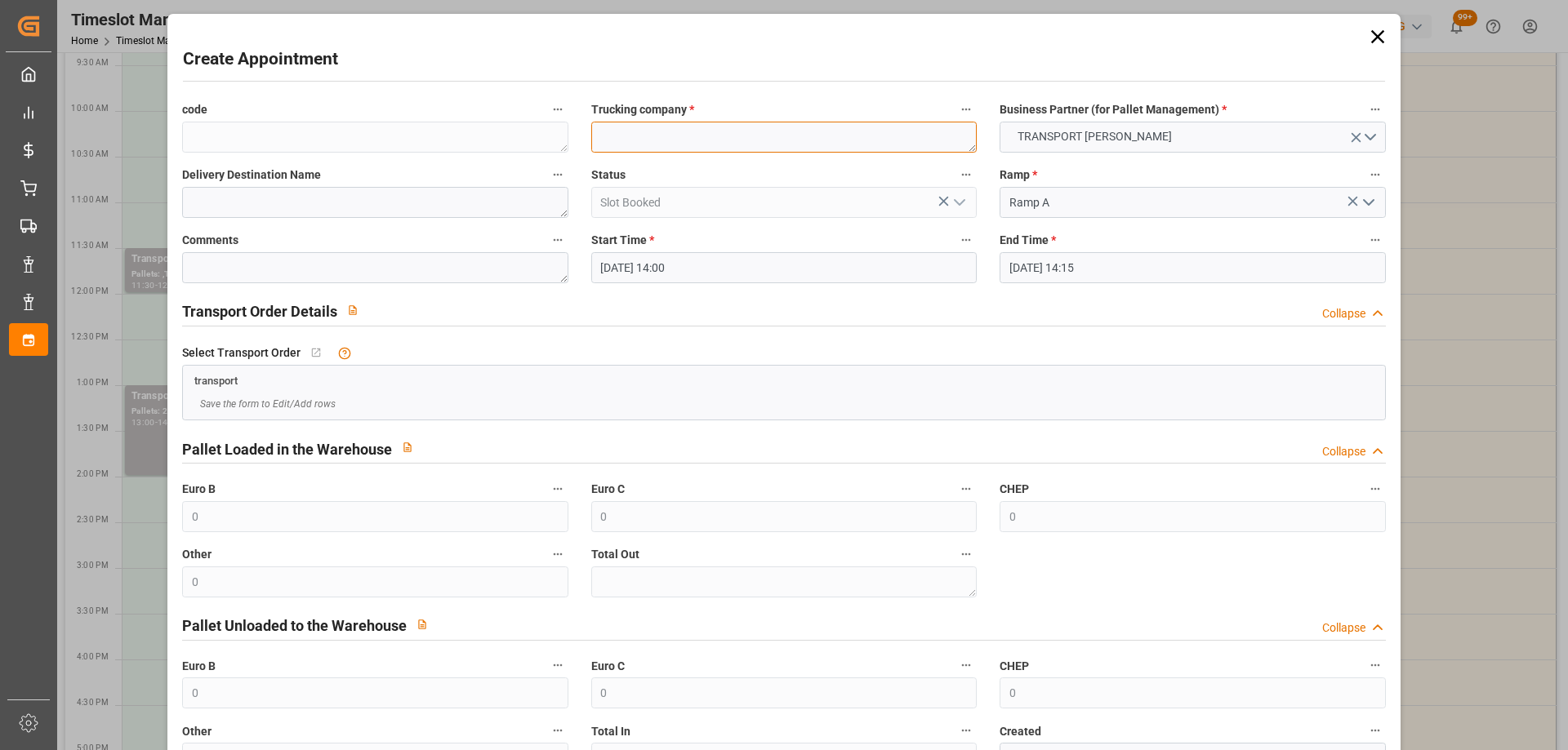
paste textarea "[PERSON_NAME]"
type textarea "[PERSON_NAME]"
click at [1120, 274] on input "[DATE] 14:15" at bounding box center [1192, 267] width 385 height 31
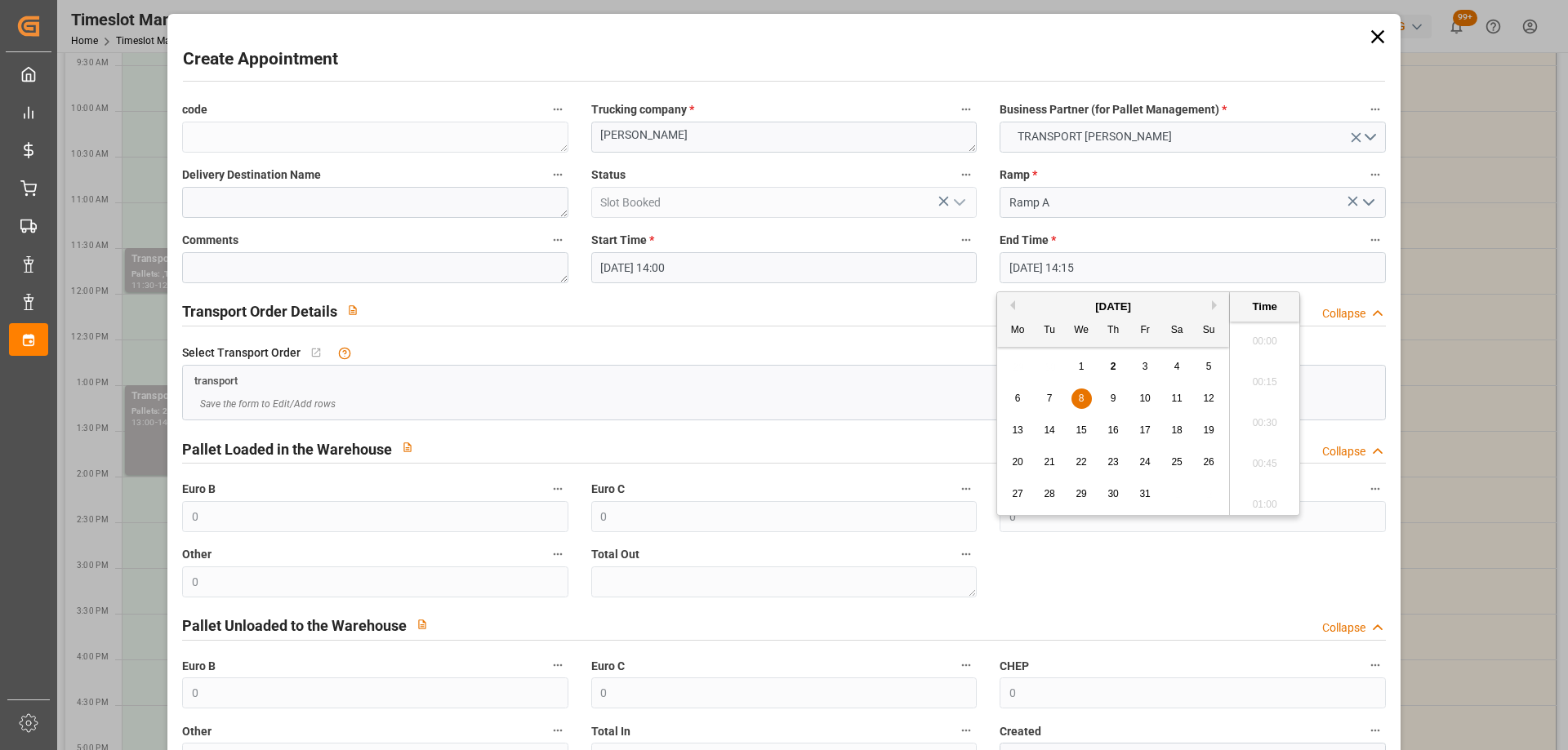
scroll to position [2251, 0]
click at [1074, 395] on div "8" at bounding box center [1082, 399] width 21 height 20
click at [1273, 460] on li "14:30" at bounding box center [1264, 459] width 69 height 41
type input "[DATE] 14:30"
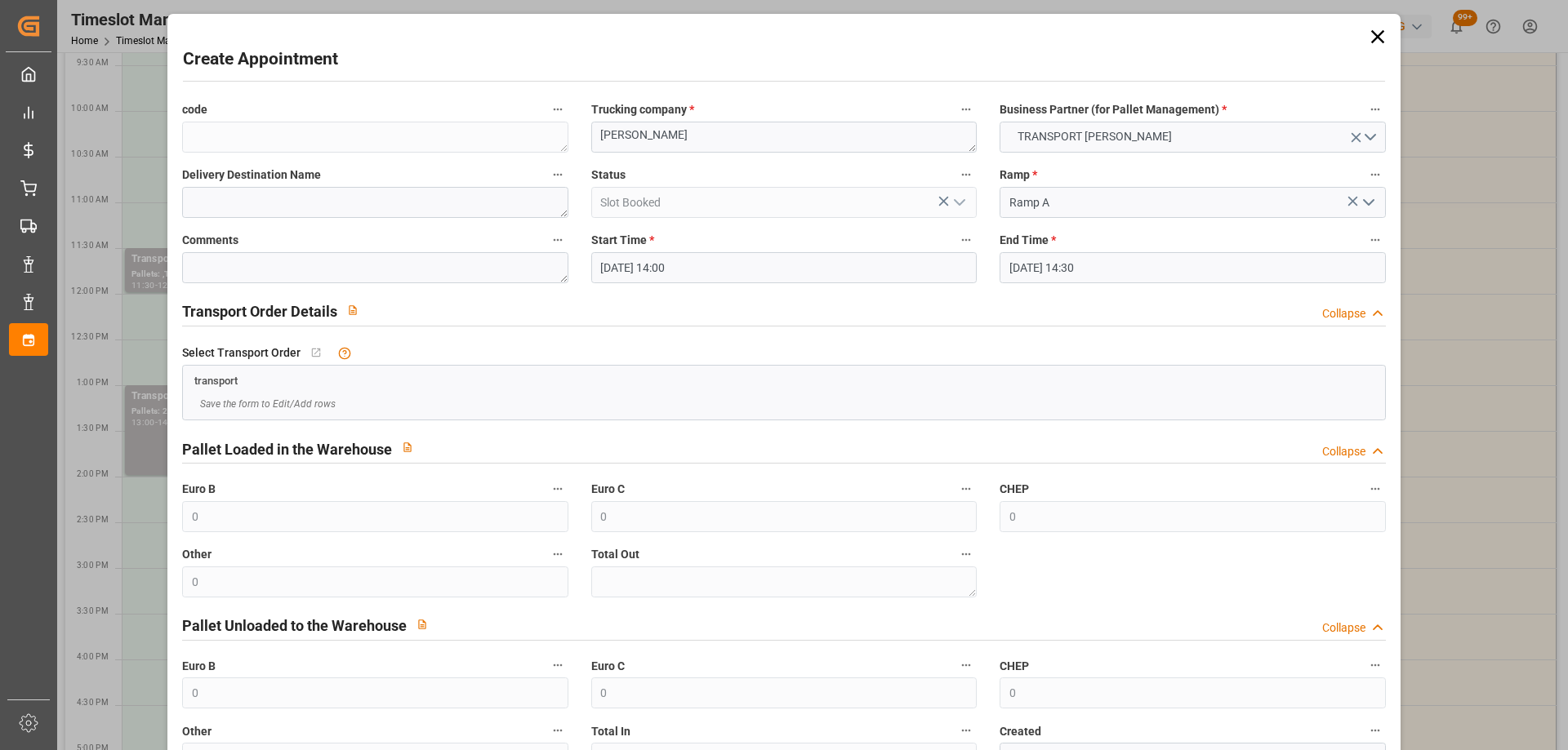
scroll to position [119, 0]
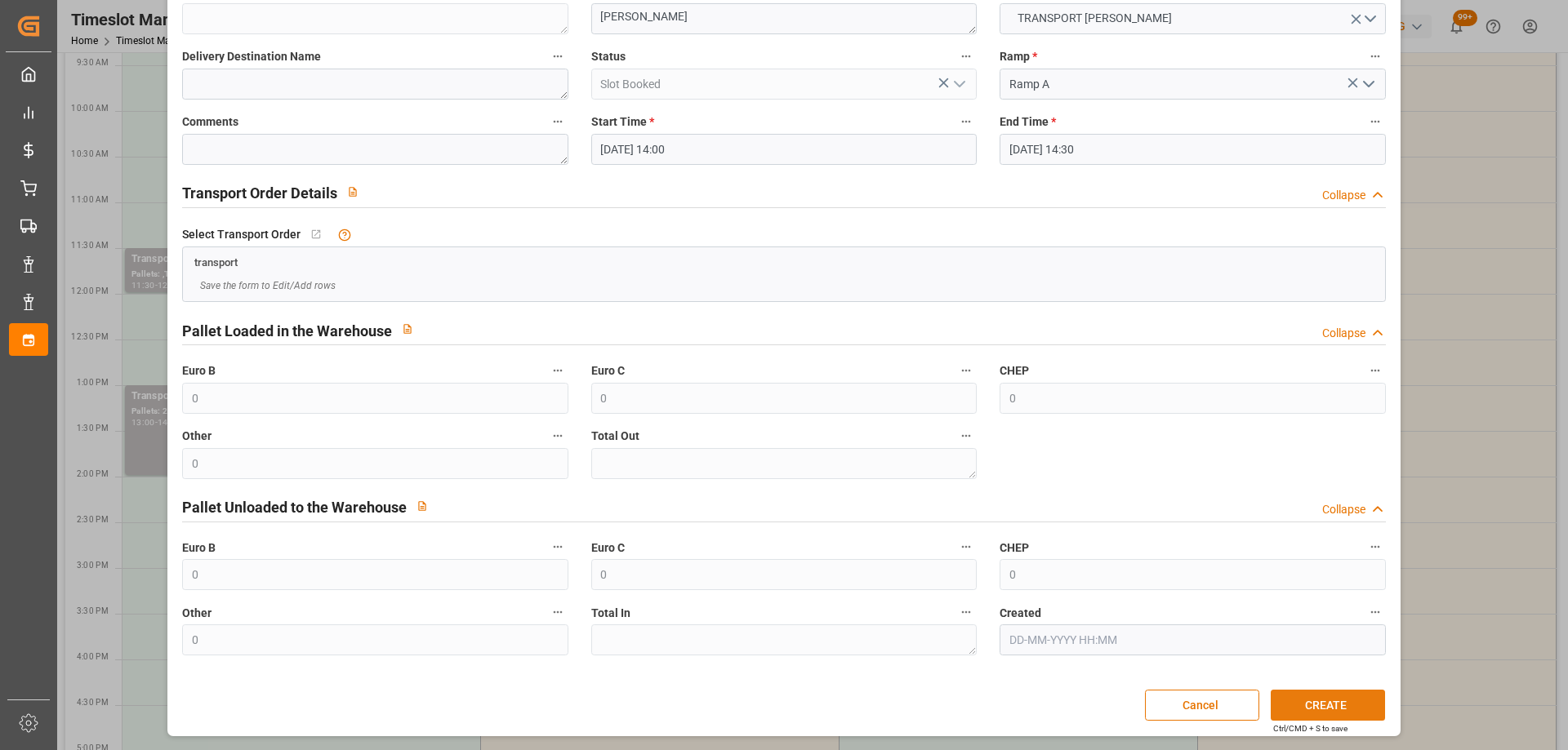
click at [1334, 710] on button "CREATE" at bounding box center [1328, 705] width 114 height 31
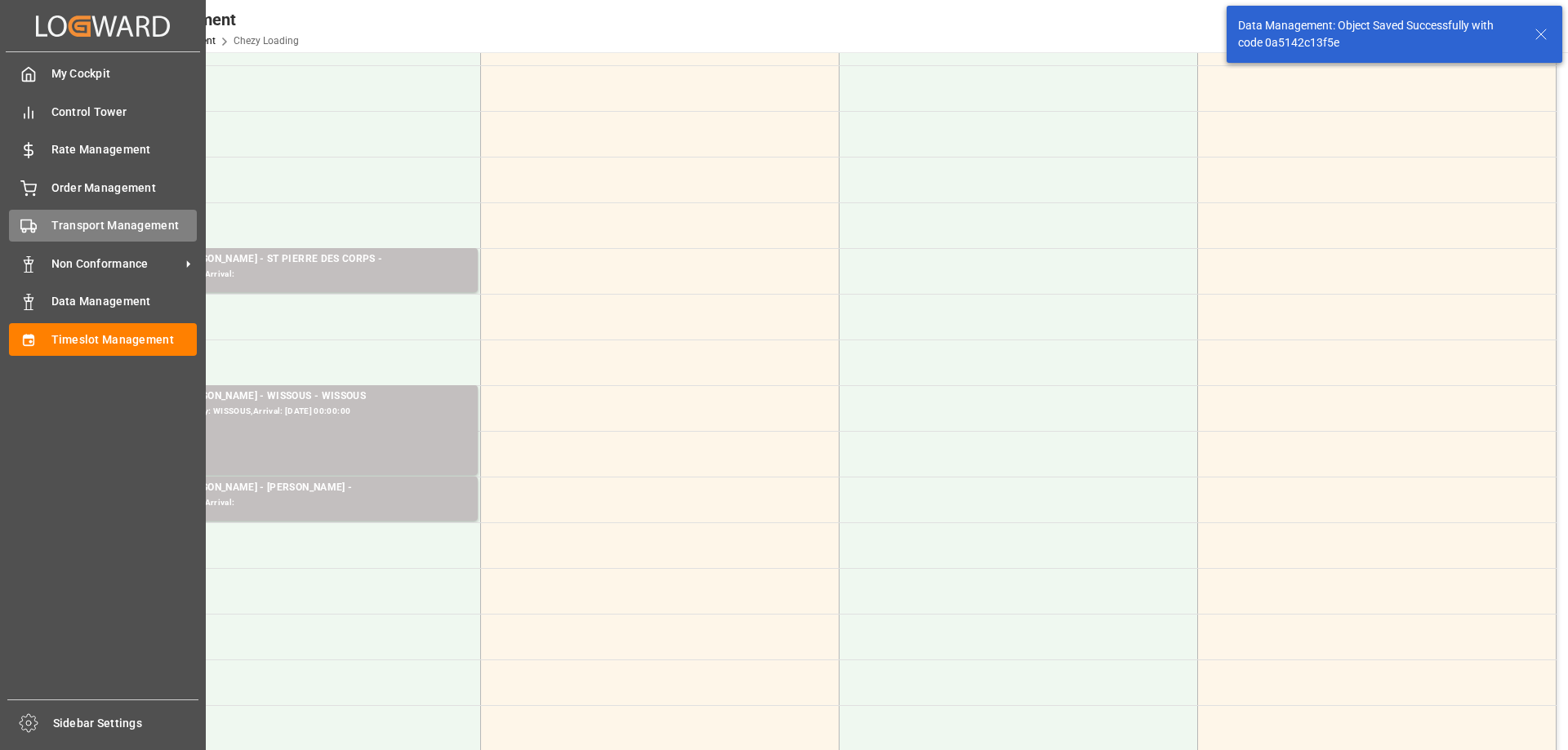
click at [40, 223] on div "Transport Management Transport Management" at bounding box center [103, 225] width 188 height 32
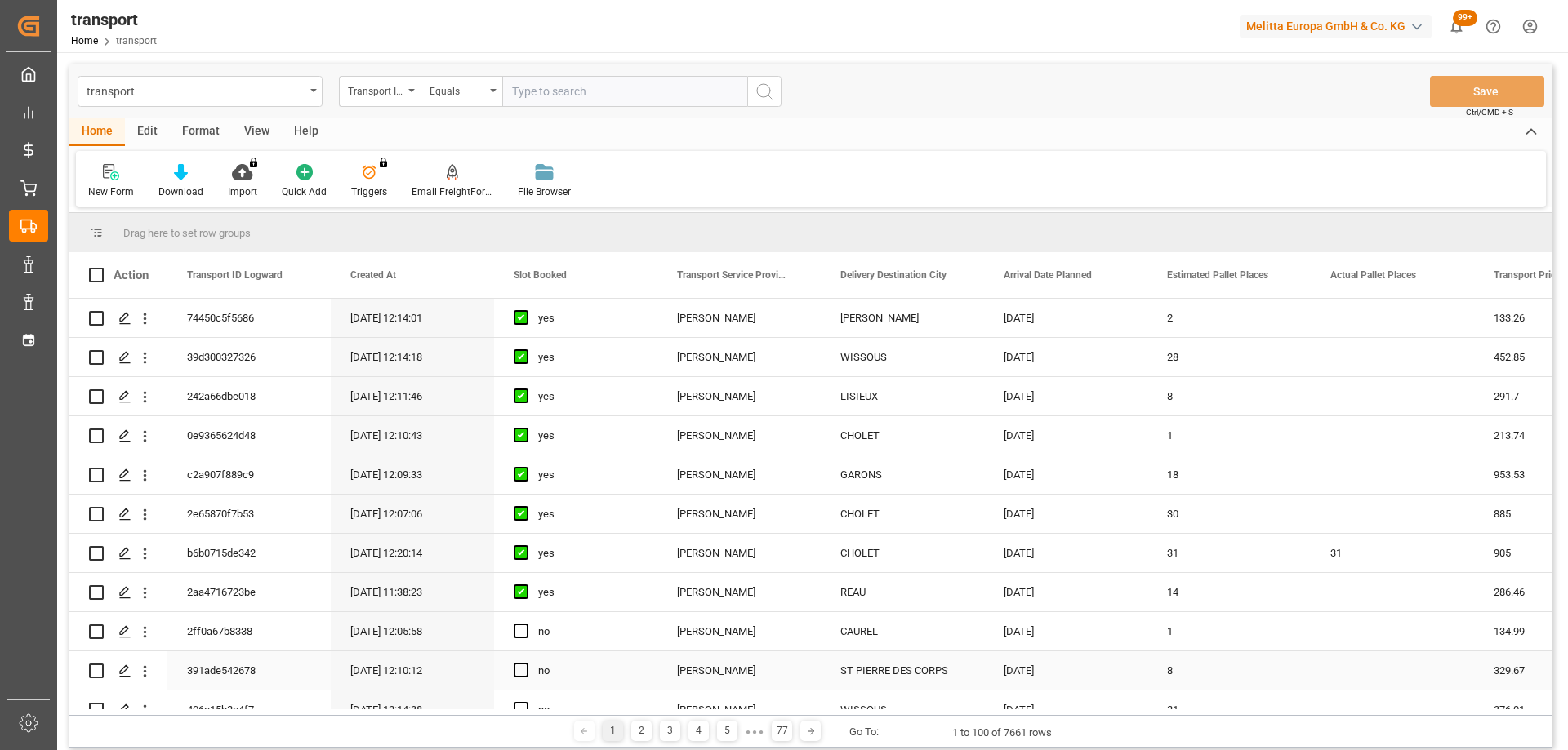
scroll to position [81, 0]
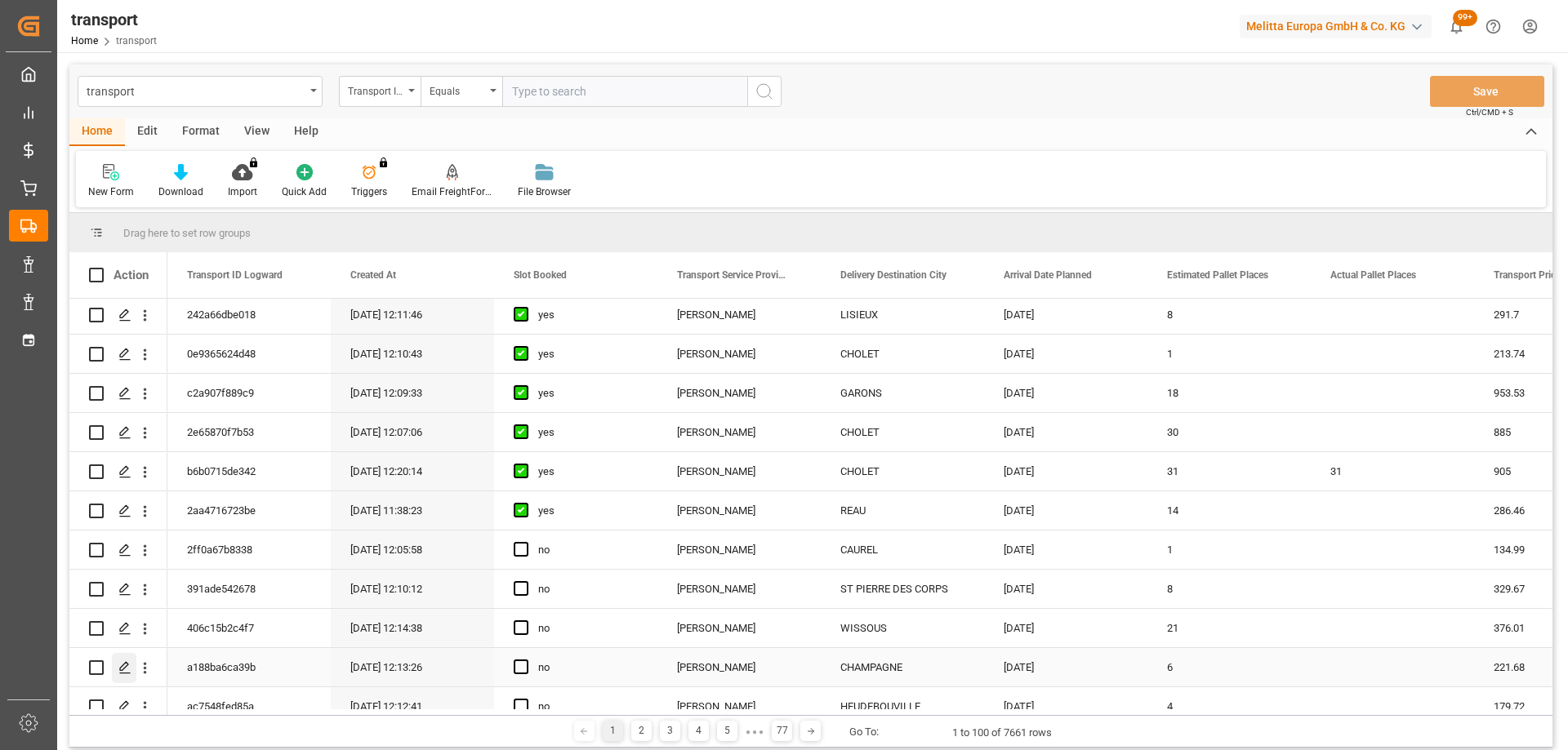
click at [126, 662] on icon "Press SPACE to select this row." at bounding box center [125, 668] width 13 height 13
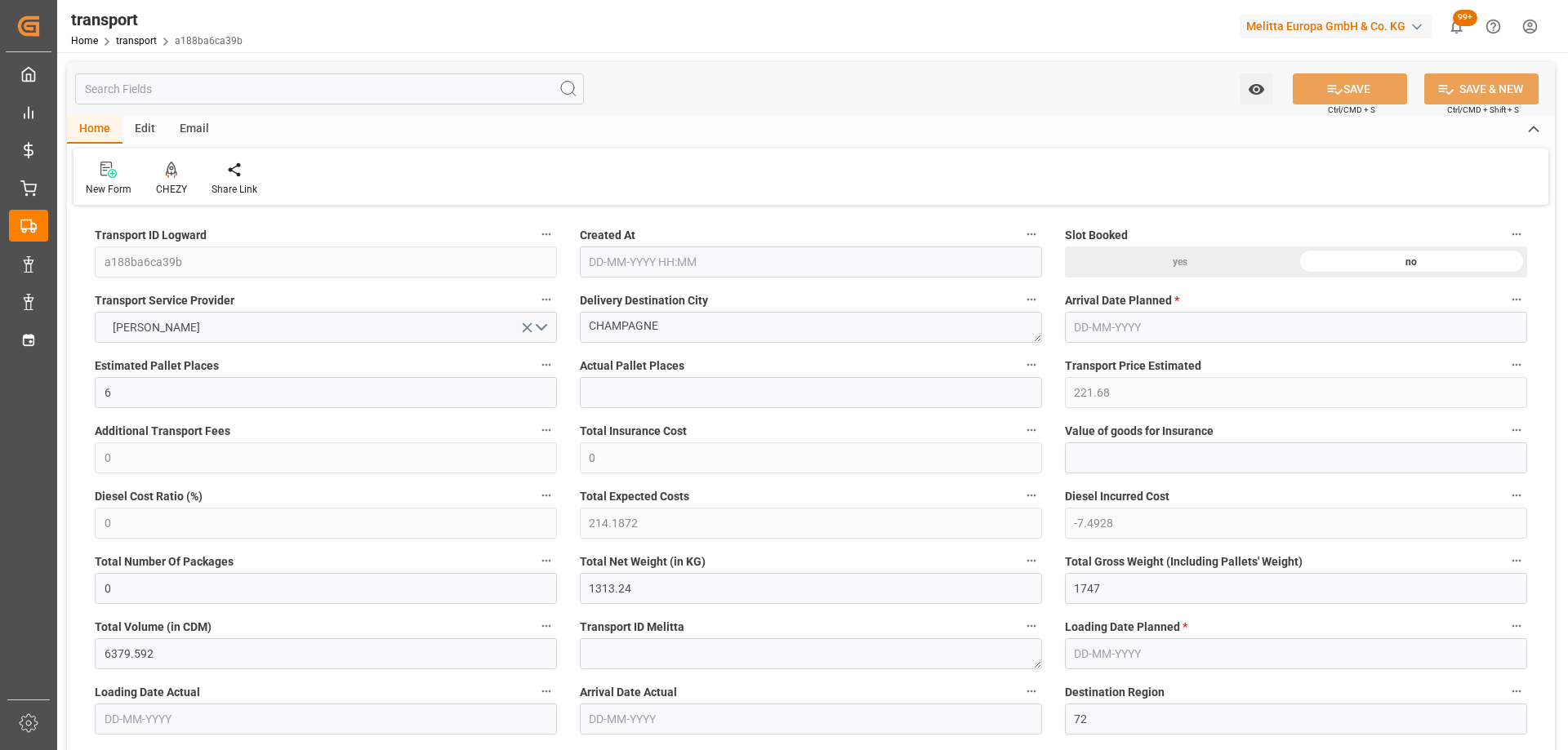
type input "6"
type input "221.68"
type input "0"
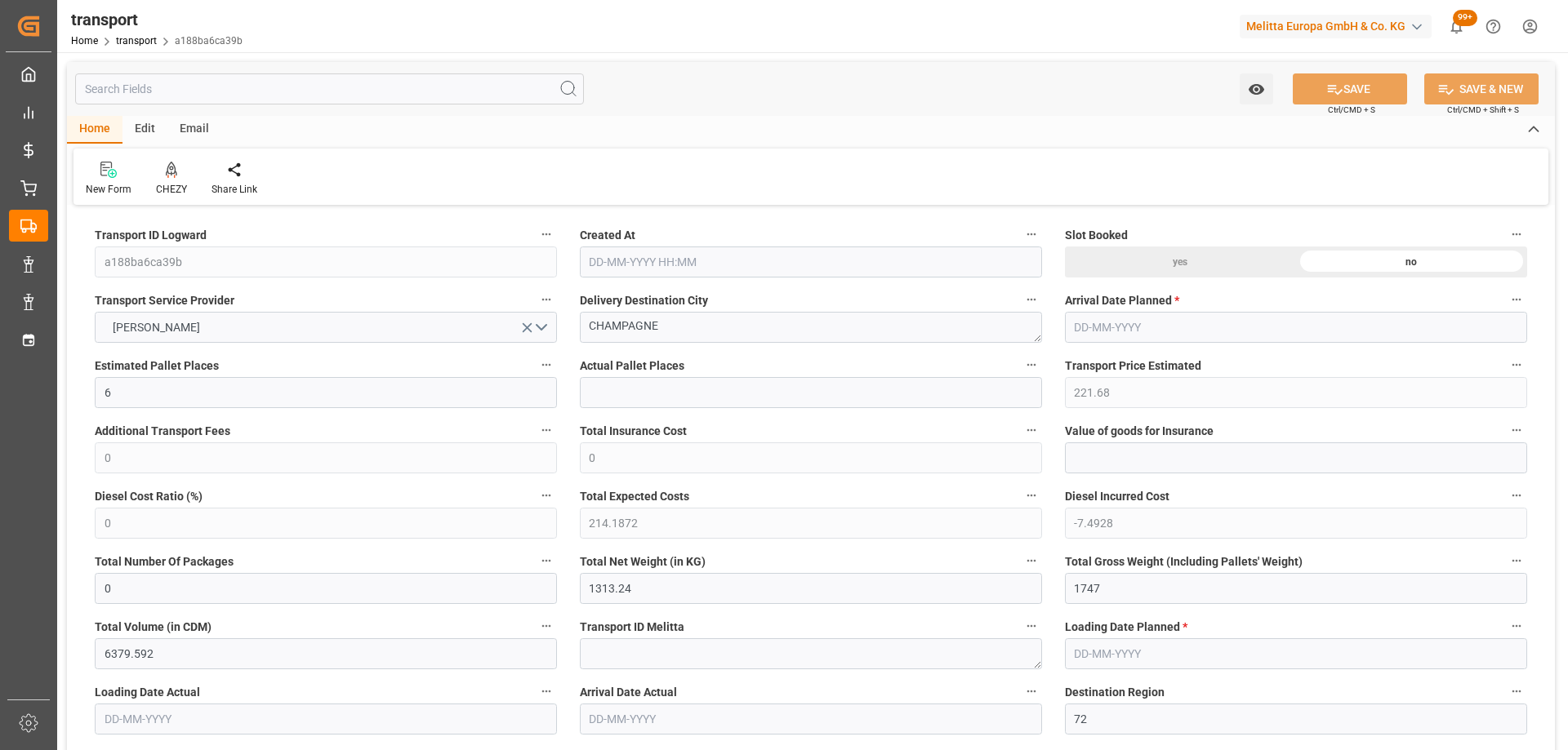
type input "214.1872"
type input "-7.4928"
type input "0"
type input "1313.24"
type input "1747"
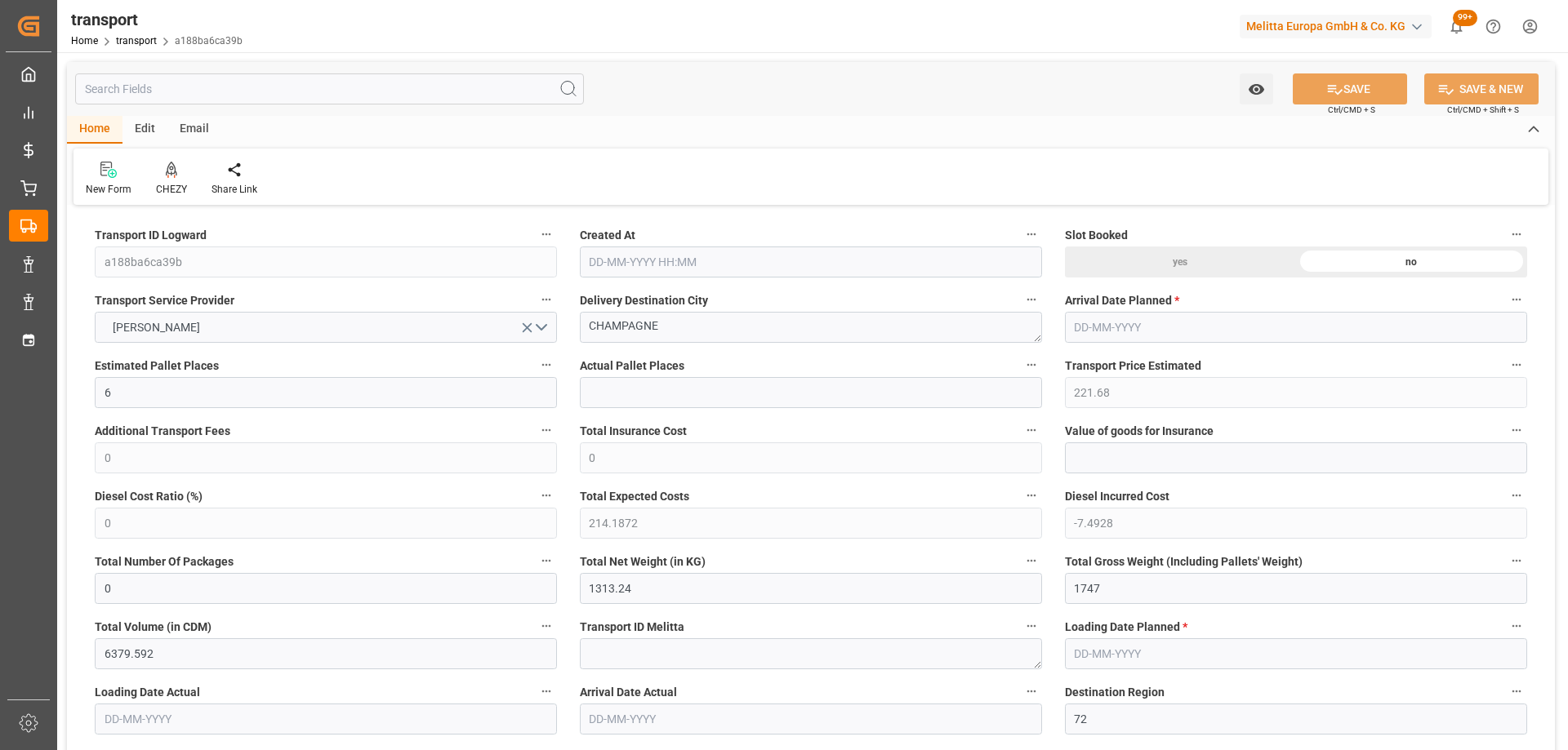
type input "6379.592"
type input "72"
type input "7"
type input "64"
type input "8"
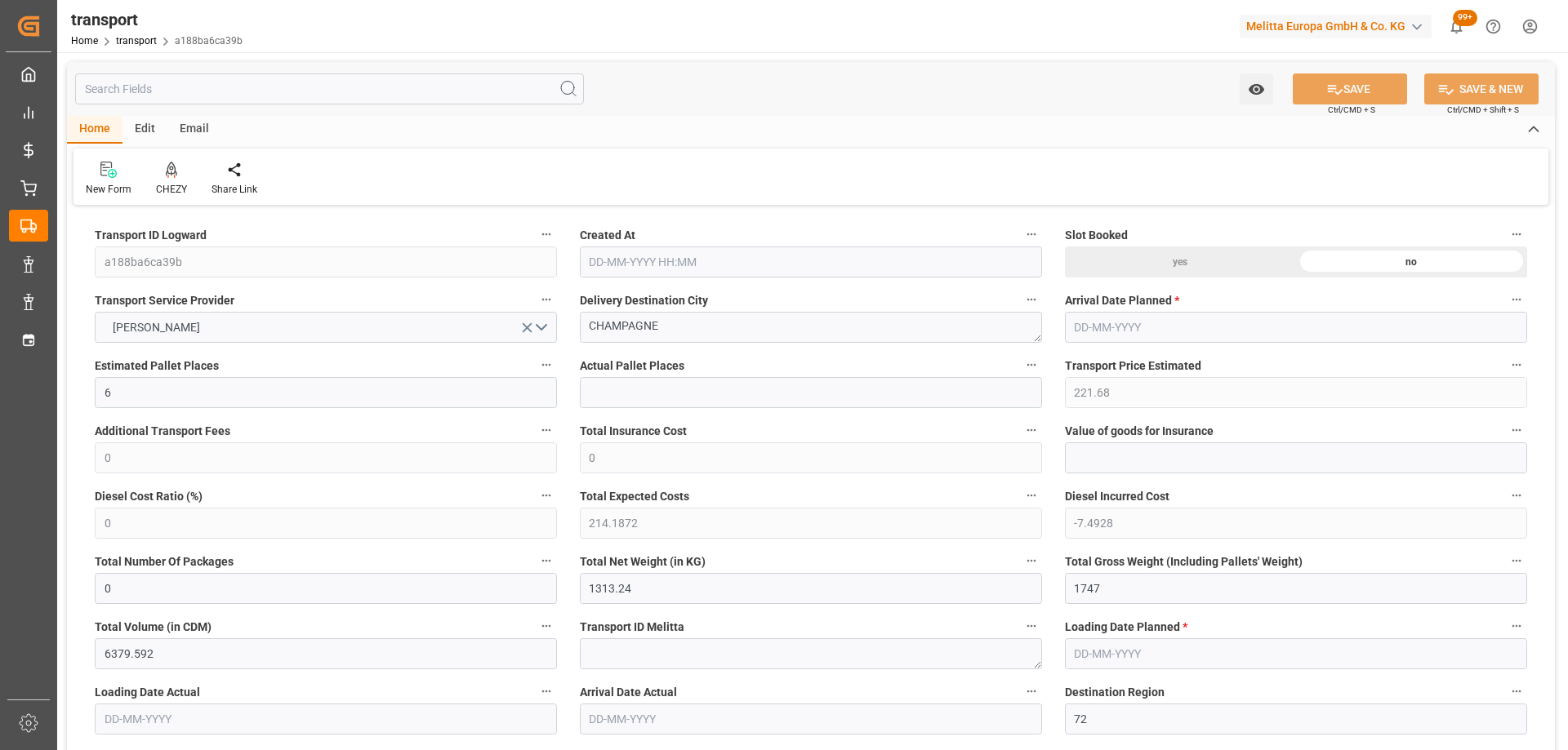
type input "101"
type input "1470.603"
type input "0"
type input "4710.8598"
type input "0"
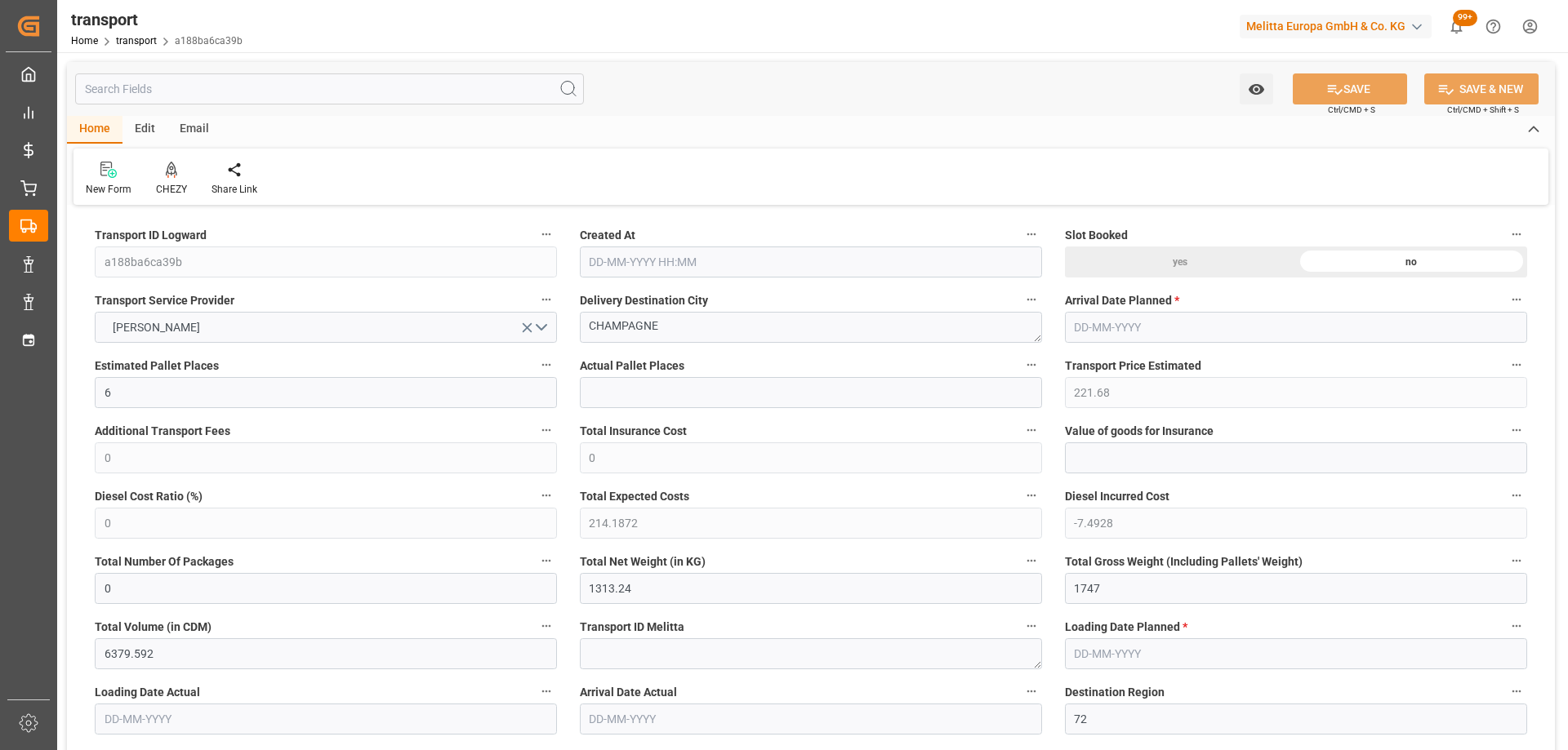
type input "0"
type input "21"
type input "35"
type input "02-10-2025 12:13"
type input "[DATE]"
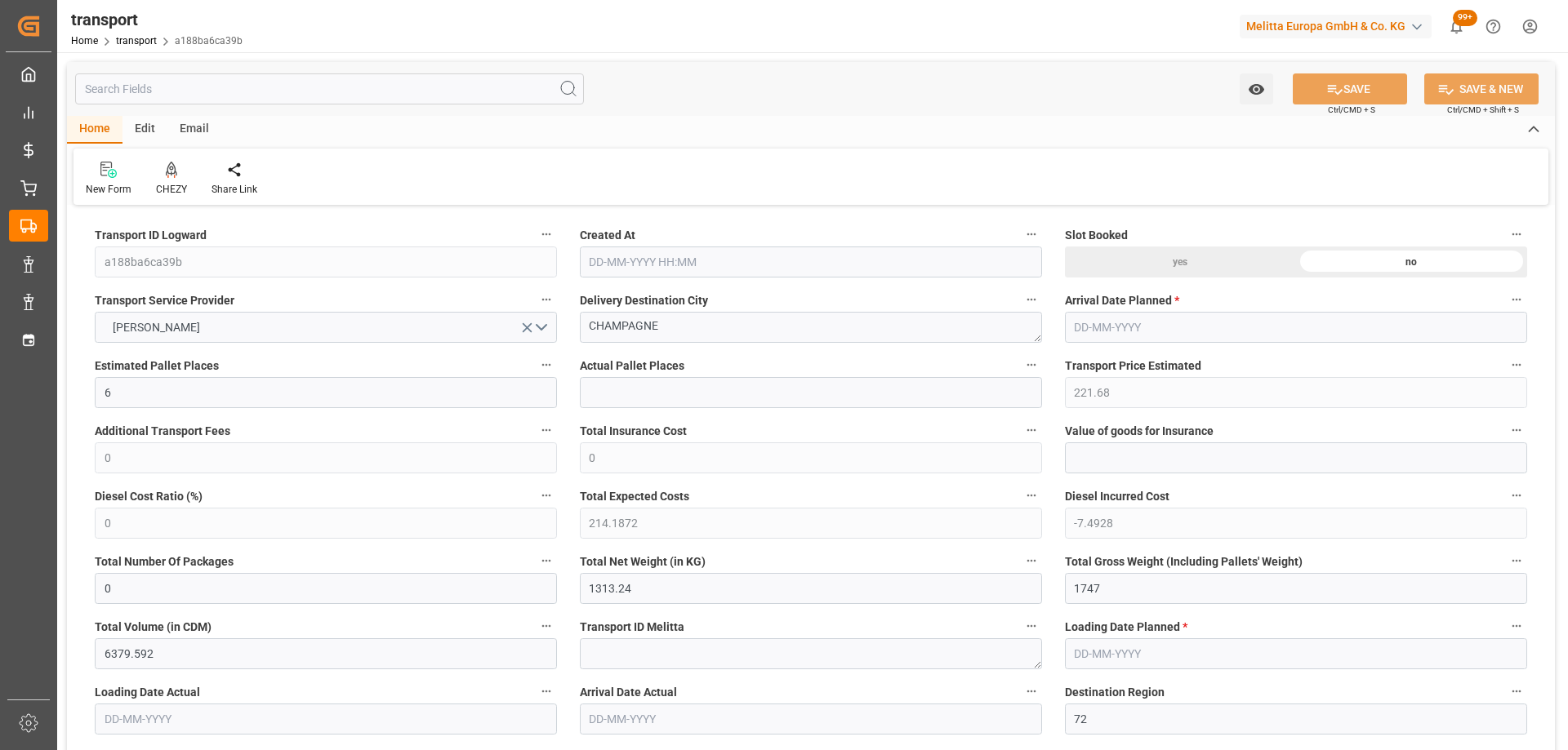
type input "[DATE]"
drag, startPoint x: 467, startPoint y: 332, endPoint x: 506, endPoint y: 332, distance: 39.0
click at [171, 171] on icon at bounding box center [171, 169] width 11 height 16
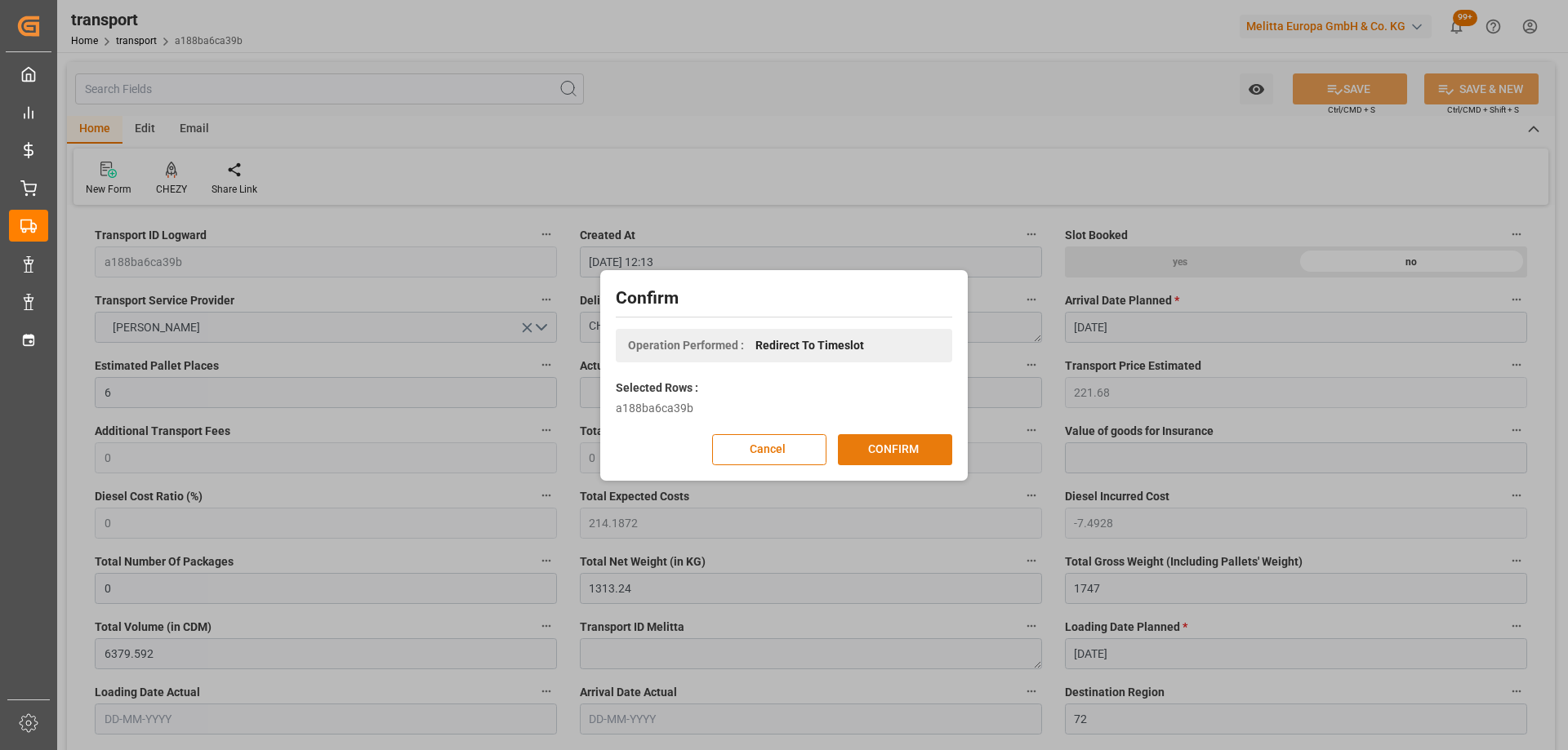
click at [895, 451] on button "CONFIRM" at bounding box center [895, 450] width 114 height 31
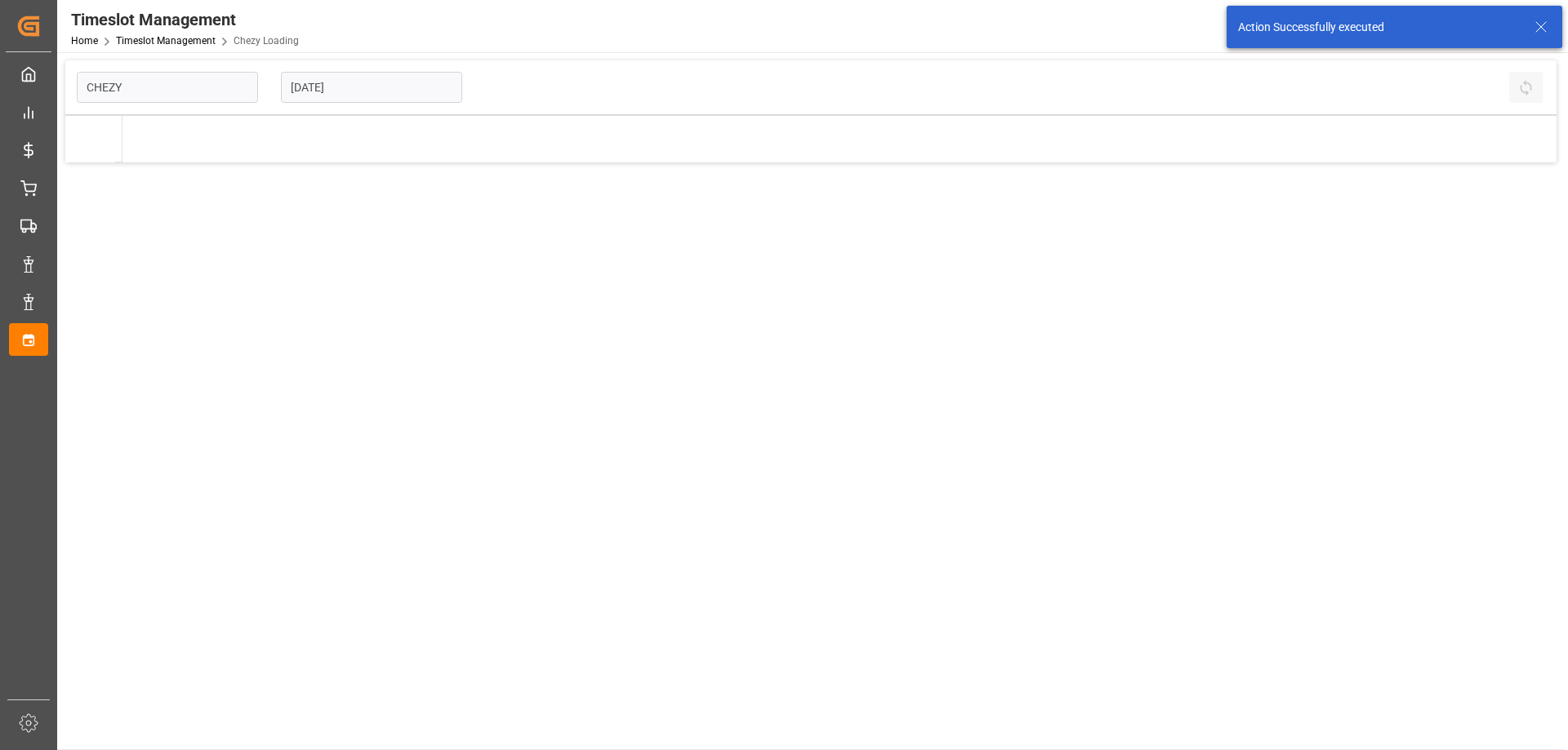
type input "Chezy Loading"
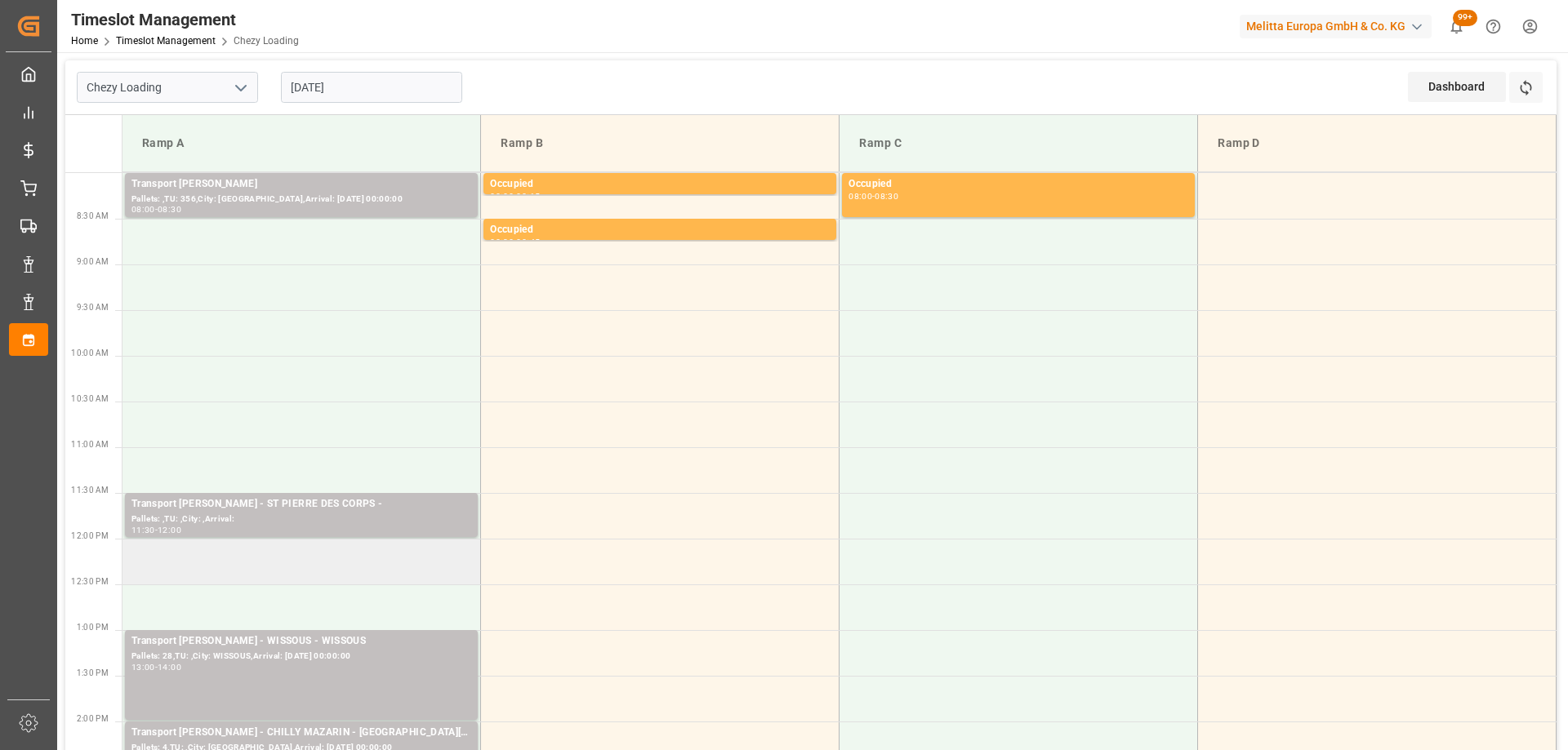
click at [331, 572] on td at bounding box center [301, 561] width 358 height 46
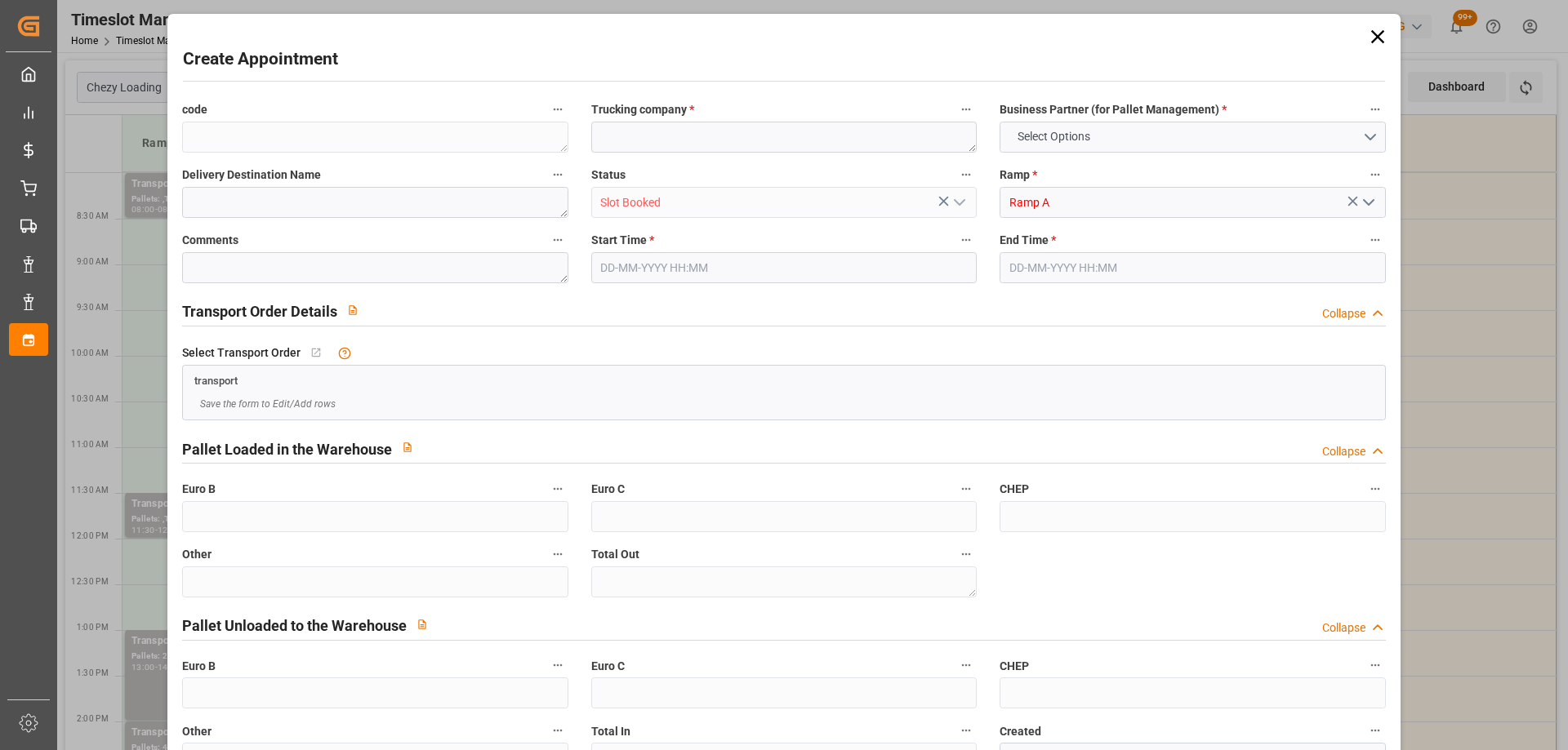
type input "0"
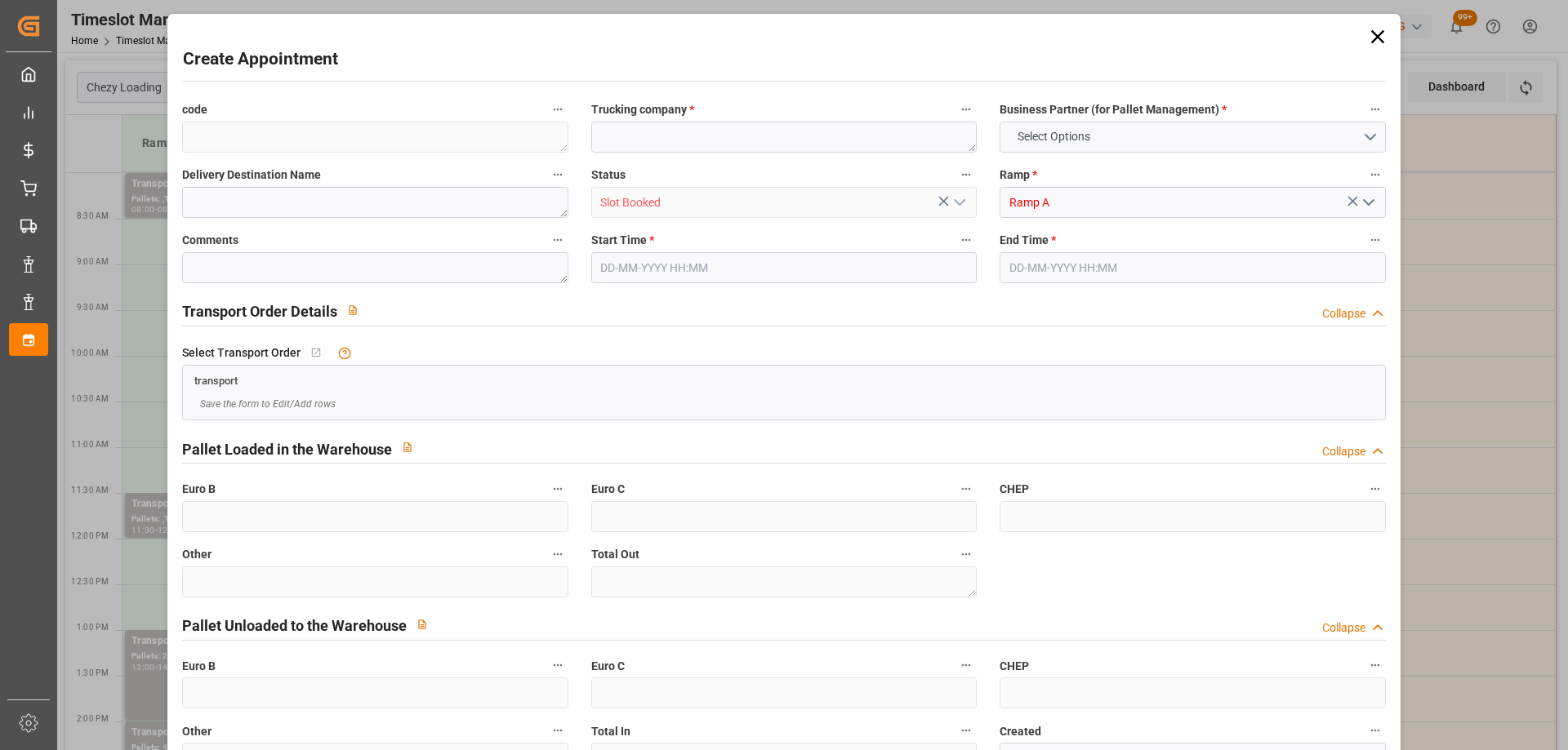
type input "0"
type input "08-10-2025 12:00"
type input "08-10-2025 12:30"
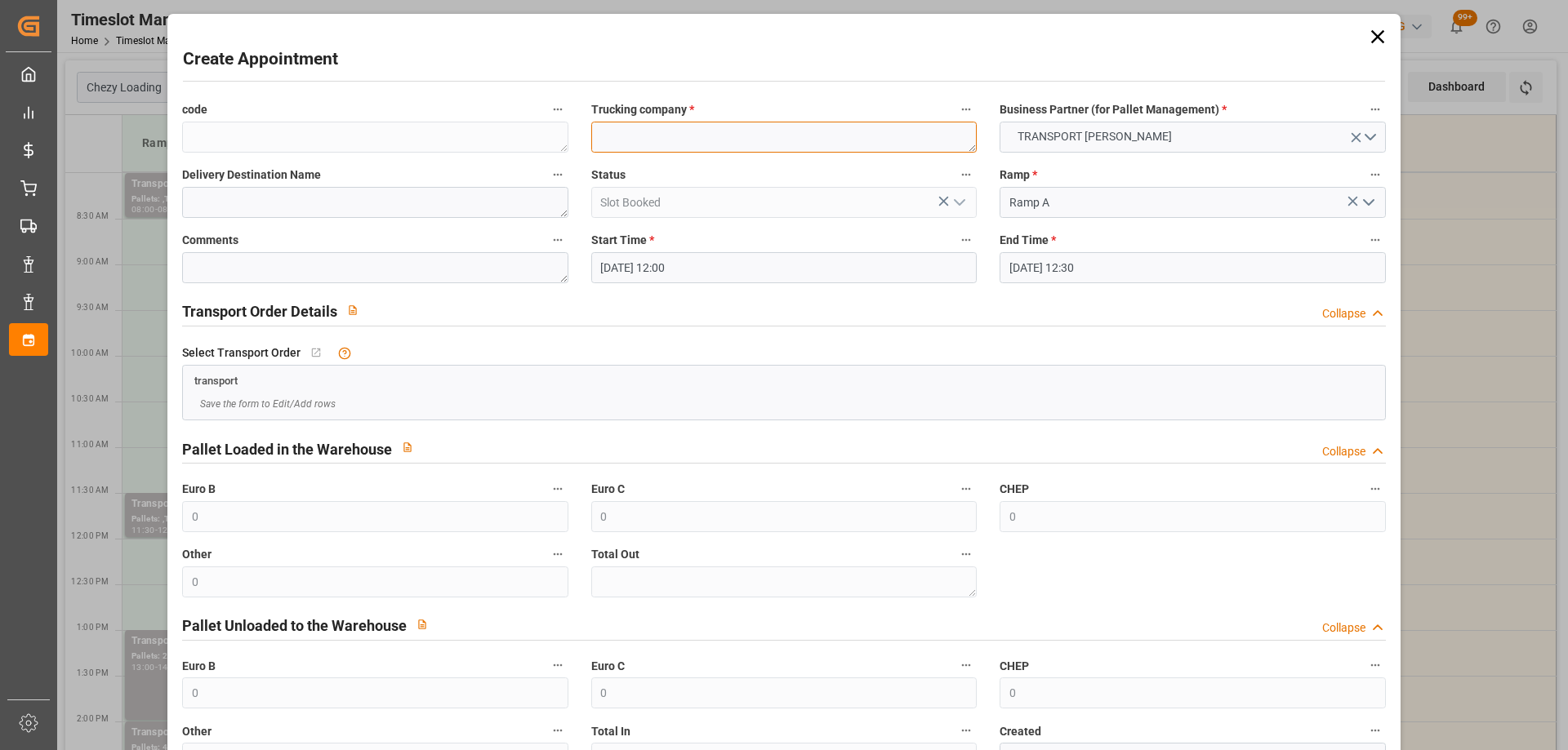
paste textarea "CHAMPAGNE"
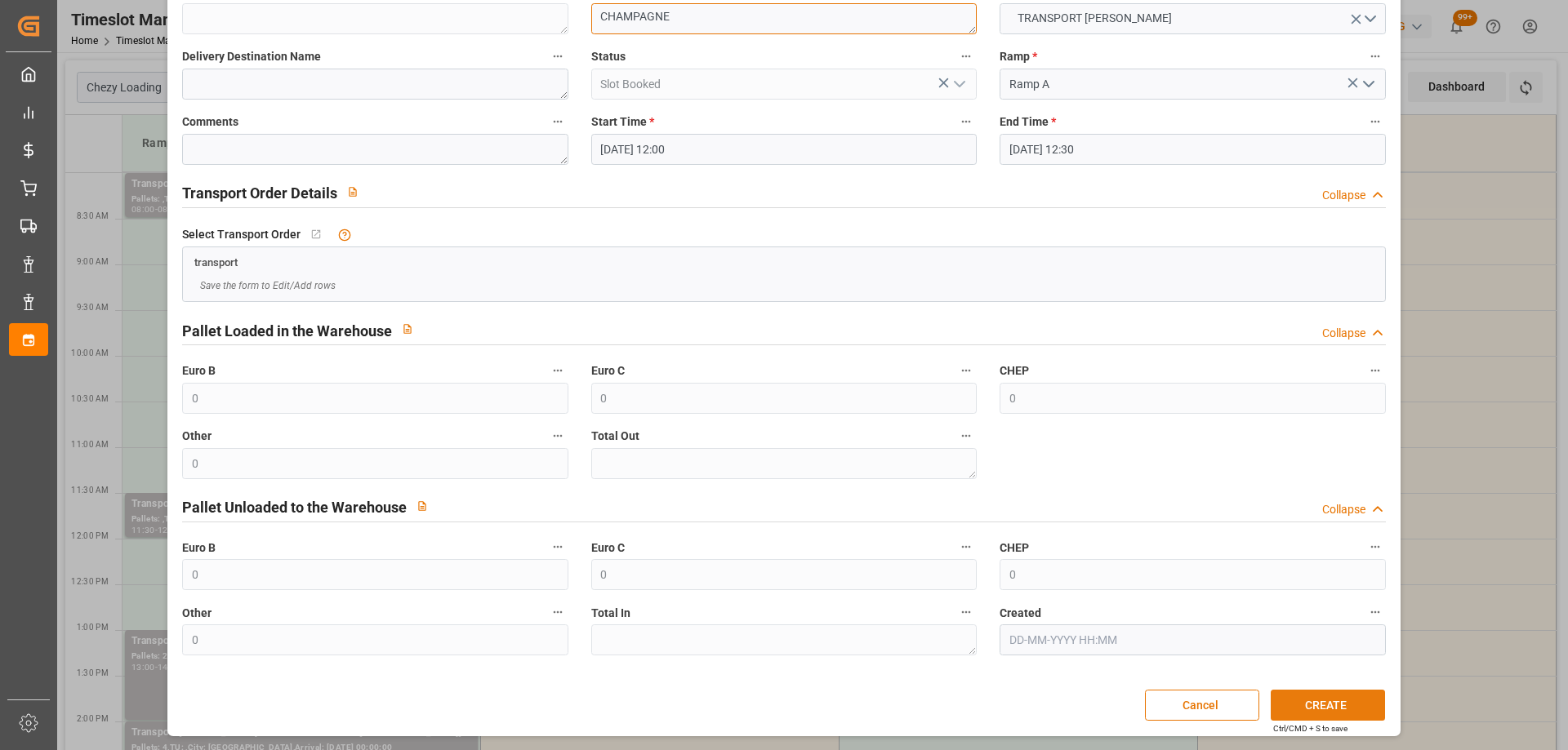
type textarea "CHAMPAGNE"
click at [1343, 712] on button "CREATE" at bounding box center [1328, 705] width 114 height 31
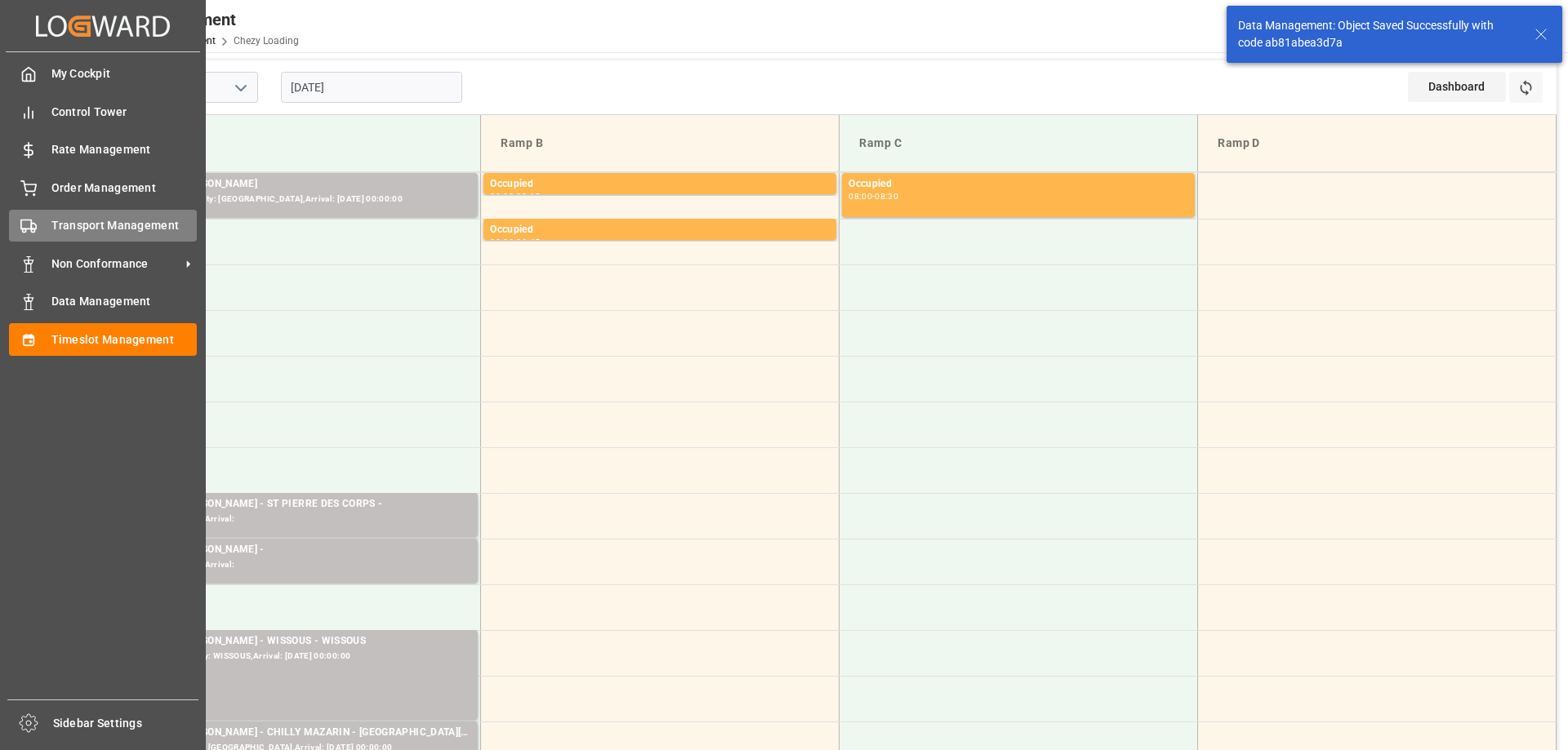
click at [55, 227] on span "Transport Management" at bounding box center [124, 225] width 146 height 17
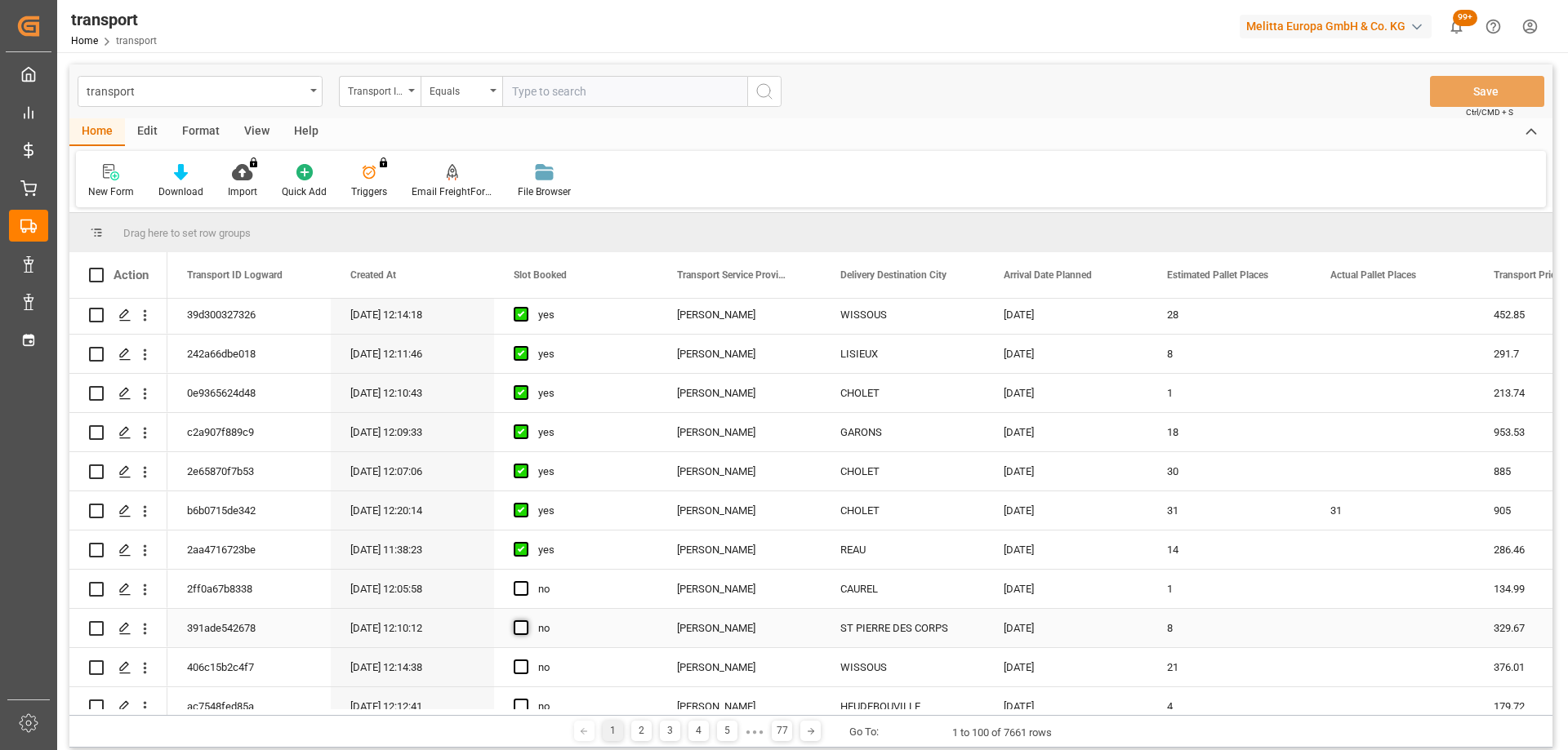
scroll to position [164, 0]
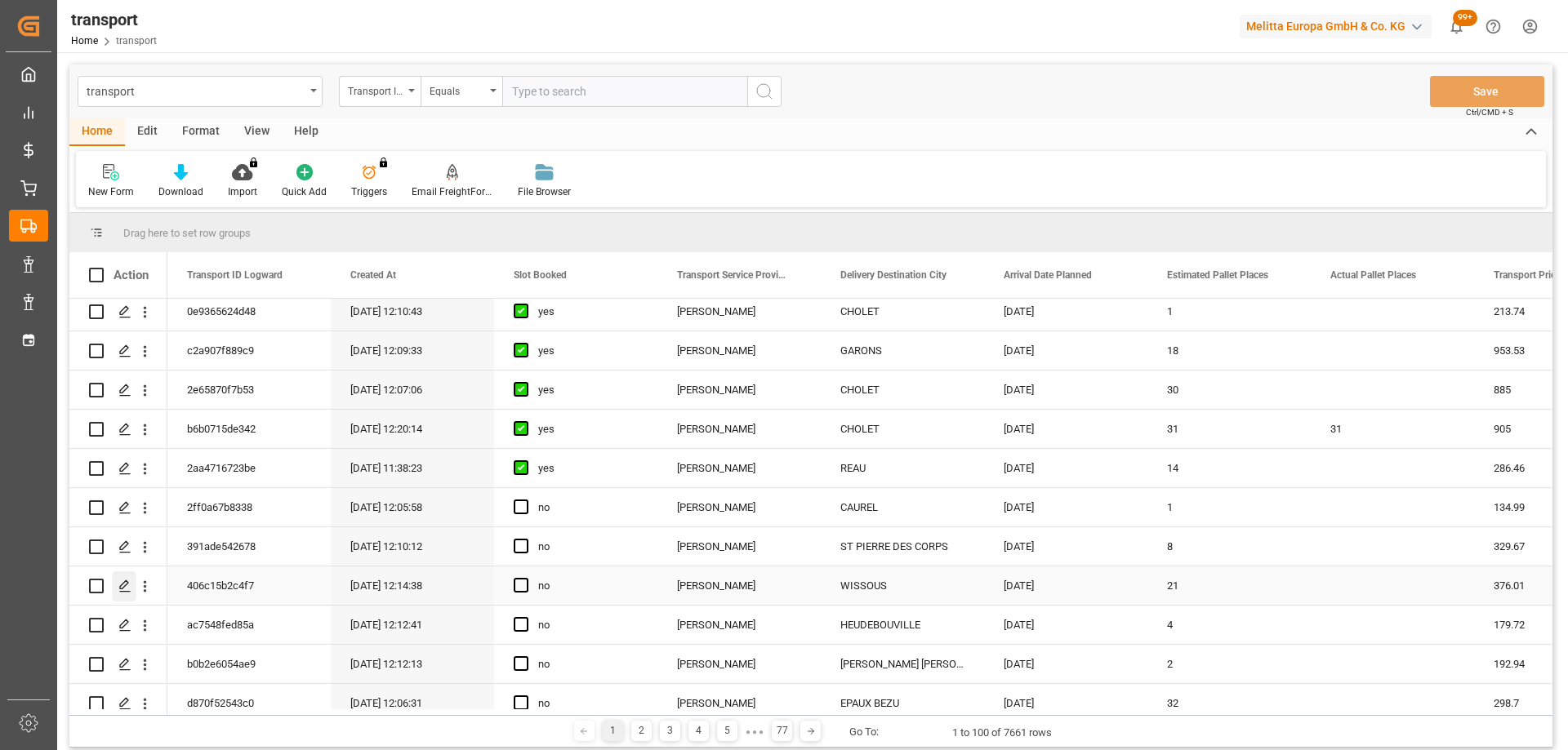
click at [123, 582] on icon "Press SPACE to select this row." at bounding box center [125, 586] width 13 height 13
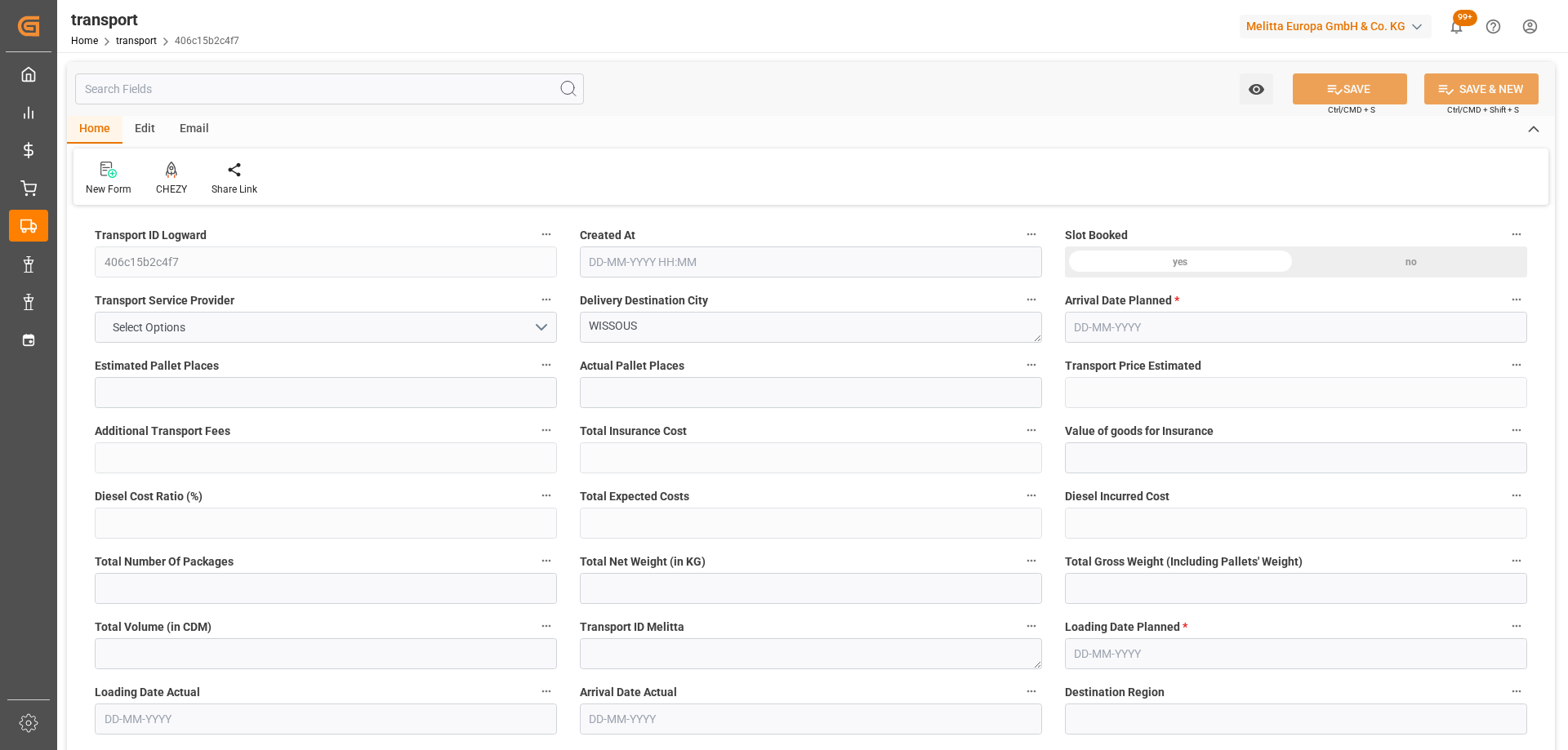
type input "21"
type input "376.01"
type input "0"
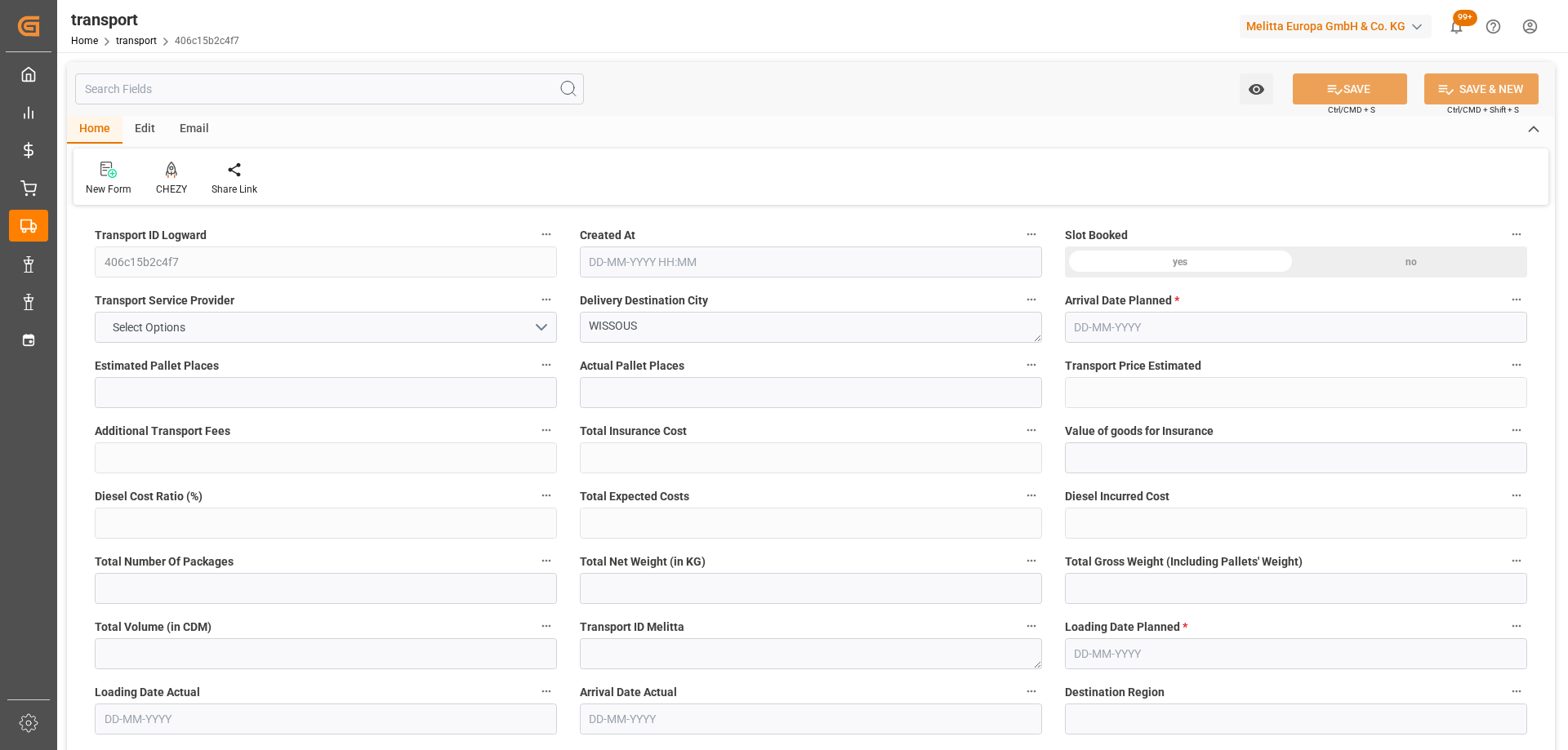
type input "363.3009"
type input "-12.7091"
type input "0"
type input "6713.704"
type input "8626.104"
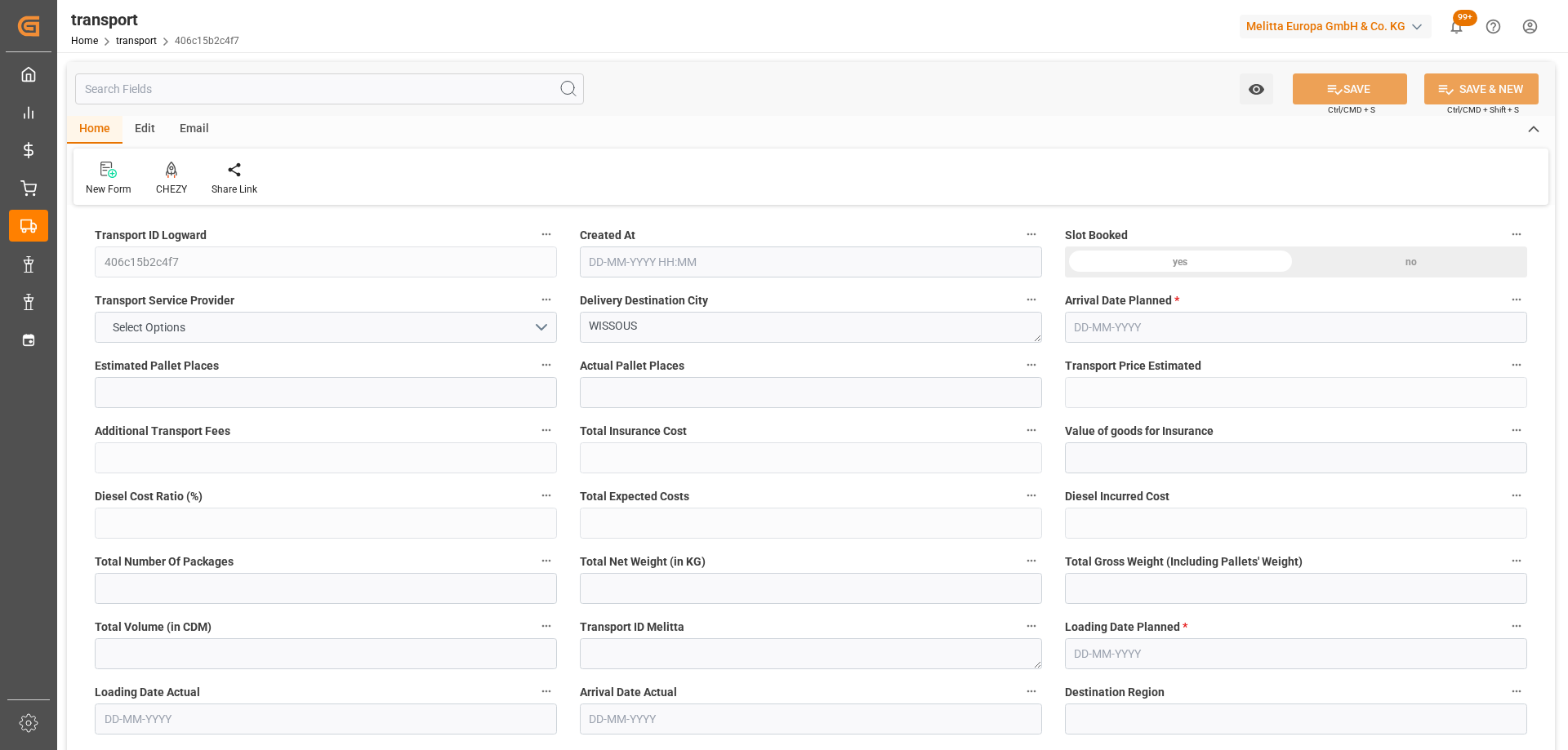
type input "23571.744"
type input "91"
type input "14"
type input "728"
type input "23"
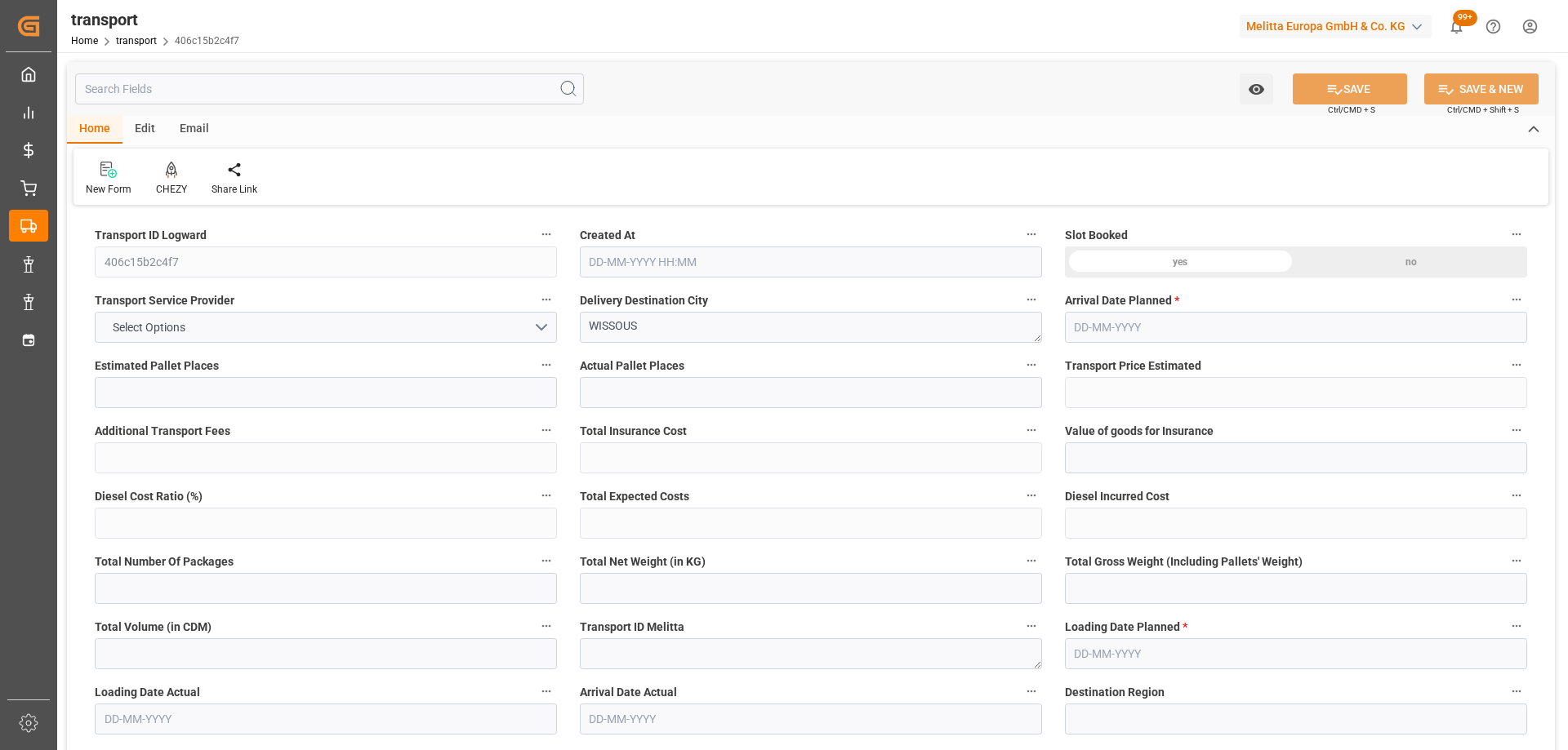
type input "101"
type input "7688.968"
type input "0"
type input "4710.8598"
type input "0"
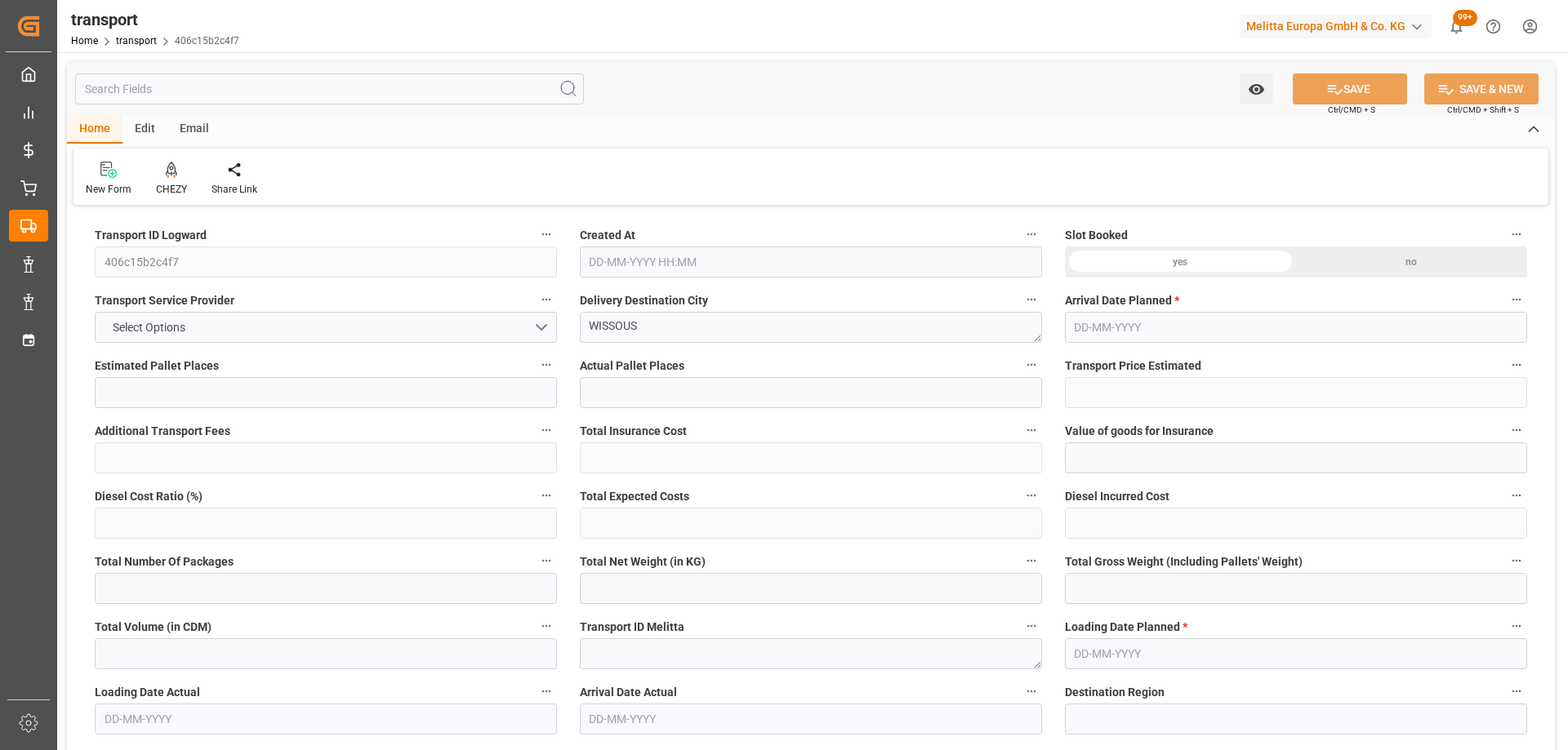
type input "0"
type input "21"
type input "35"
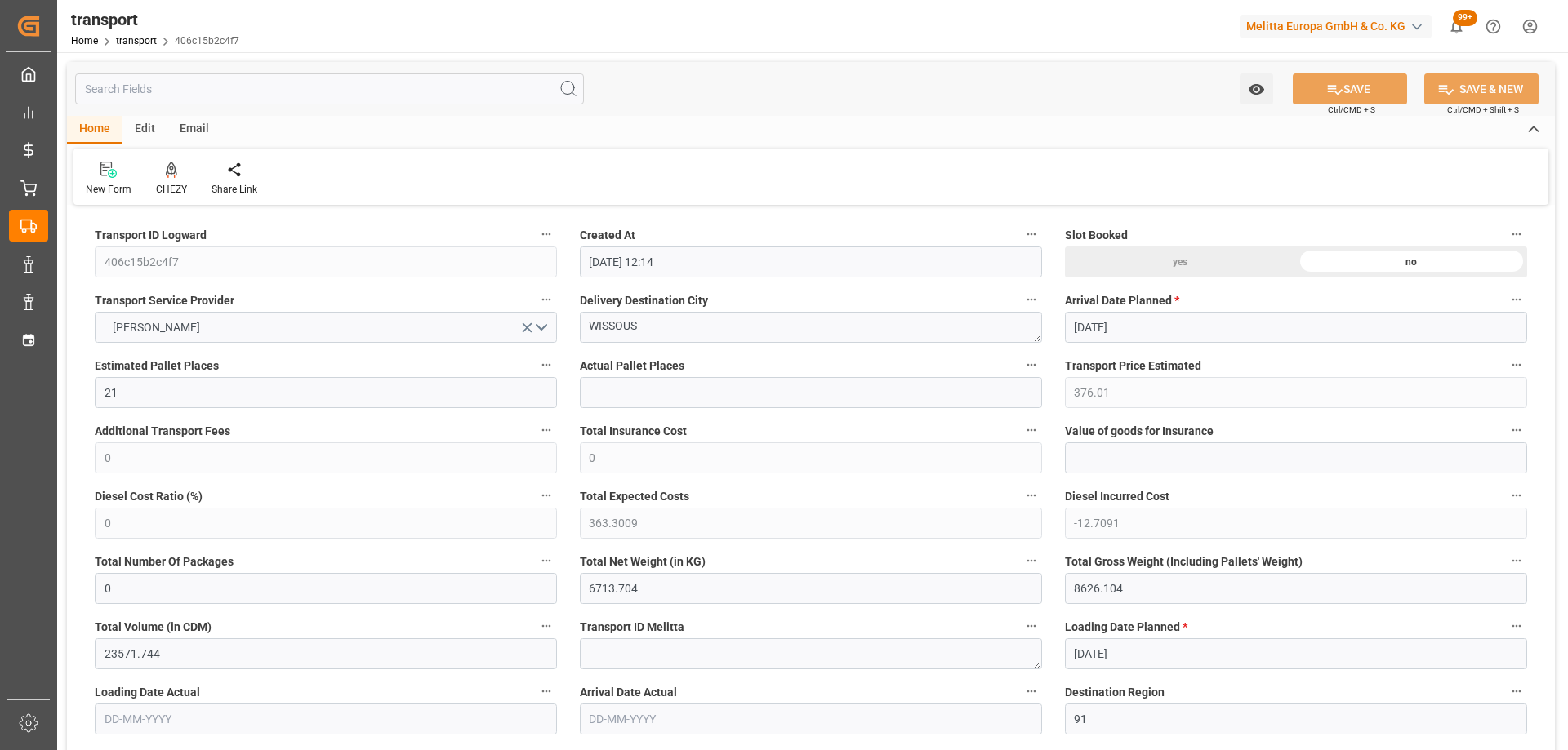
type input "02-10-2025 12:14"
type input "[DATE]"
drag, startPoint x: 655, startPoint y: 333, endPoint x: 464, endPoint y: 339, distance: 191.1
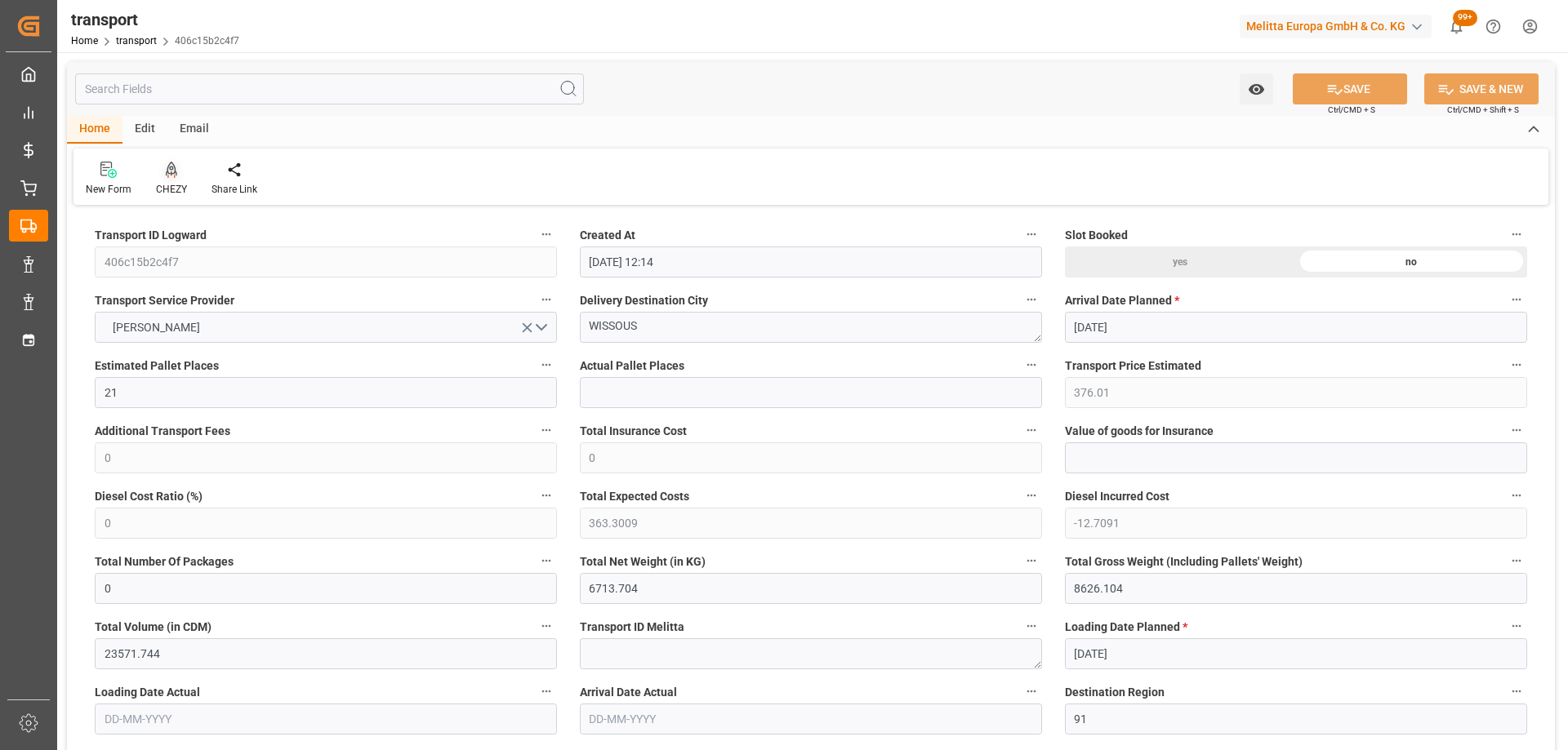
click at [165, 171] on icon at bounding box center [171, 168] width 11 height 14
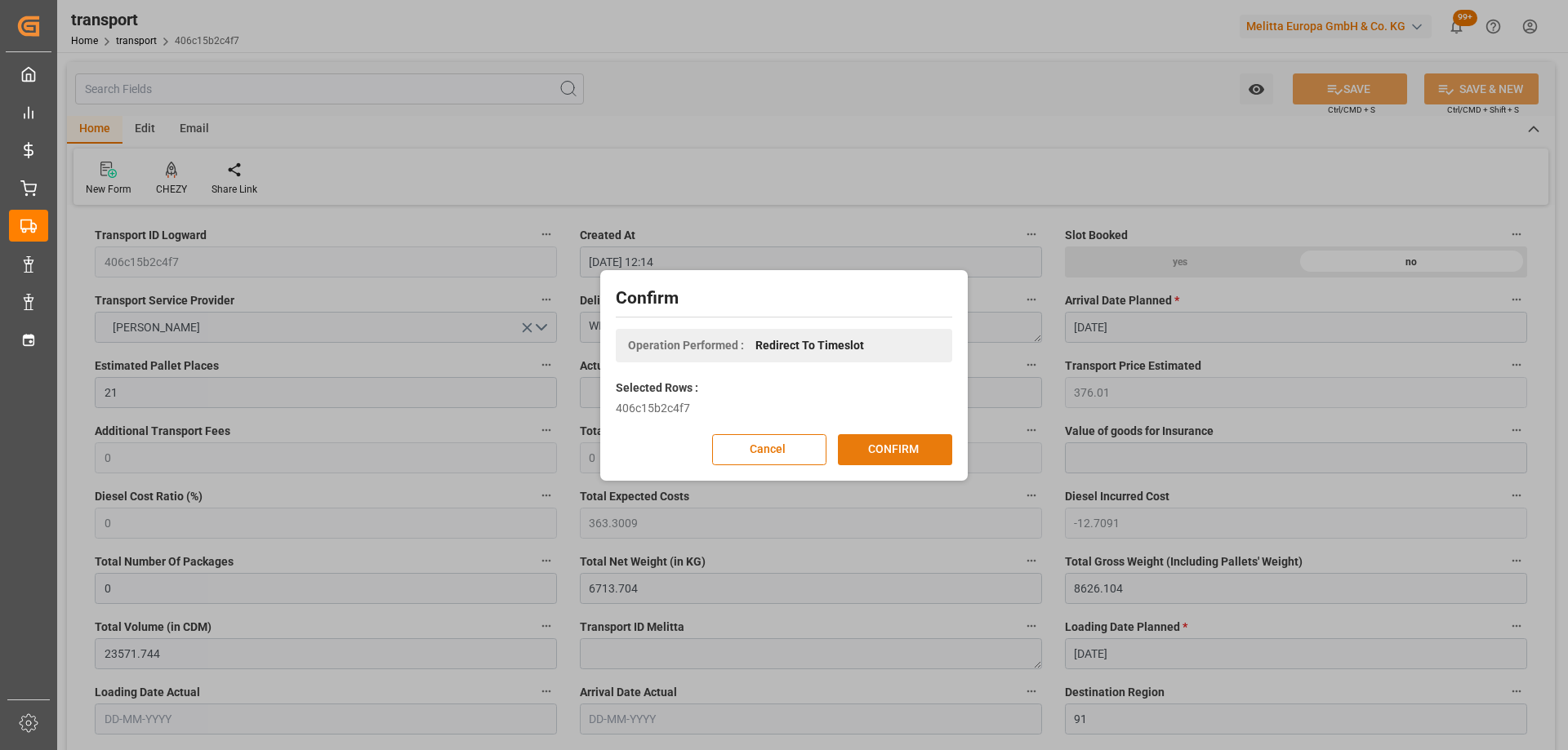
click at [874, 449] on button "CONFIRM" at bounding box center [895, 450] width 114 height 31
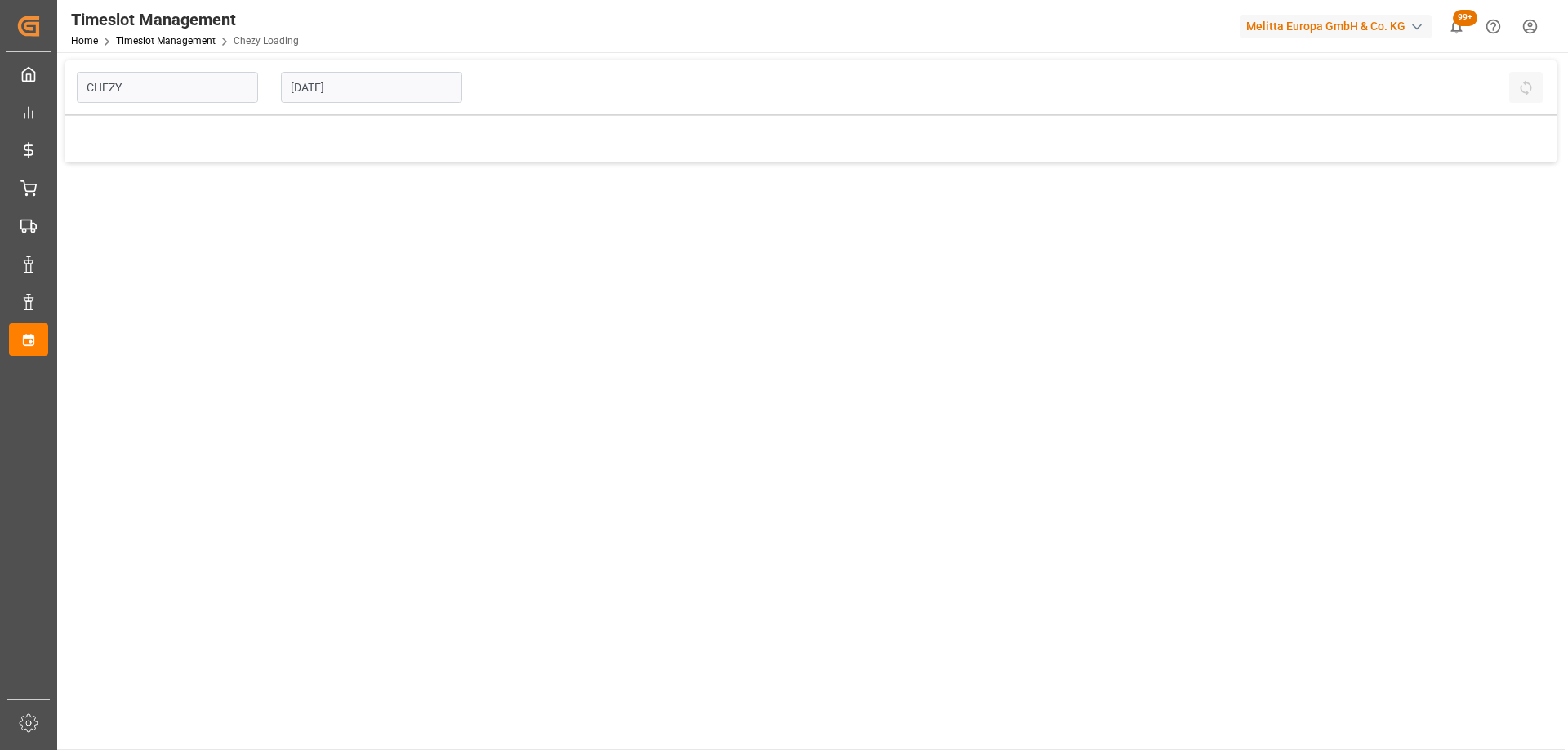
type input "Chezy Loading"
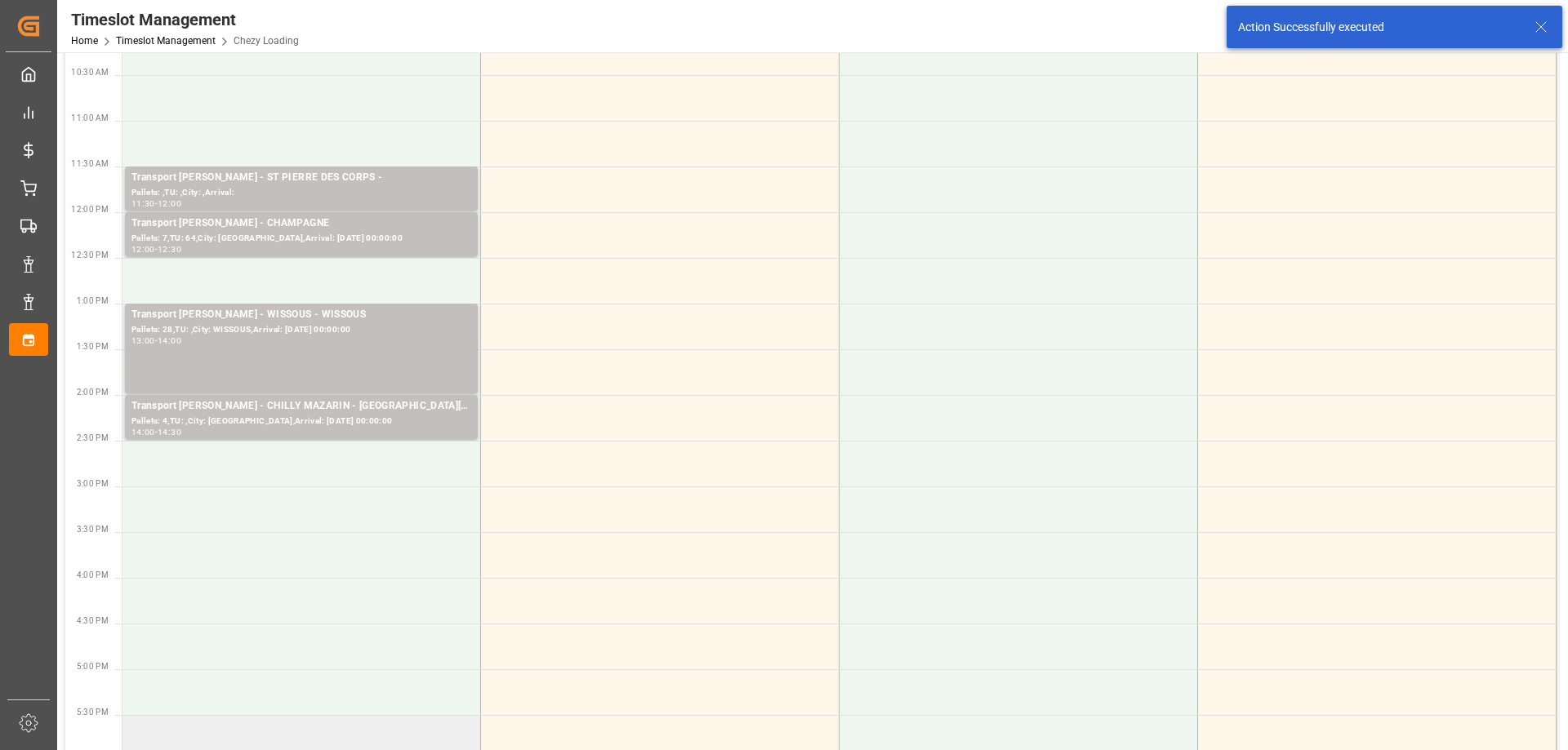
scroll to position [409, 0]
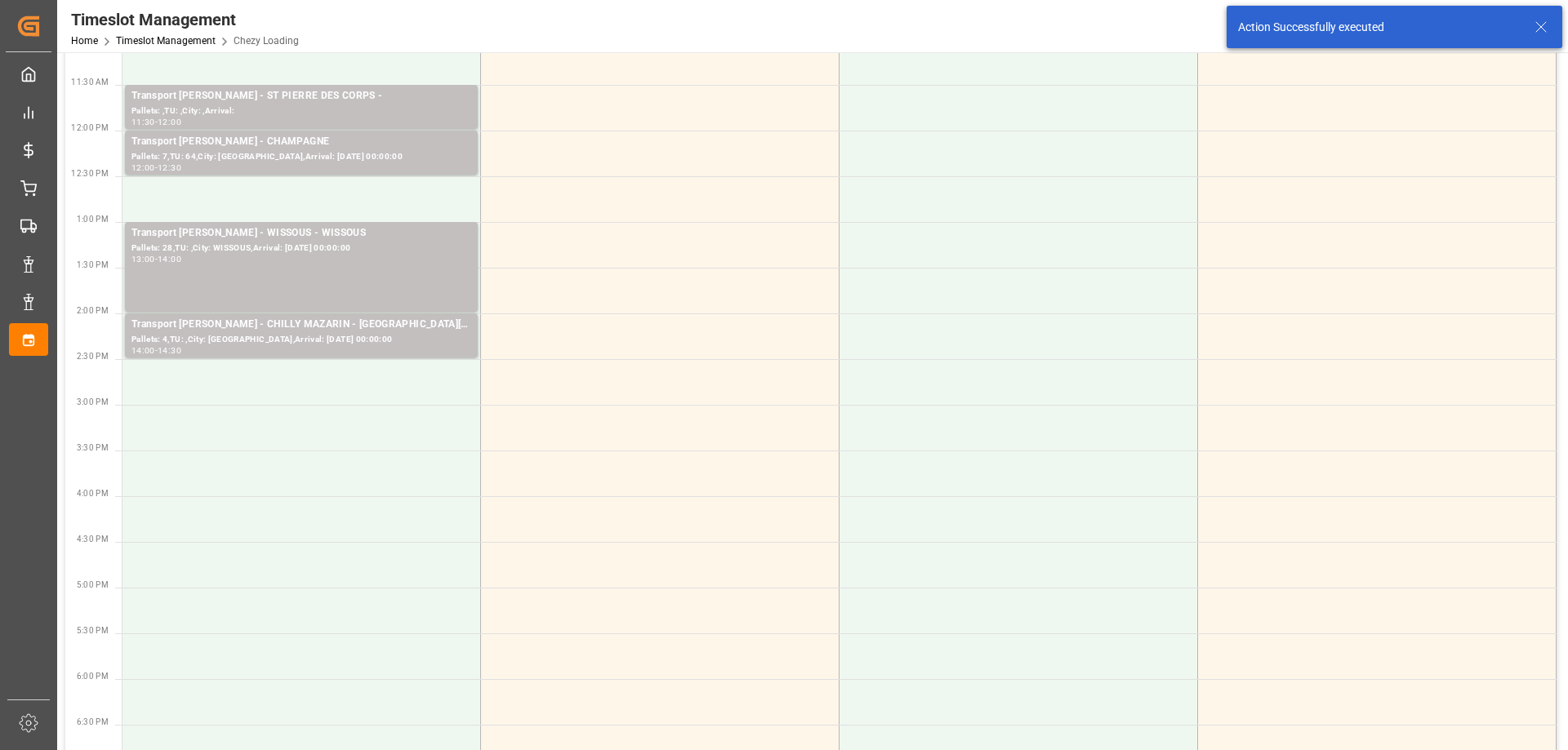
click at [357, 488] on td at bounding box center [301, 473] width 358 height 46
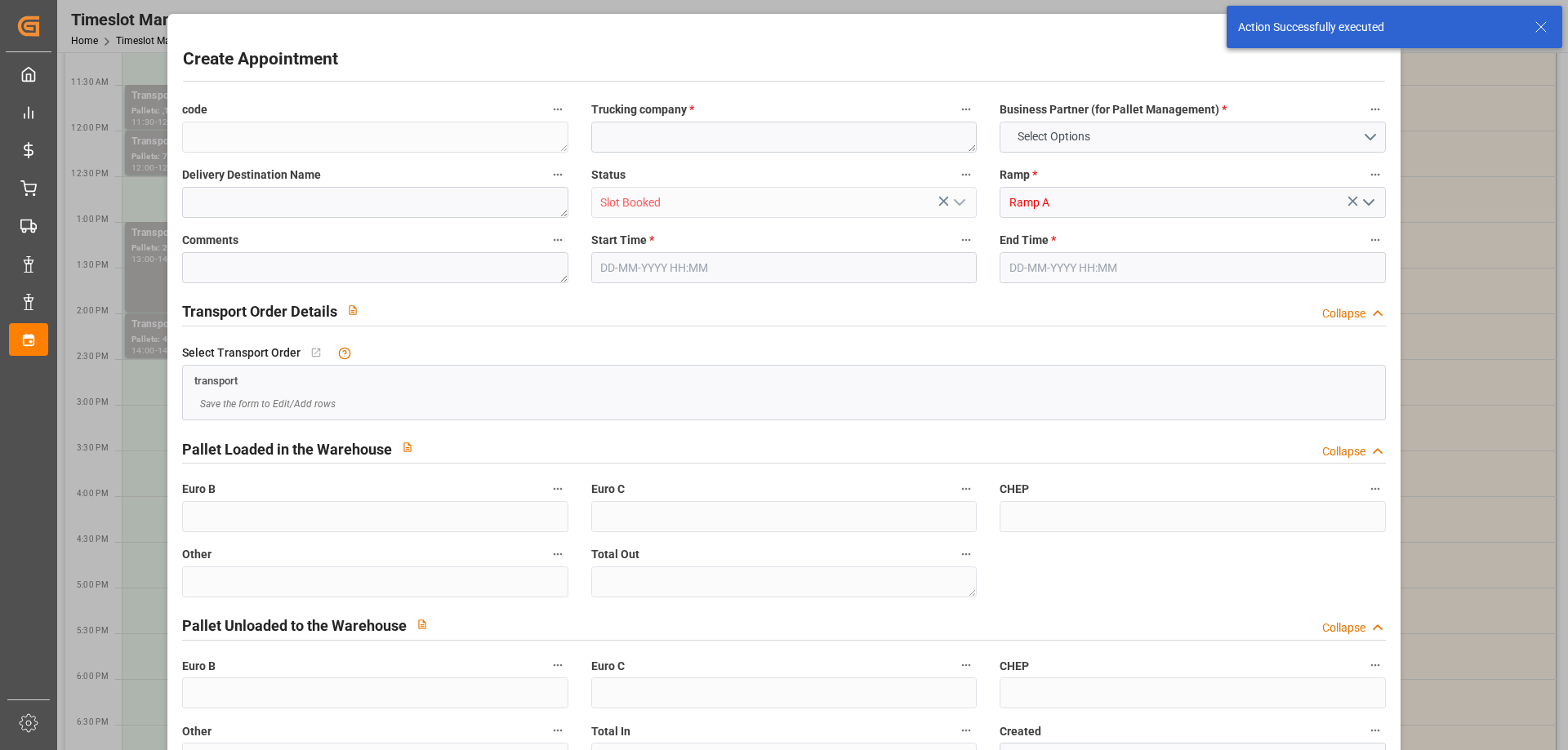
type input "0"
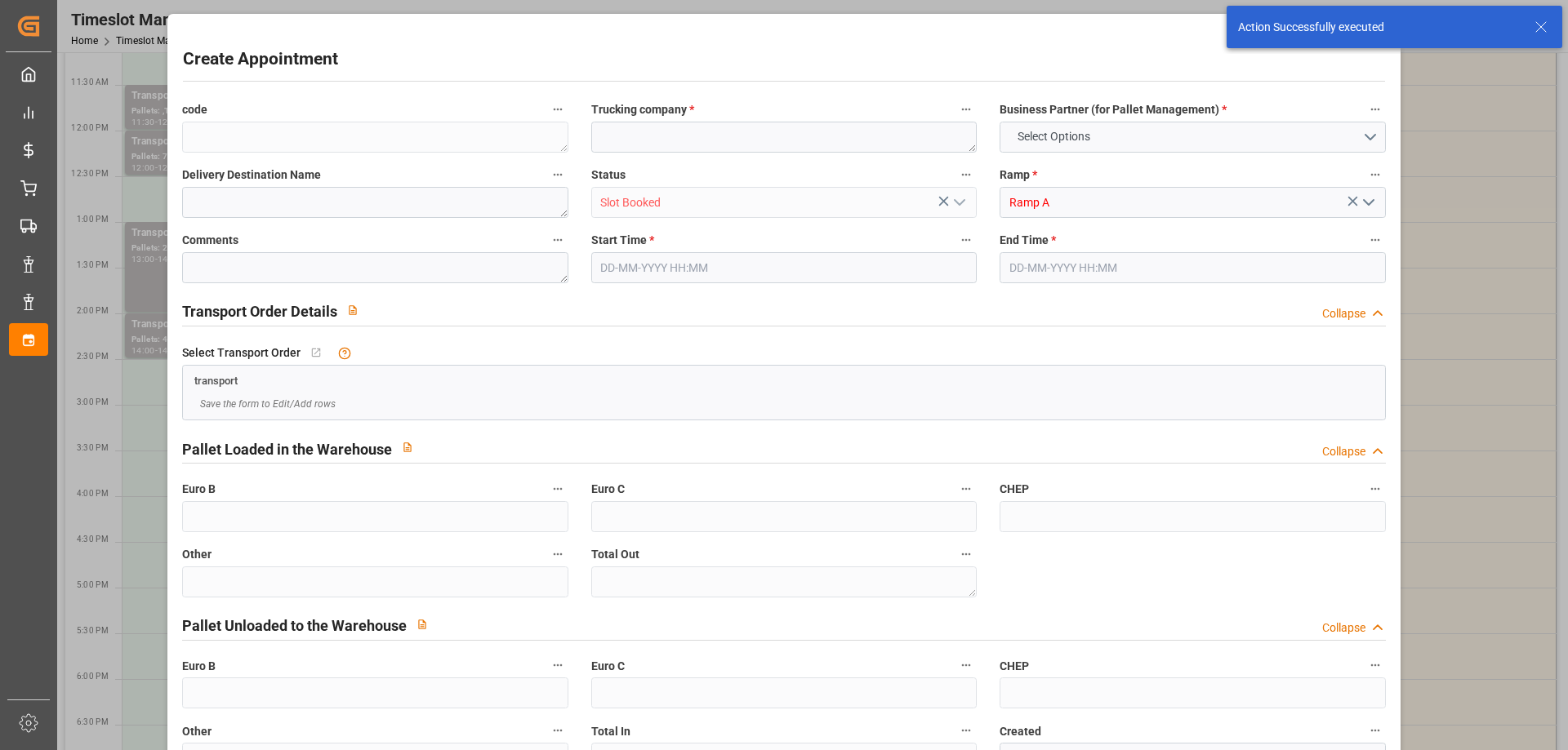
type input "0"
type input "[DATE] 15:30"
type input "[DATE] 16:30"
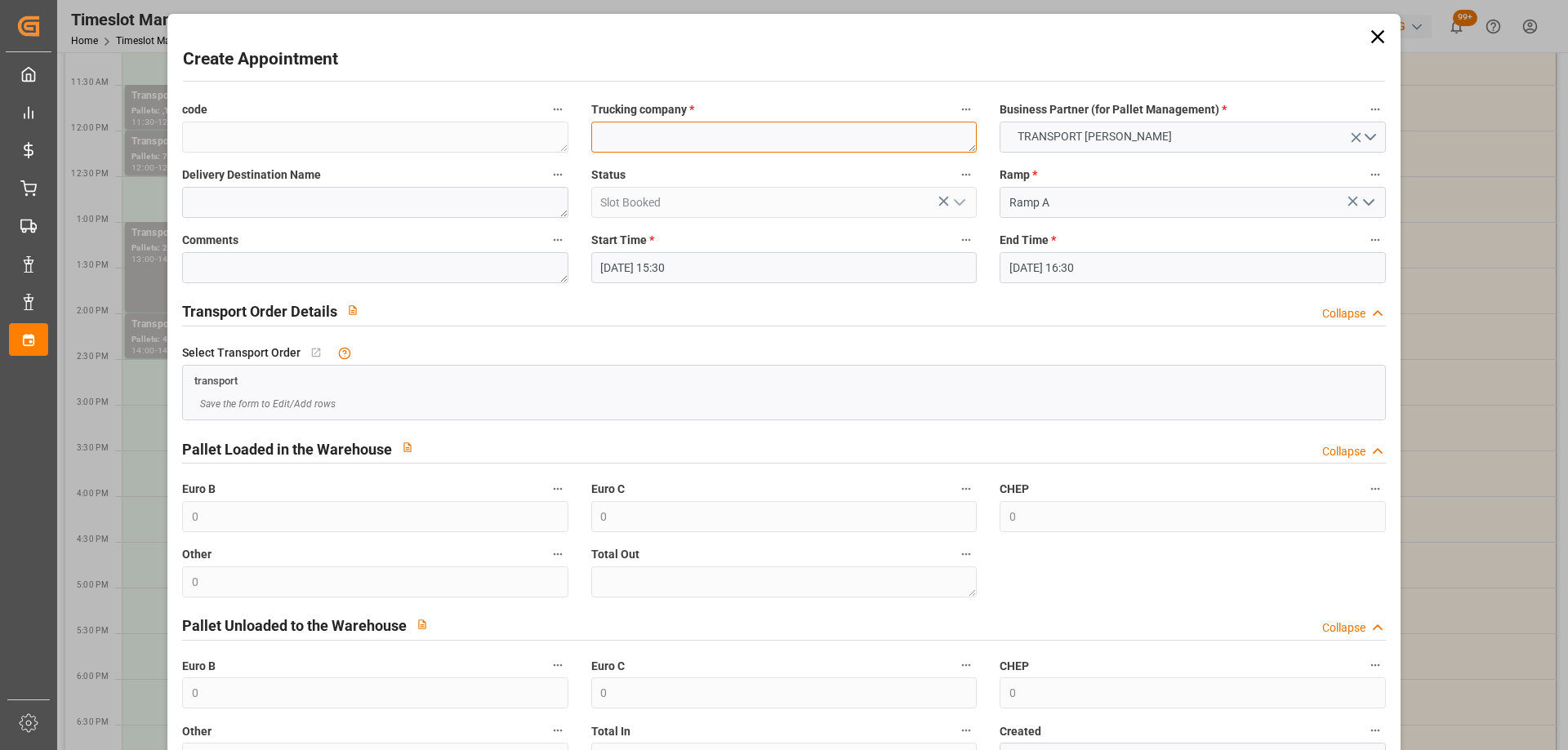
paste textarea "WISSOUS"
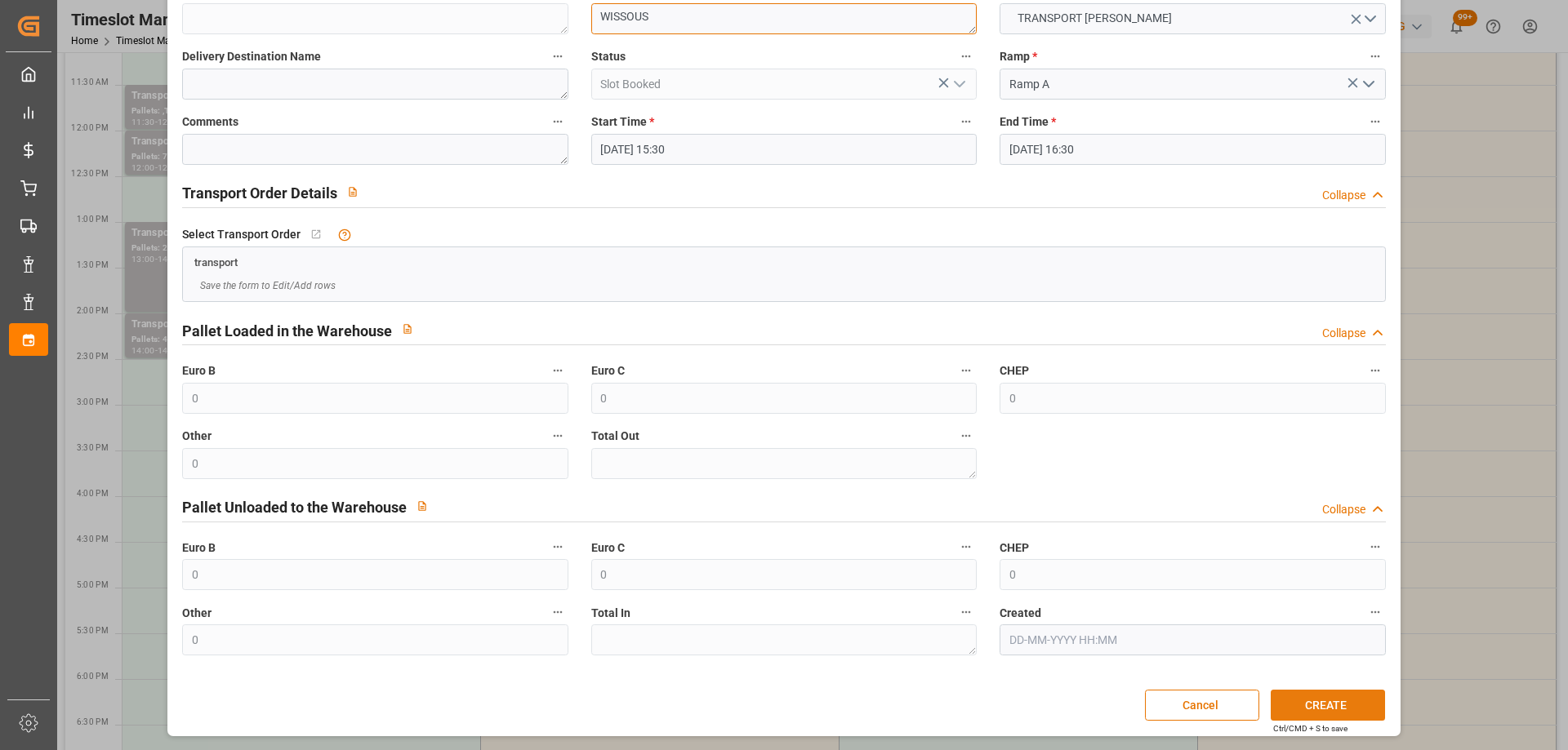
type textarea "WISSOUS"
click at [1347, 701] on button "CREATE" at bounding box center [1328, 705] width 114 height 31
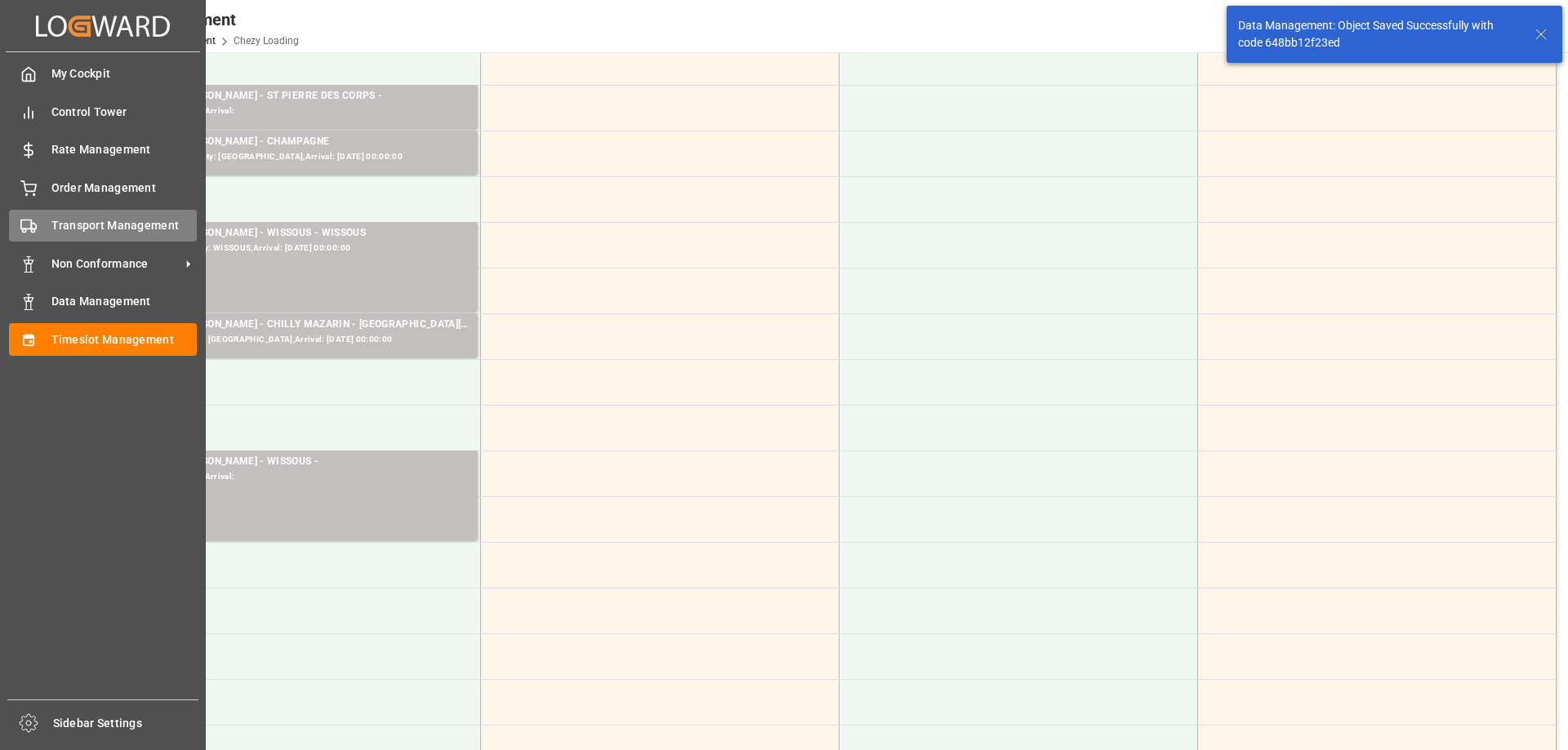
click at [63, 225] on span "Transport Management" at bounding box center [124, 225] width 146 height 17
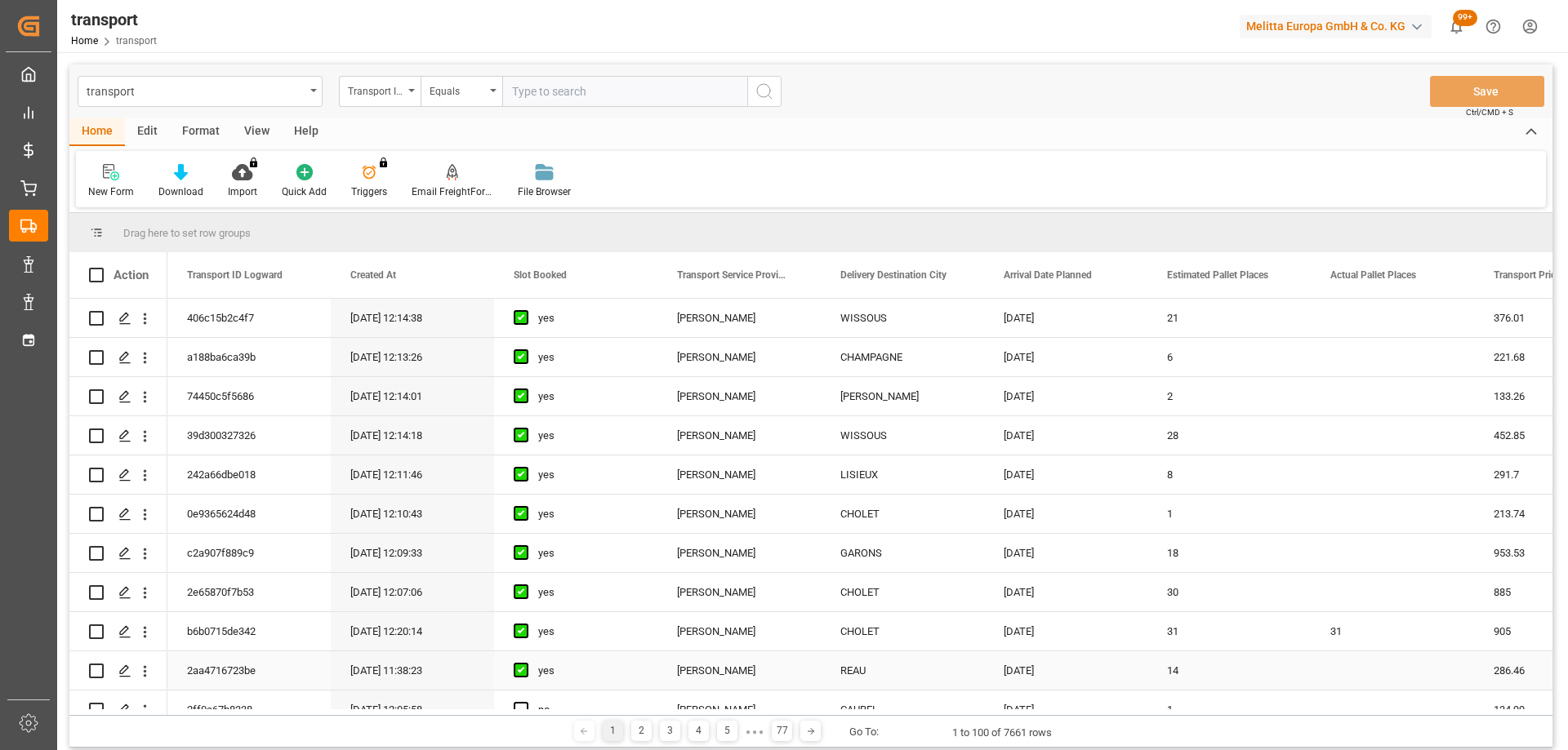
scroll to position [164, 0]
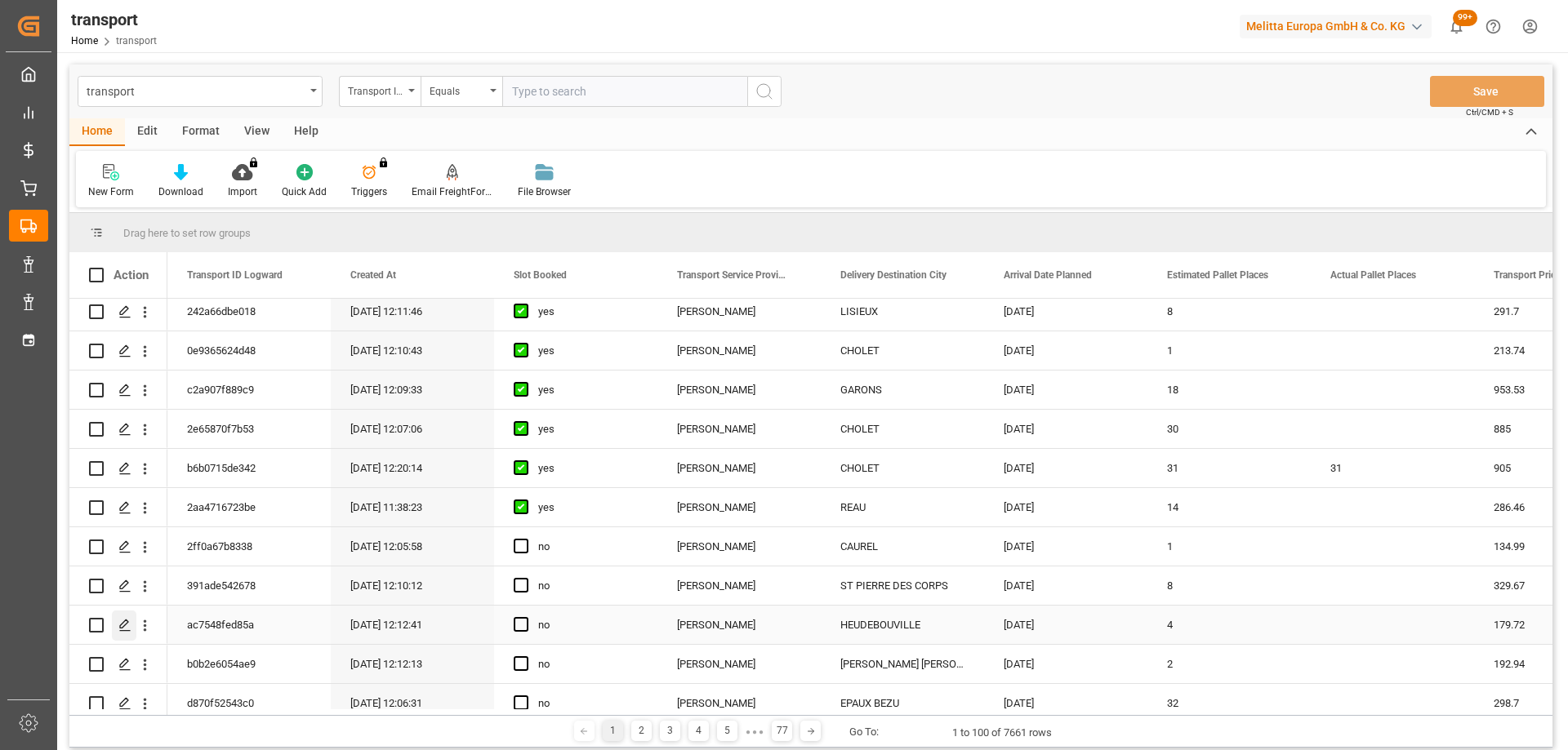
click at [123, 622] on icon "Press SPACE to select this row." at bounding box center [125, 626] width 13 height 13
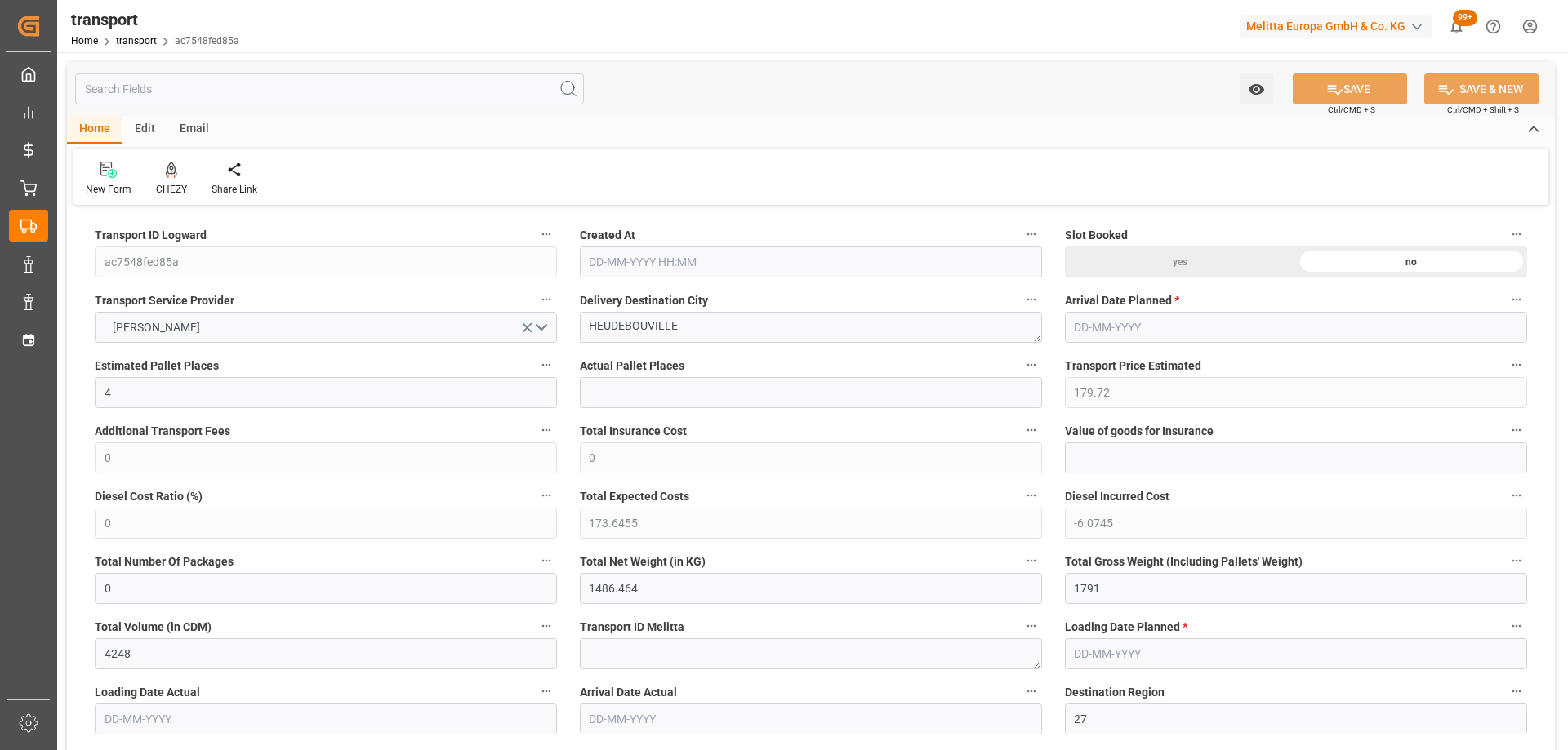
type input "[DATE] 12:12"
type input "[DATE]"
drag, startPoint x: 683, startPoint y: 332, endPoint x: 483, endPoint y: 351, distance: 200.9
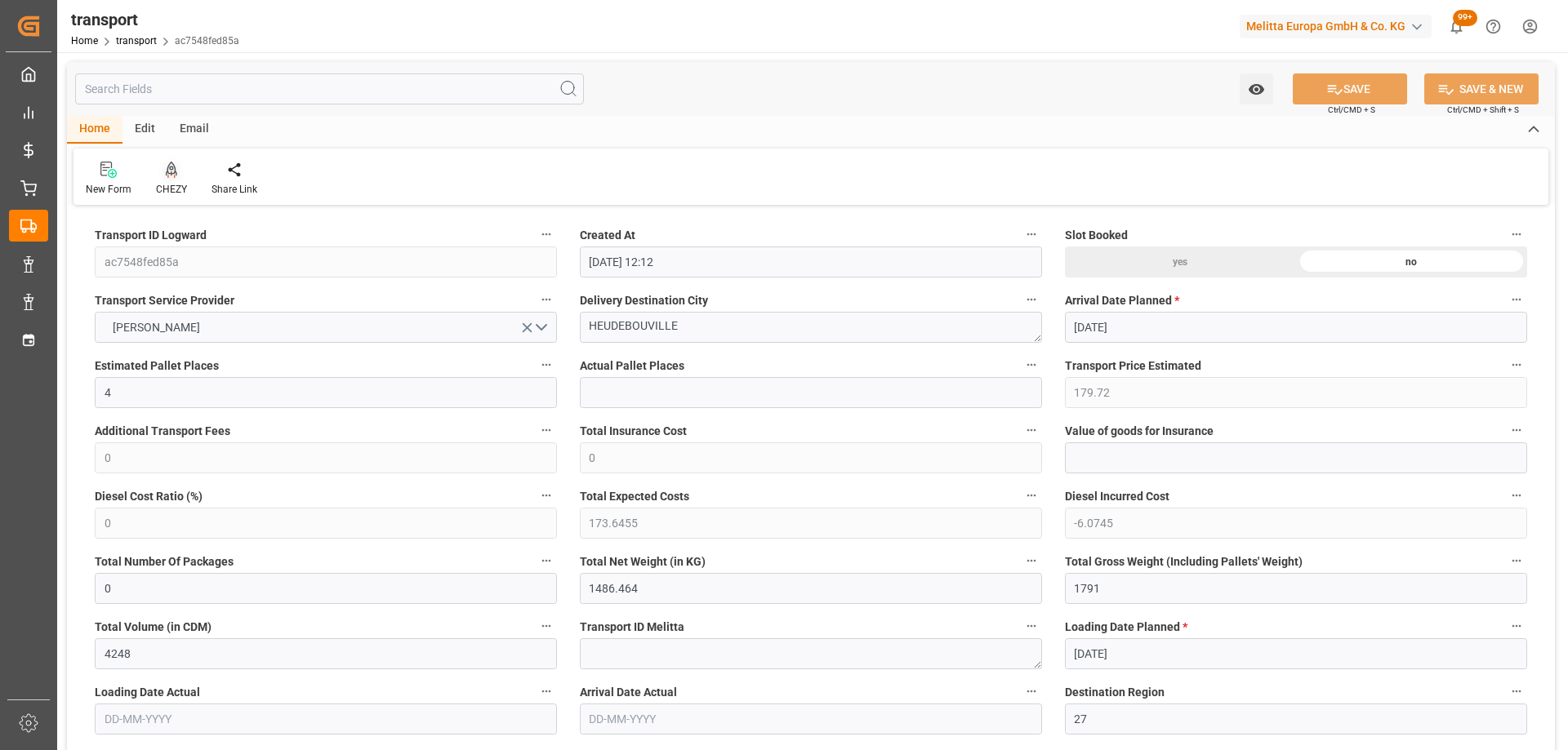
click at [176, 172] on icon at bounding box center [171, 169] width 11 height 16
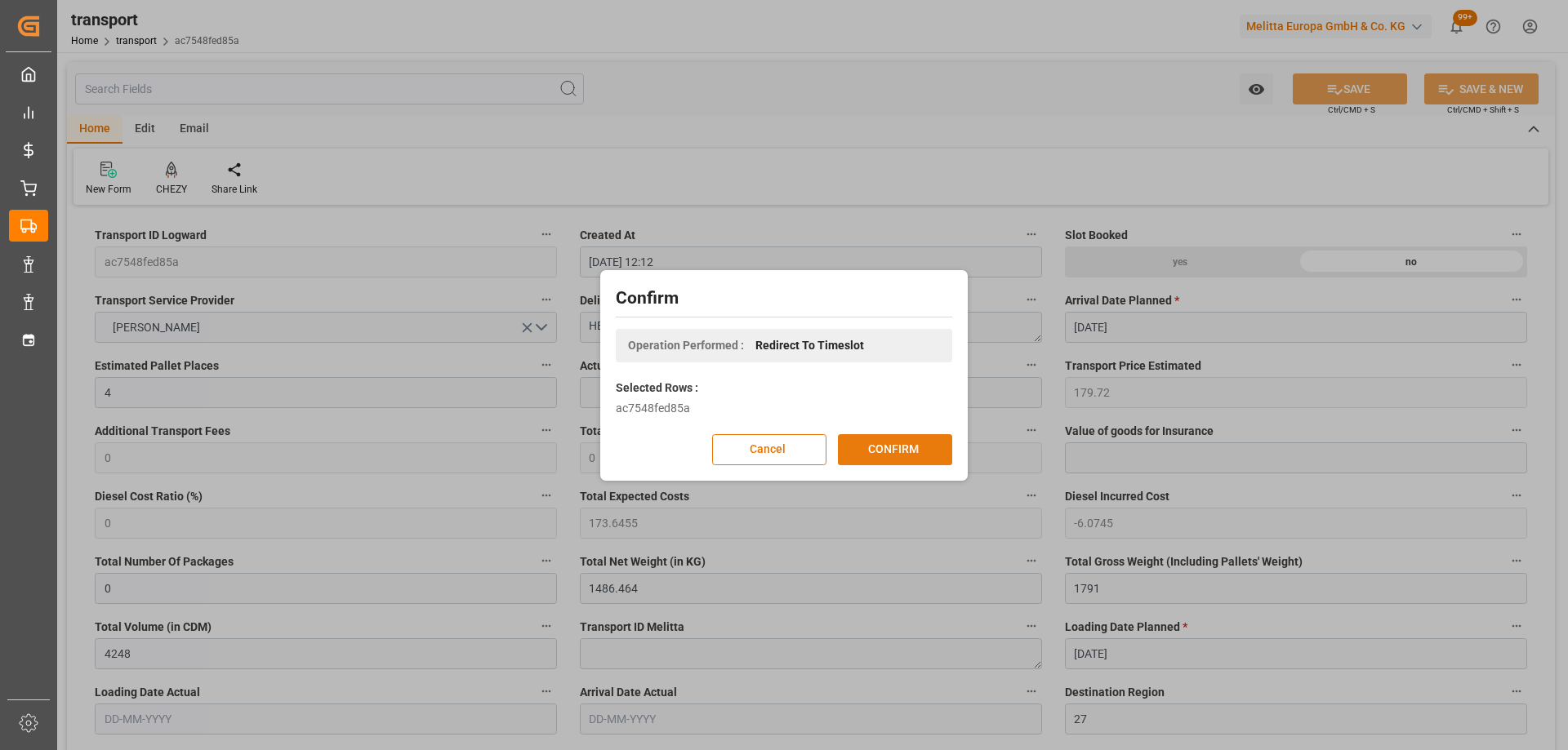
click at [885, 439] on button "CONFIRM" at bounding box center [895, 450] width 114 height 31
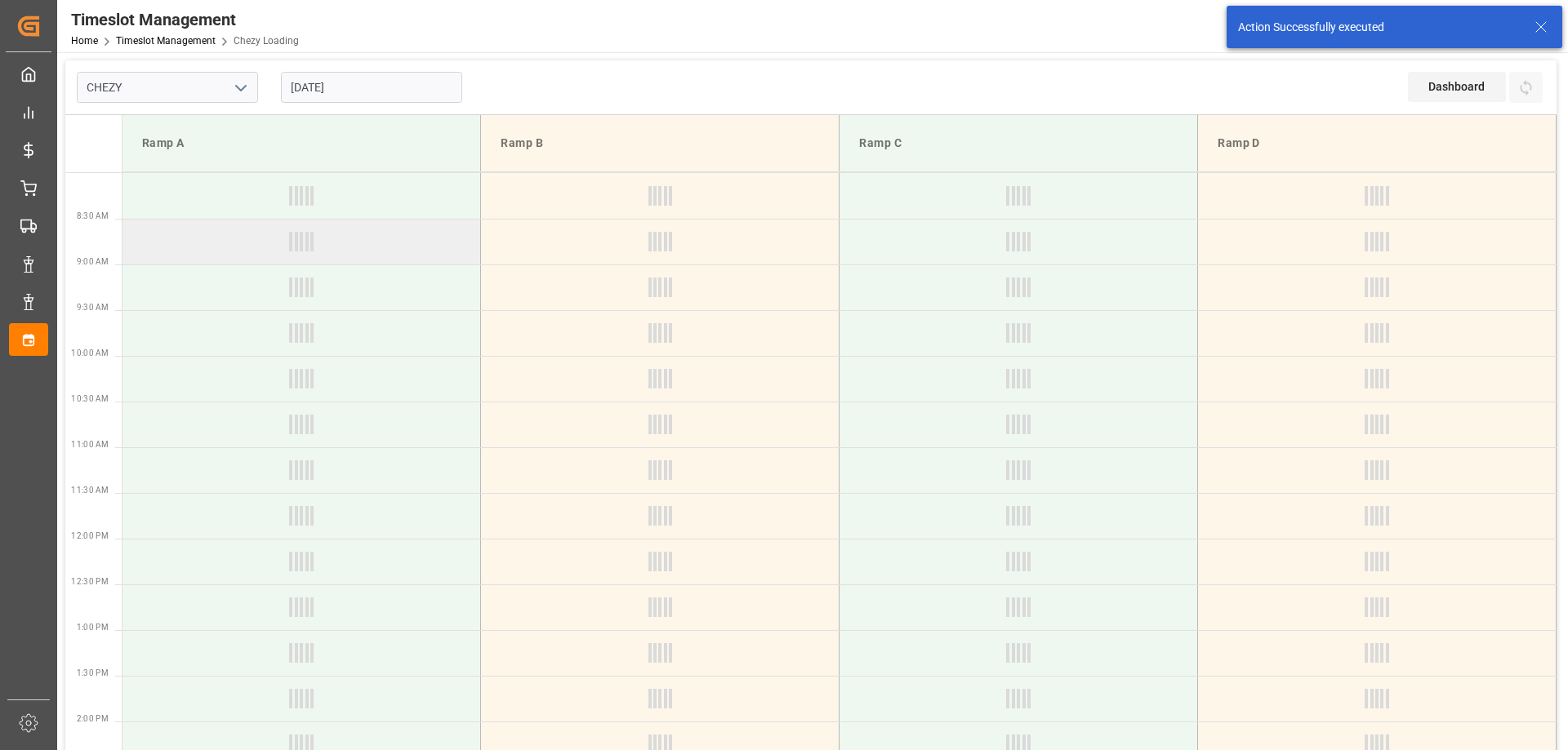
type input "Chezy Loading"
click at [364, 251] on div at bounding box center [301, 241] width 357 height 20
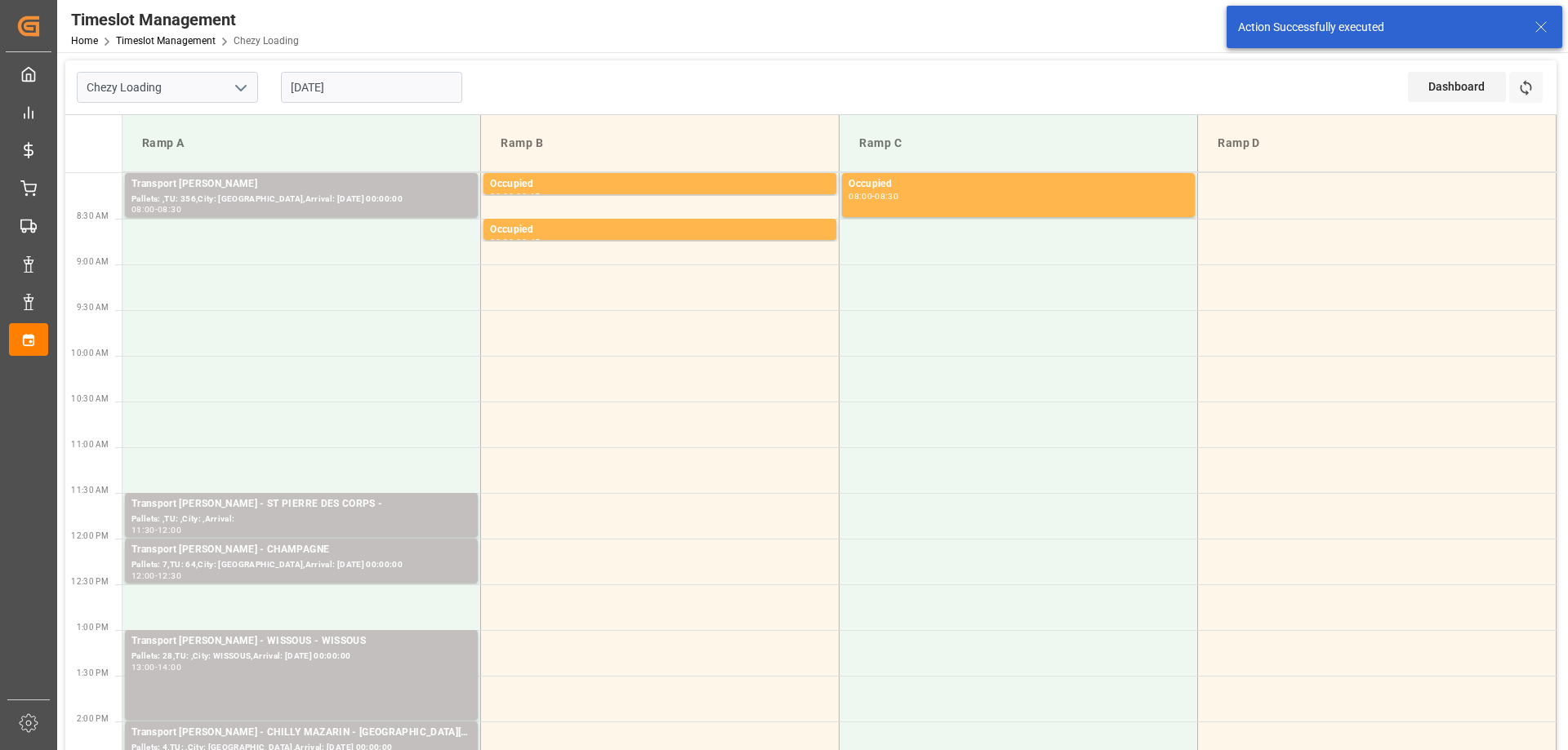
click at [364, 251] on td at bounding box center [301, 241] width 358 height 46
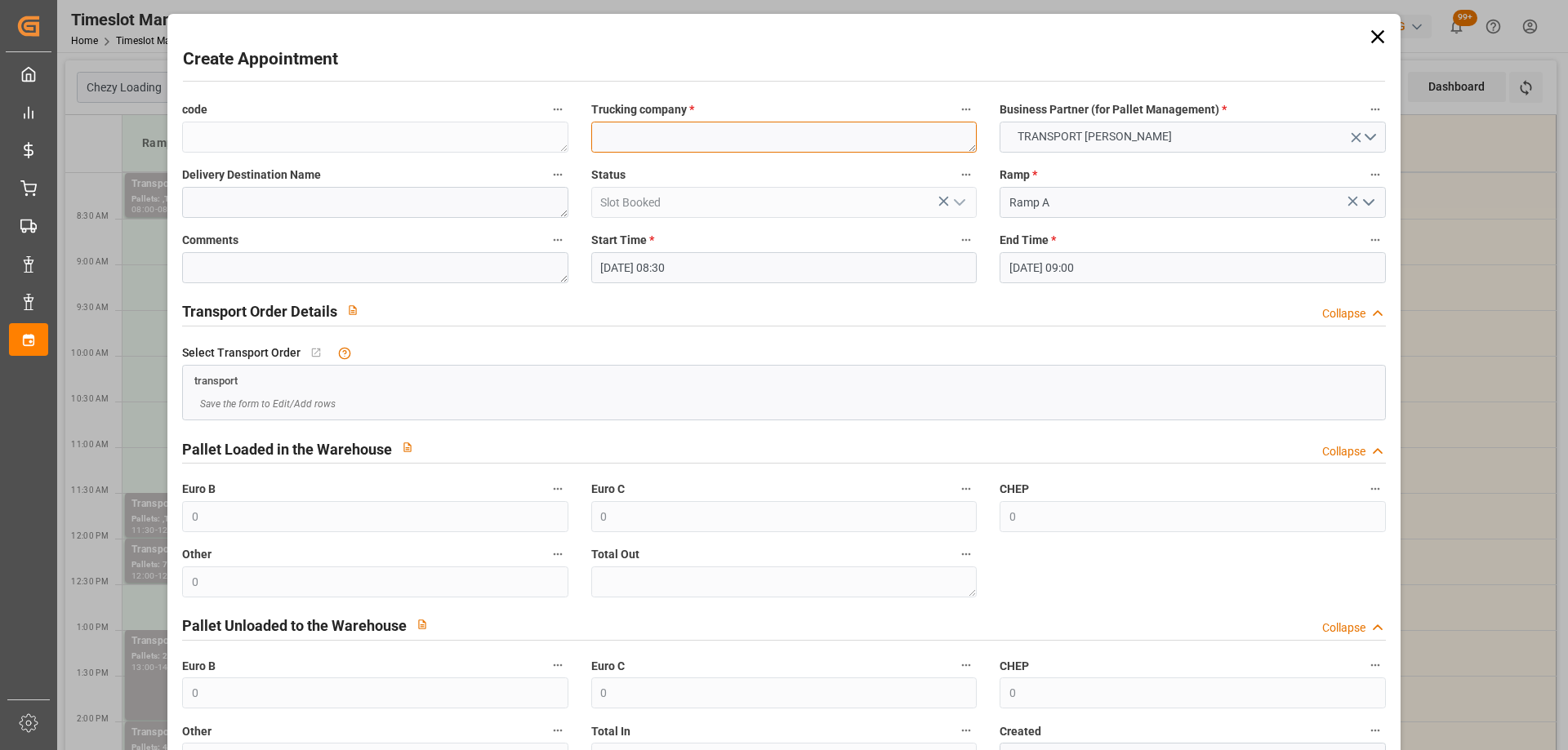
paste textarea "HEUDEBOUVILLE"
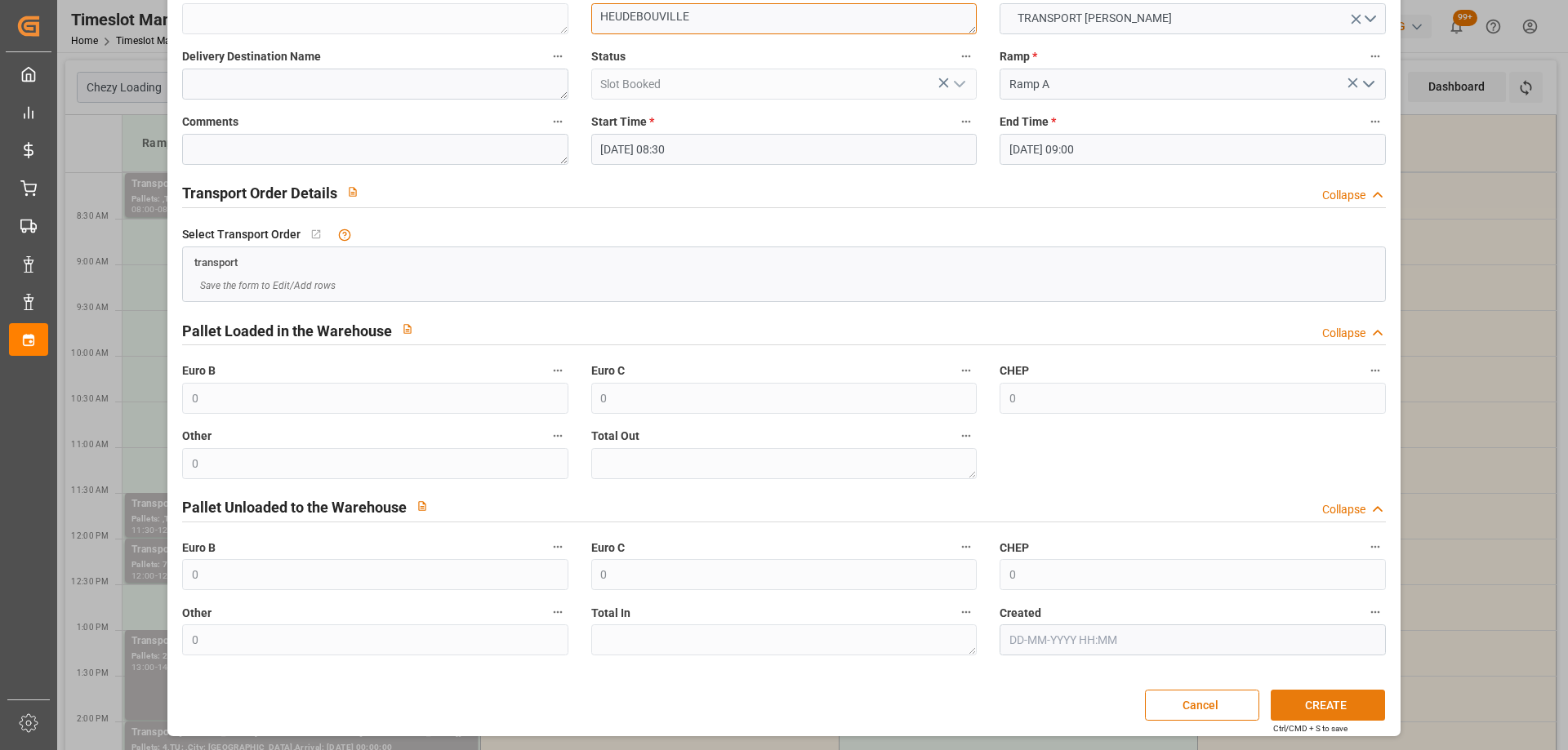
type textarea "HEUDEBOUVILLE"
click at [1320, 708] on button "CREATE" at bounding box center [1328, 705] width 114 height 31
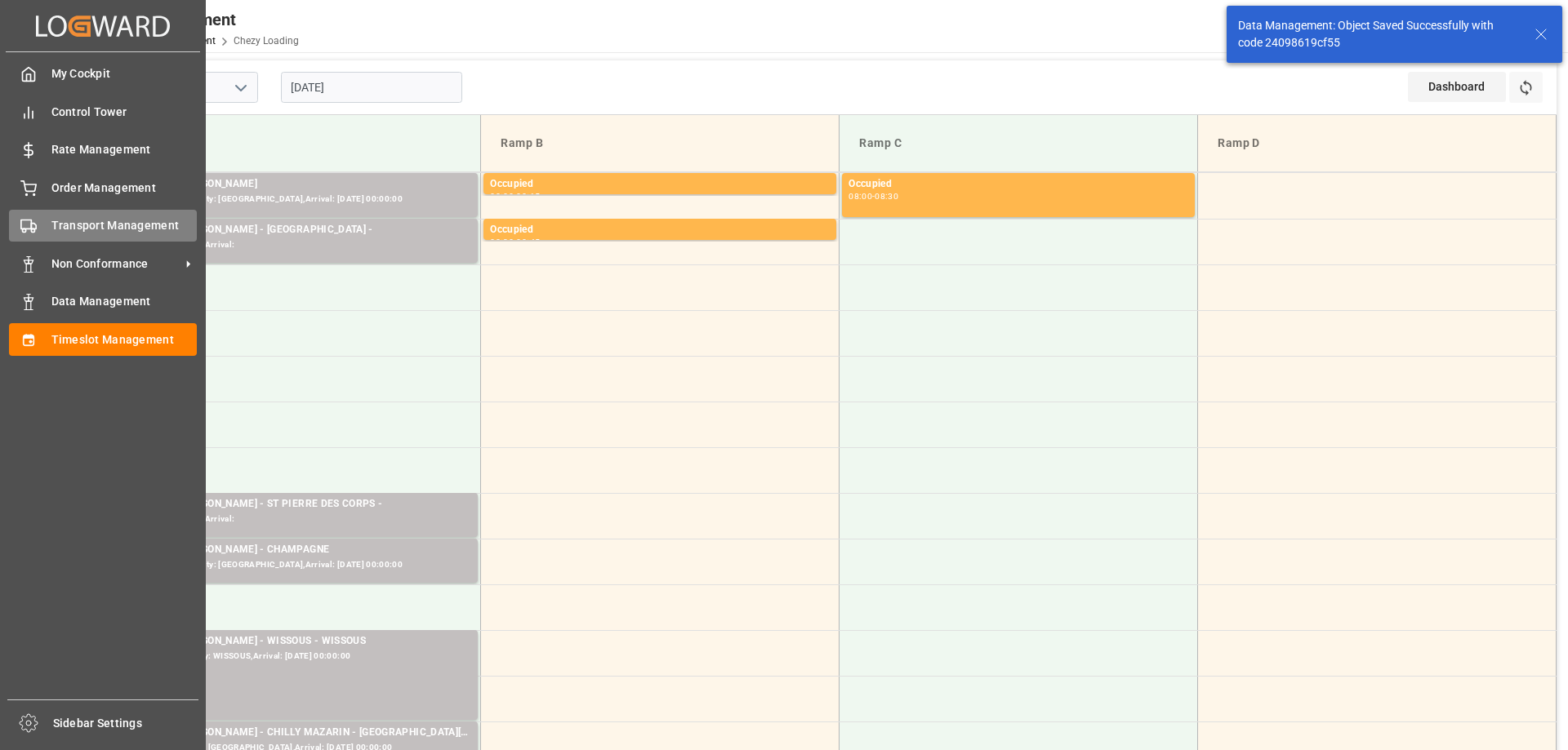
click at [51, 228] on span "Transport Management" at bounding box center [124, 225] width 146 height 17
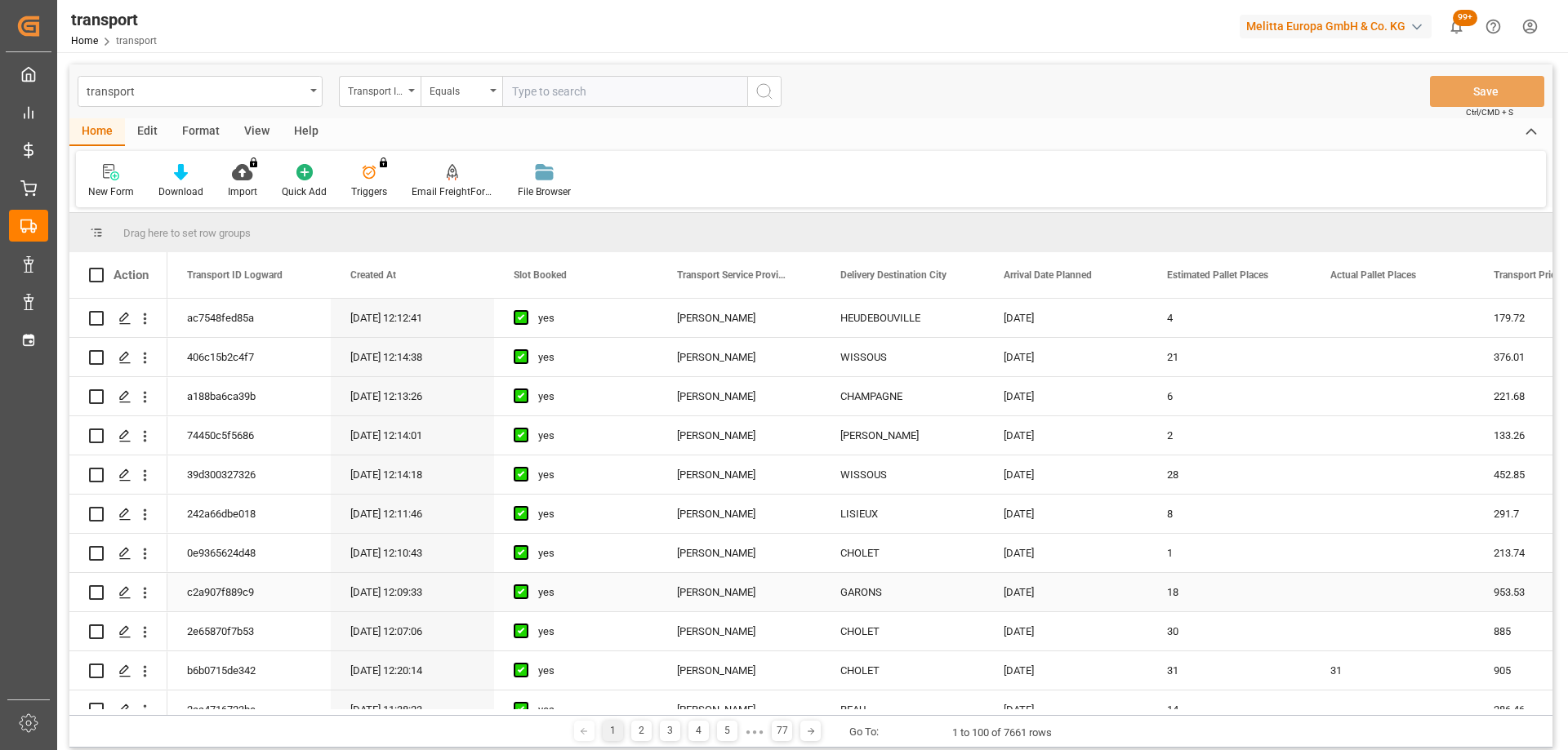
scroll to position [326, 0]
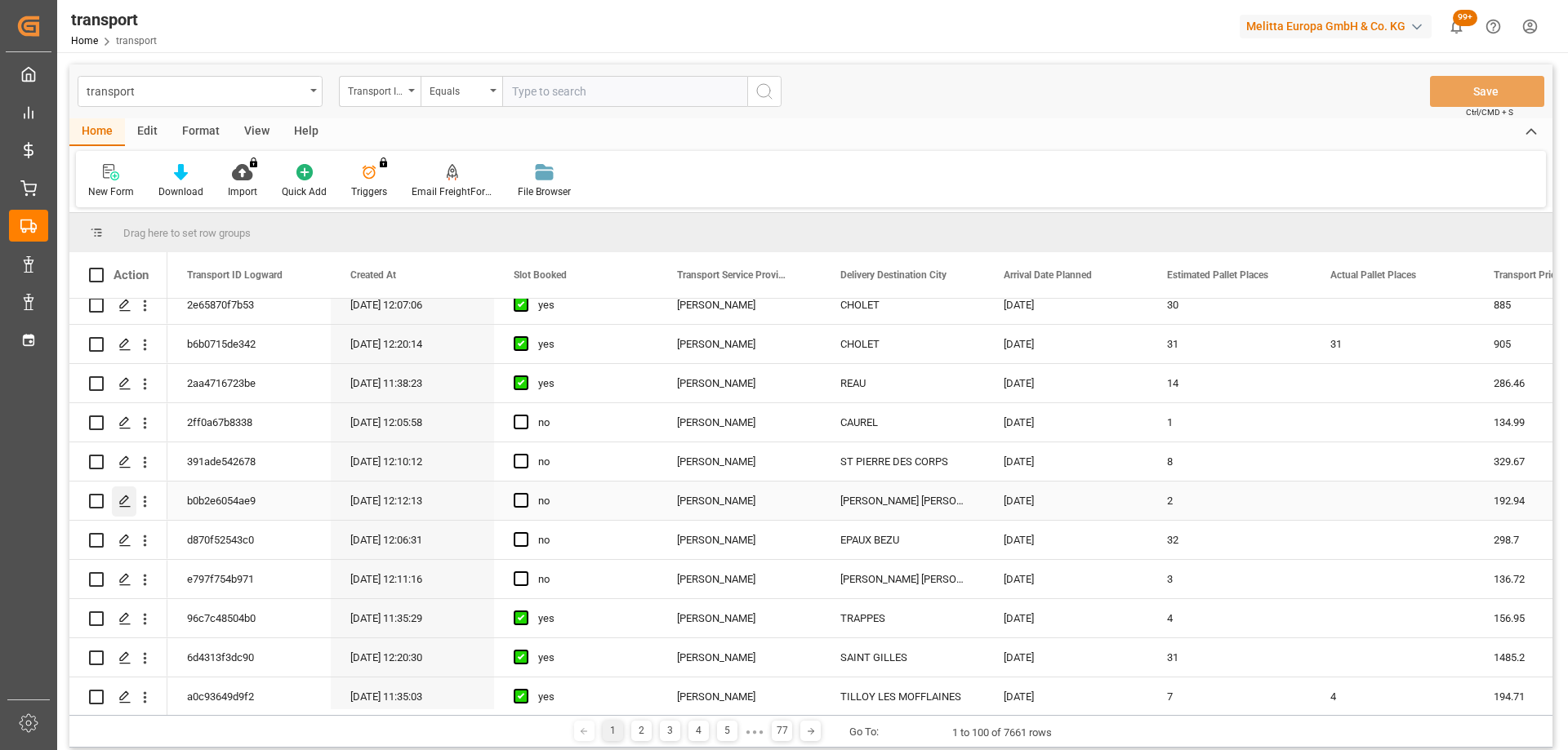
click at [129, 501] on icon "Press SPACE to select this row." at bounding box center [125, 501] width 13 height 13
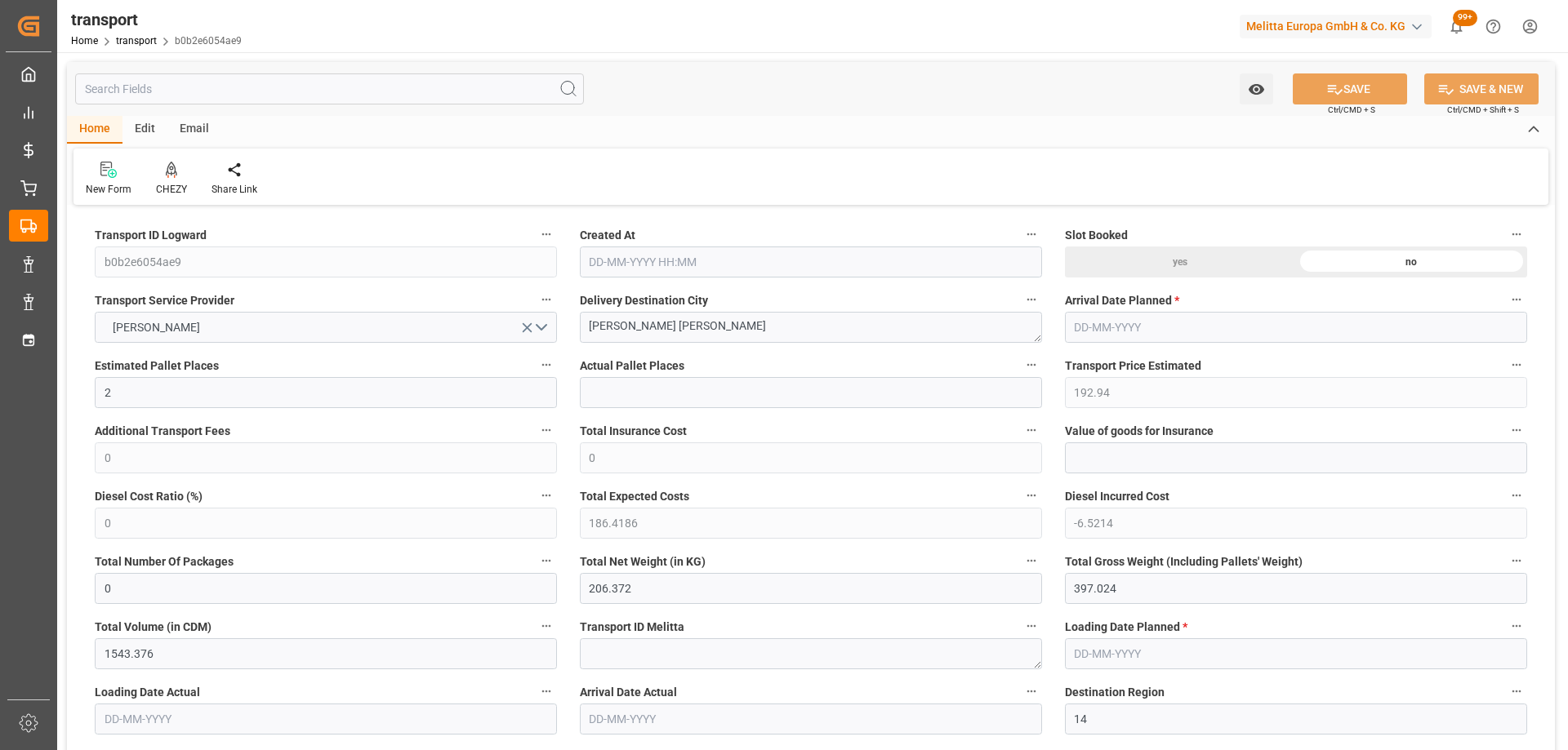
type input "02-10-2025 12:12"
type input "[DATE]"
click at [165, 178] on icon at bounding box center [171, 169] width 11 height 16
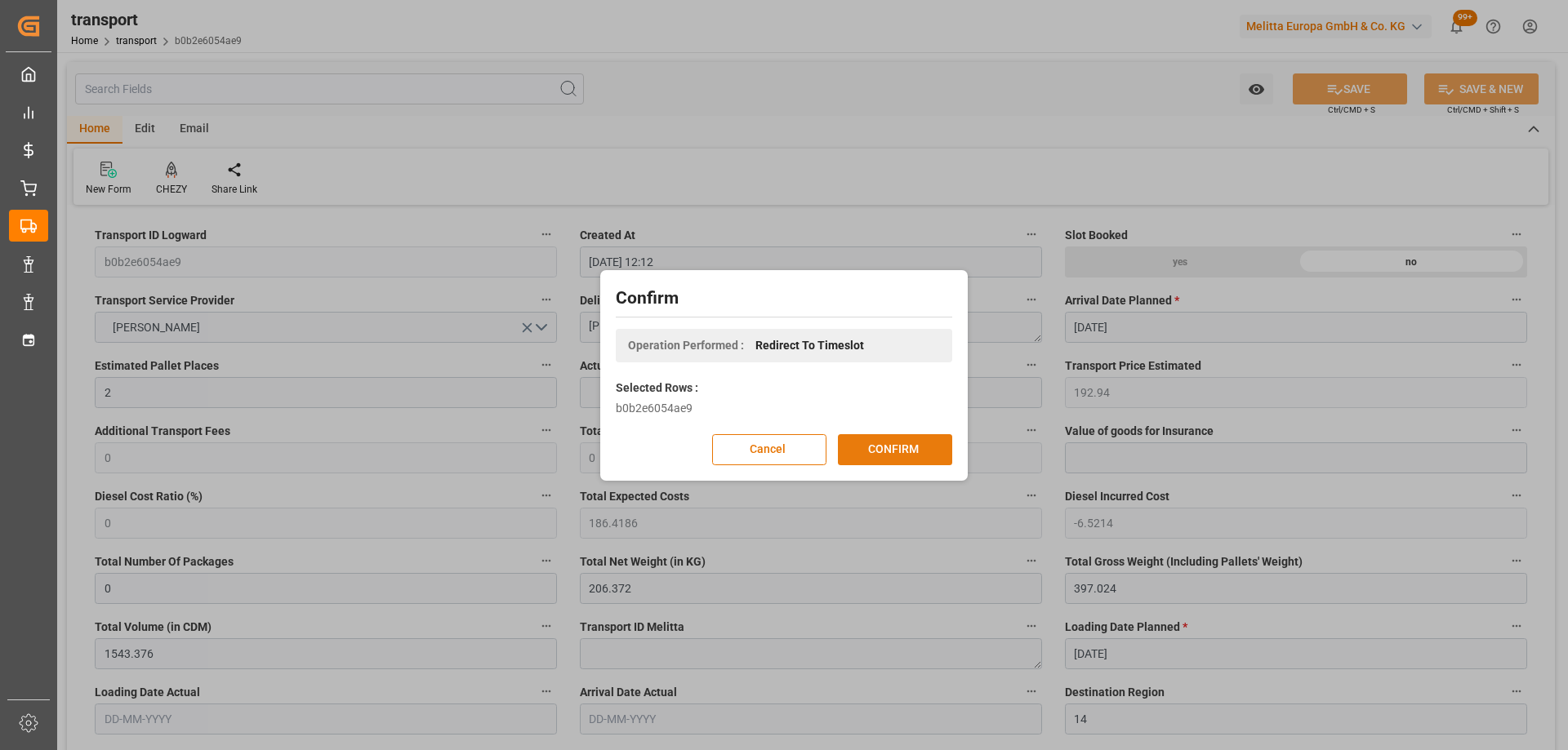
click at [912, 445] on button "CONFIRM" at bounding box center [895, 450] width 114 height 31
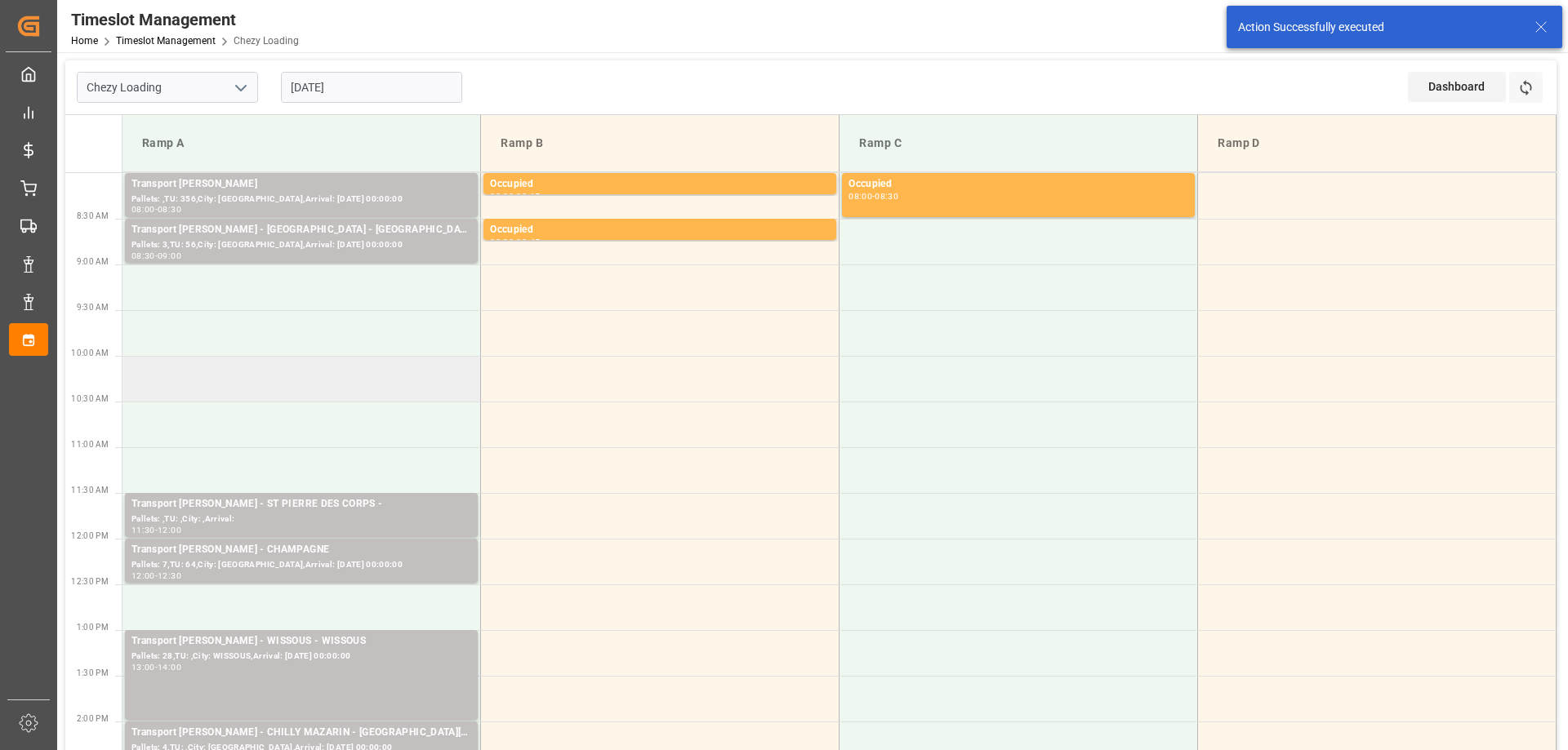
click at [410, 364] on td at bounding box center [301, 379] width 358 height 46
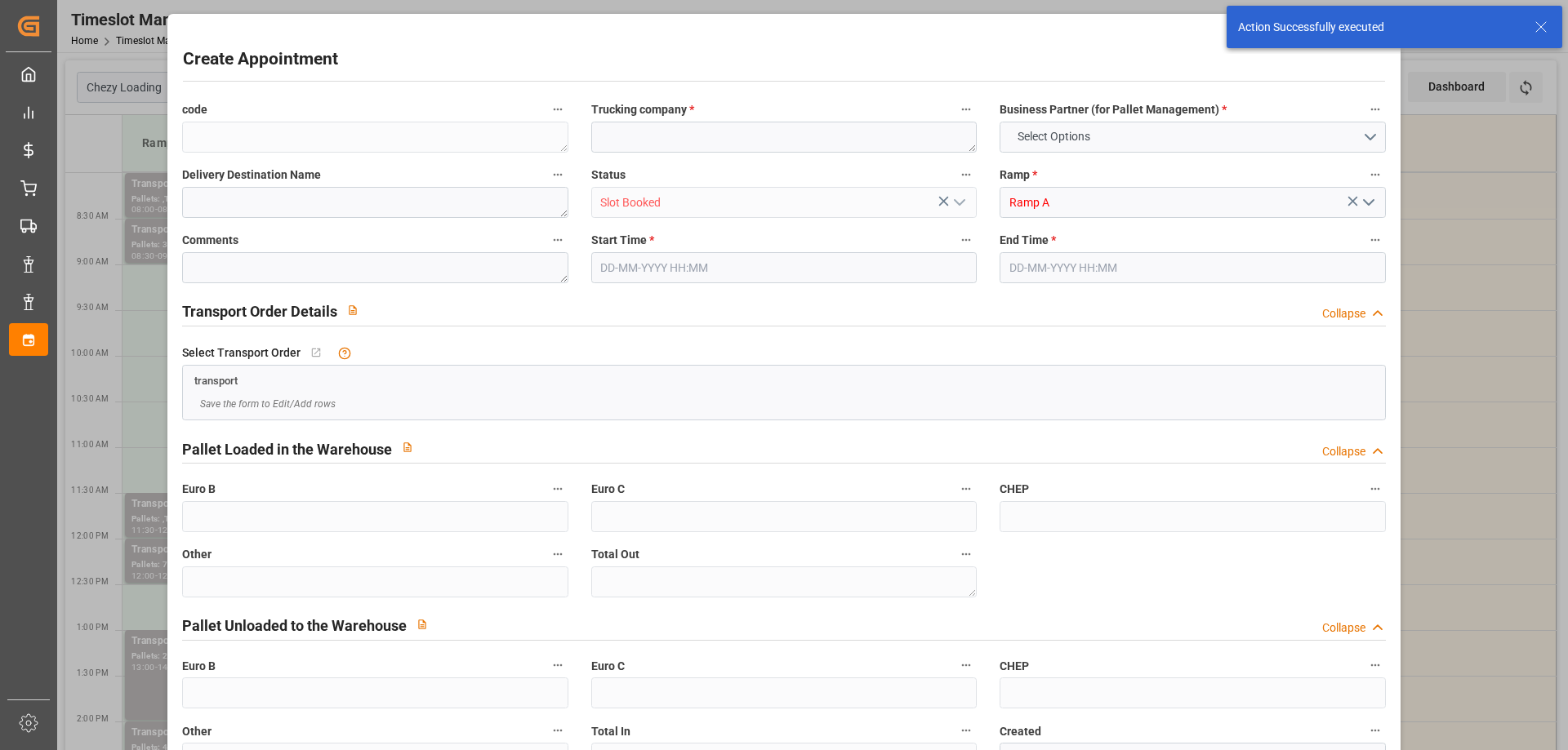
type input "0"
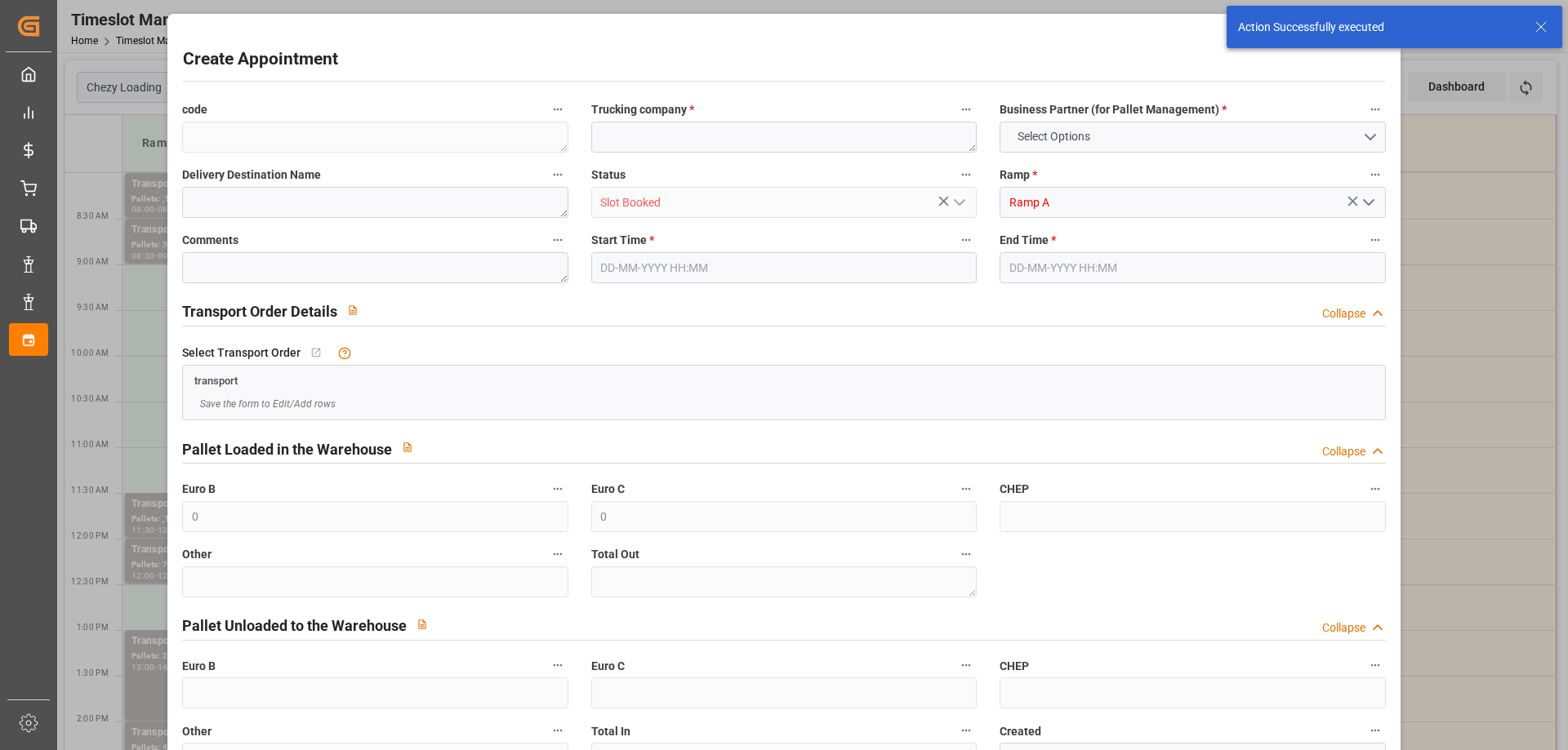
type input "0"
type input "[DATE] 10:00"
type input "[DATE] 10:15"
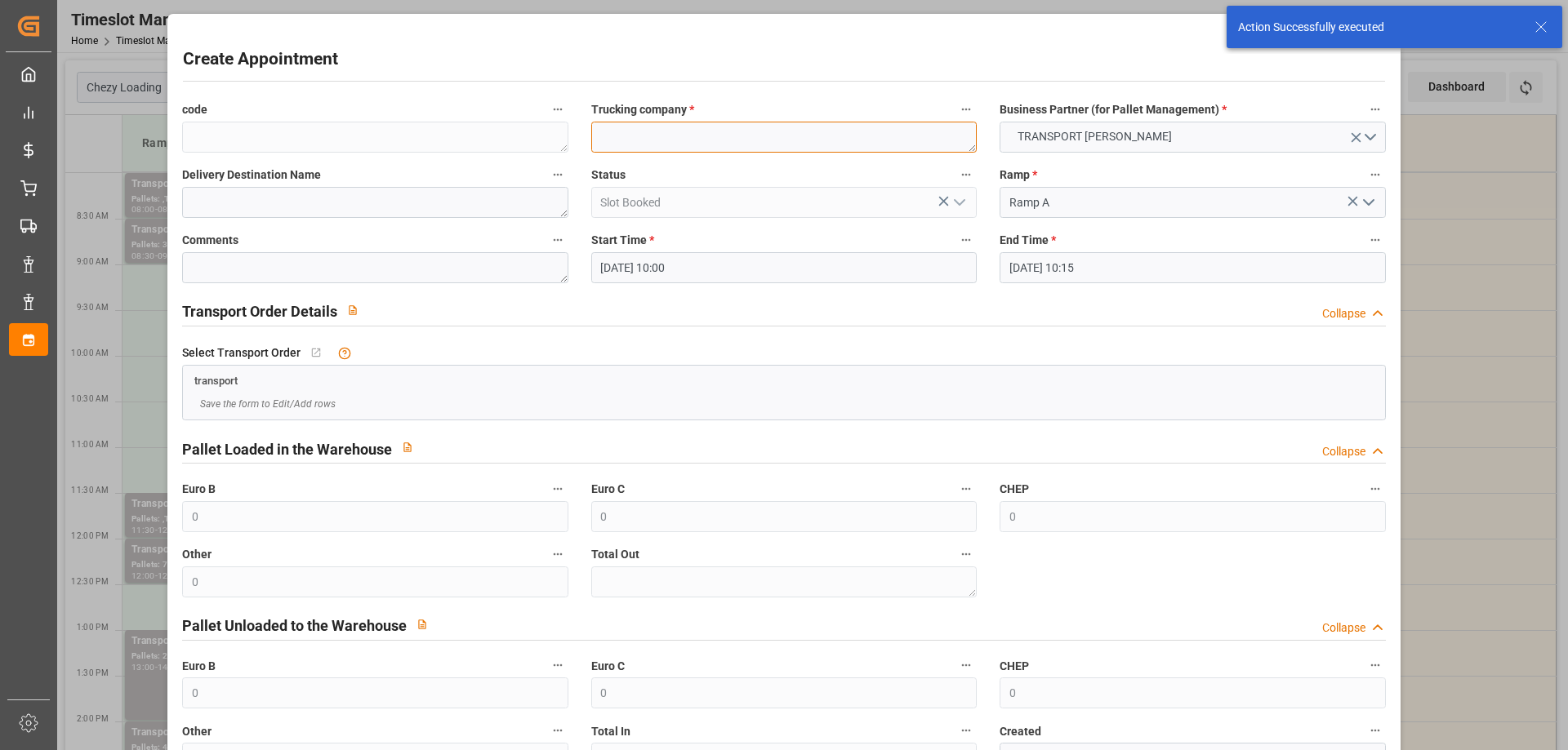
paste textarea "[PERSON_NAME] [PERSON_NAME]"
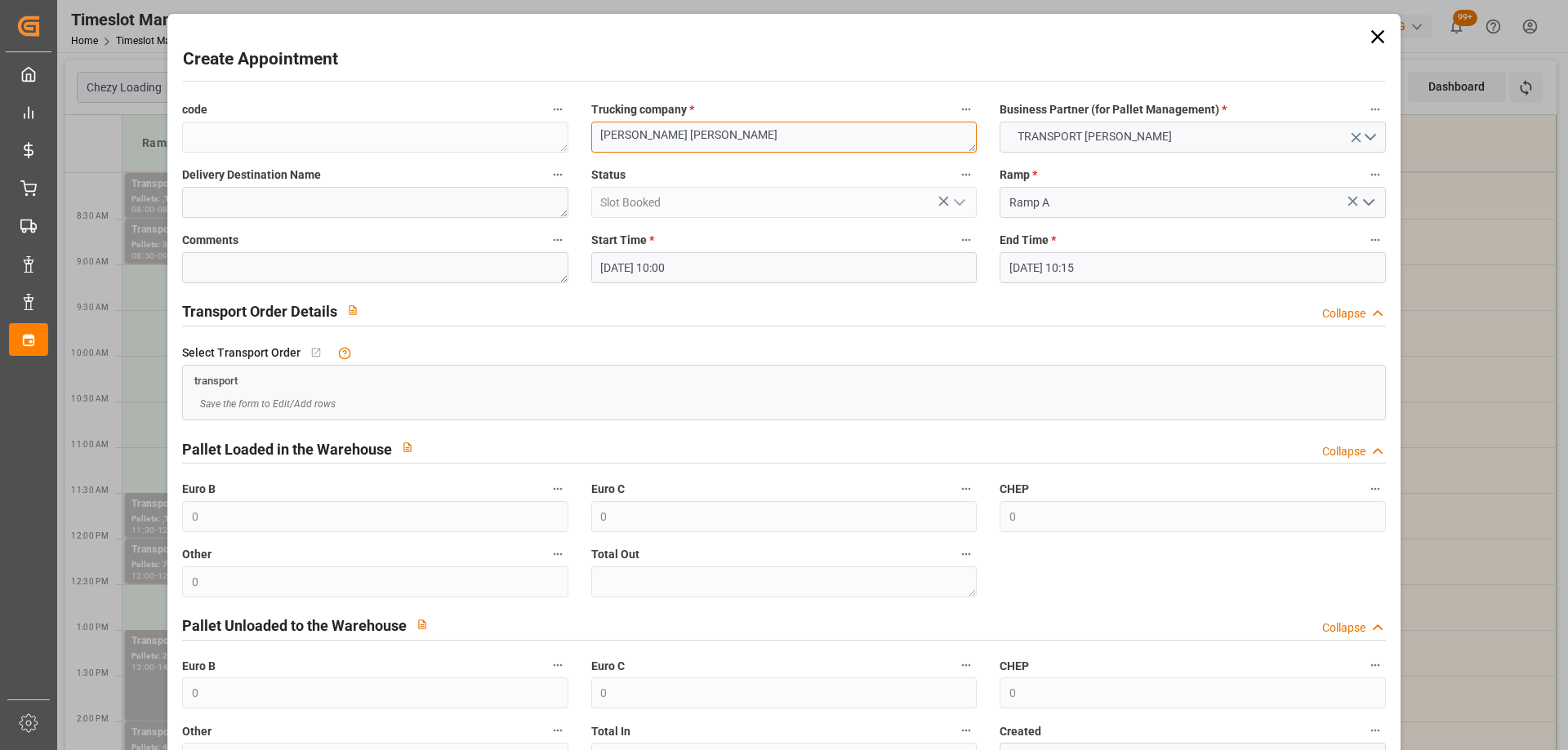
scroll to position [119, 0]
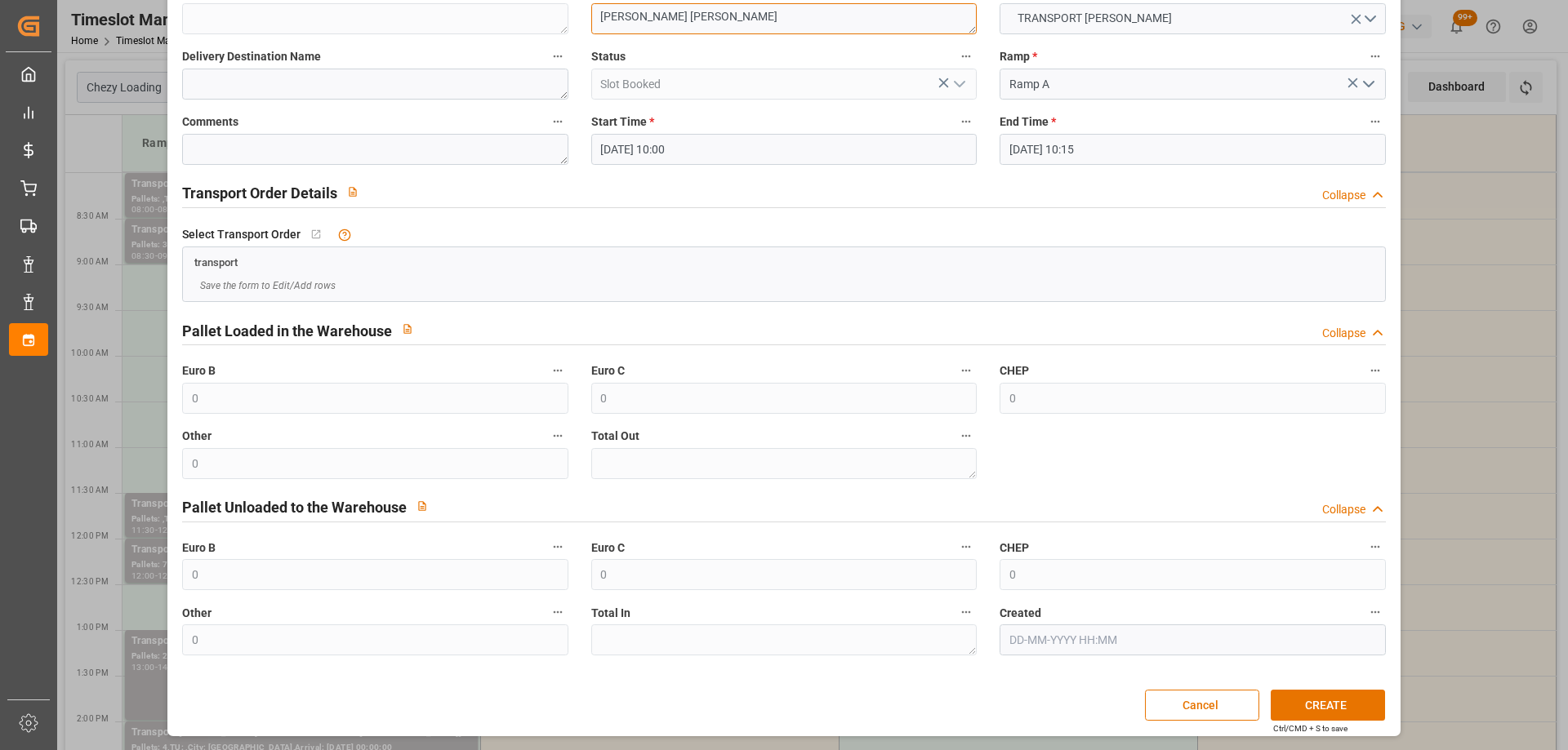
type textarea "[PERSON_NAME] [PERSON_NAME]"
click at [1128, 153] on input "[DATE] 10:15" at bounding box center [1192, 149] width 385 height 31
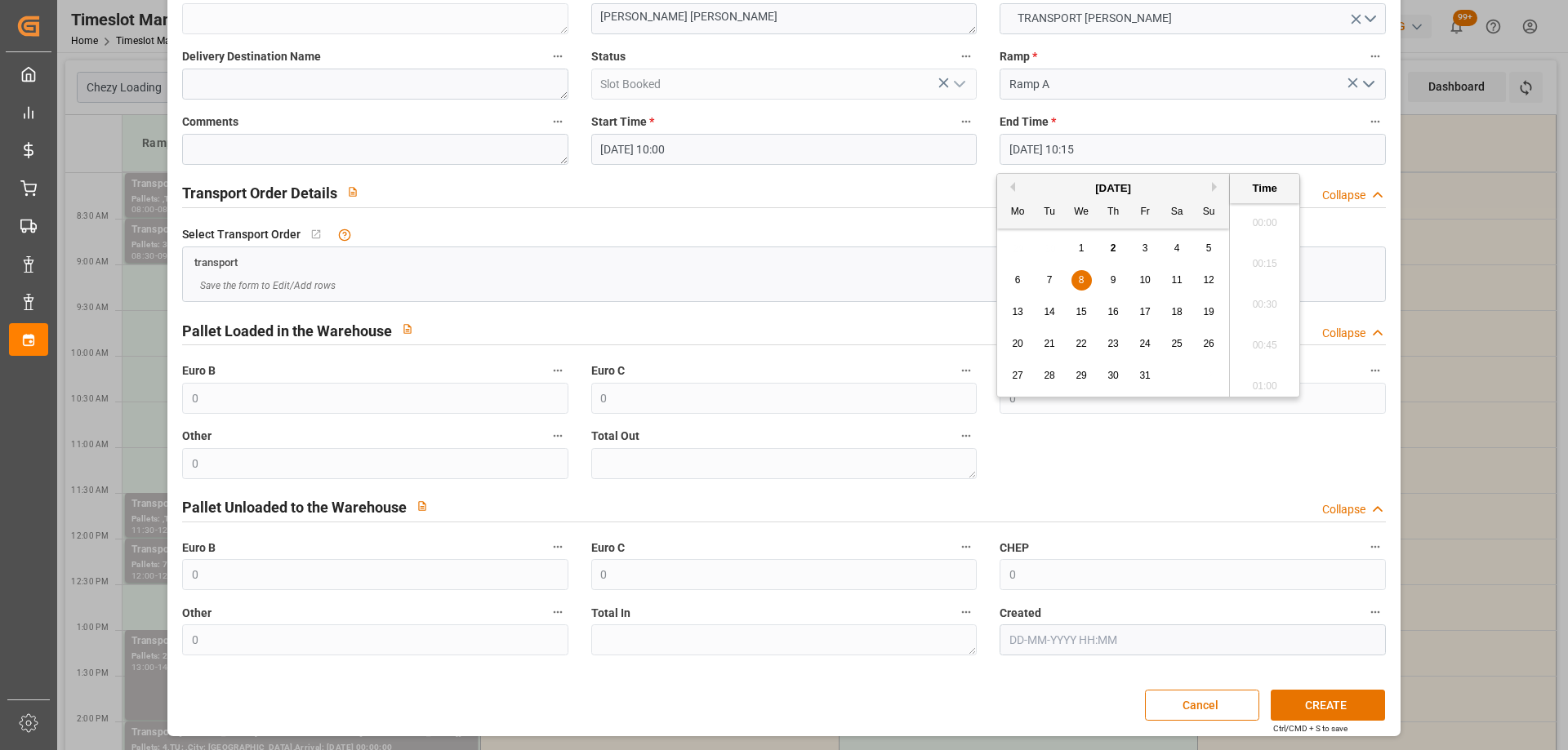
scroll to position [1598, 0]
click at [1086, 280] on div "8" at bounding box center [1082, 281] width 21 height 20
click at [1265, 330] on li "10:30" at bounding box center [1264, 340] width 69 height 41
type input "[DATE] 10:30"
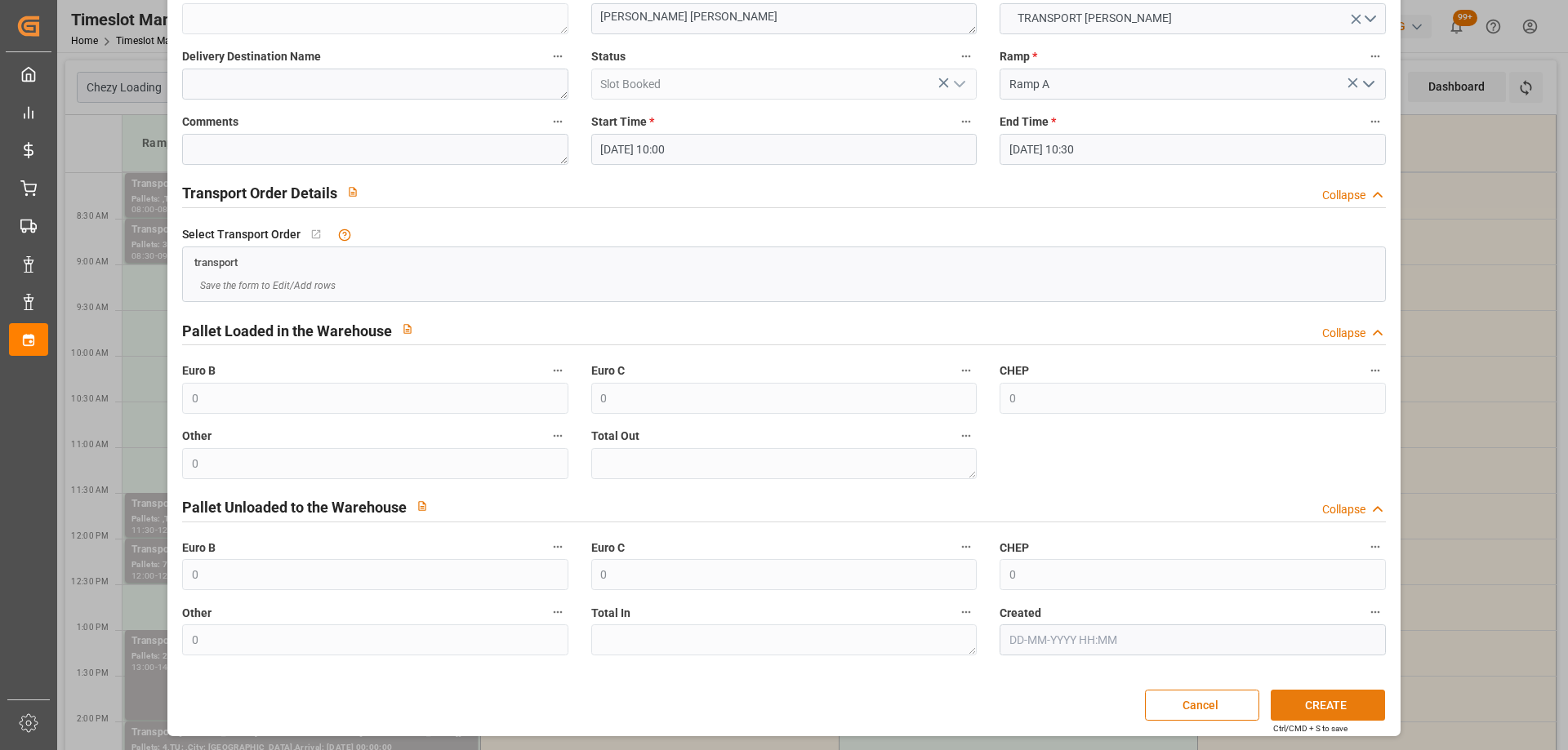
click at [1360, 701] on button "CREATE" at bounding box center [1328, 705] width 114 height 31
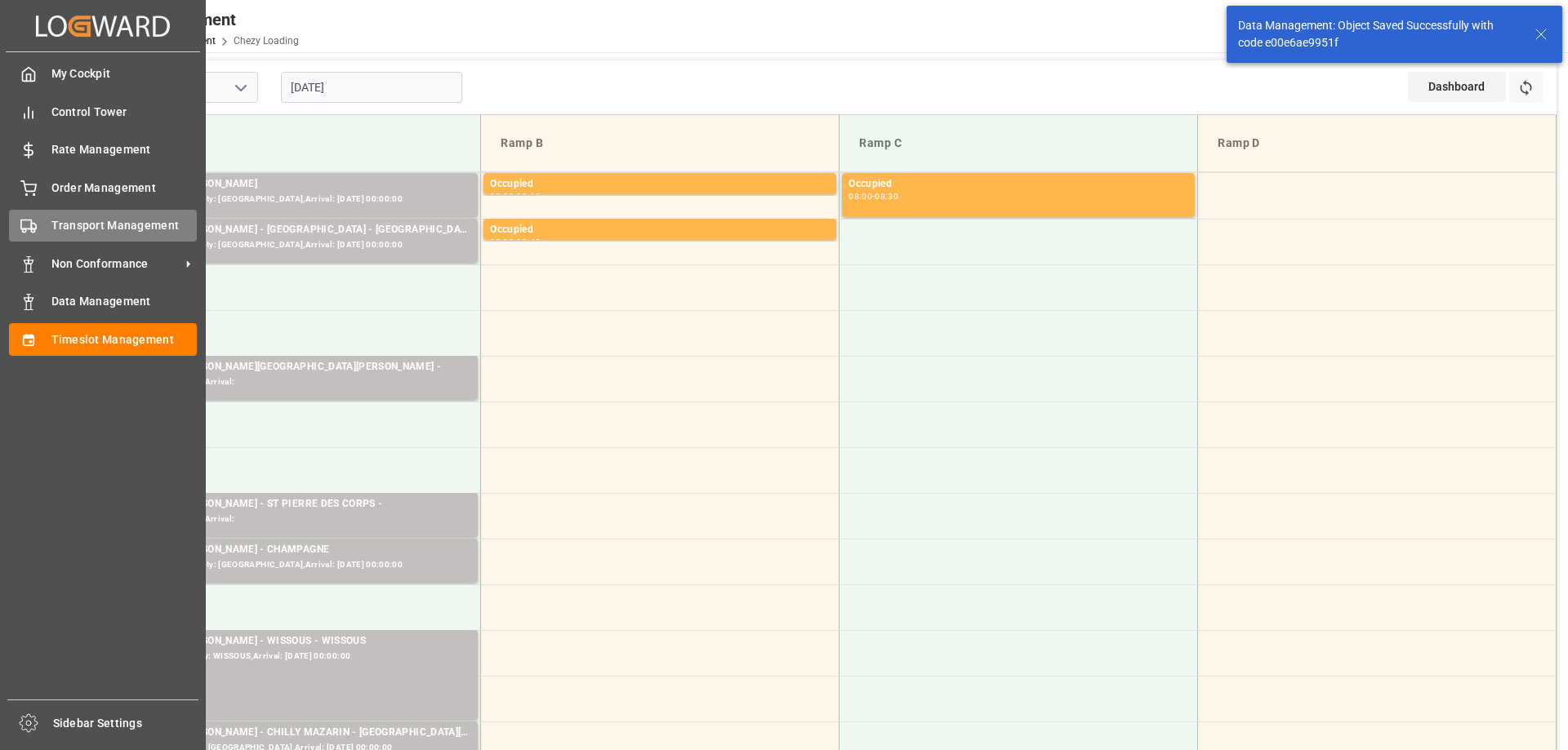
click at [40, 229] on div "Transport Management Transport Management" at bounding box center [103, 225] width 188 height 32
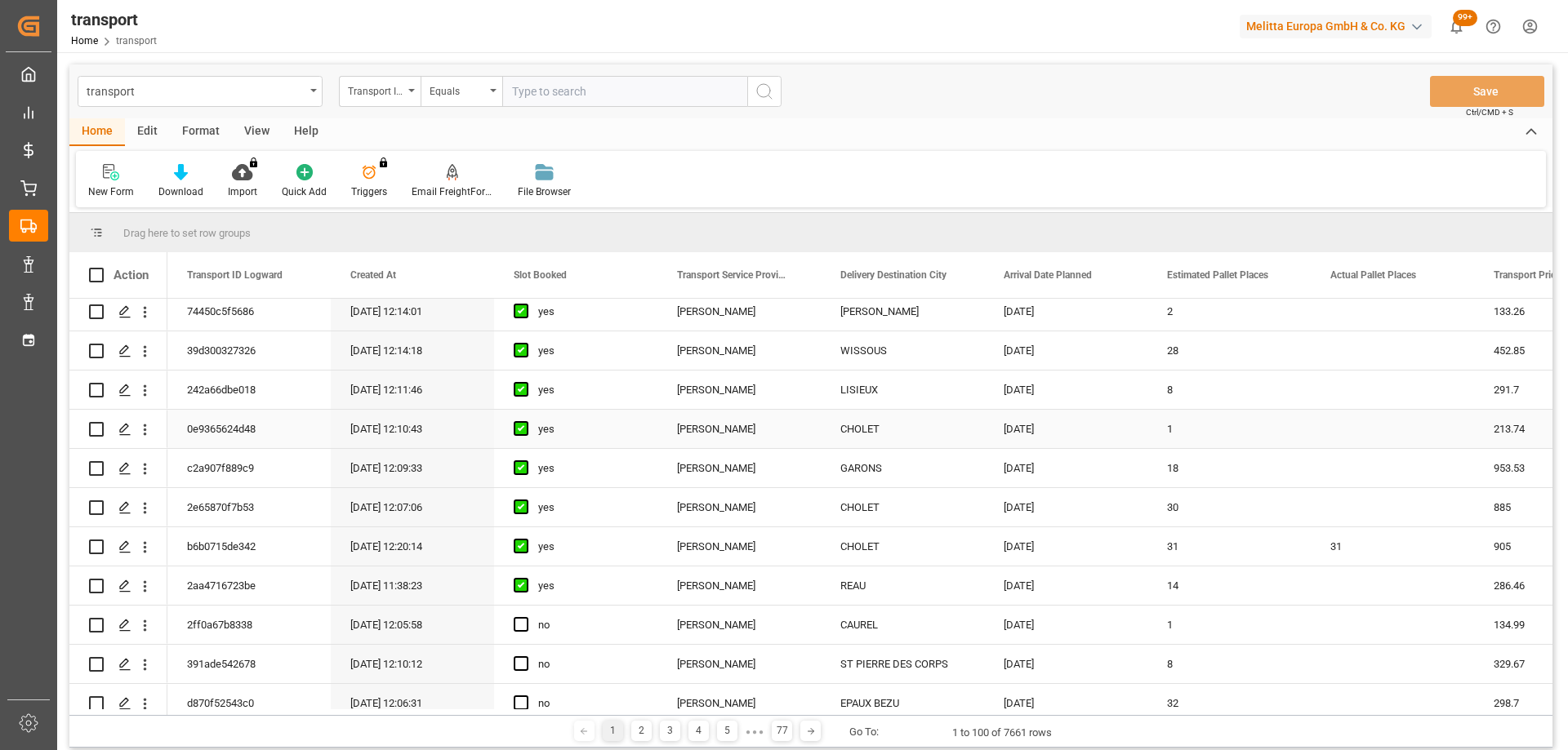
scroll to position [245, 0]
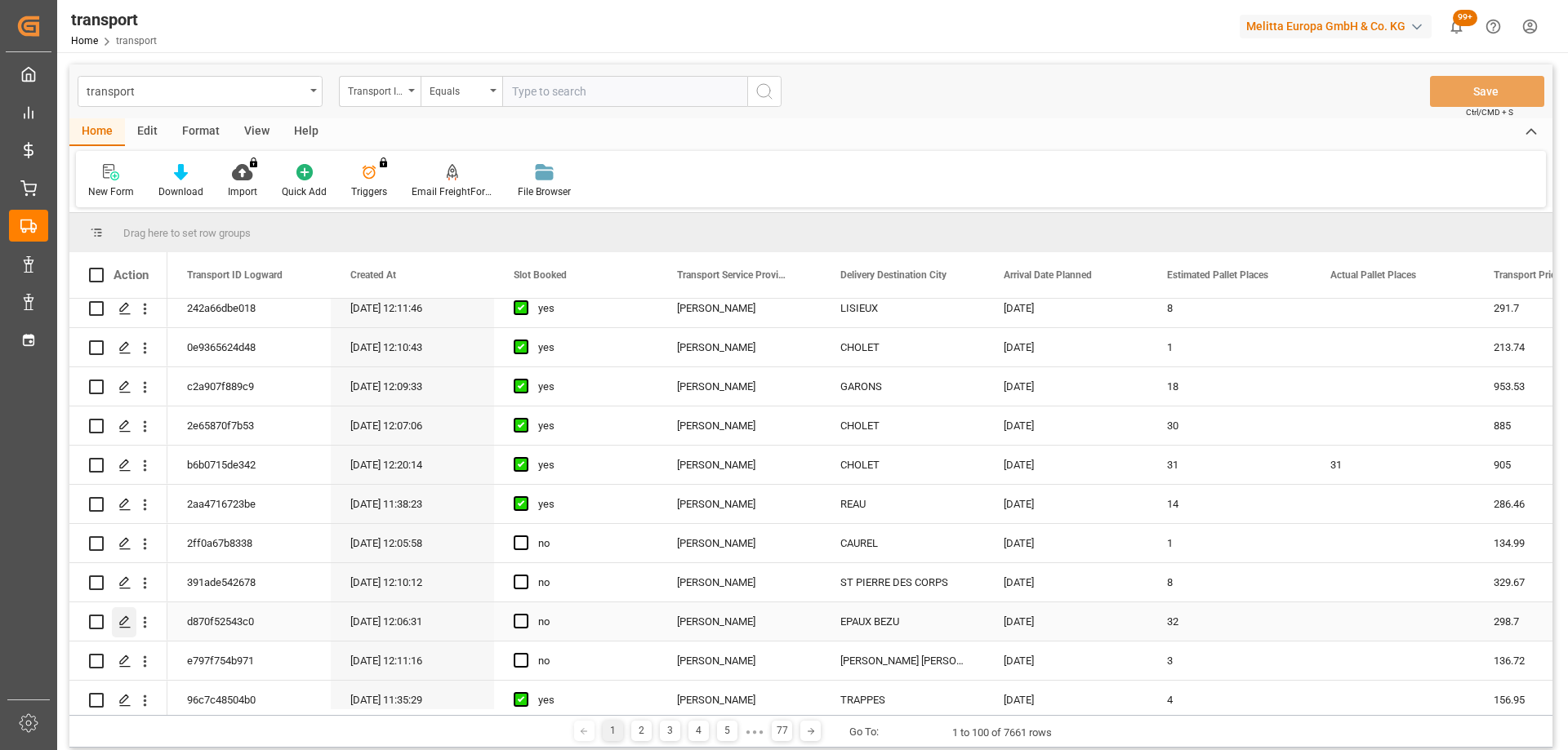
click at [131, 621] on icon "Press SPACE to select this row." at bounding box center [125, 622] width 13 height 13
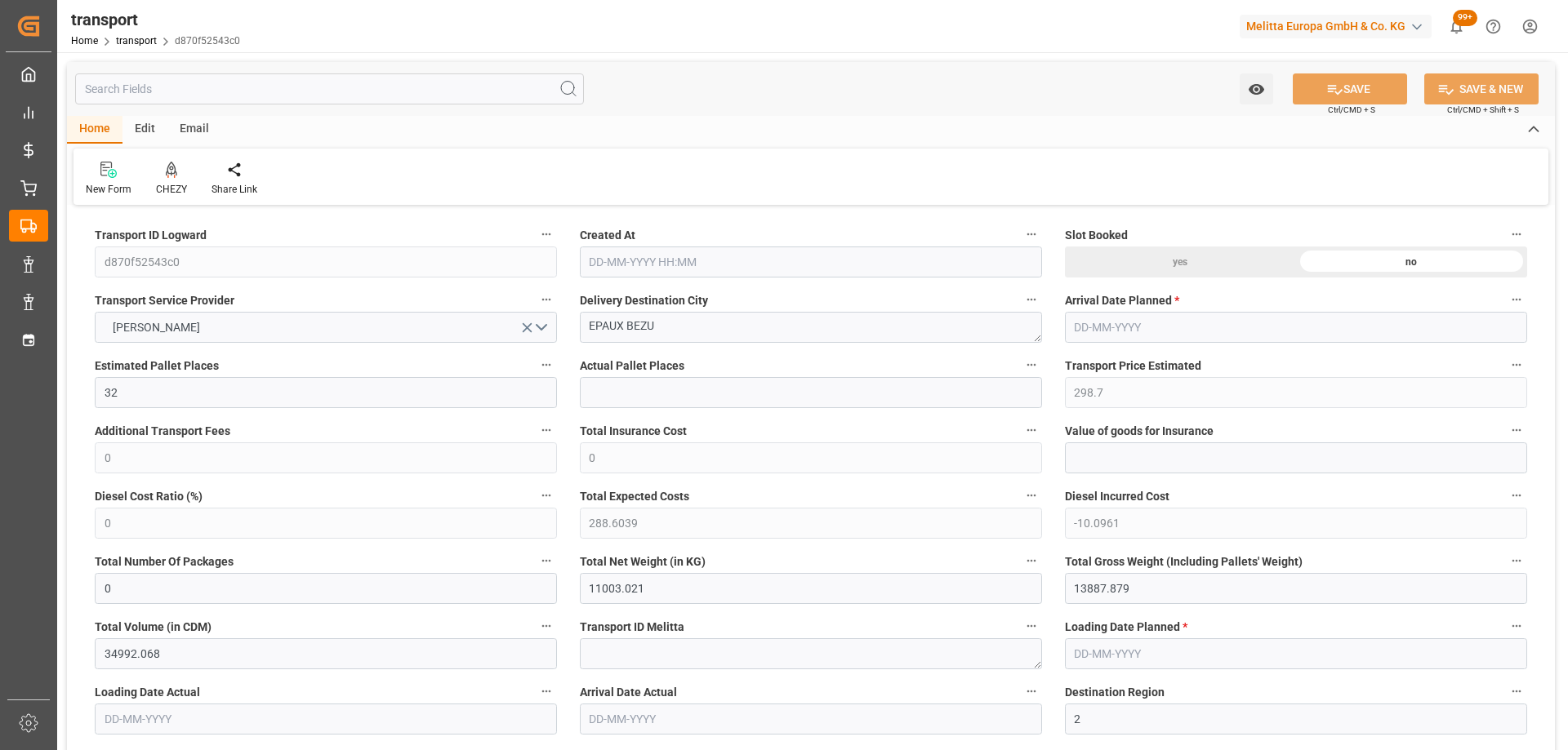
type input "[DATE] 12:06"
type input "[DATE]"
drag, startPoint x: 467, startPoint y: 331, endPoint x: 576, endPoint y: 324, distance: 109.2
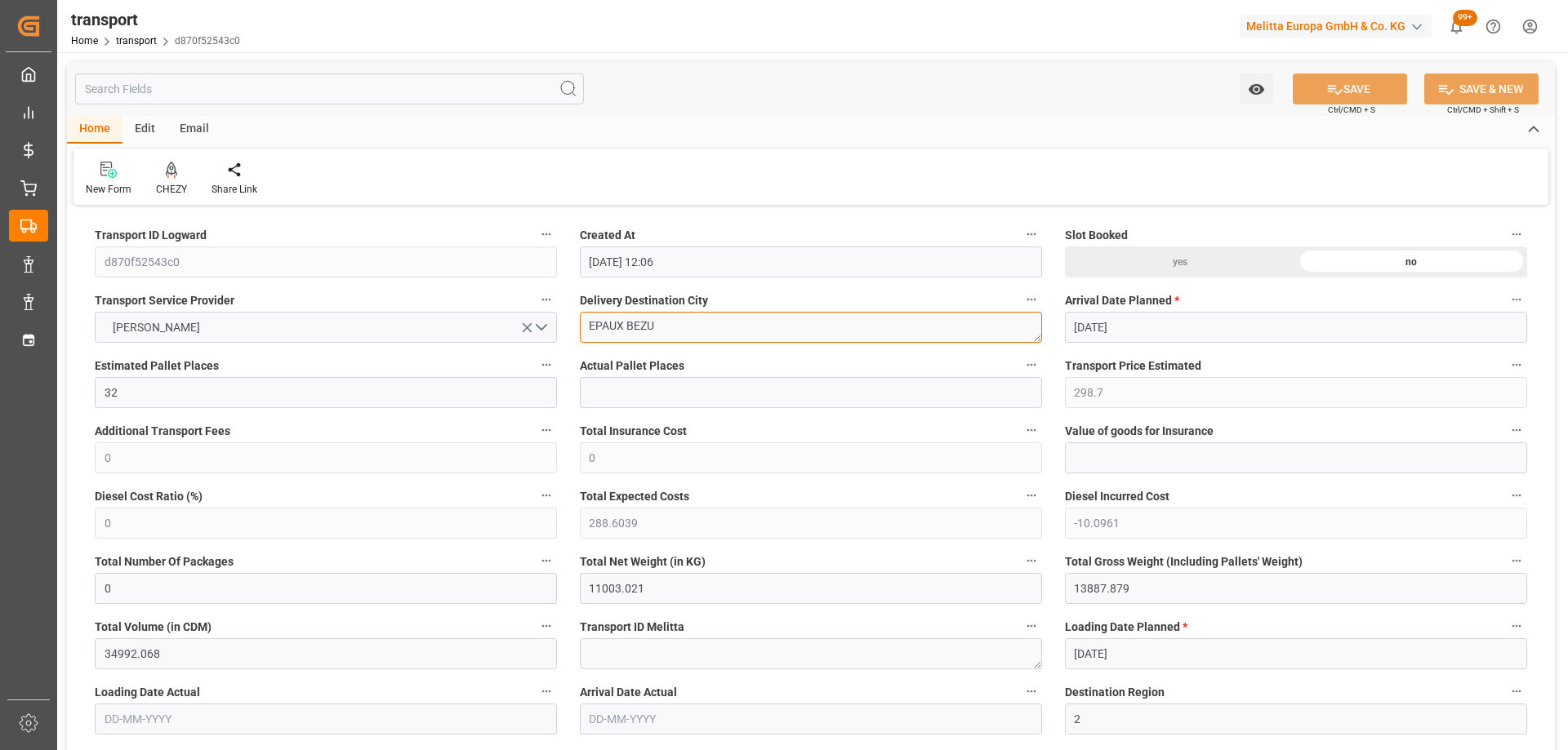
drag, startPoint x: 718, startPoint y: 322, endPoint x: 751, endPoint y: 323, distance: 33.0
drag, startPoint x: 751, startPoint y: 323, endPoint x: 712, endPoint y: 332, distance: 40.0
click at [172, 171] on icon at bounding box center [171, 169] width 11 height 16
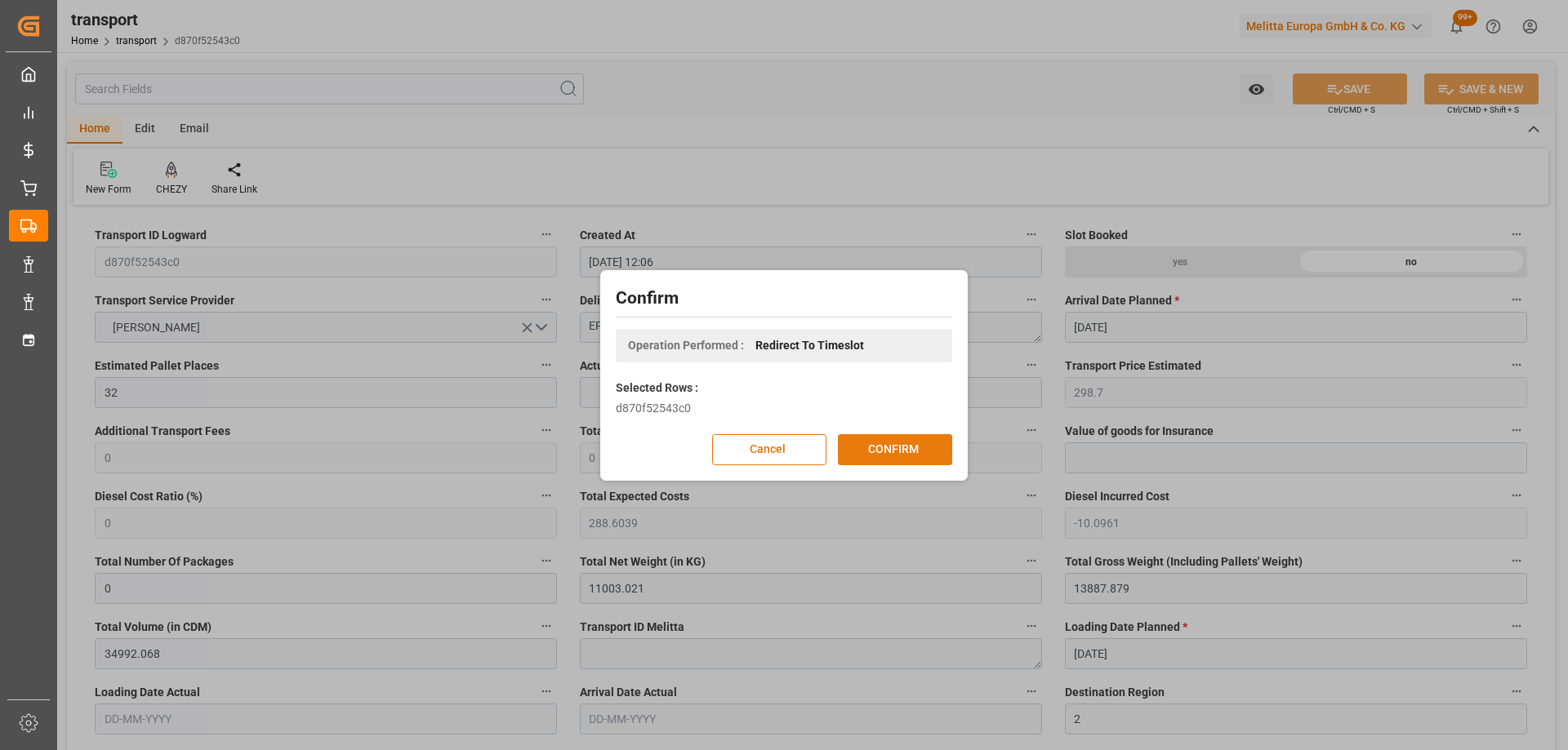
click at [924, 445] on button "CONFIRM" at bounding box center [895, 450] width 114 height 31
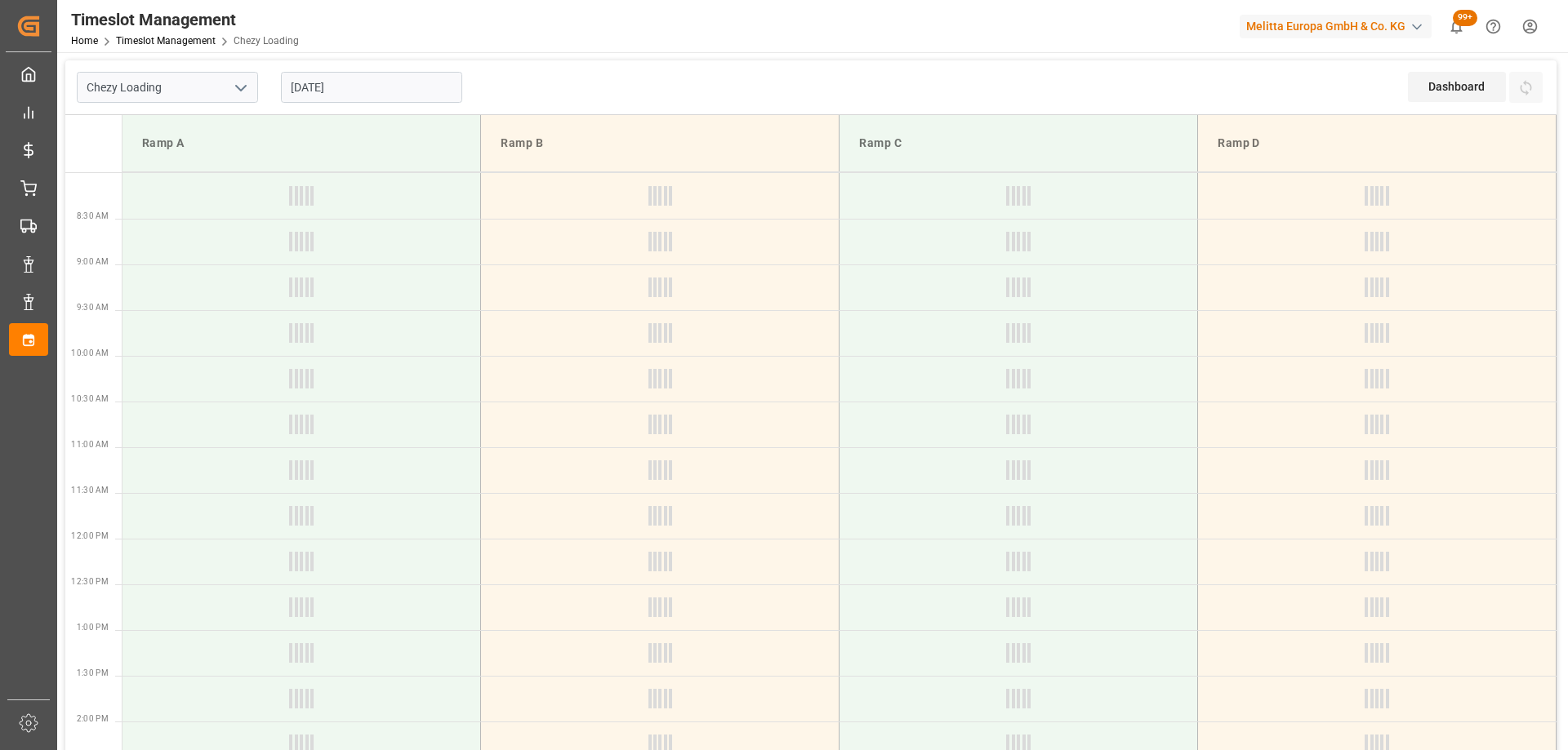
type input "Chezy Loading"
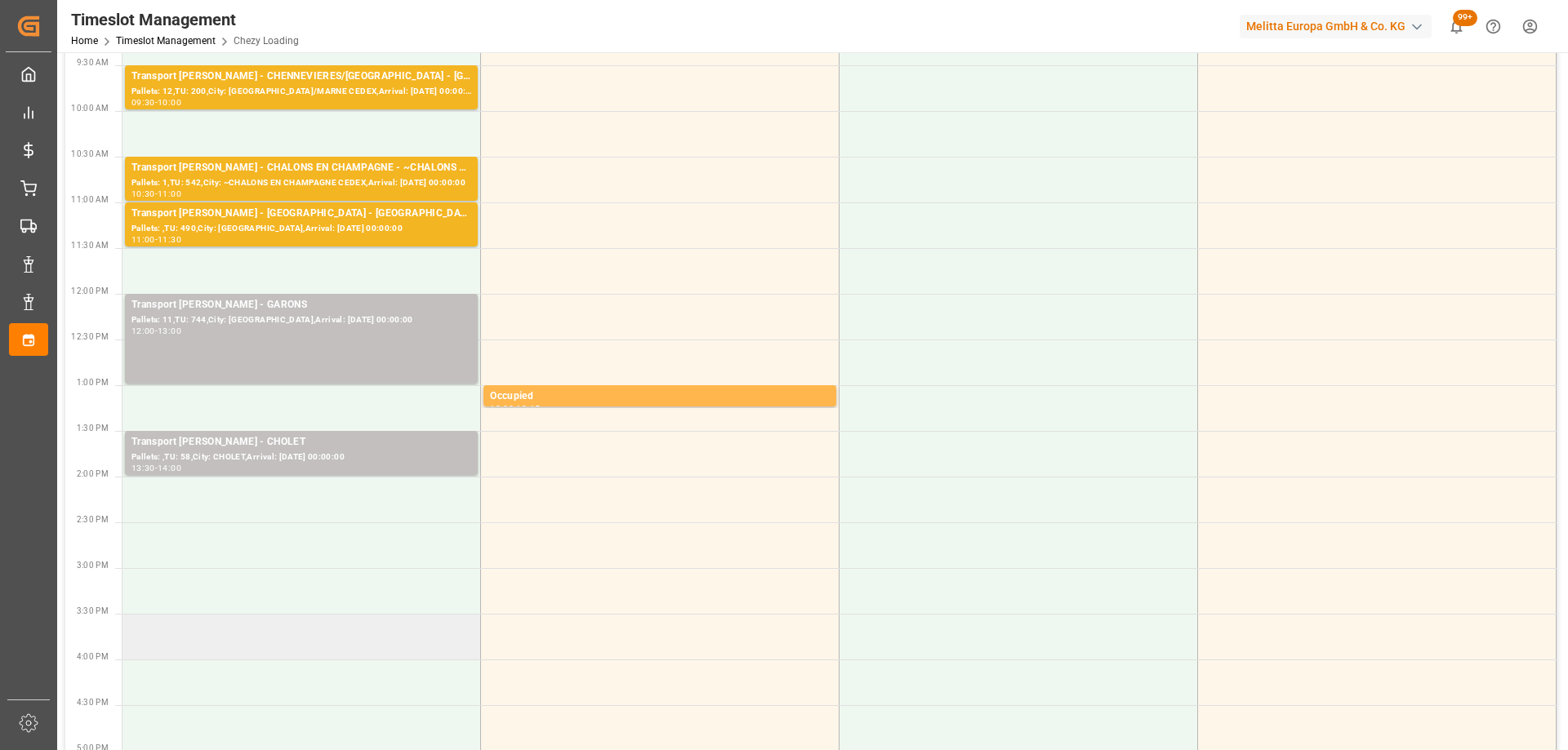
scroll to position [326, 0]
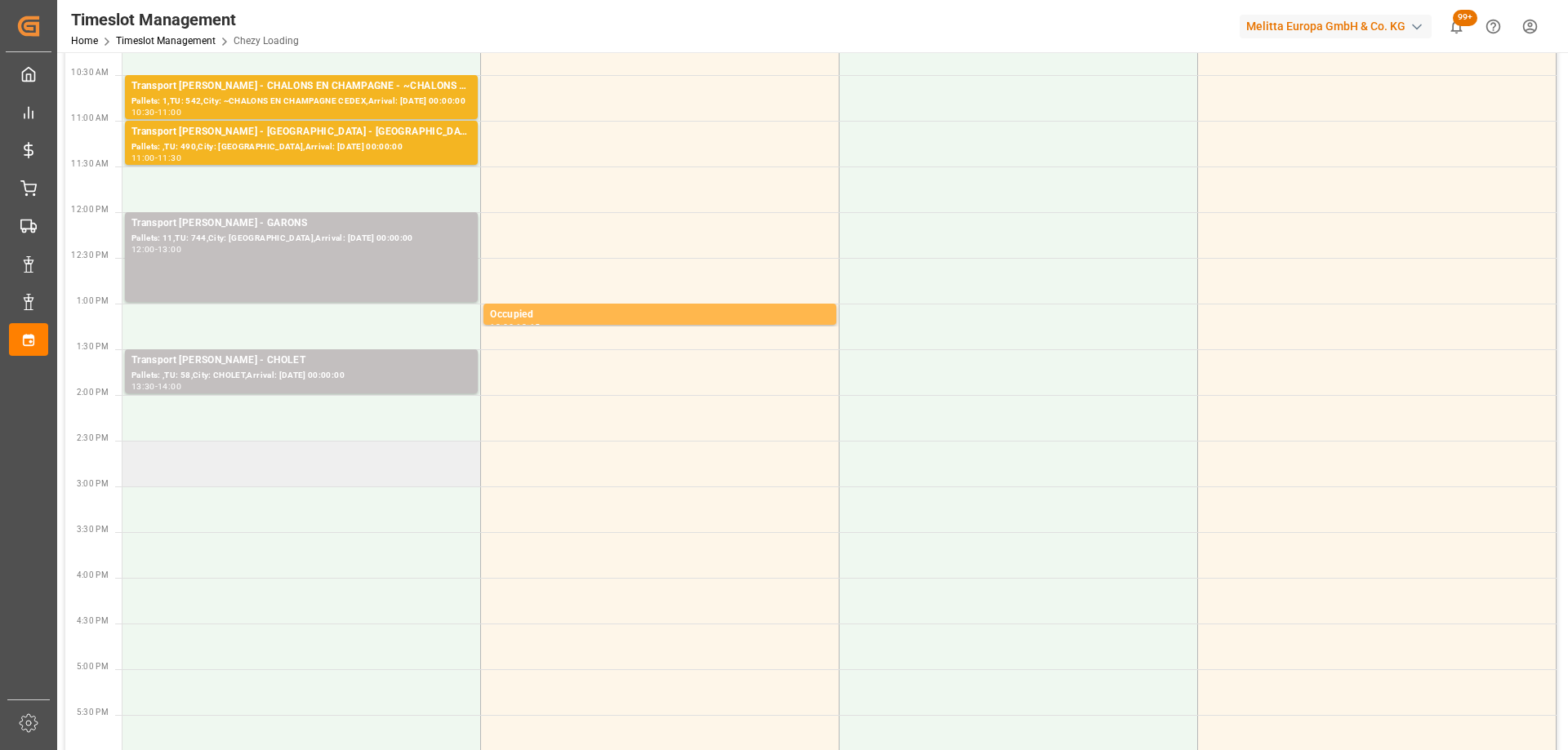
click at [364, 478] on td at bounding box center [301, 464] width 358 height 46
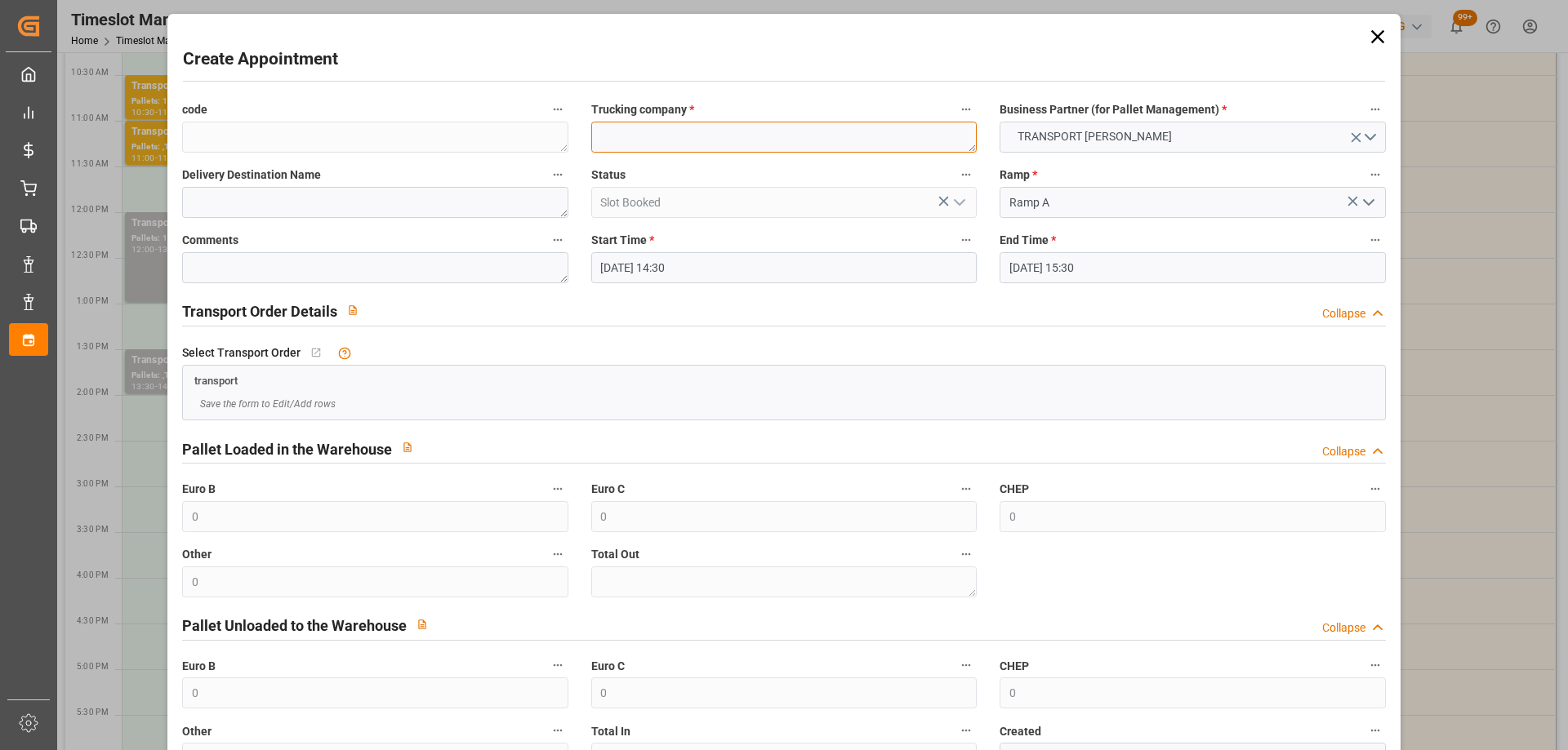
paste textarea "EPAUX BEZU"
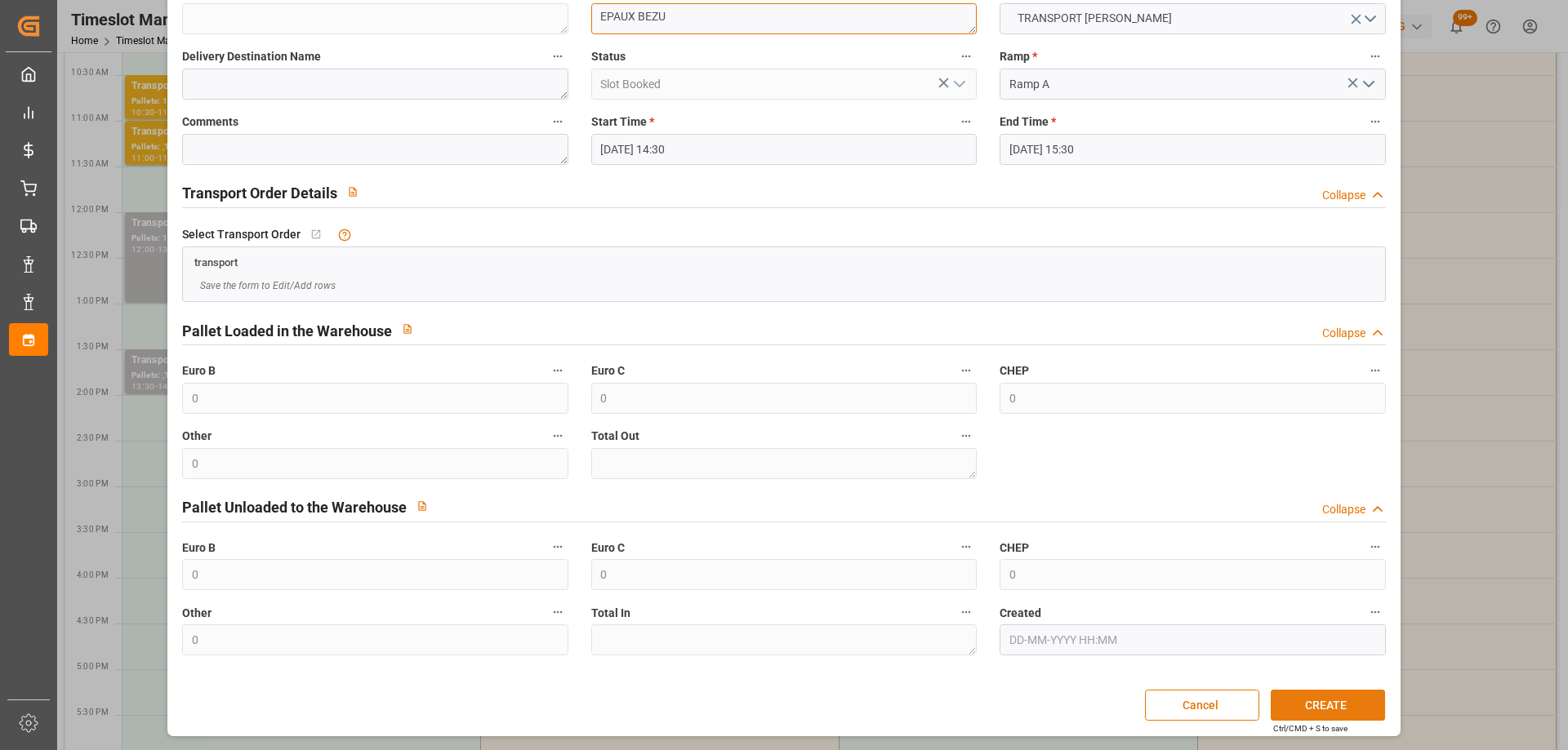
type textarea "EPAUX BEZU"
click at [1311, 692] on button "CREATE" at bounding box center [1328, 705] width 114 height 31
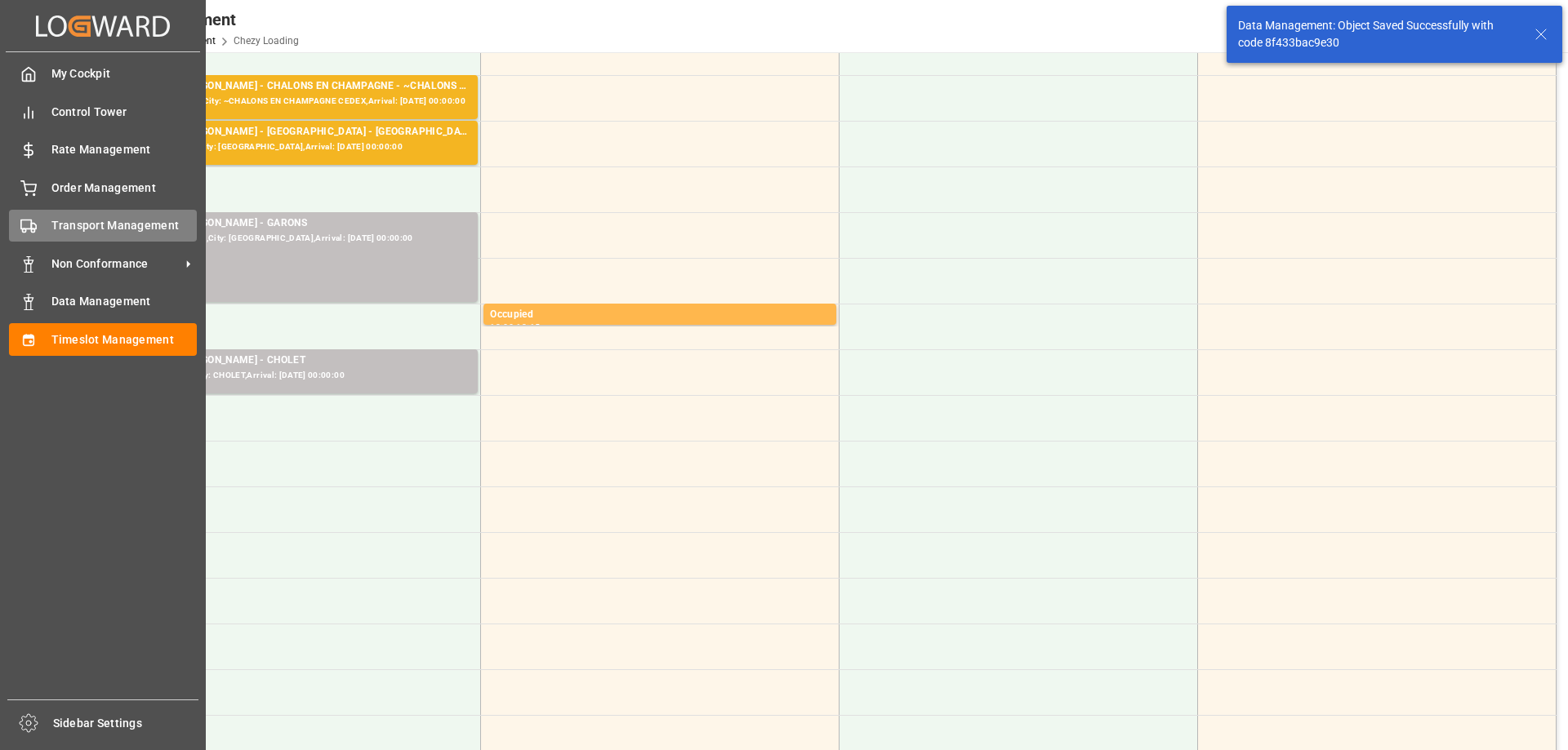
click at [42, 219] on div "Transport Management Transport Management" at bounding box center [103, 225] width 188 height 32
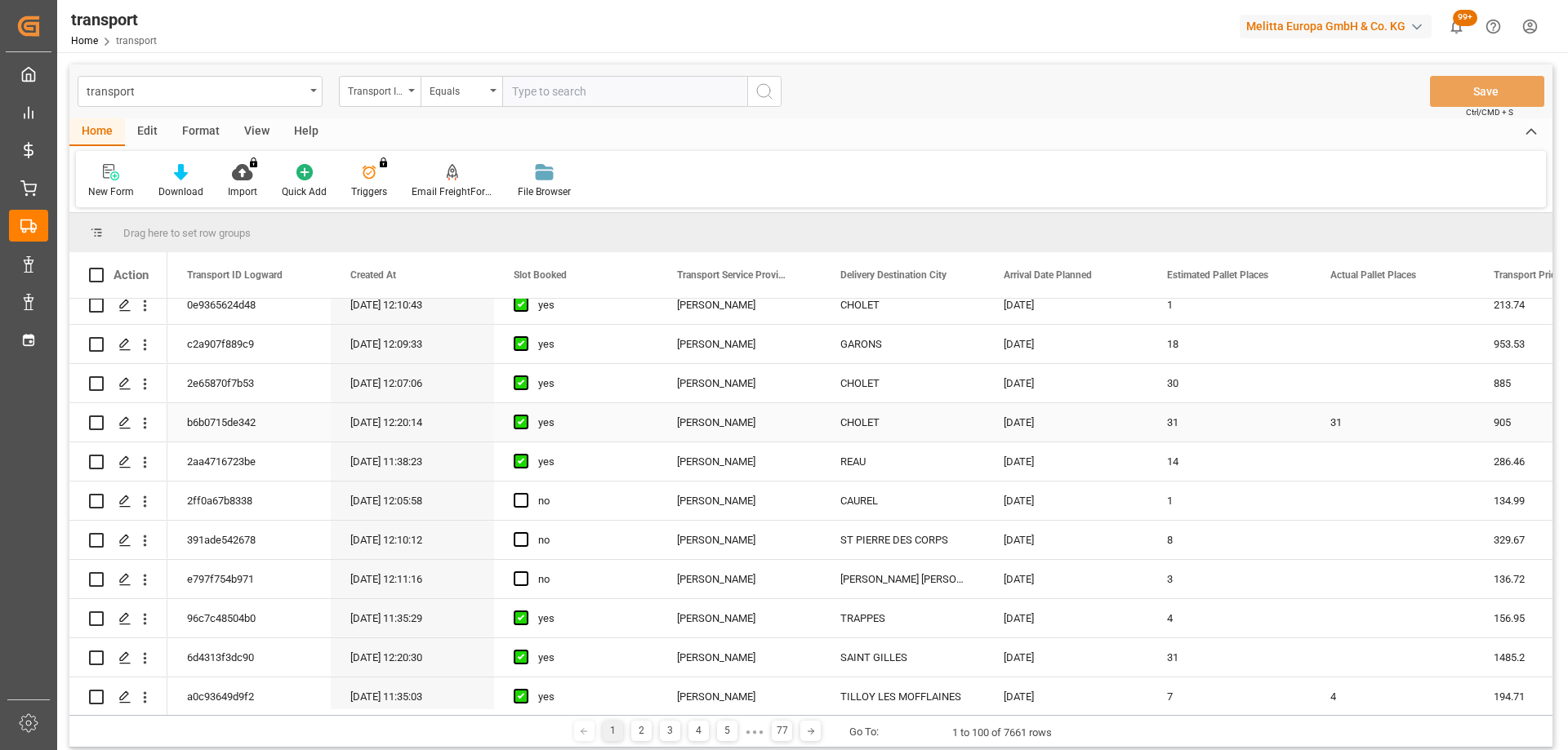
scroll to position [409, 0]
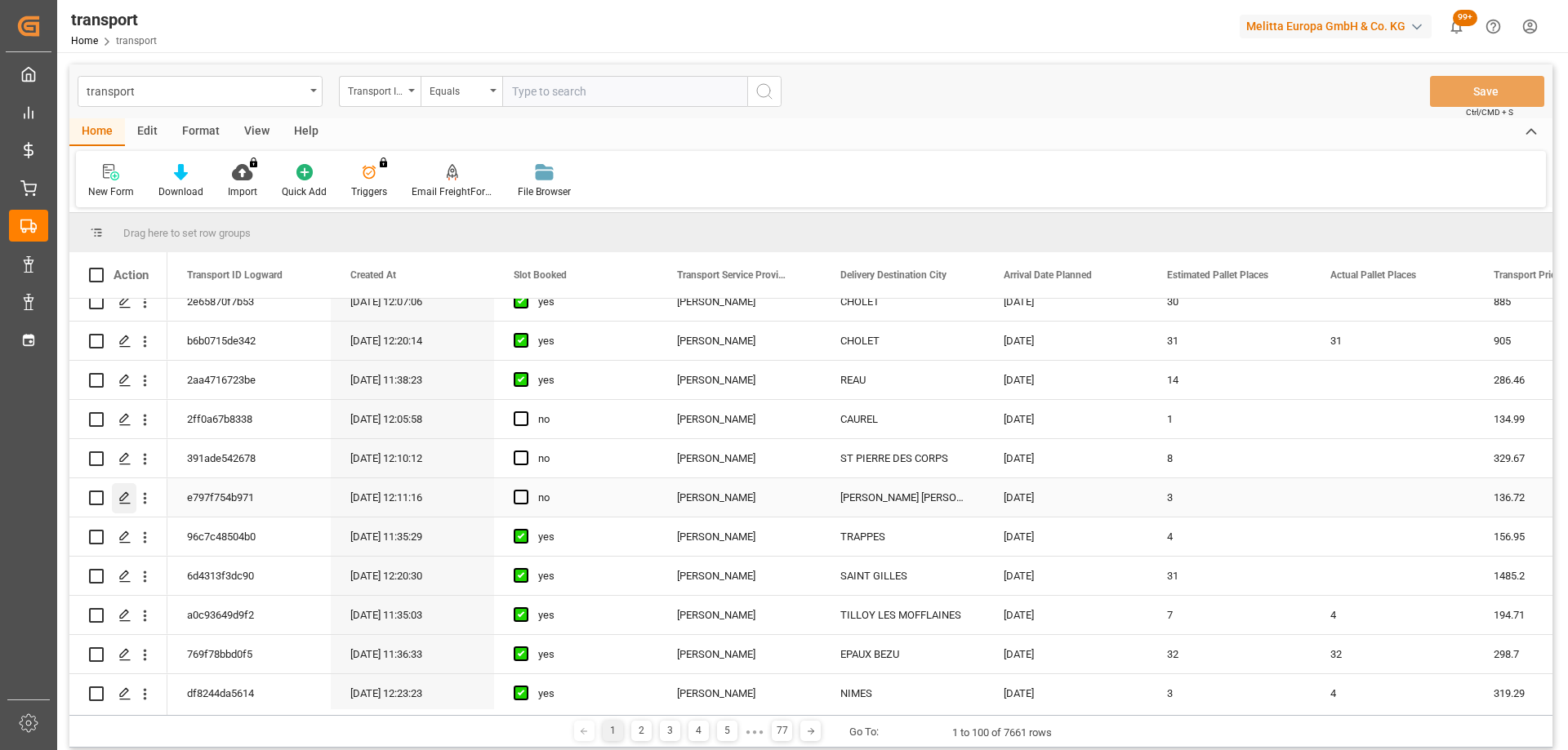
click at [122, 489] on div "Press SPACE to select this row." at bounding box center [124, 498] width 24 height 30
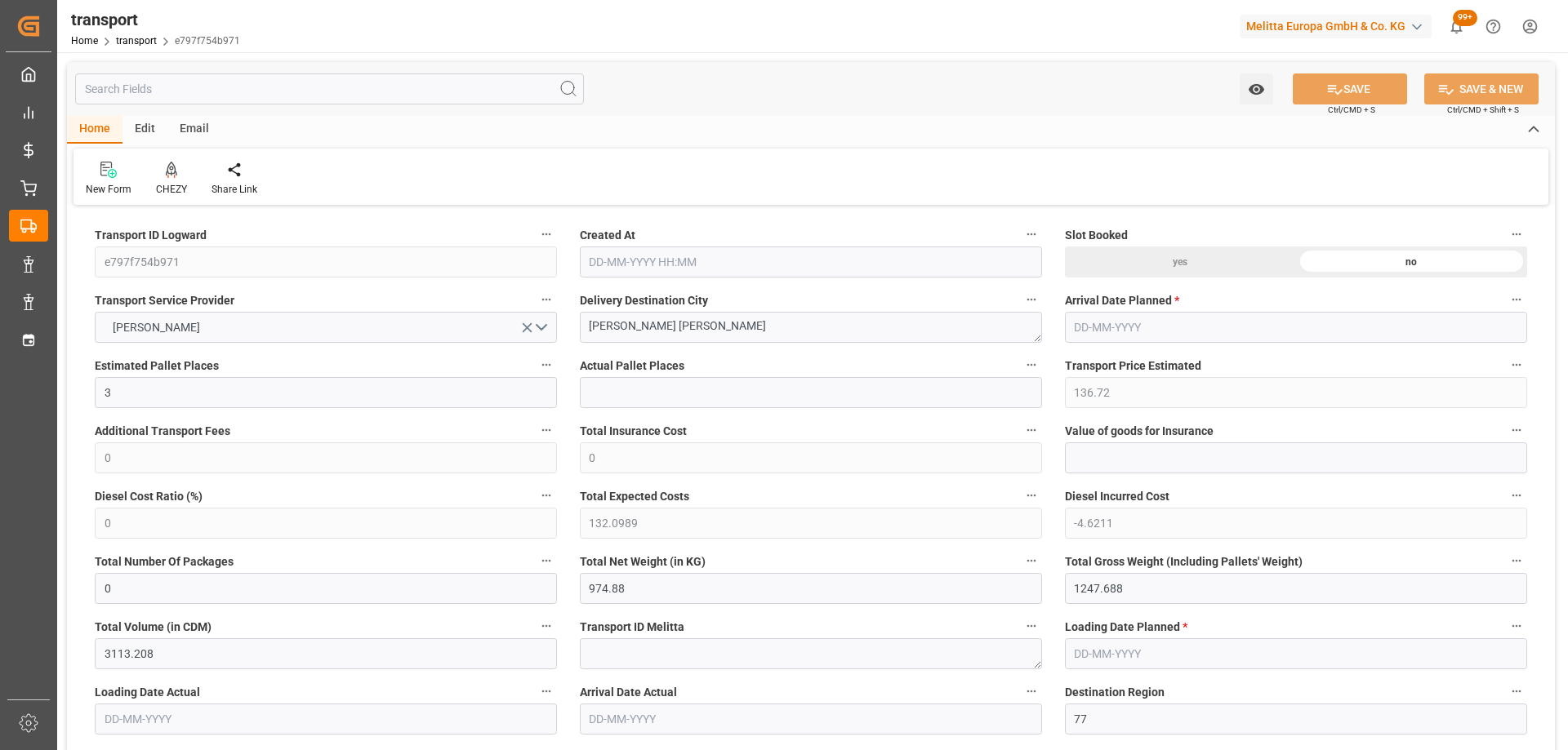
type input "02-10-2025 12:11"
type input "[DATE]"
drag, startPoint x: 685, startPoint y: 330, endPoint x: 453, endPoint y: 341, distance: 232.3
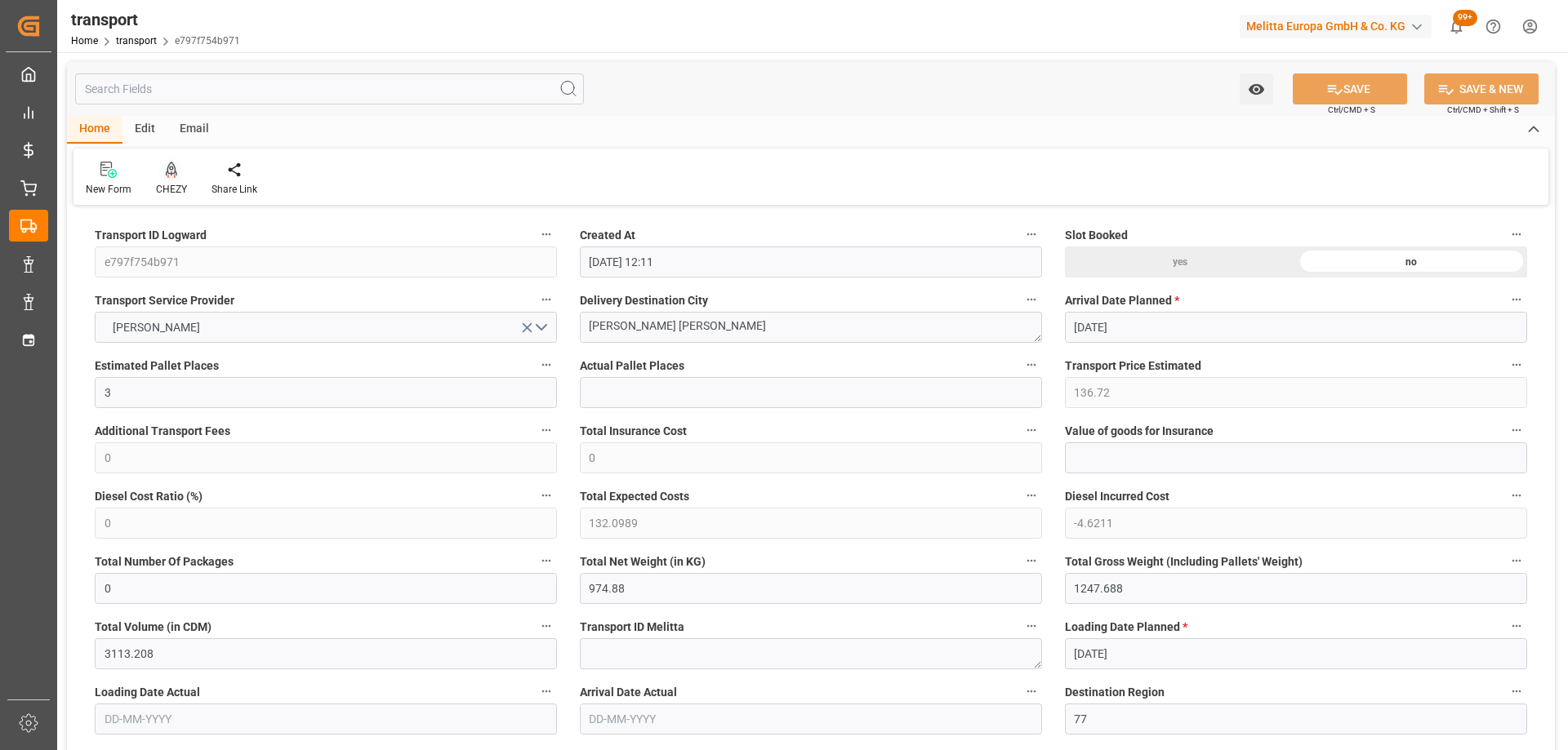
click at [174, 173] on icon at bounding box center [171, 168] width 11 height 14
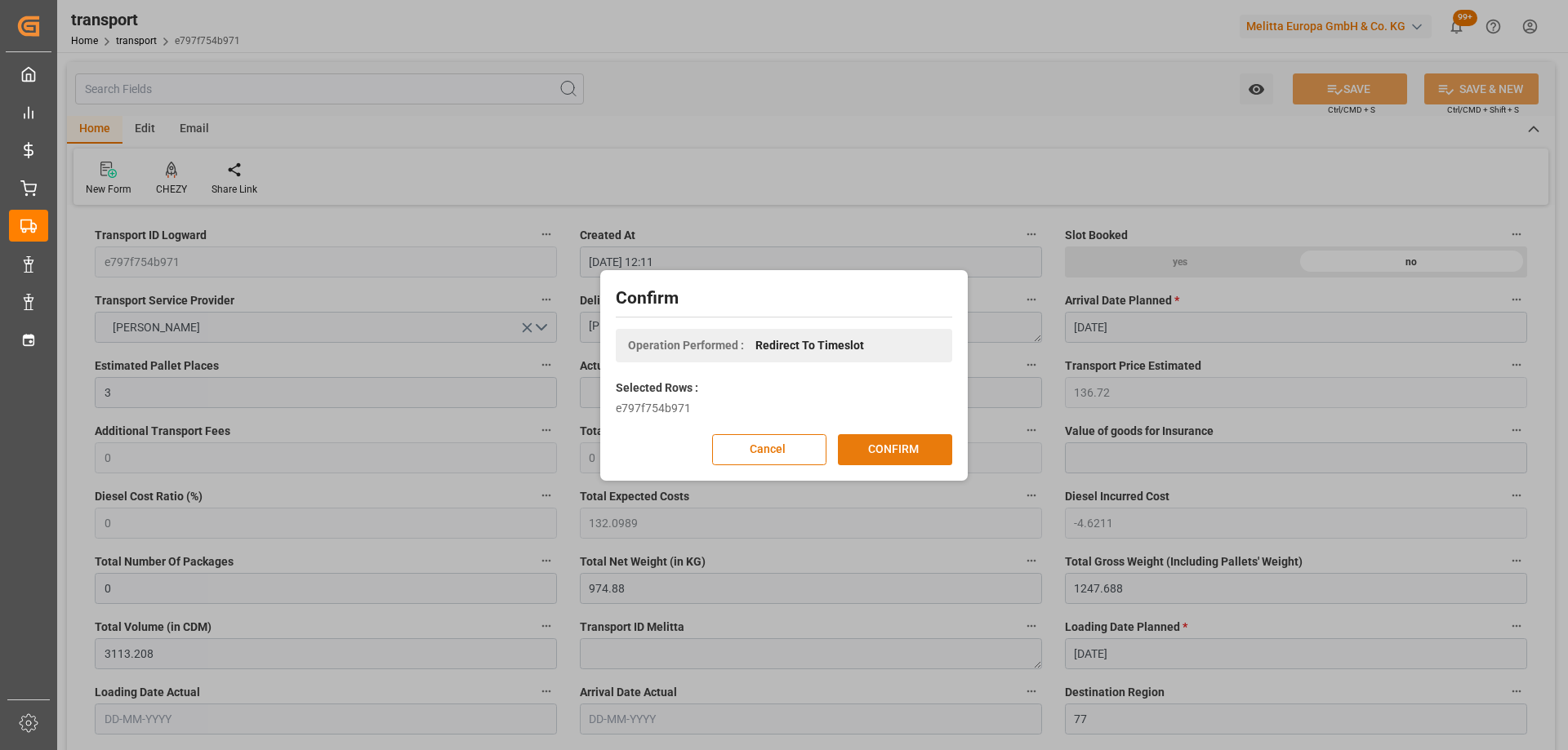
click at [888, 455] on button "CONFIRM" at bounding box center [895, 450] width 114 height 31
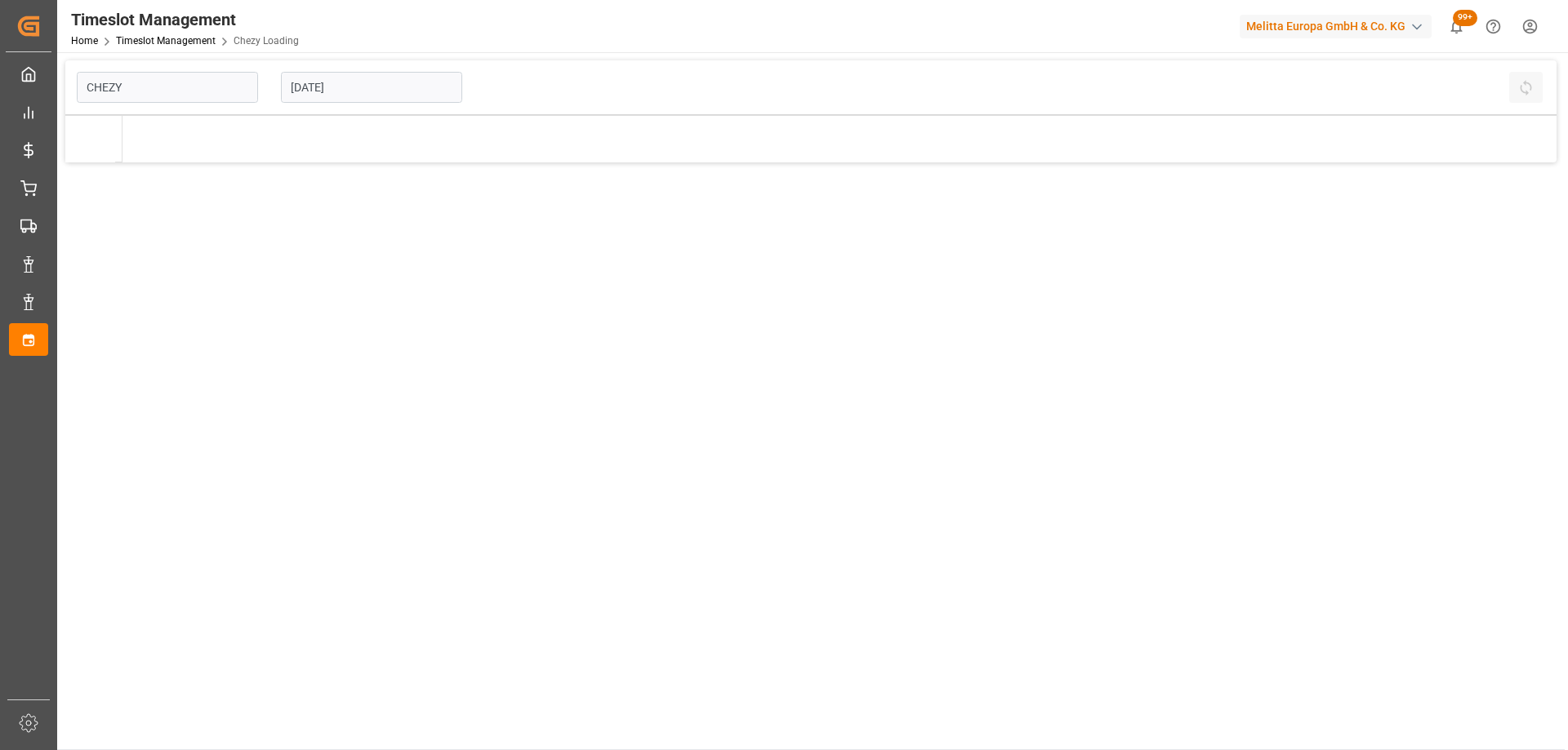
type input "Chezy Loading"
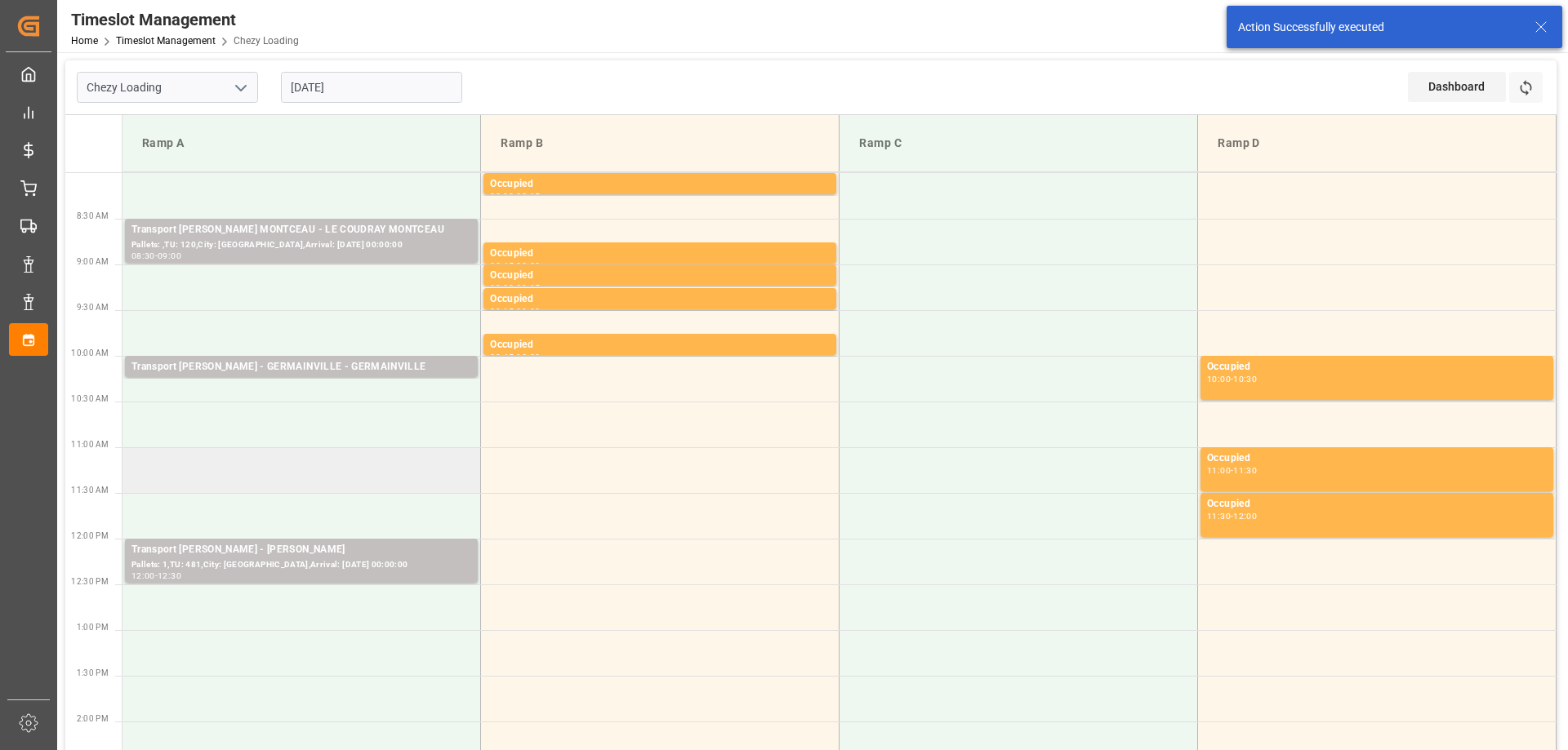
click at [382, 460] on td at bounding box center [301, 470] width 358 height 46
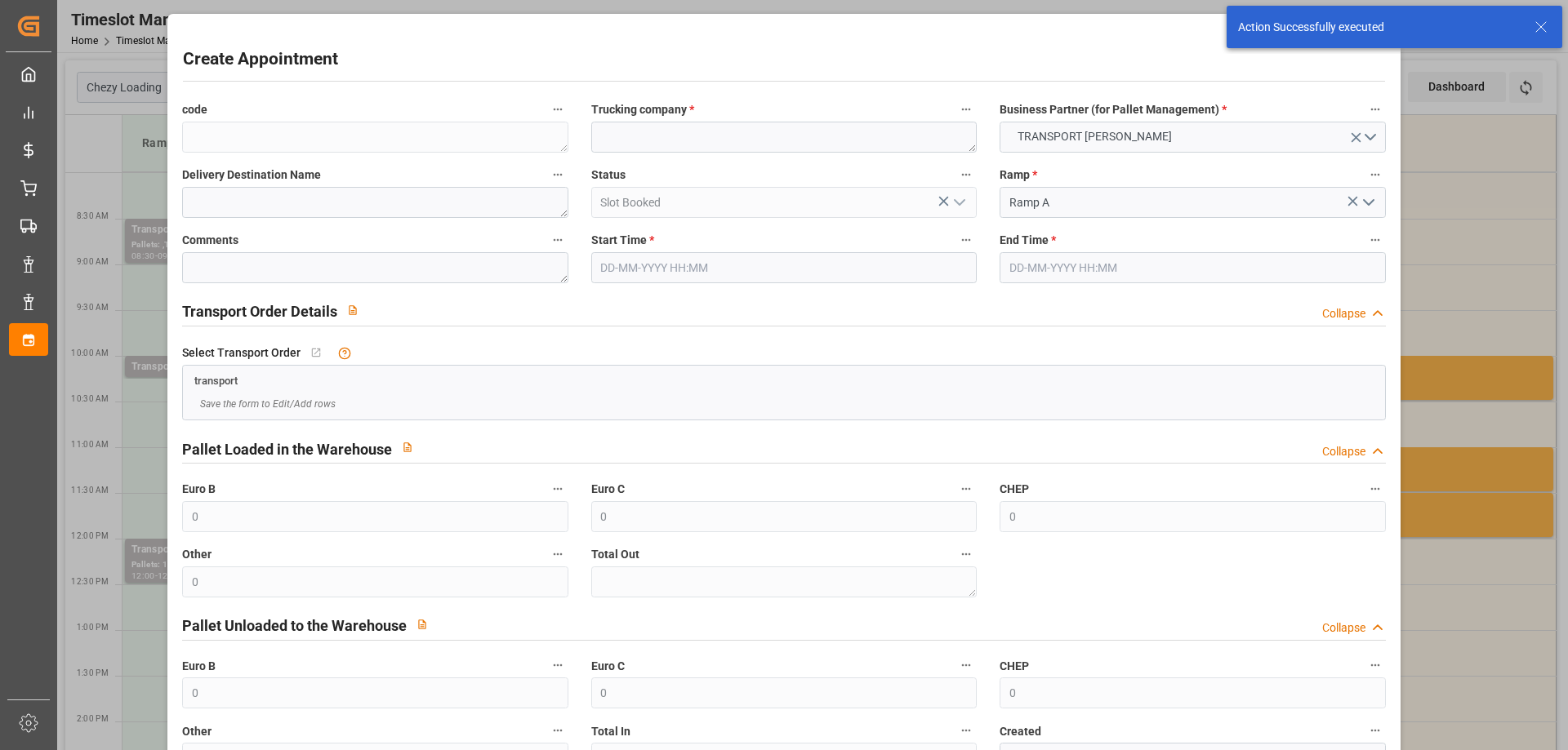
type input "07-10-2025 11:00"
type input "07-10-2025 11:15"
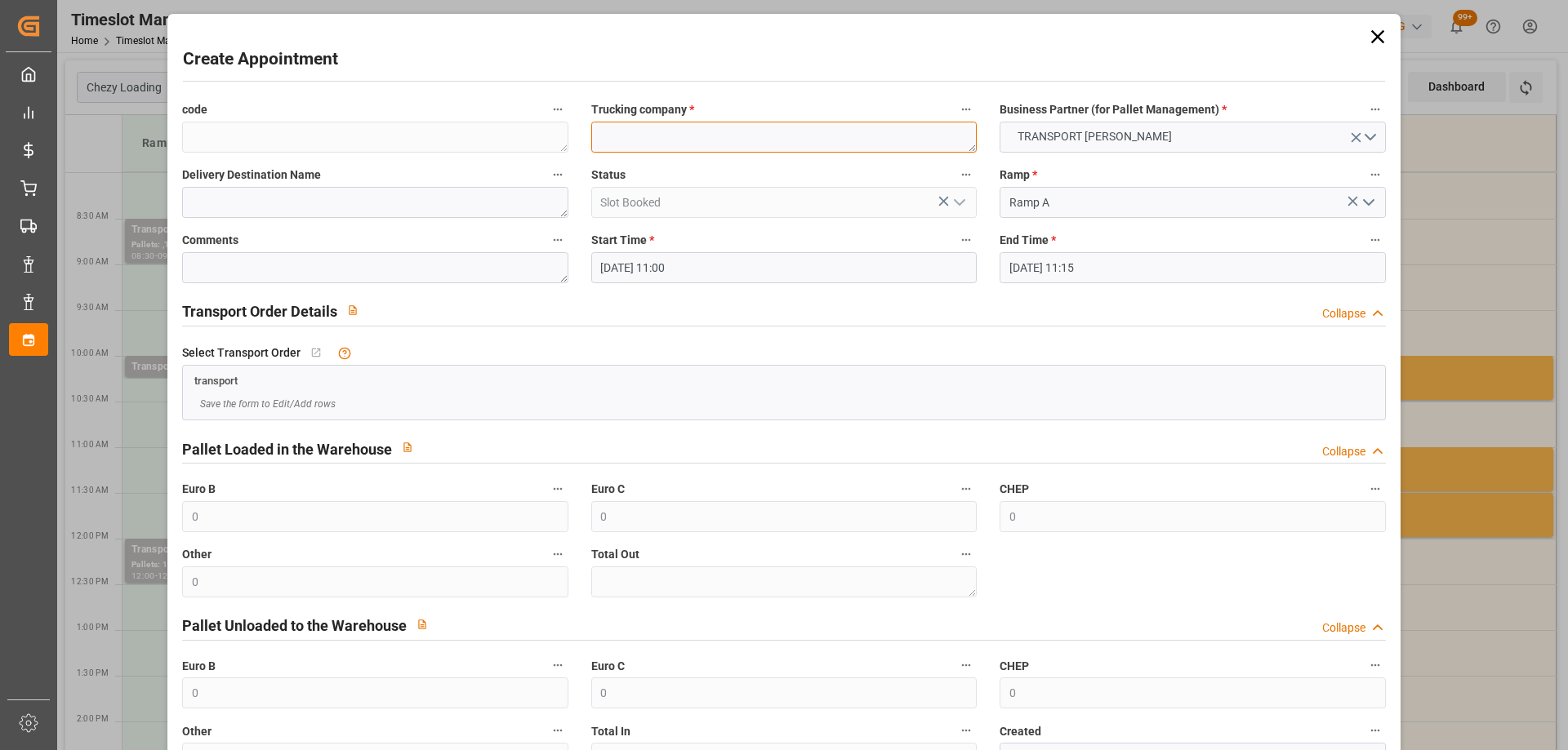
paste textarea "[PERSON_NAME] [PERSON_NAME]"
type textarea "[PERSON_NAME] [PERSON_NAME]"
click at [1141, 268] on input "07-10-2025 11:15" at bounding box center [1192, 267] width 385 height 31
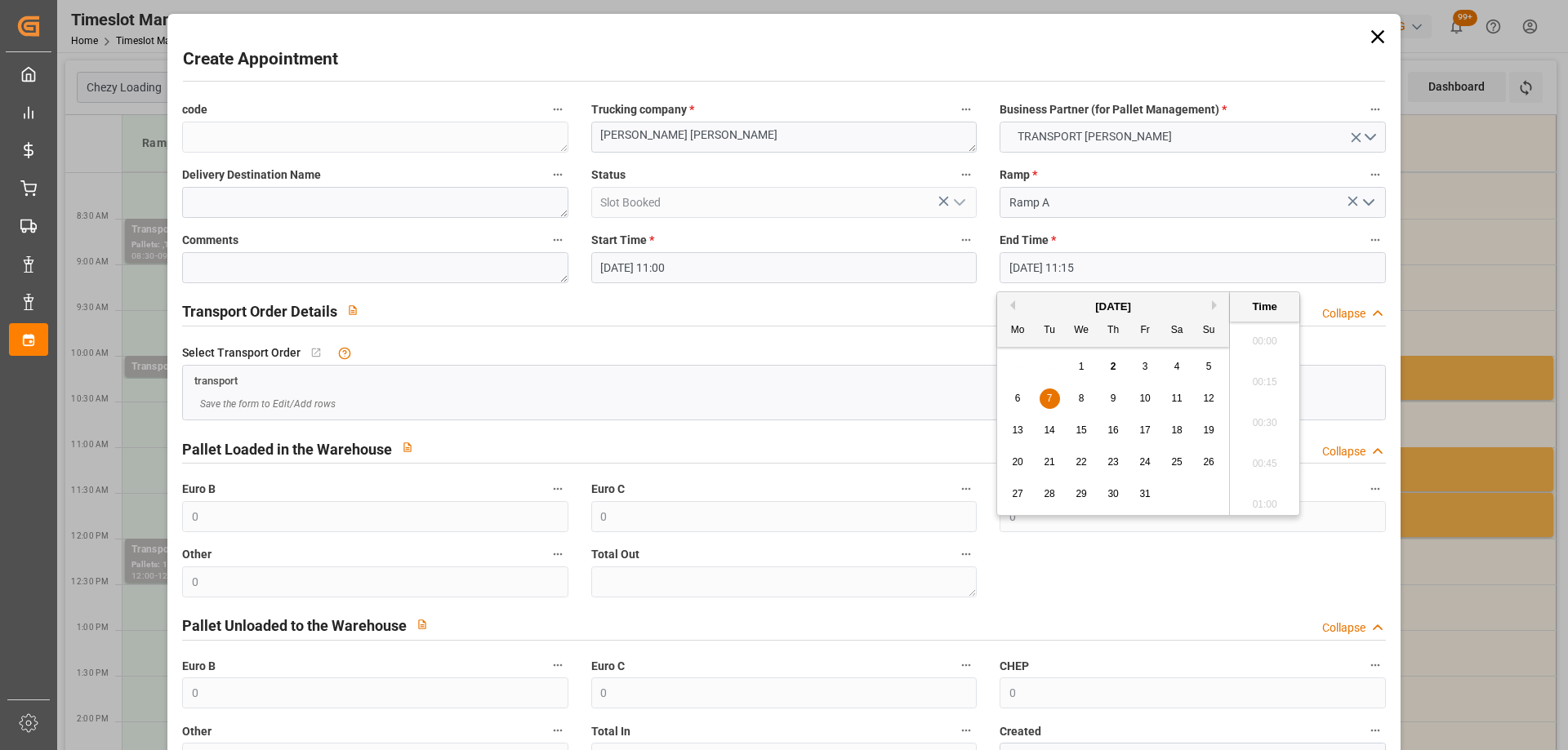
scroll to position [1762, 0]
click at [1047, 400] on span "7" at bounding box center [1049, 398] width 6 height 11
click at [1263, 460] on li "11:30" at bounding box center [1264, 459] width 69 height 41
type input "07-10-2025 11:30"
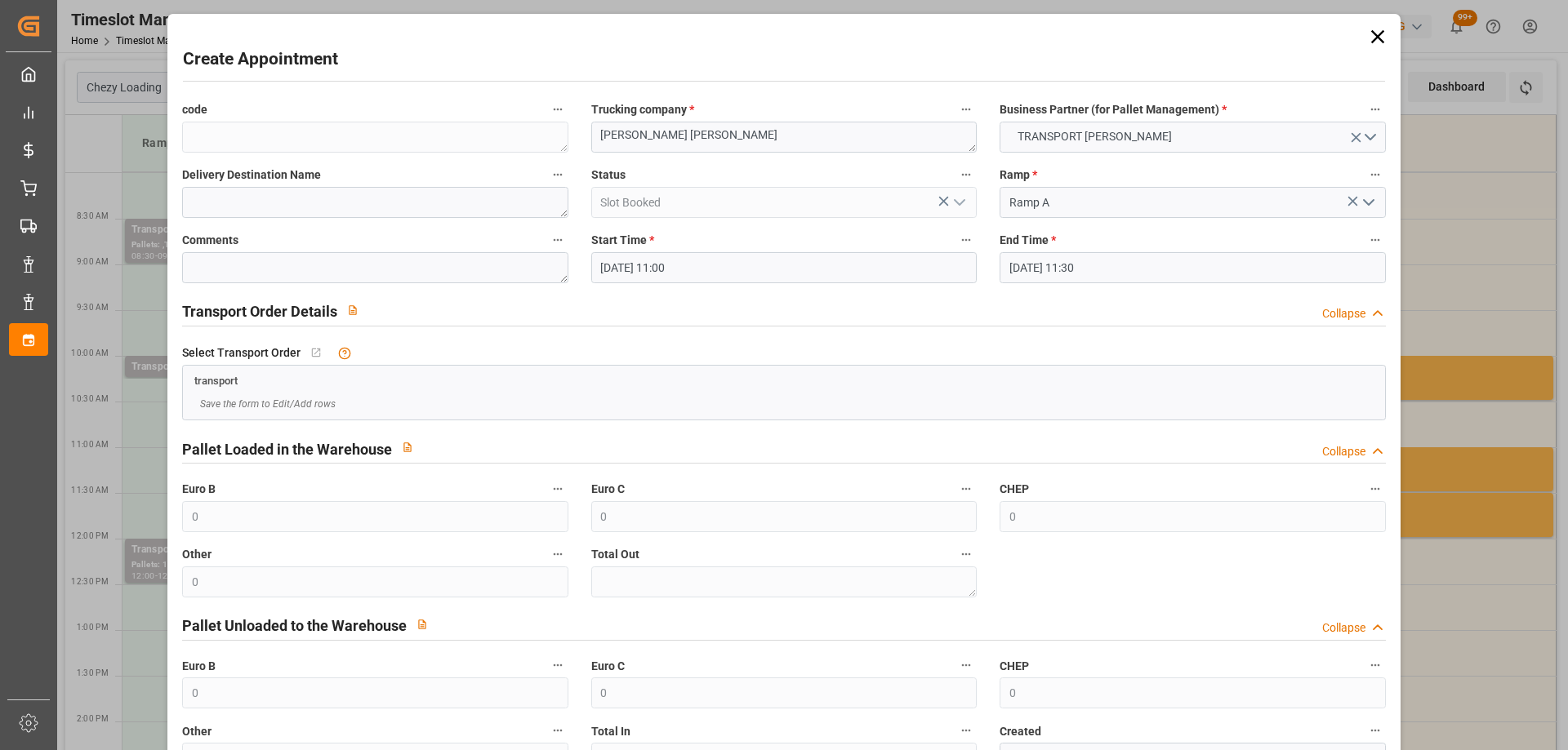
scroll to position [119, 0]
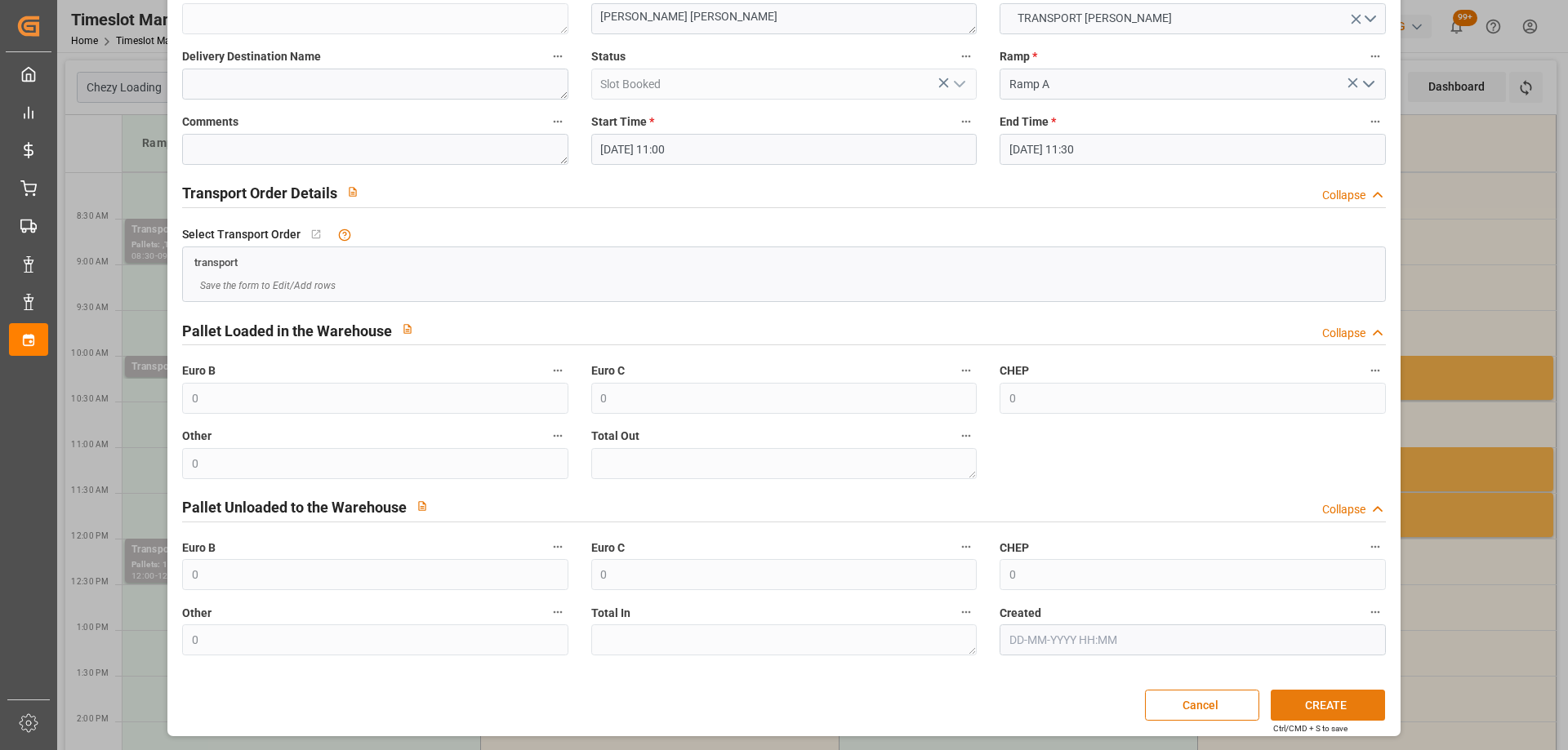
click at [1335, 701] on button "CREATE" at bounding box center [1328, 705] width 114 height 31
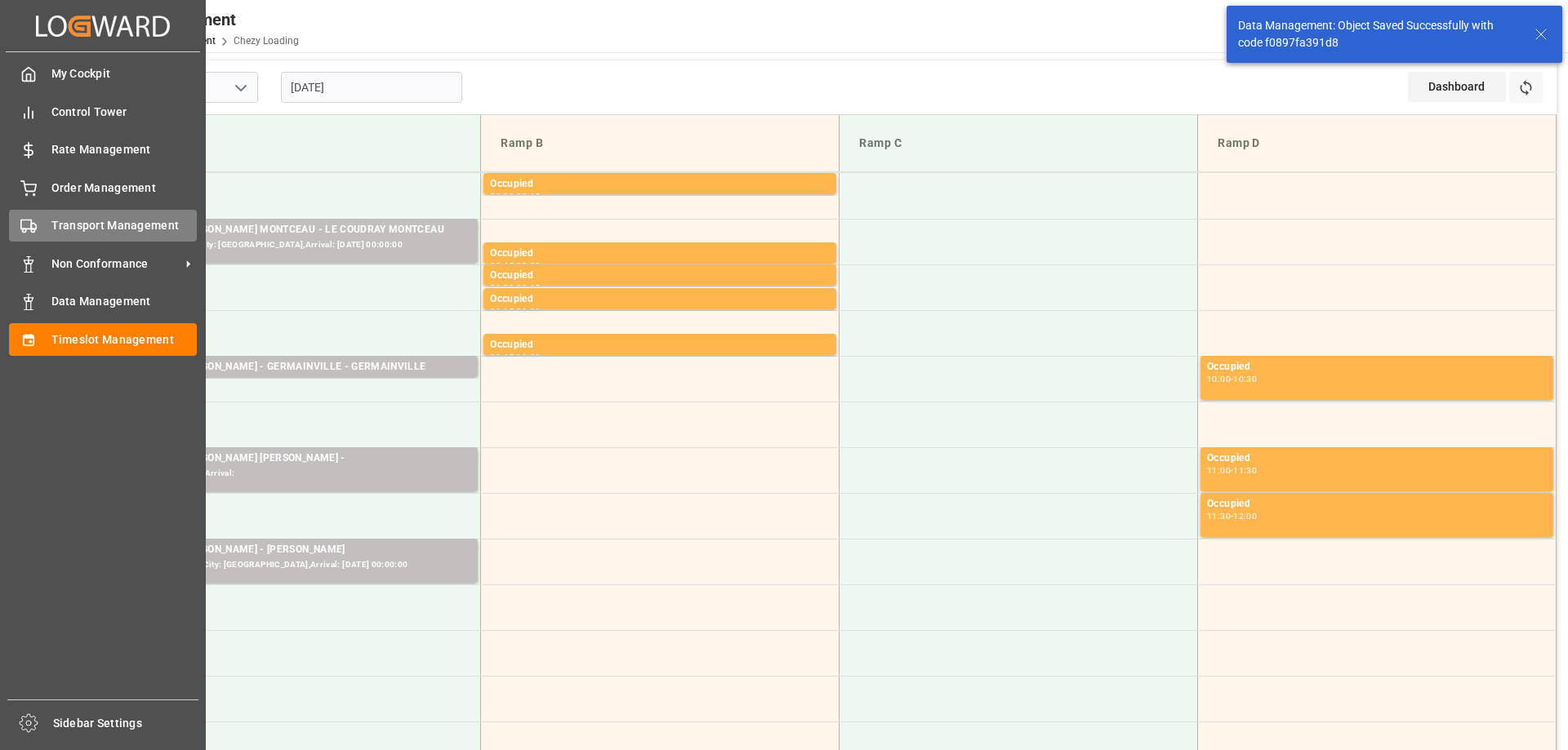
click at [82, 228] on span "Transport Management" at bounding box center [124, 225] width 146 height 17
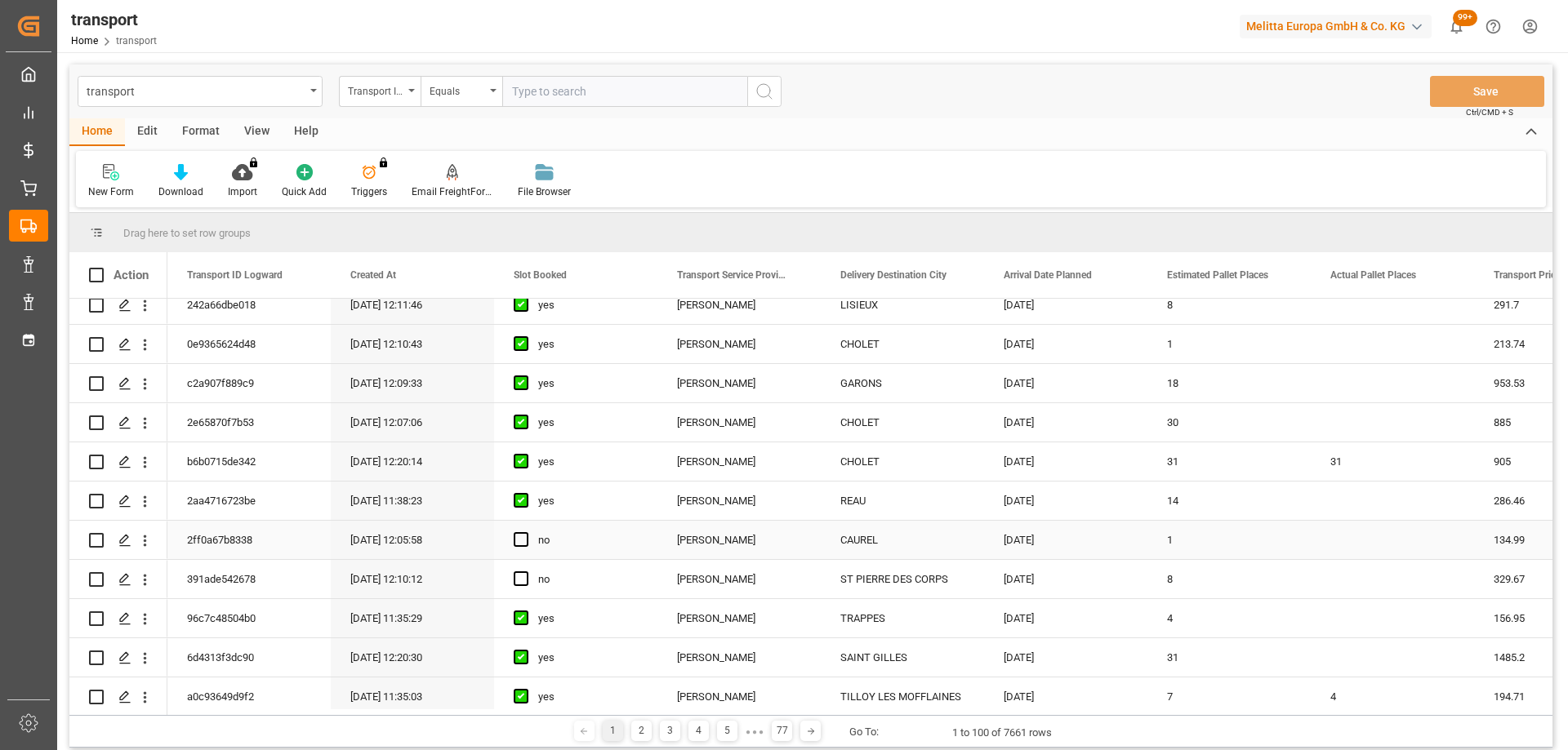
scroll to position [409, 0]
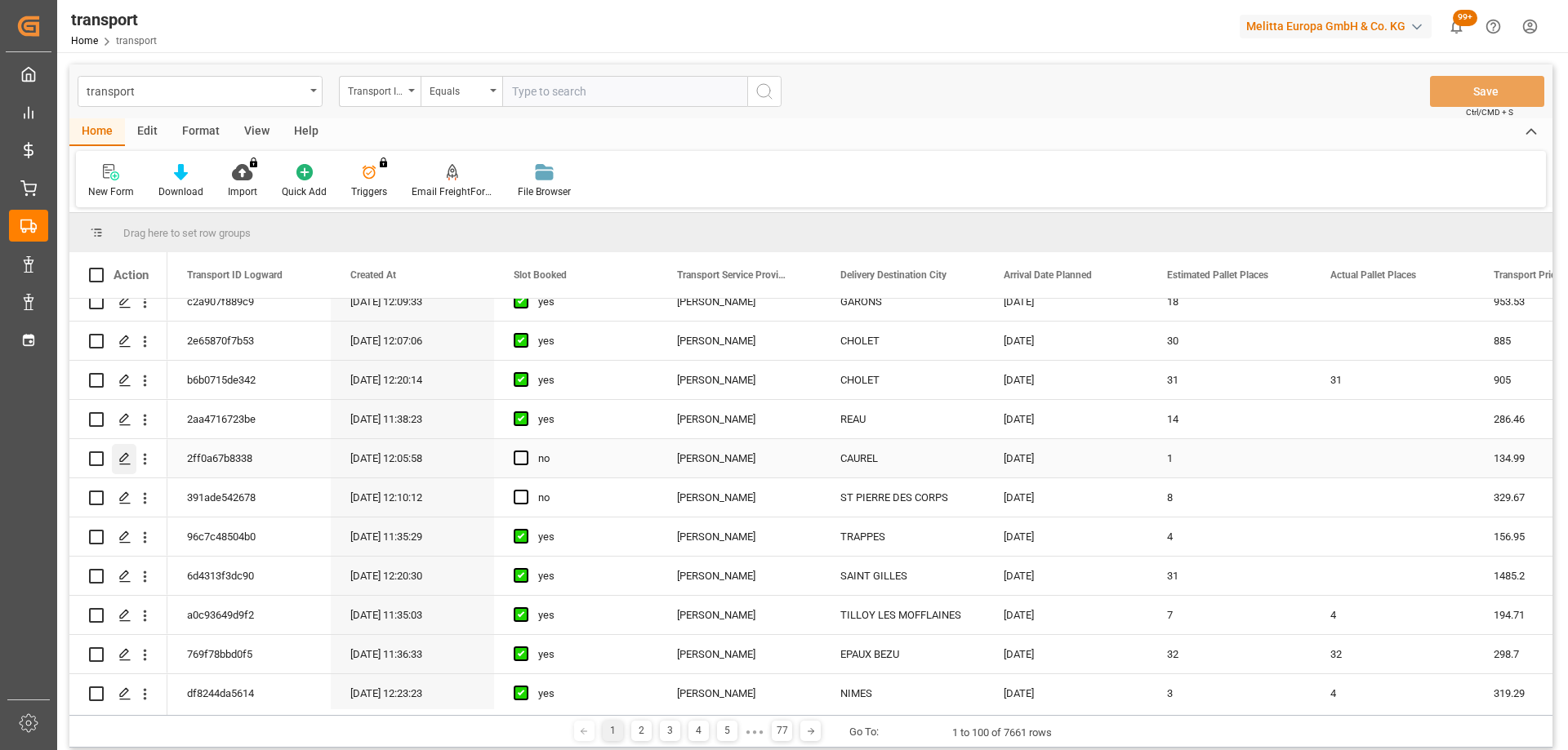
click at [127, 454] on icon "Press SPACE to select this row." at bounding box center [125, 459] width 13 height 13
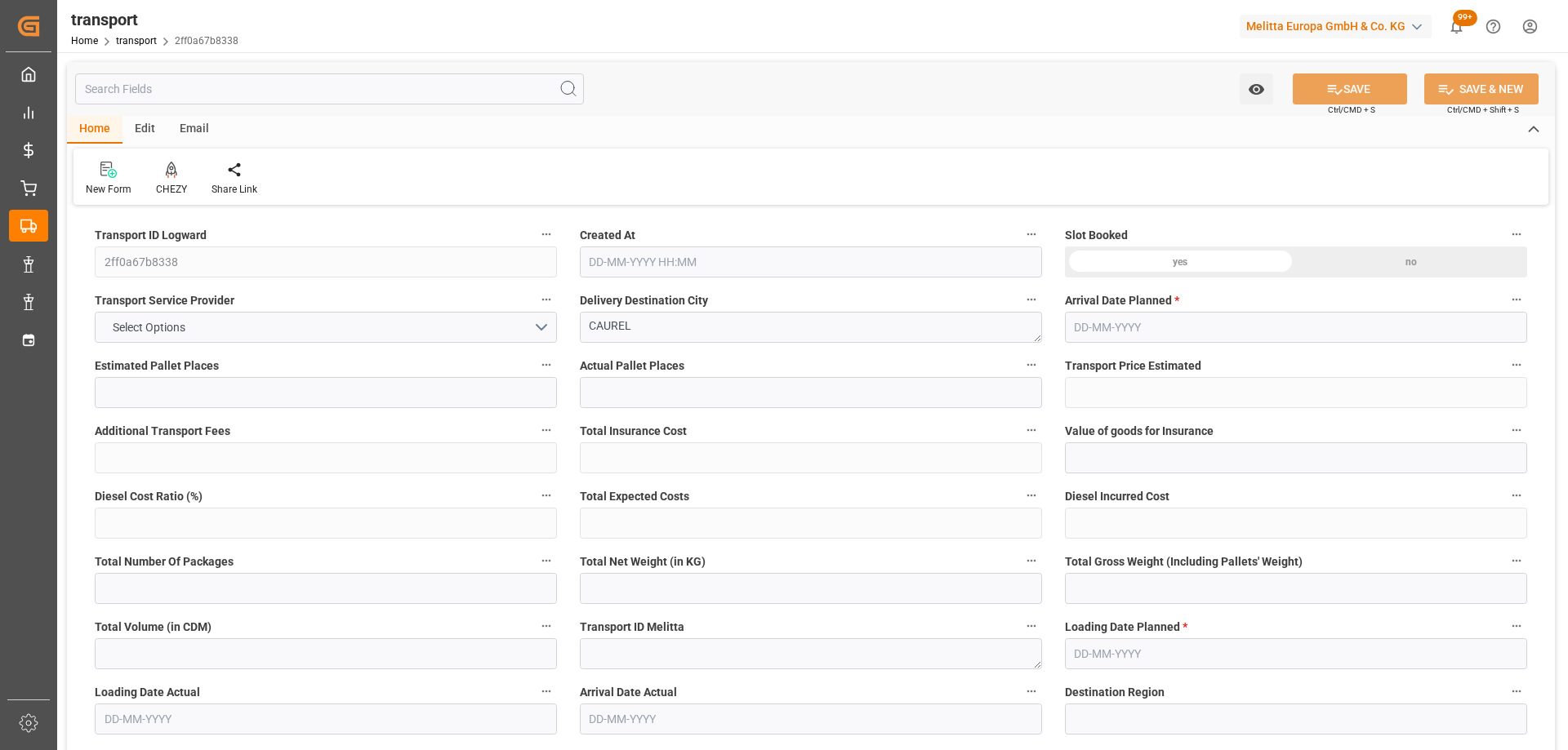
type input "1"
type input "134.99"
type input "0"
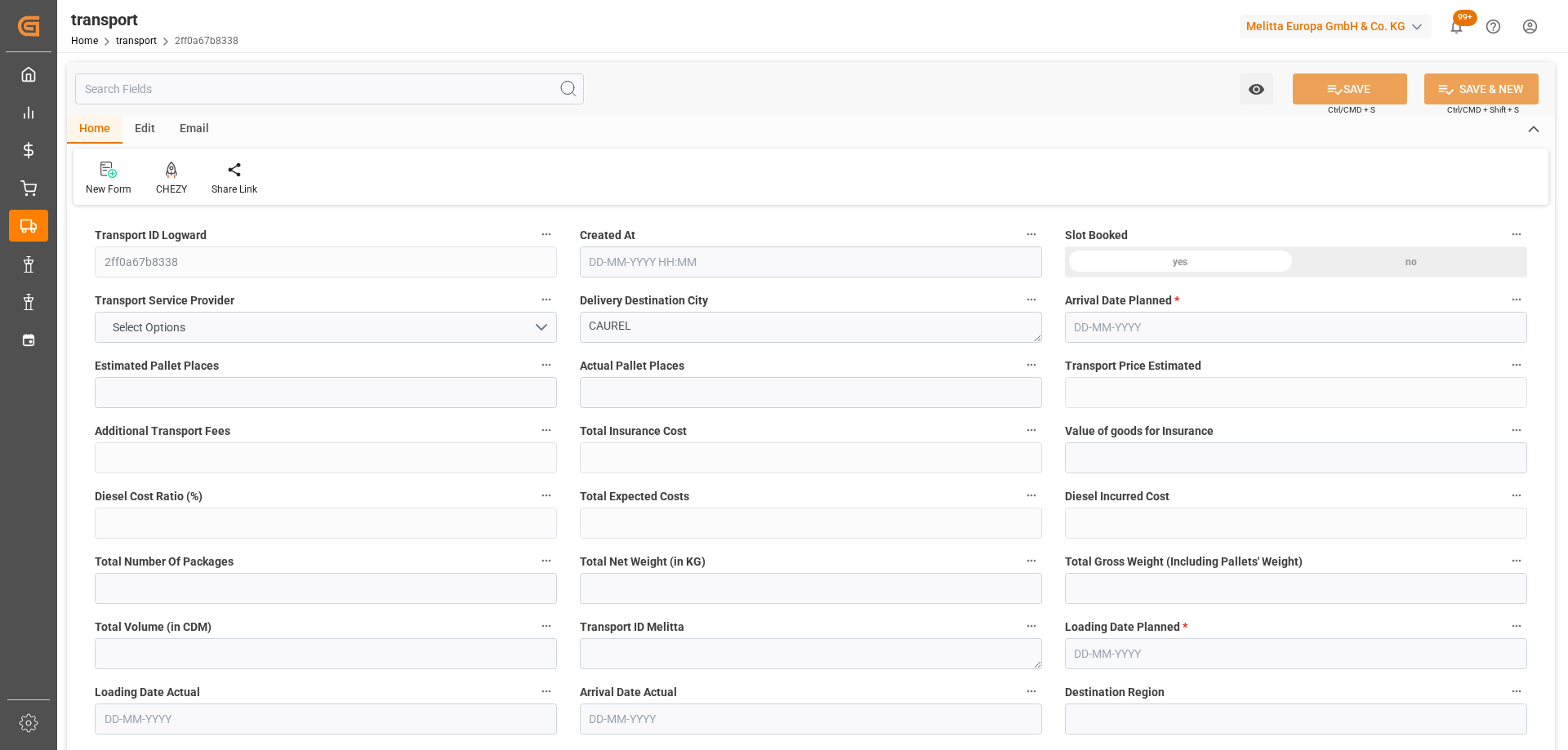
type input "130.4273"
type input "-4.5627"
type input "0"
type input "87.097"
type input "147.327"
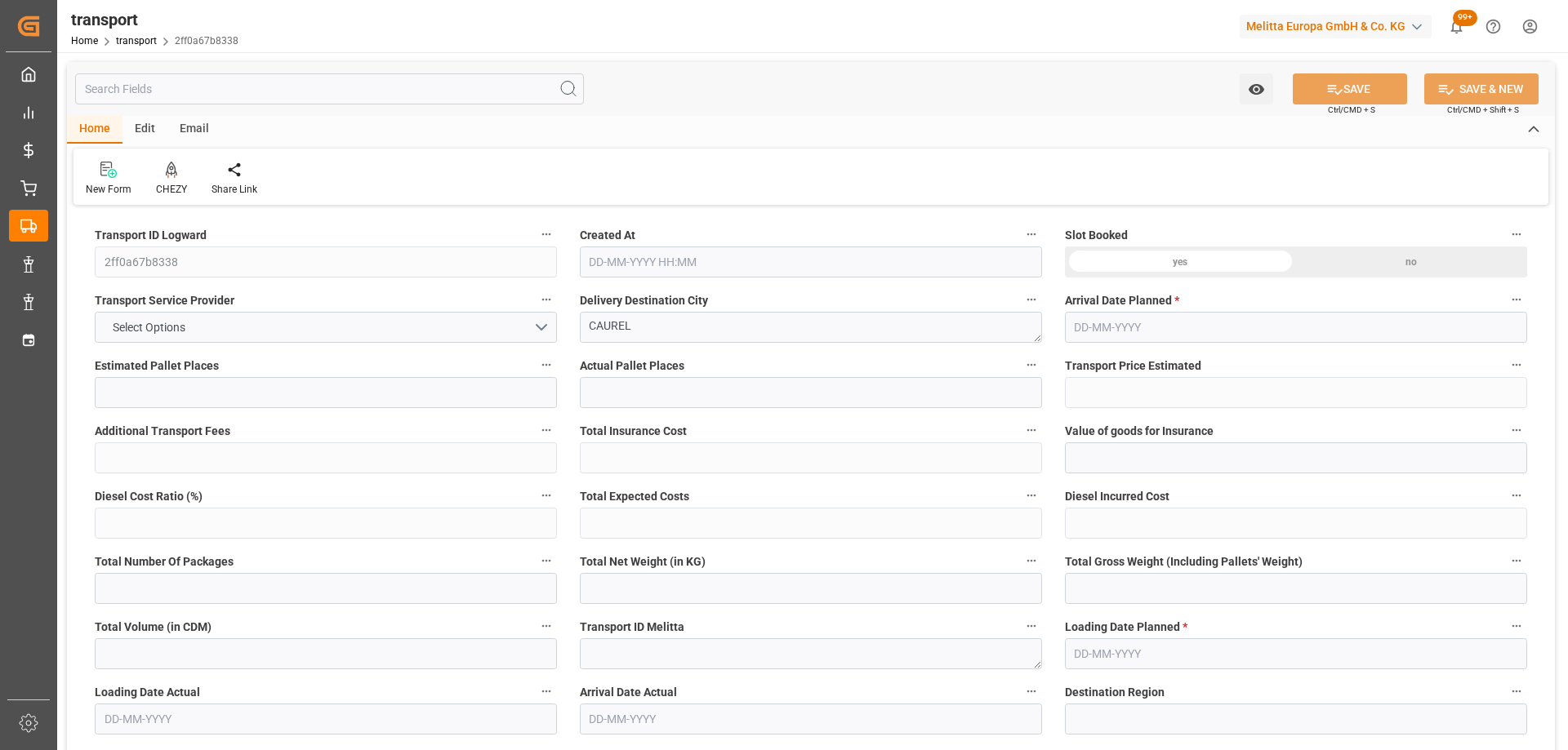
type input "1486.779"
type input "51"
type input "0"
type input "191"
type input "1"
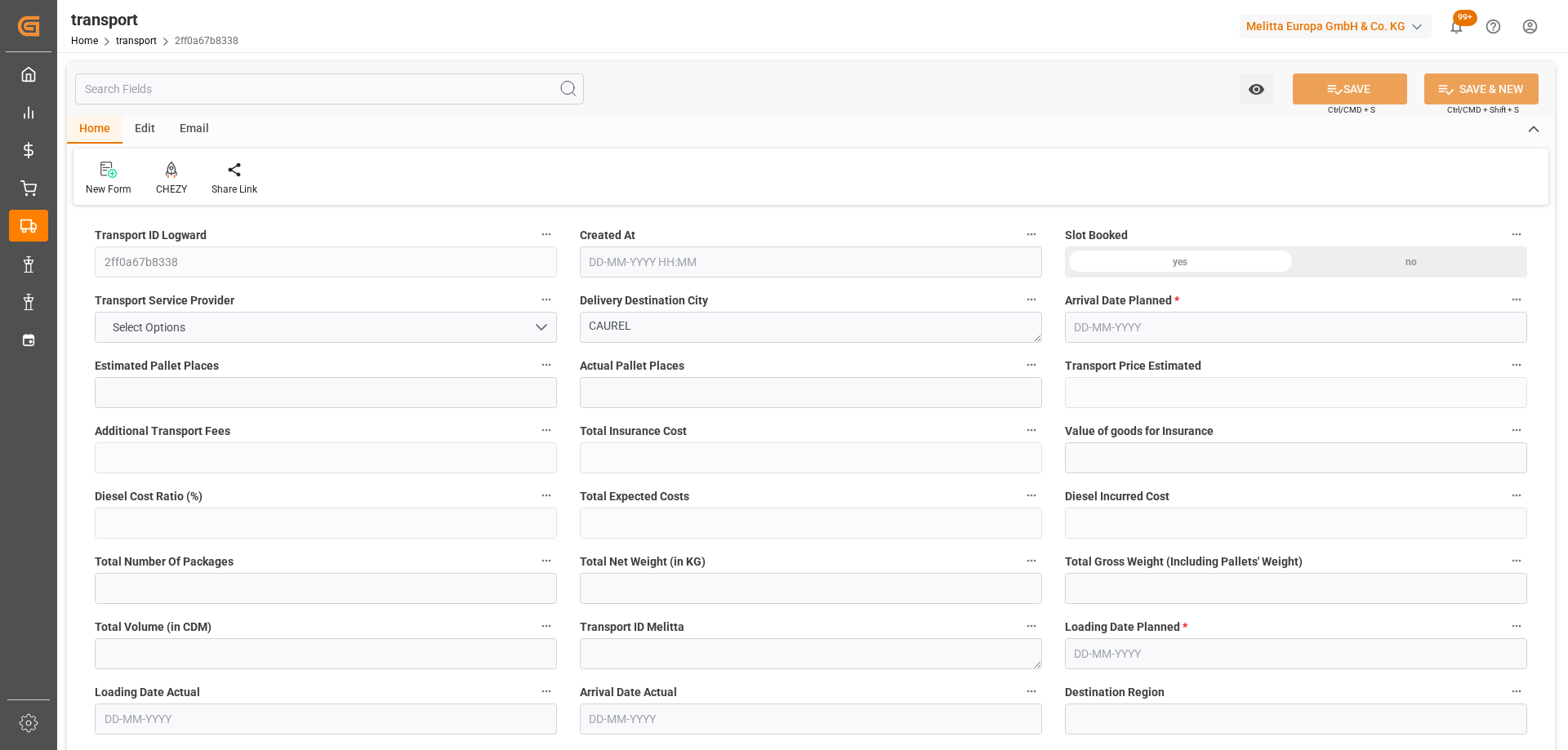
type input "101"
type input "124.327"
type input "0"
type input "4710.8598"
type input "0"
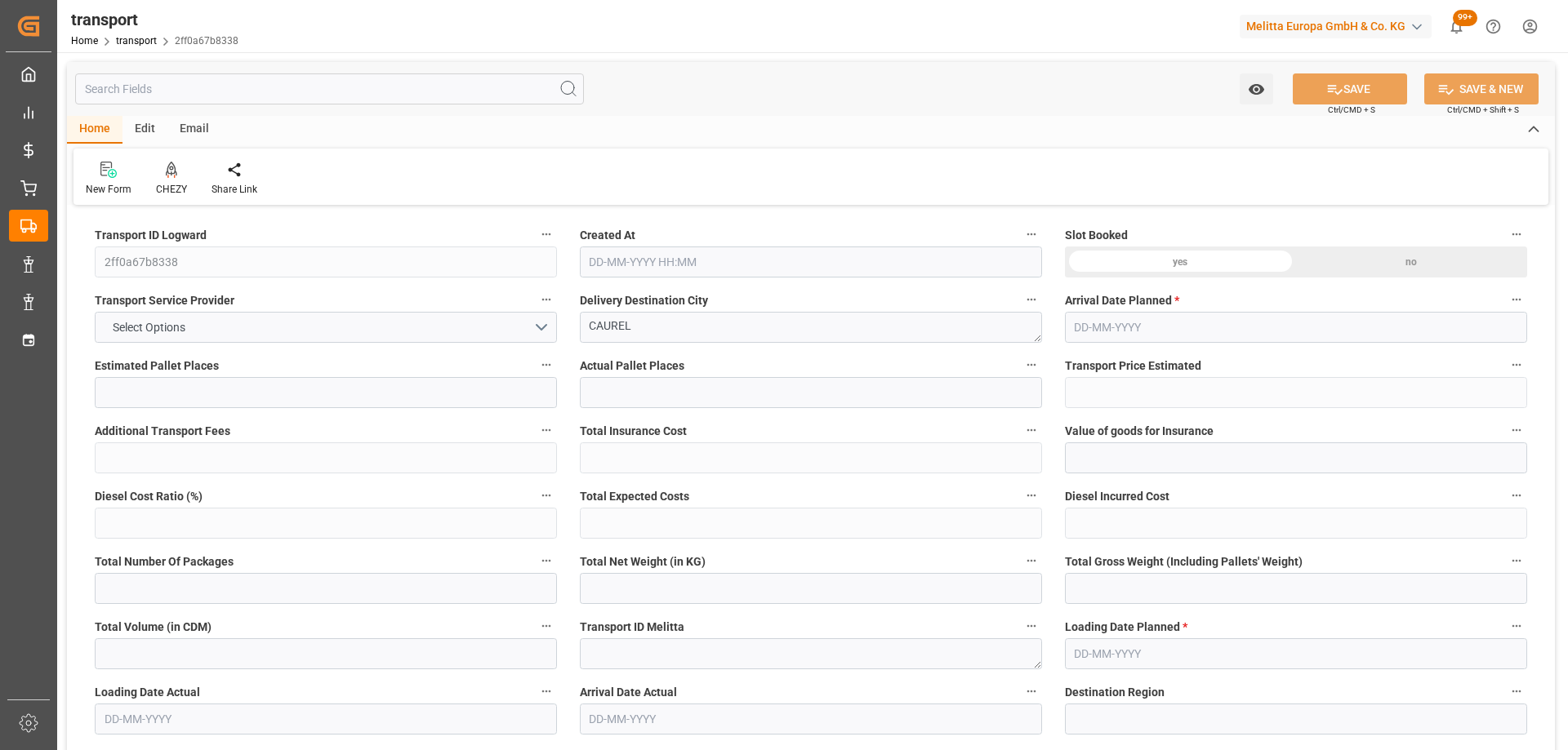
type input "0"
type input "21"
type input "35"
type input "02-10-2025 12:05"
type input "[DATE]"
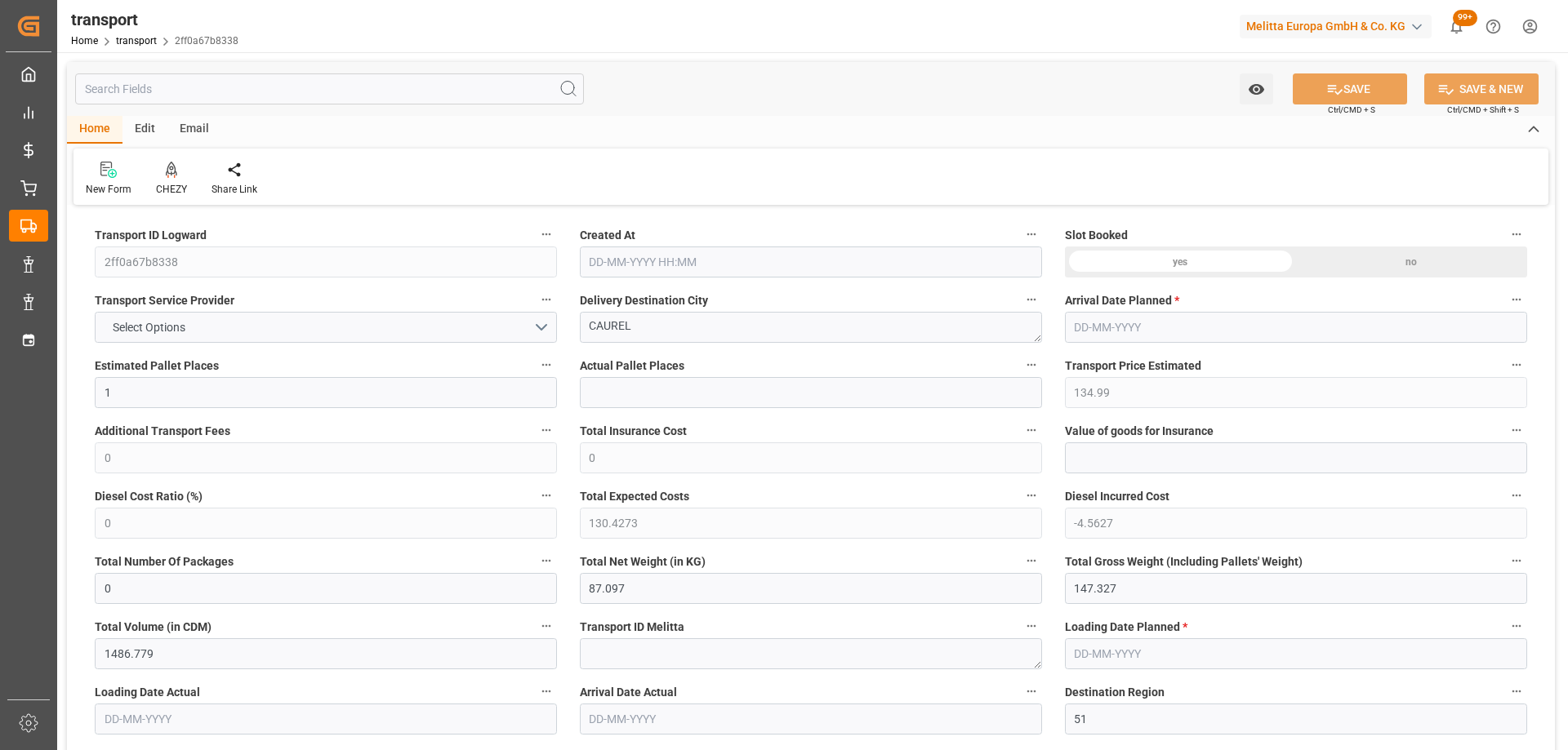
type input "[DATE]"
drag, startPoint x: 642, startPoint y: 332, endPoint x: 470, endPoint y: 332, distance: 172.0
click at [173, 181] on div "CHEZY" at bounding box center [171, 179] width 55 height 36
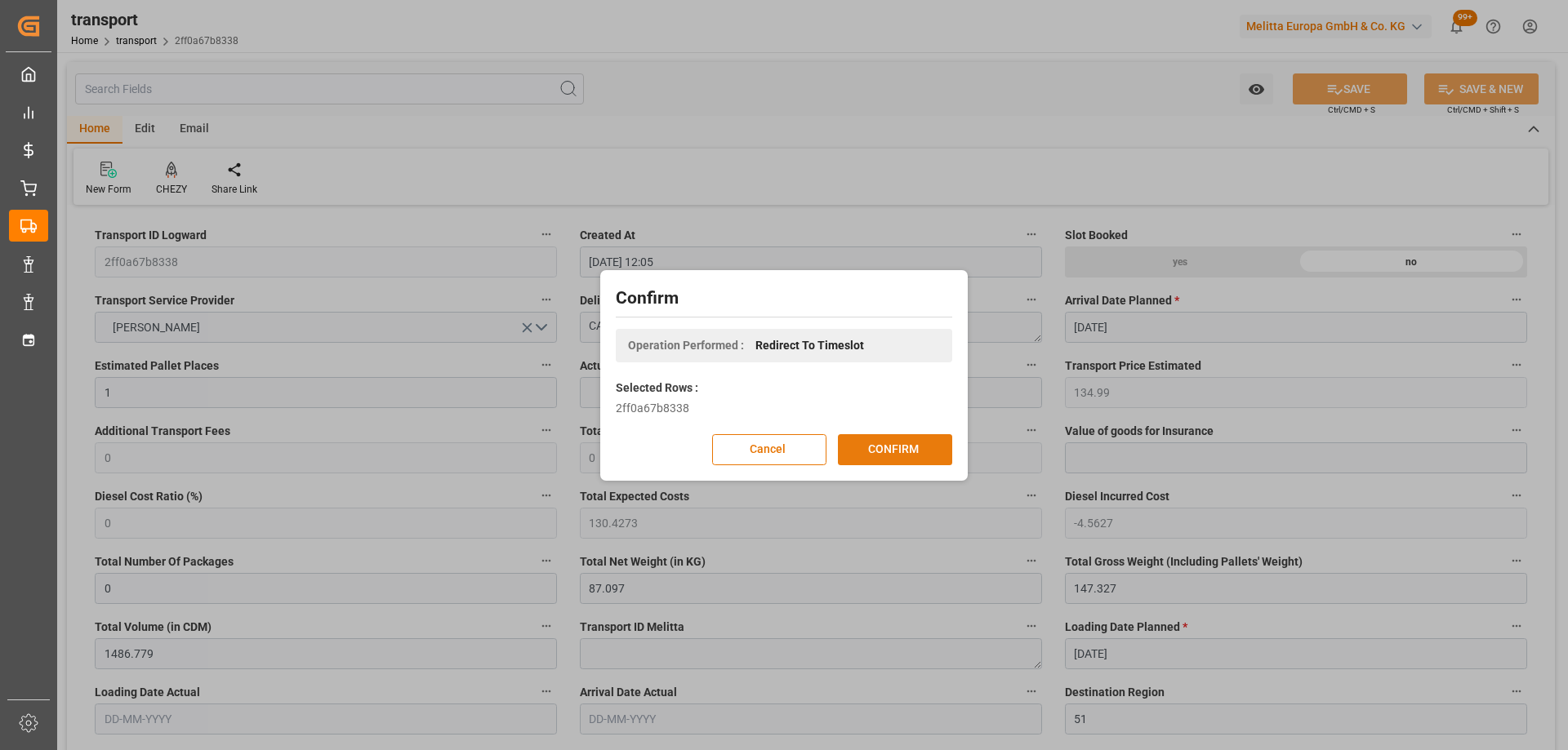
click at [913, 452] on button "CONFIRM" at bounding box center [895, 450] width 114 height 31
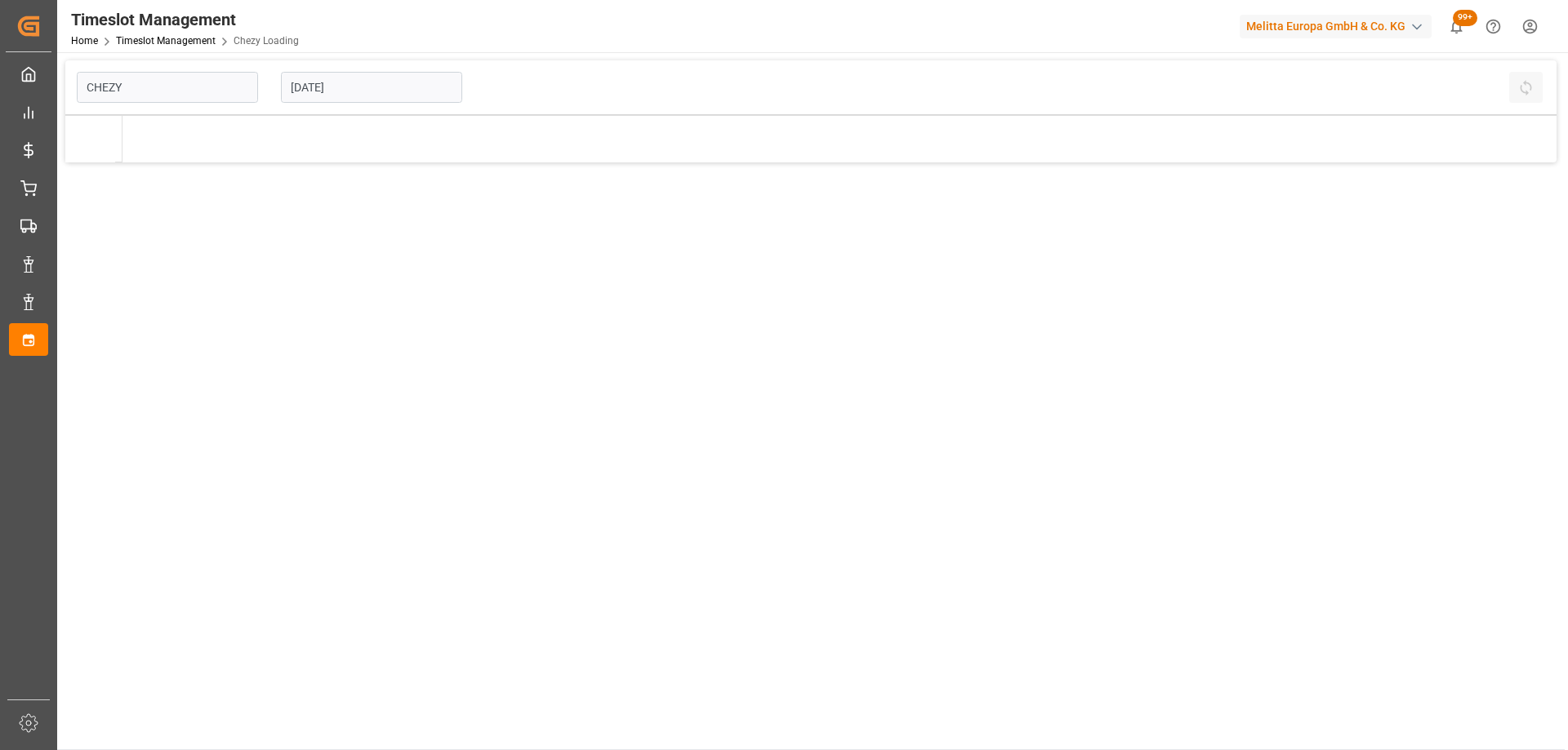
type input "Chezy Loading"
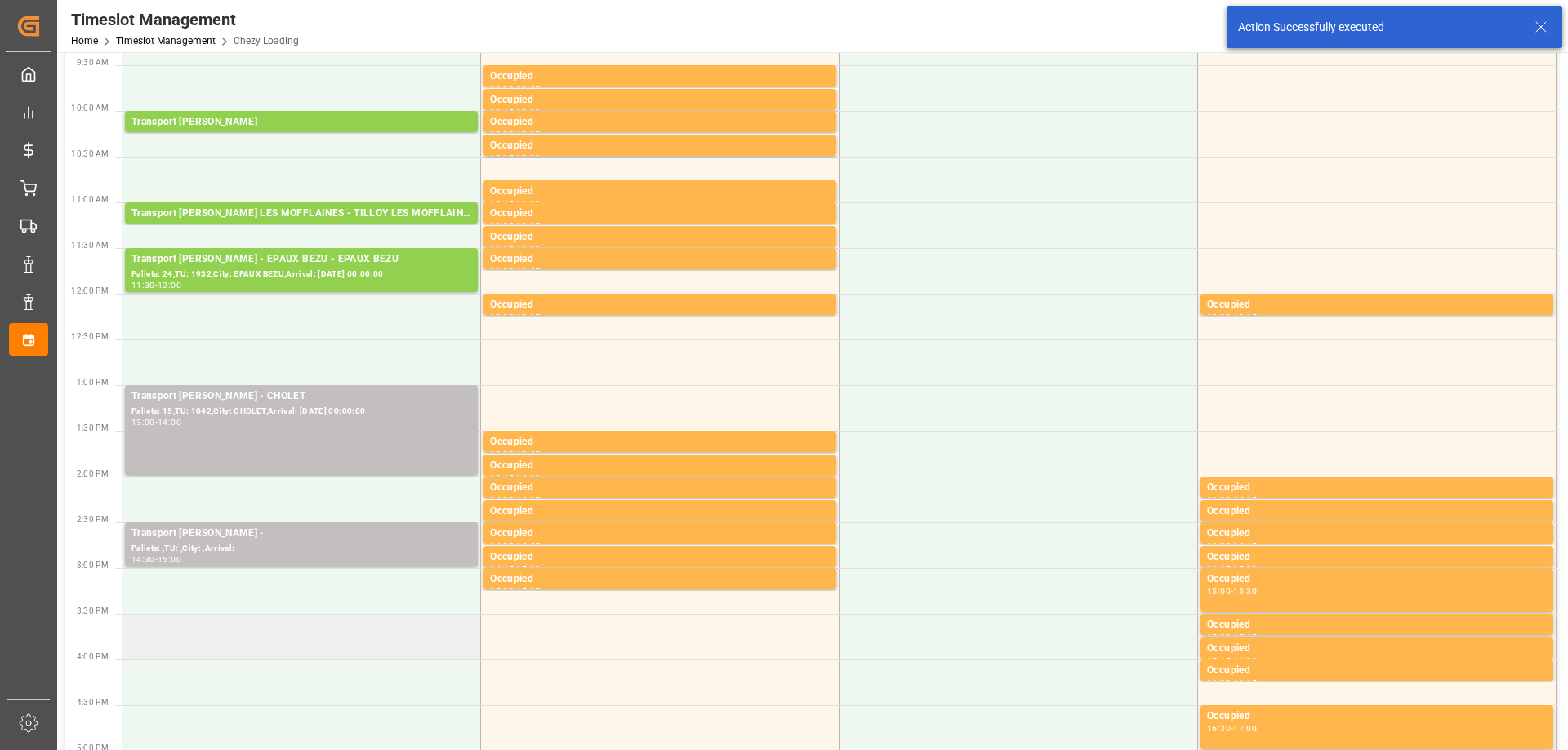
scroll to position [326, 0]
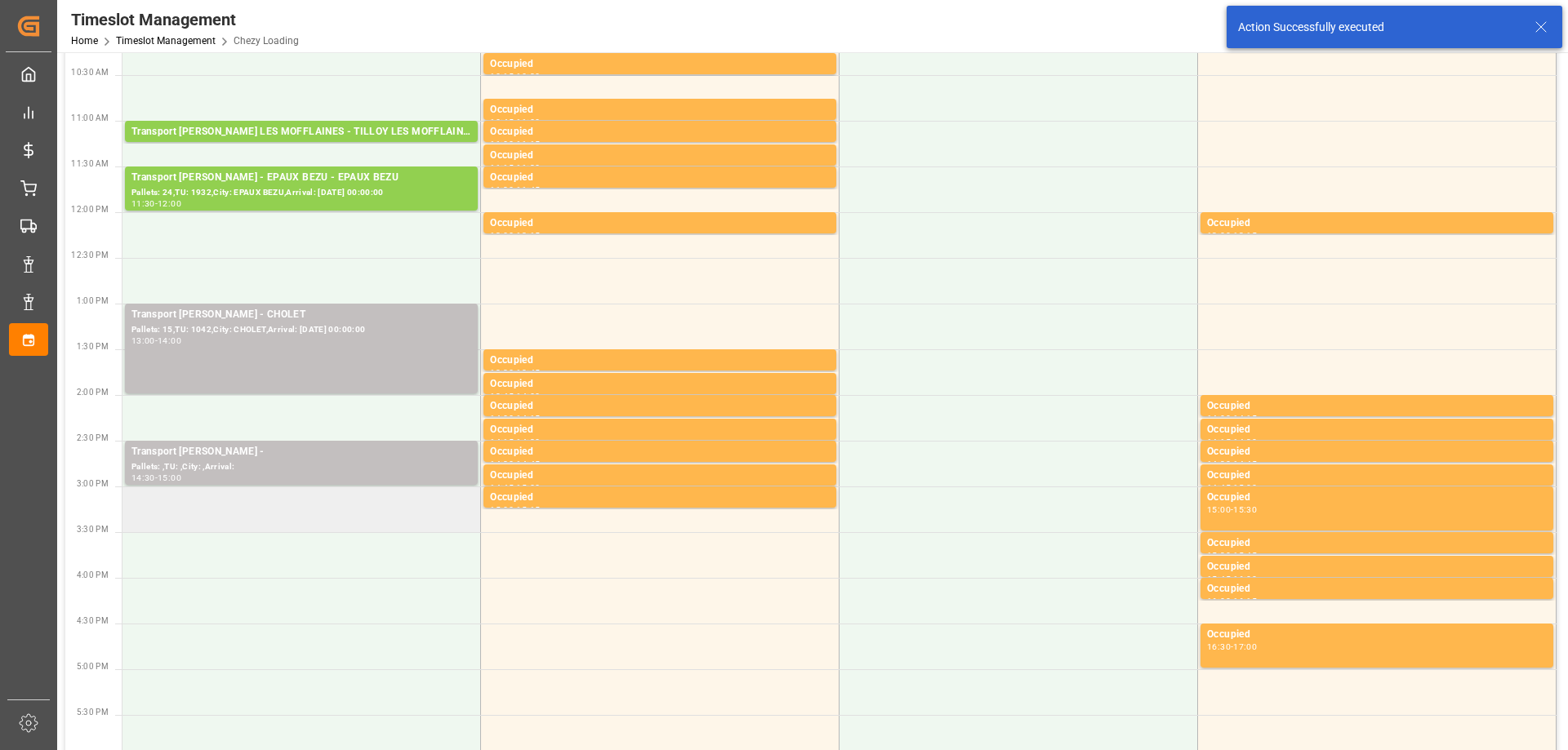
click at [321, 513] on td at bounding box center [301, 509] width 358 height 46
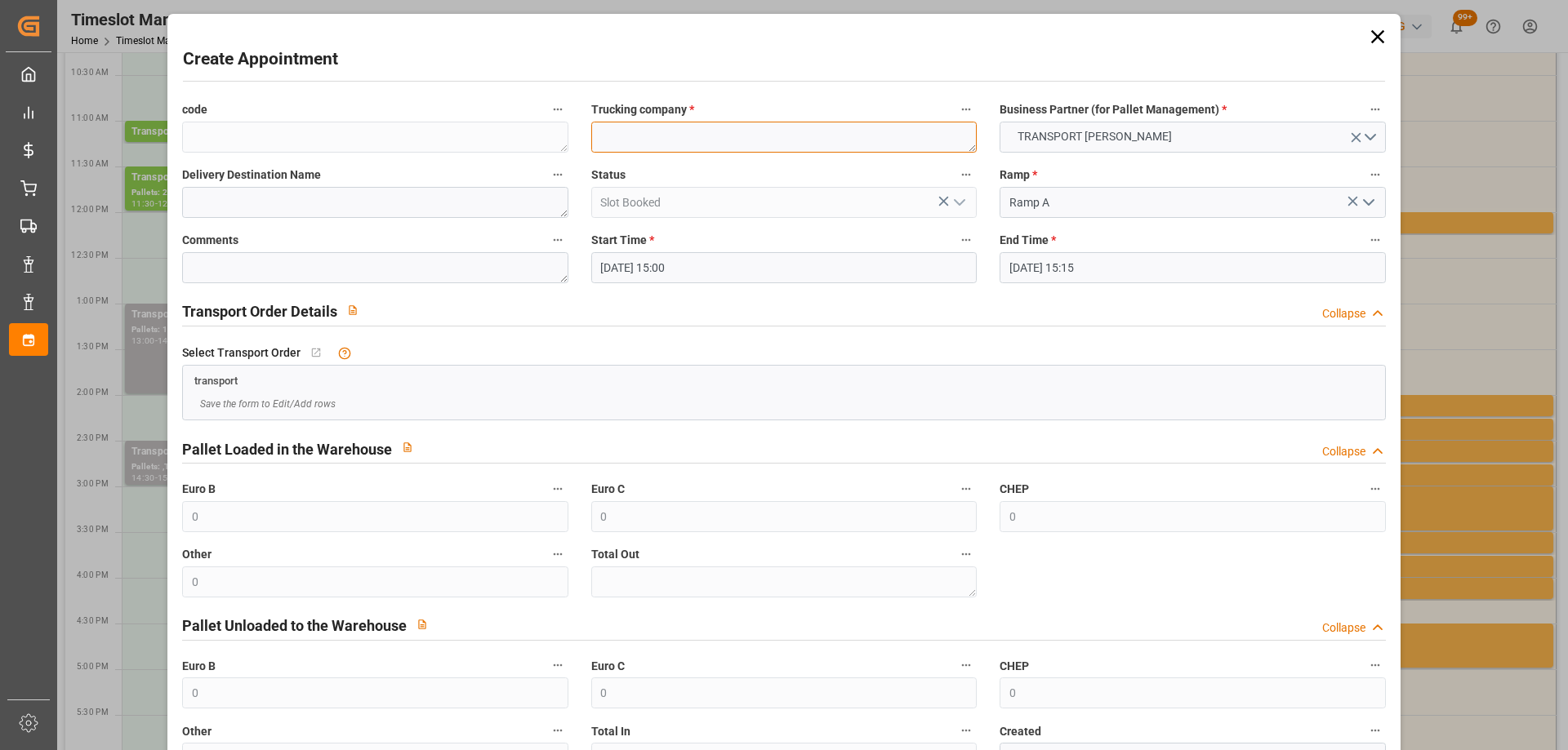
paste textarea "CAUREL"
type textarea "CAUREL"
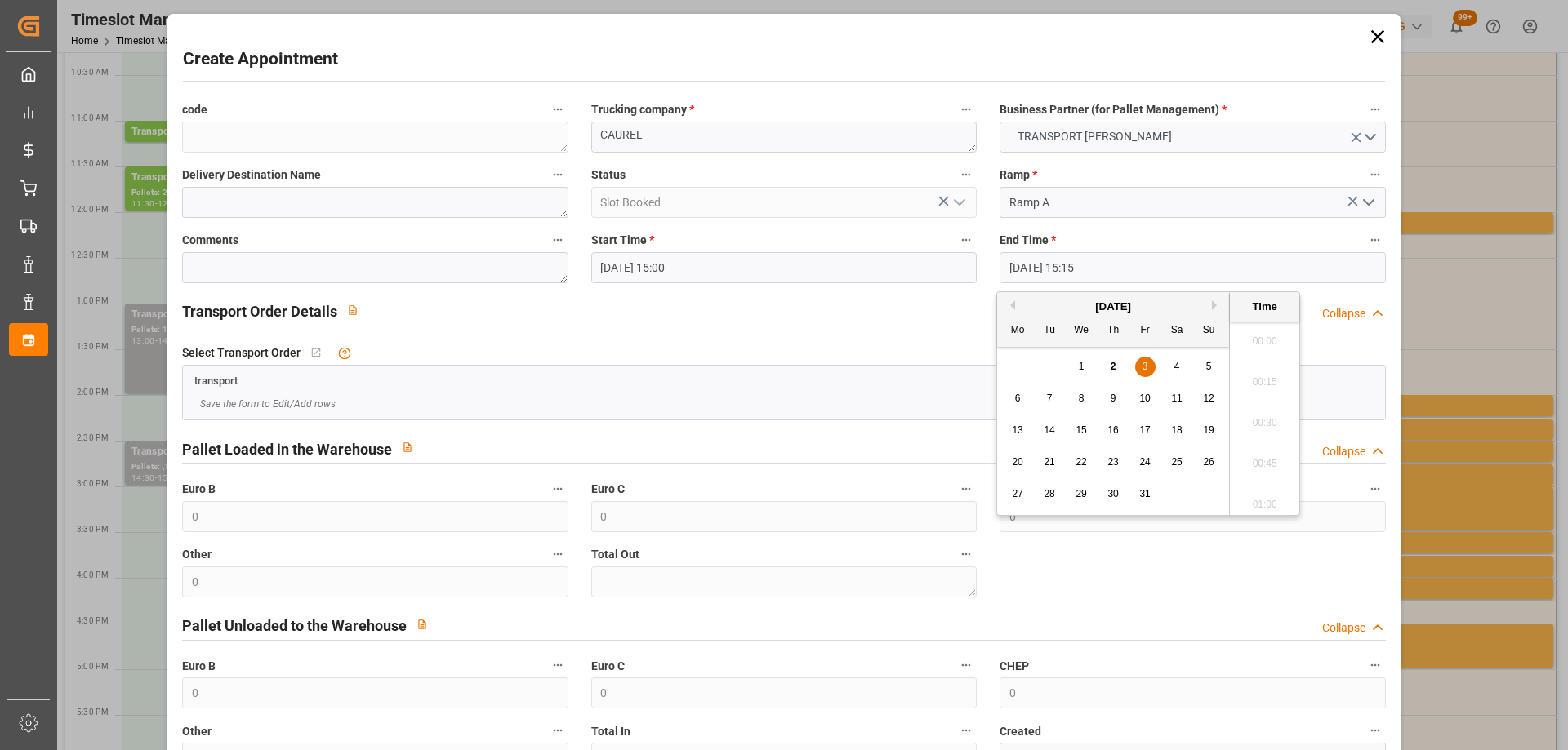
click at [1172, 273] on input "[DATE] 15:15" at bounding box center [1192, 267] width 385 height 31
click at [1144, 364] on span "3" at bounding box center [1145, 367] width 6 height 11
click at [1259, 452] on li "15:30" at bounding box center [1264, 459] width 69 height 41
type input "[DATE] 15:30"
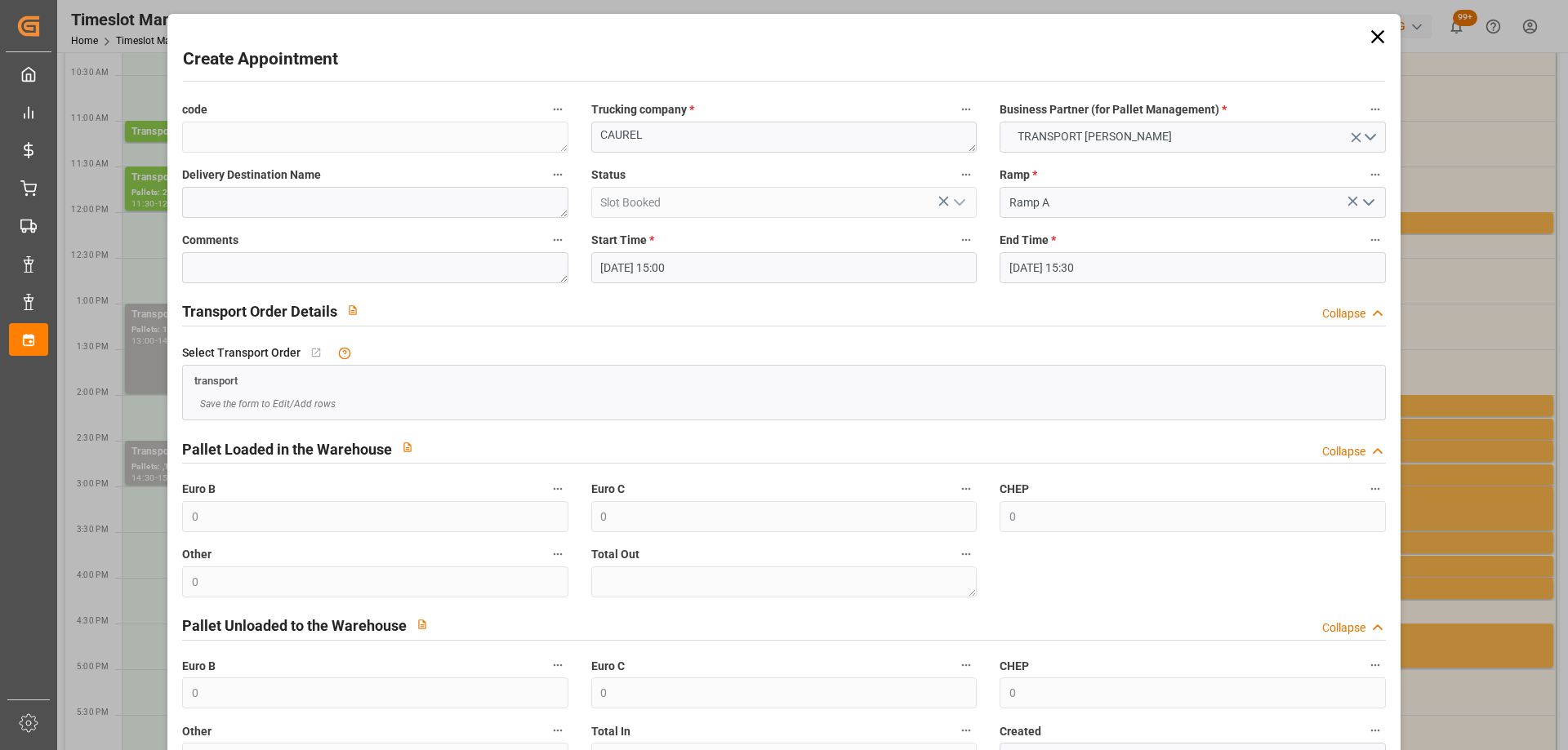
scroll to position [119, 0]
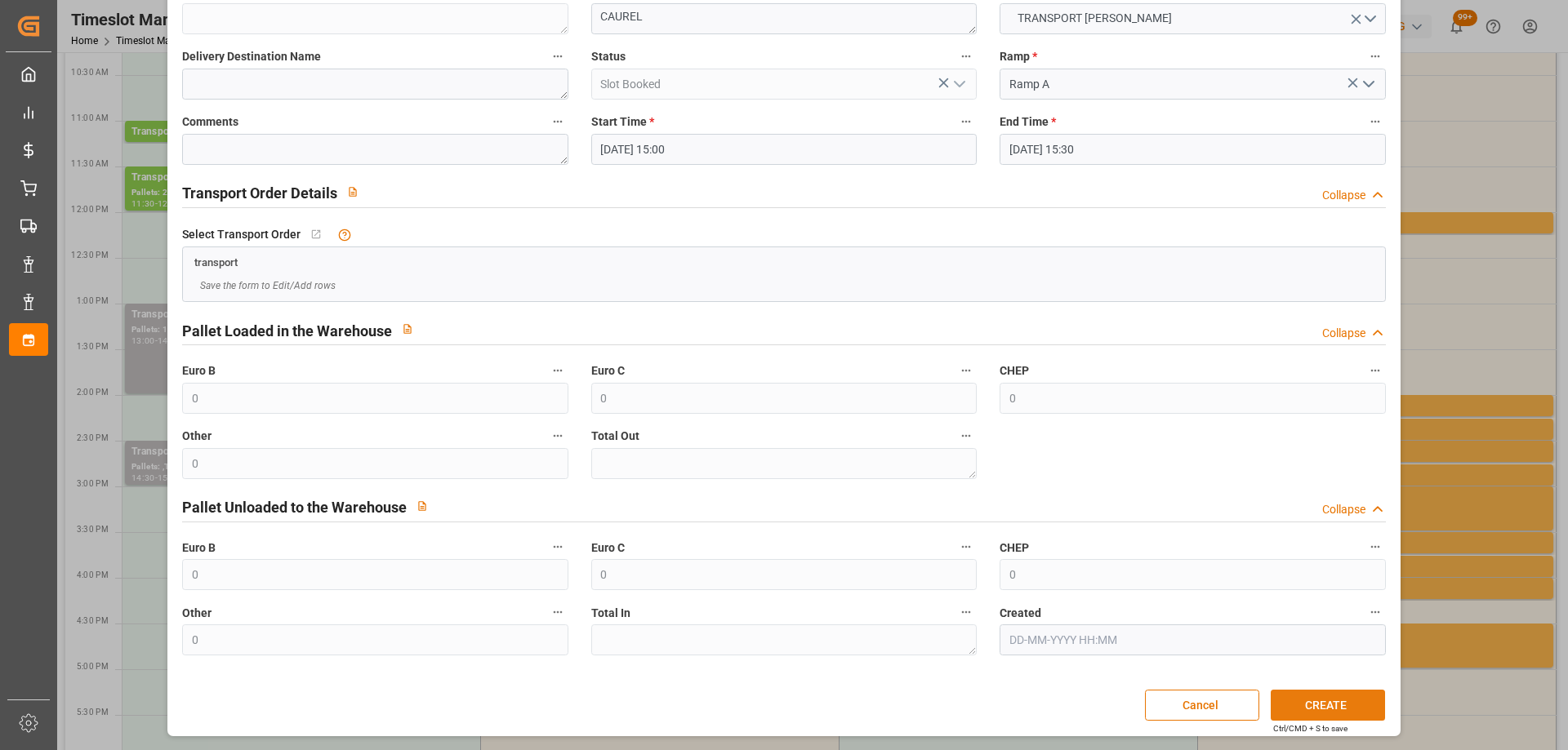
click at [1345, 708] on button "CREATE" at bounding box center [1328, 705] width 114 height 31
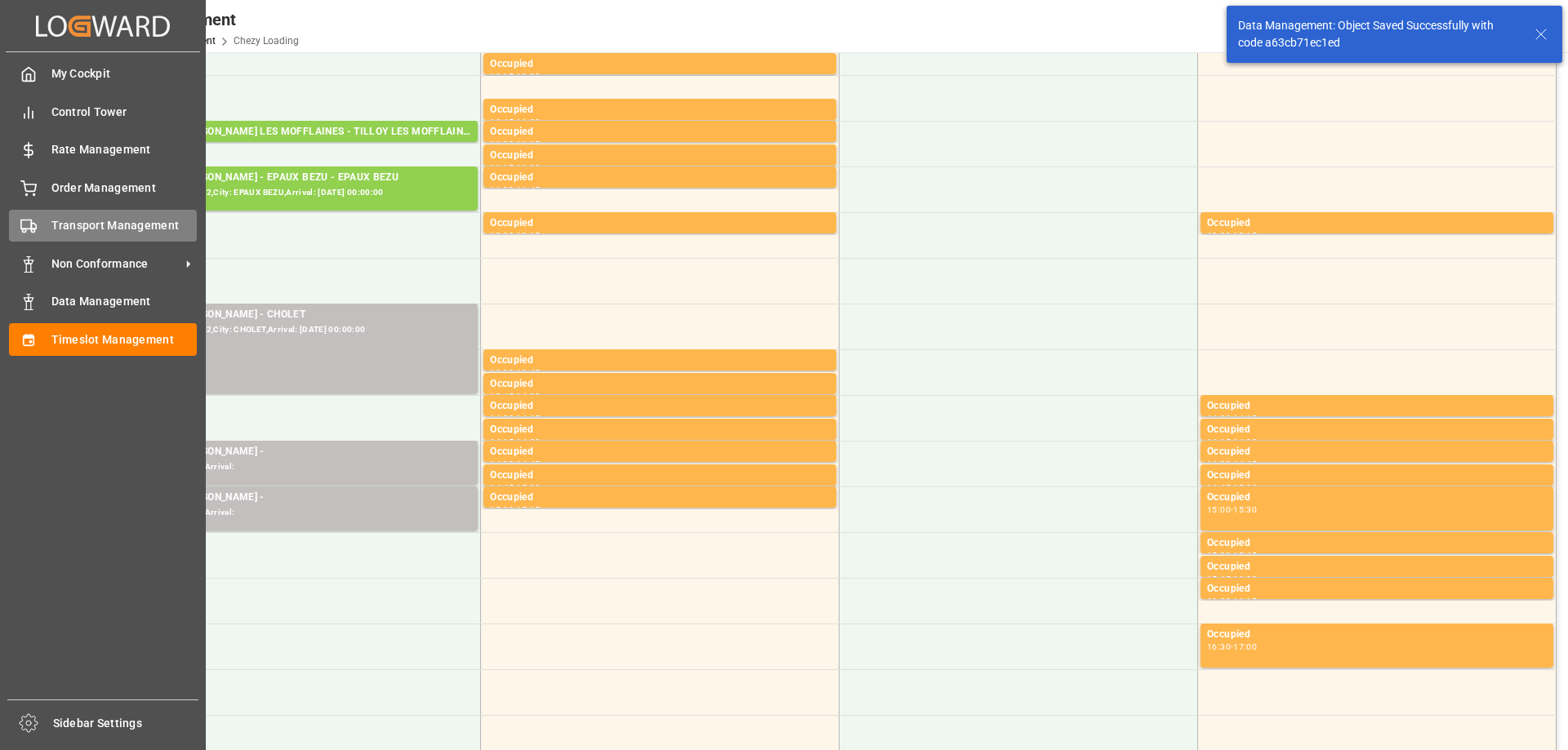
click at [48, 222] on div "Transport Management Transport Management" at bounding box center [103, 225] width 188 height 32
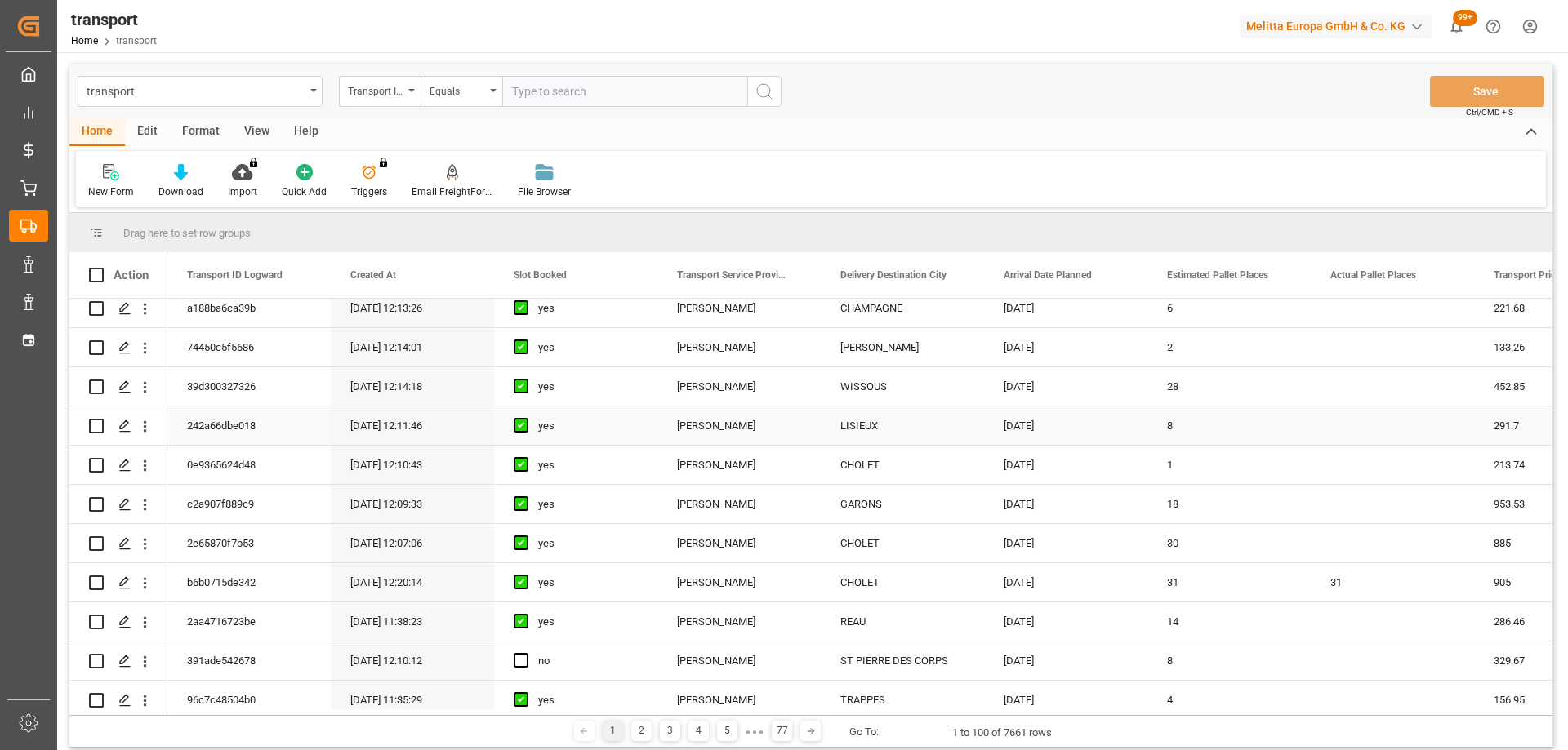
scroll to position [326, 0]
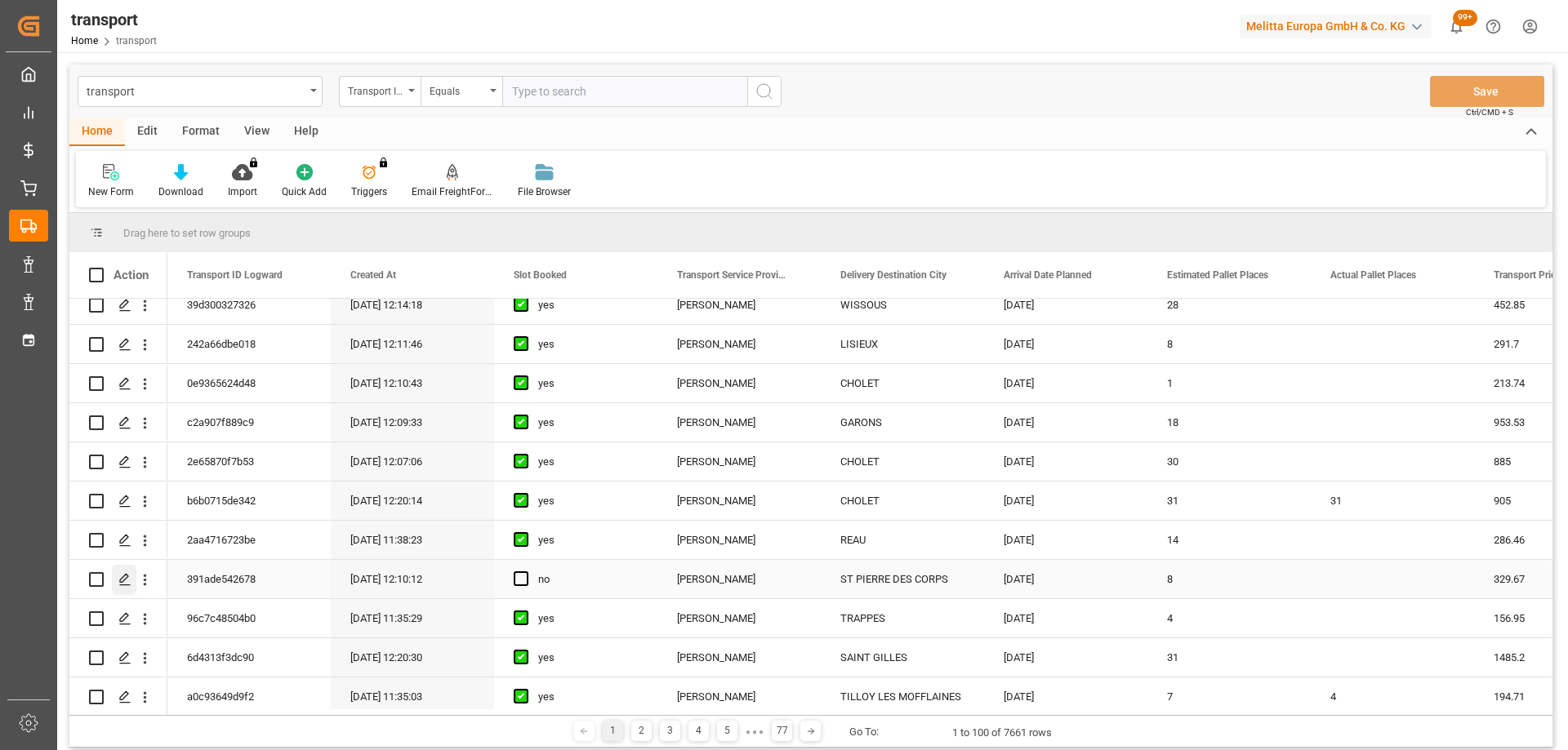
click at [121, 574] on icon "Press SPACE to select this row." at bounding box center [125, 580] width 13 height 13
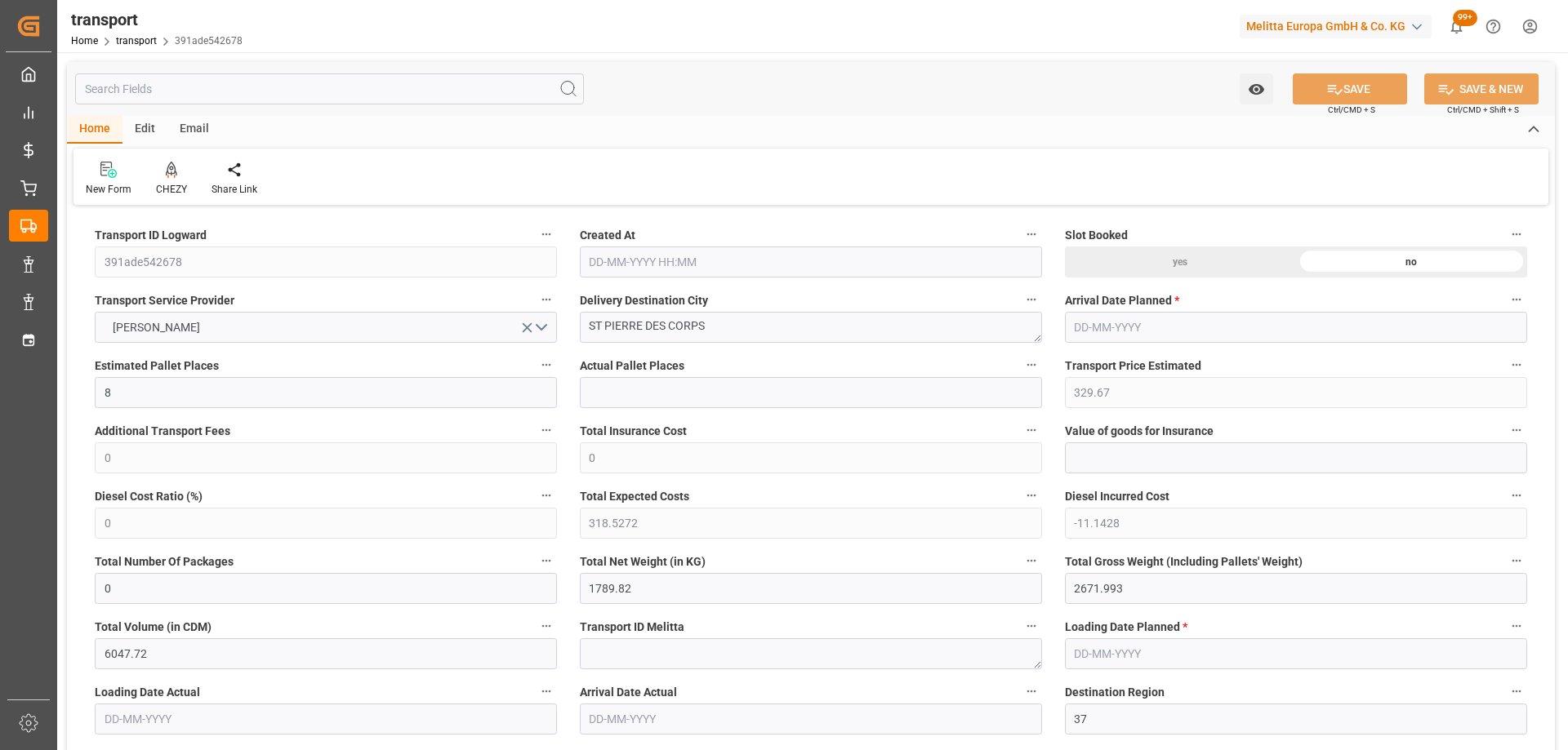
type input "[DATE] 12:10"
type input "[DATE]"
drag, startPoint x: 745, startPoint y: 325, endPoint x: 470, endPoint y: 330, distance: 275.0
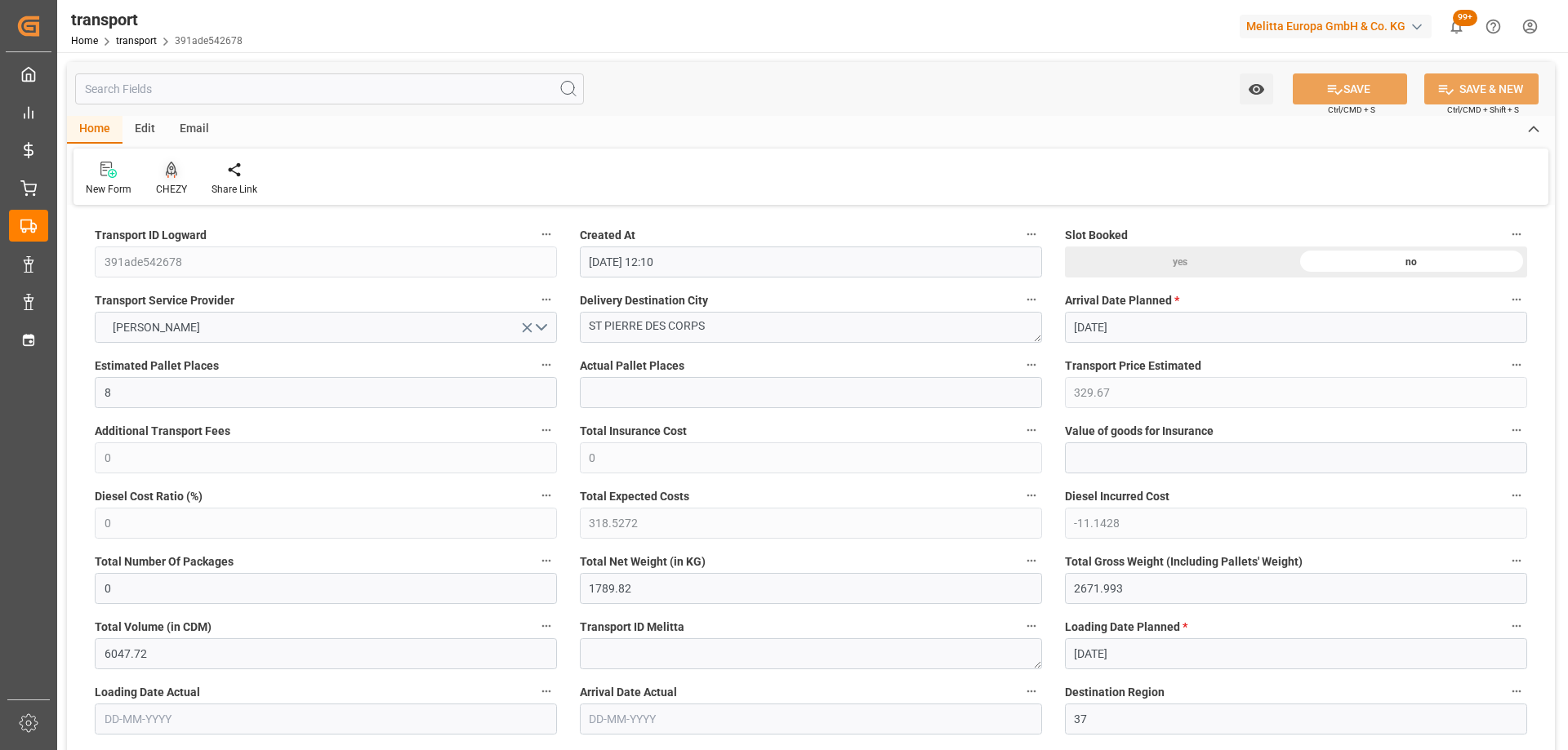
click at [171, 168] on icon at bounding box center [171, 169] width 11 height 16
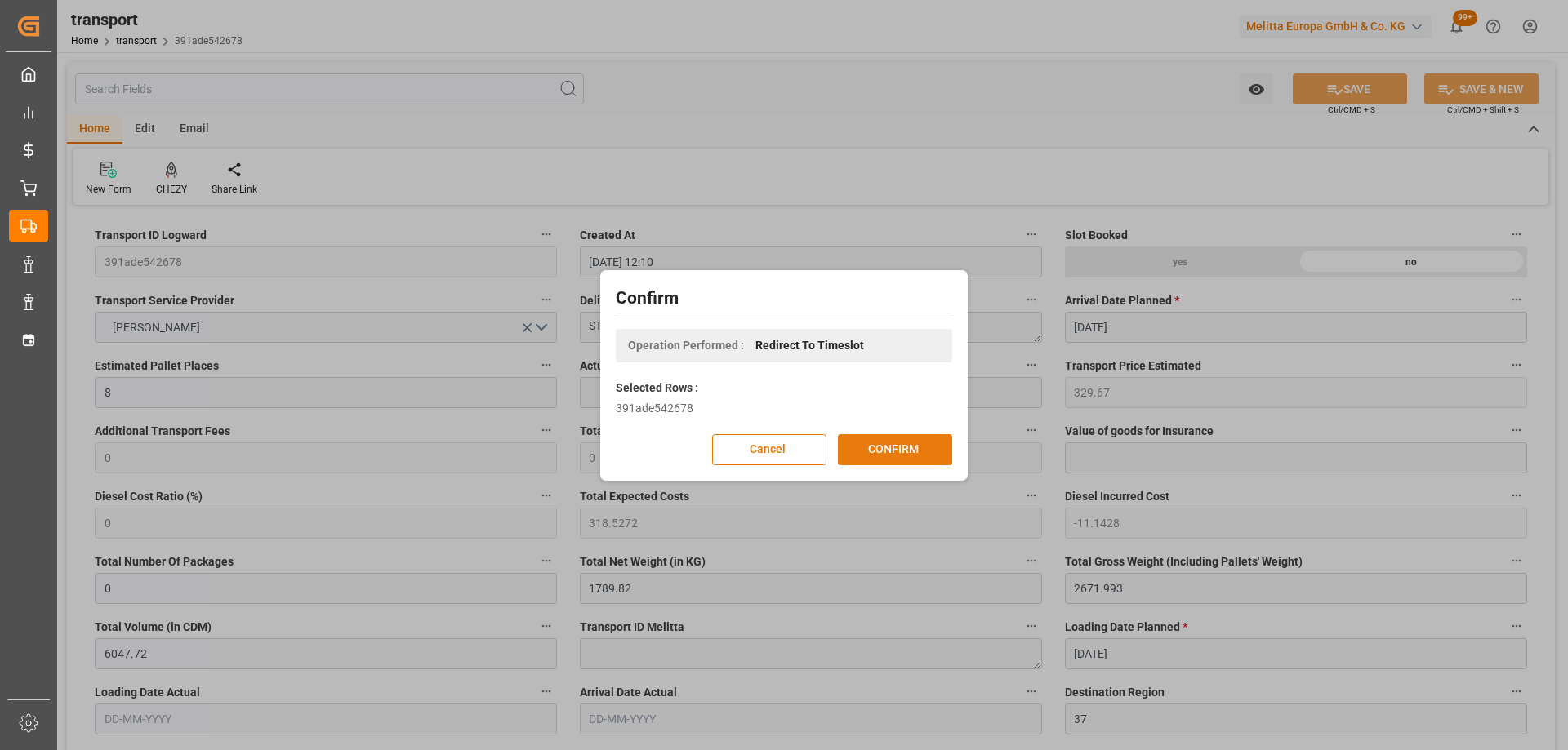
click at [924, 454] on button "CONFIRM" at bounding box center [895, 450] width 114 height 31
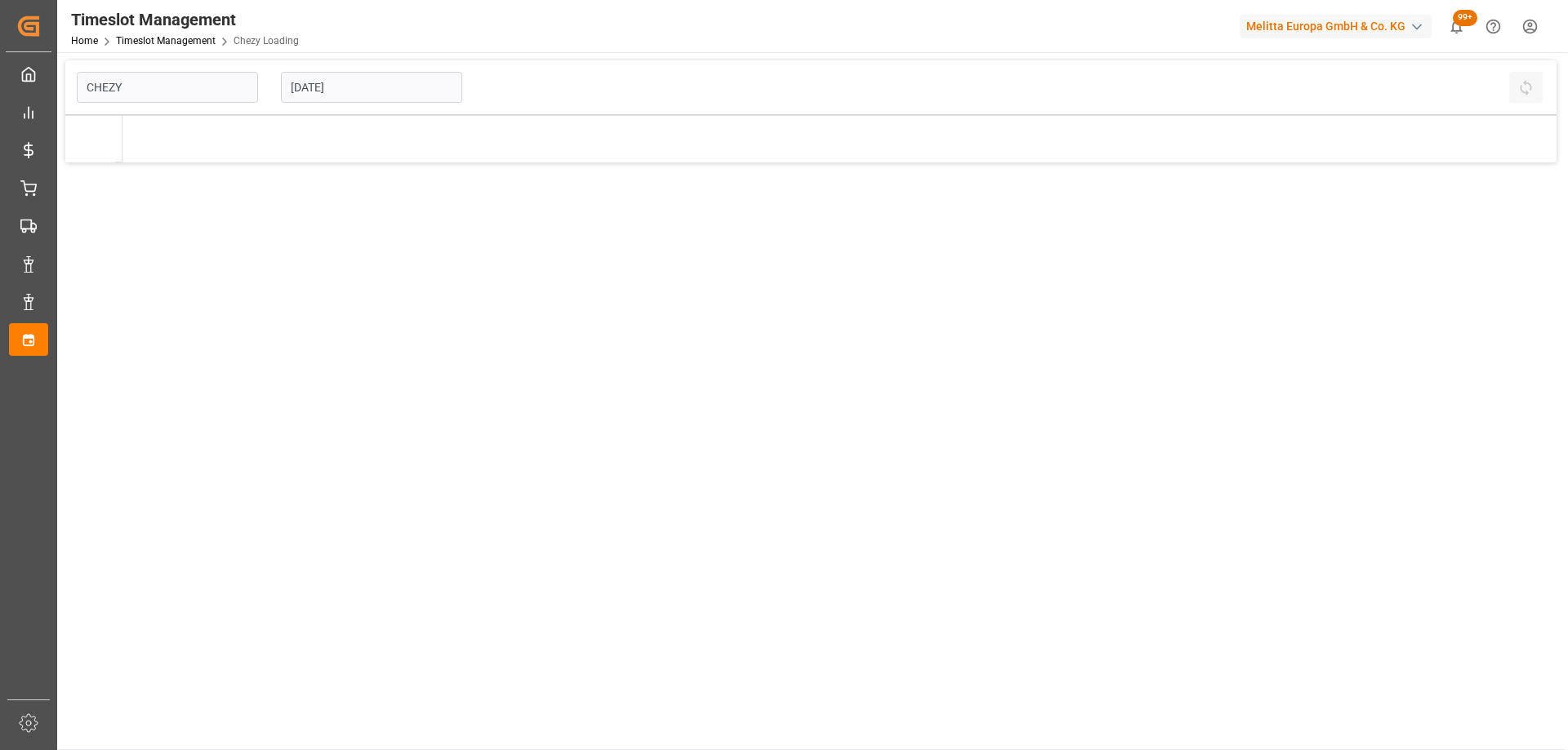
type input "Chezy Loading"
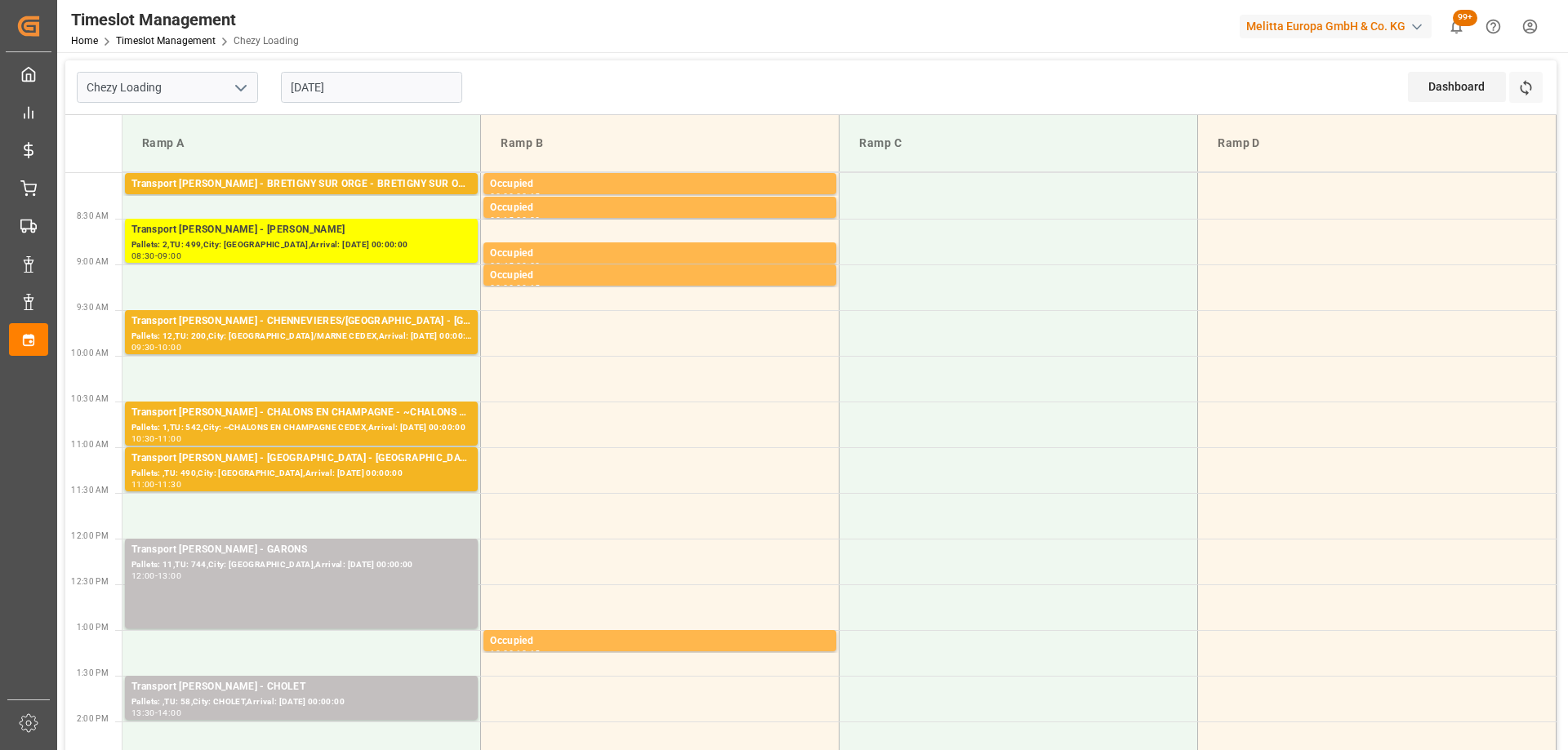
click at [393, 87] on input "[DATE]" at bounding box center [371, 87] width 181 height 31
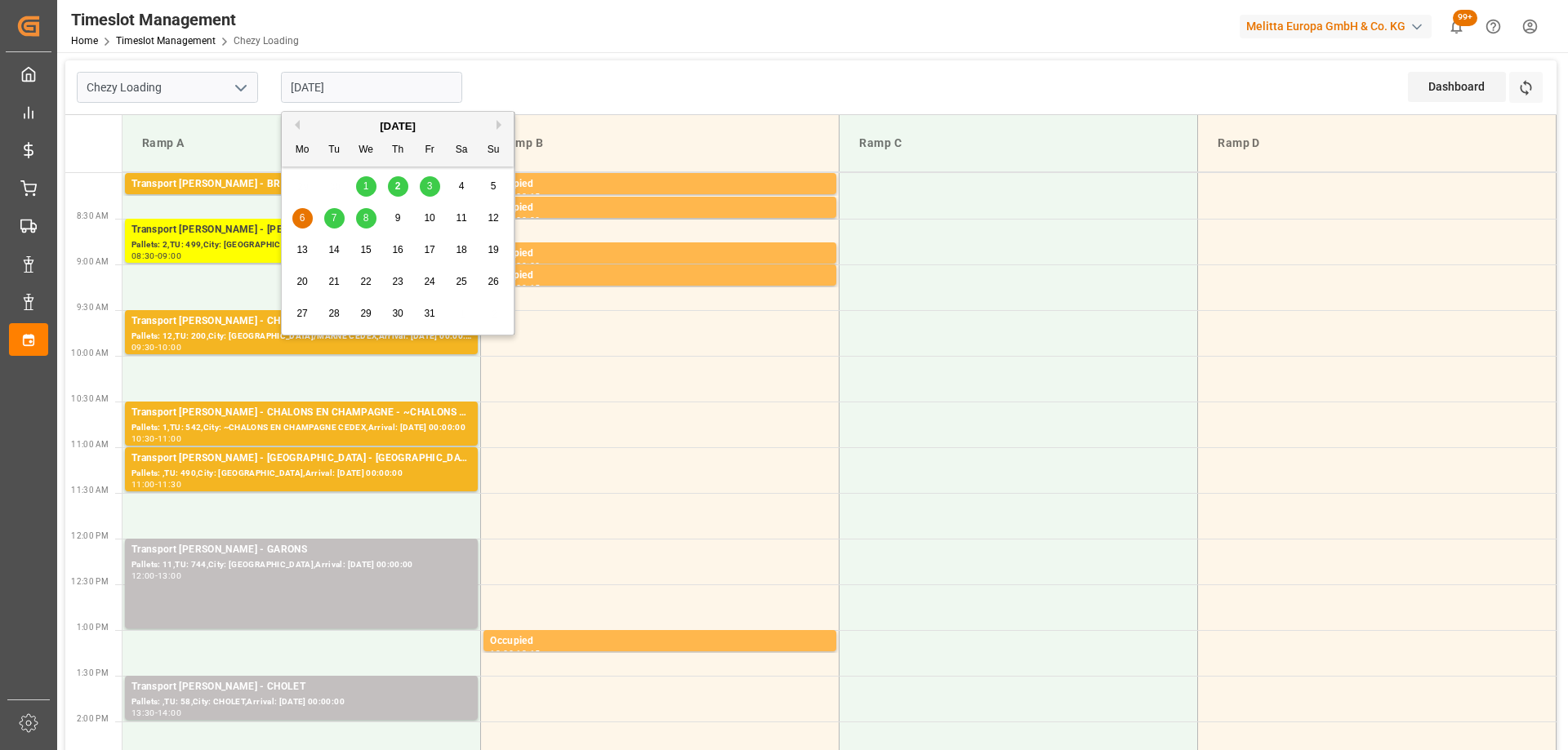
click at [360, 217] on div "8" at bounding box center [367, 219] width 21 height 20
type input "[DATE]"
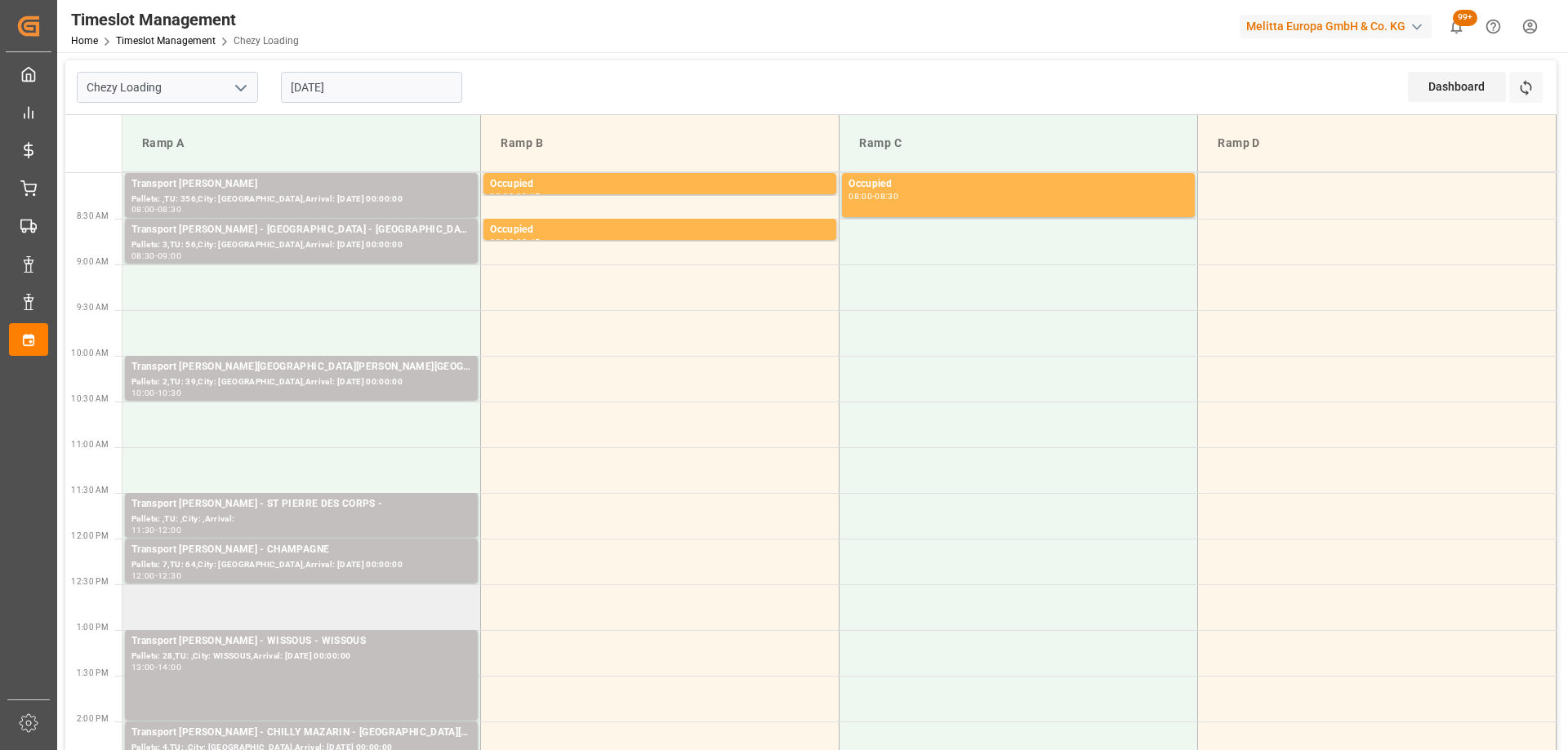
scroll to position [81, 0]
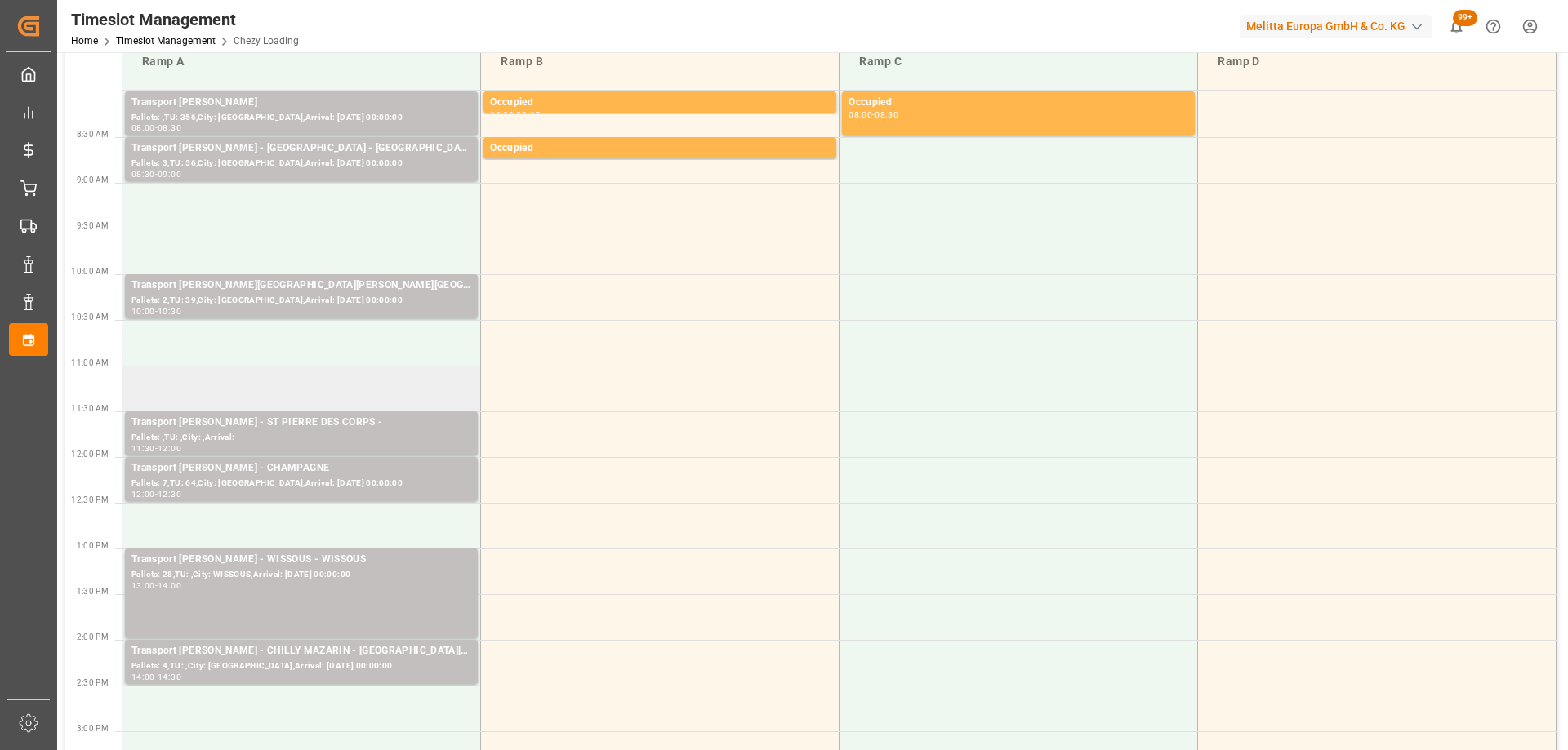
click at [360, 381] on td at bounding box center [301, 388] width 358 height 46
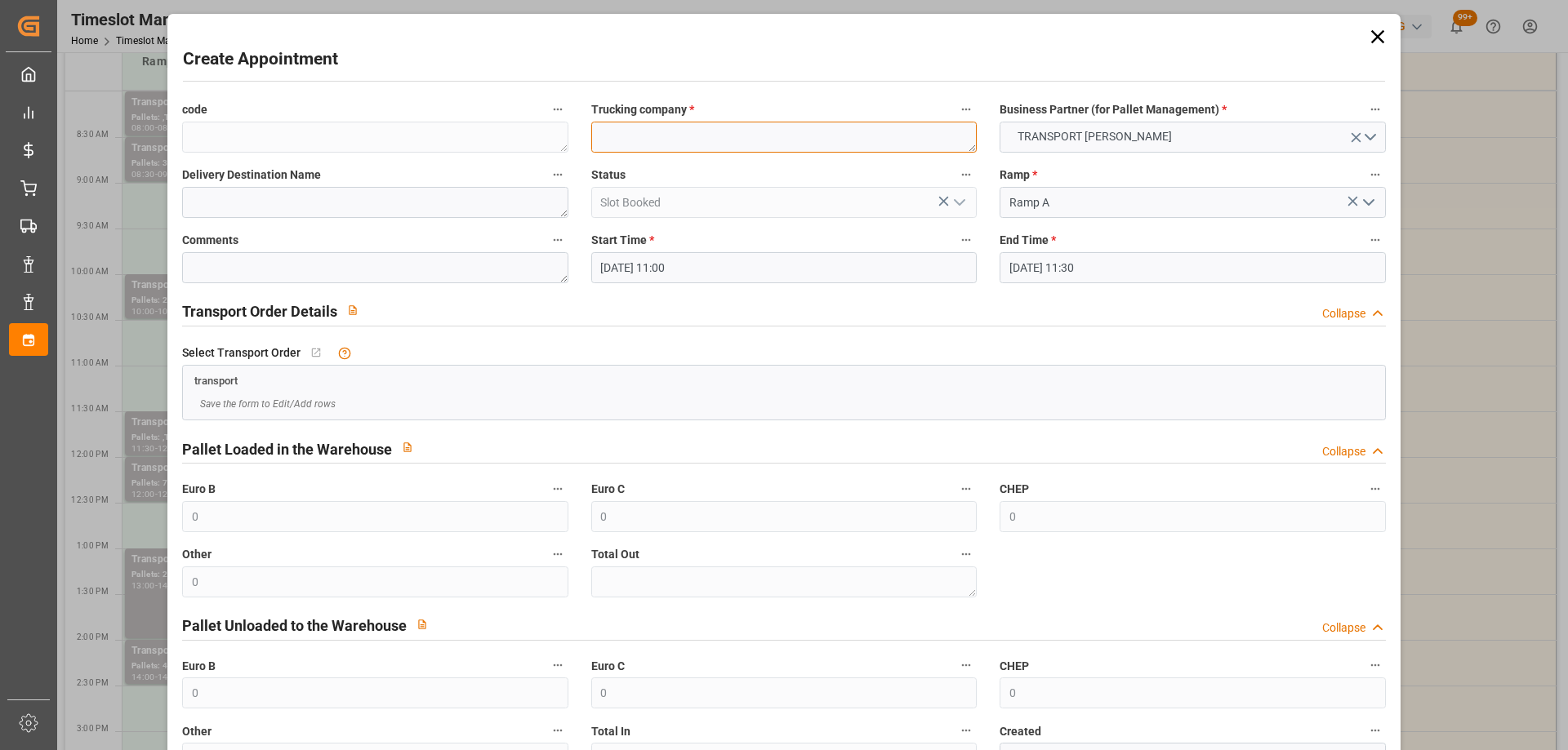
paste textarea "ST PIERRE DES CORPS"
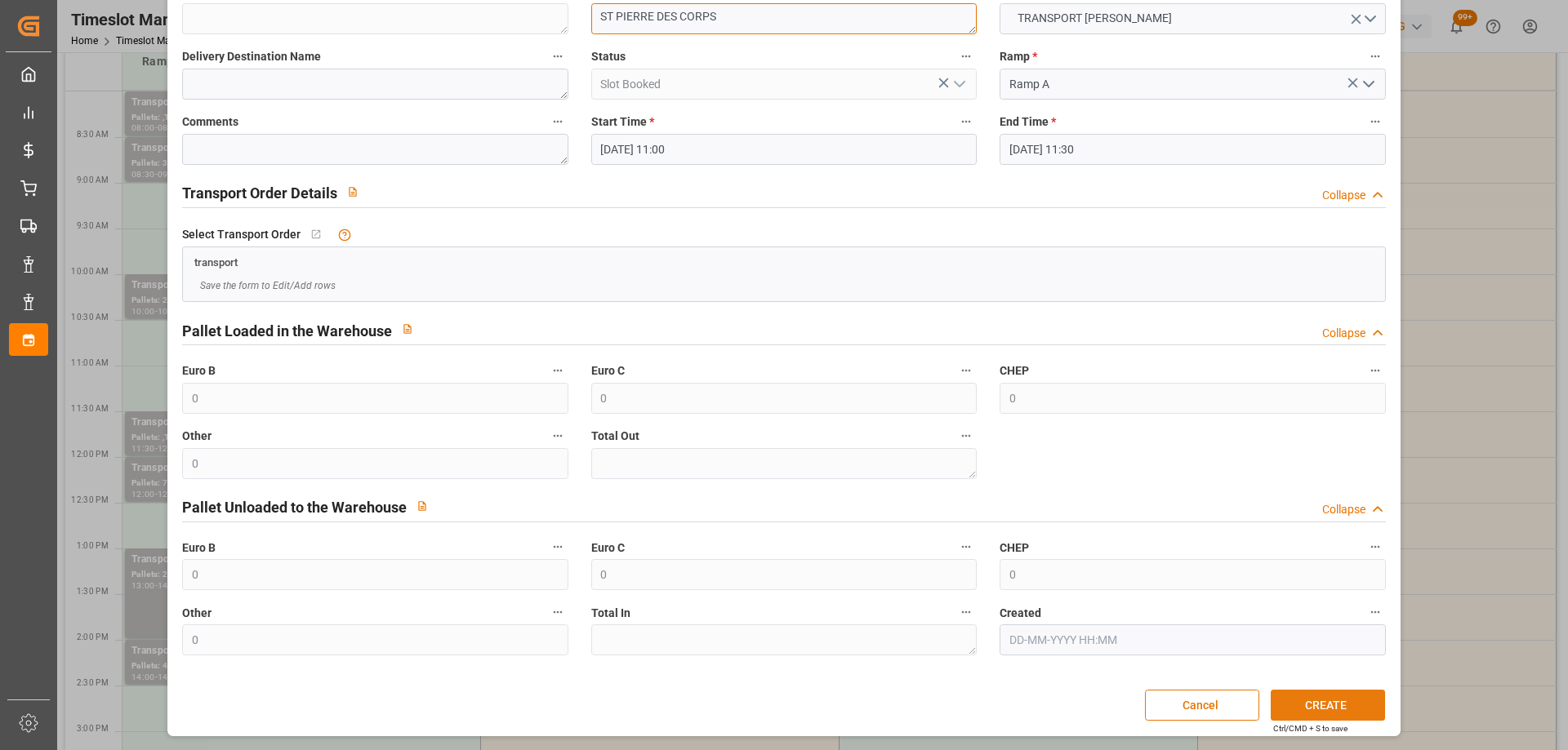
type textarea "ST PIERRE DES CORPS"
click at [1327, 693] on button "CREATE" at bounding box center [1328, 705] width 114 height 31
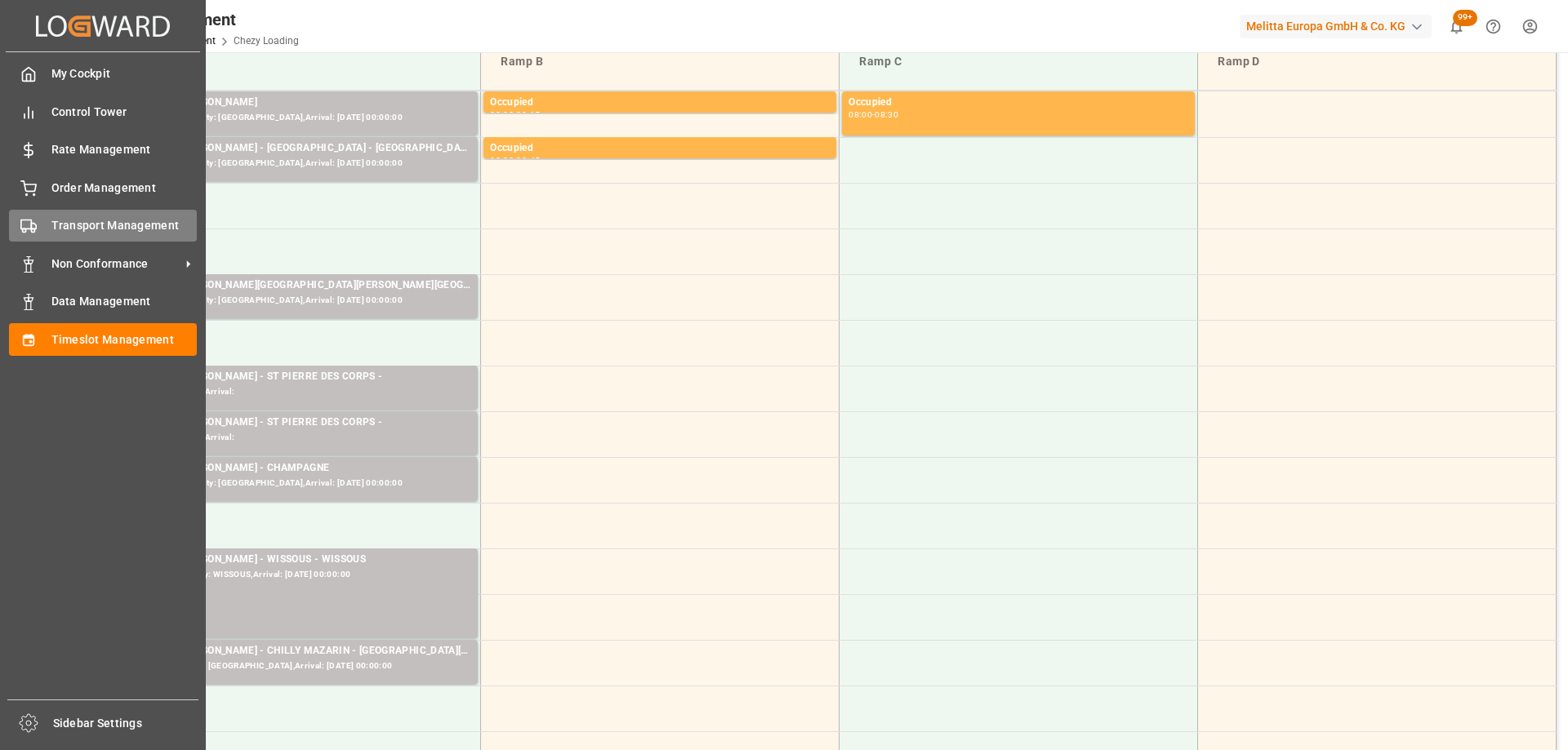
click at [50, 209] on div "Transport Management Transport Management" at bounding box center [103, 225] width 188 height 32
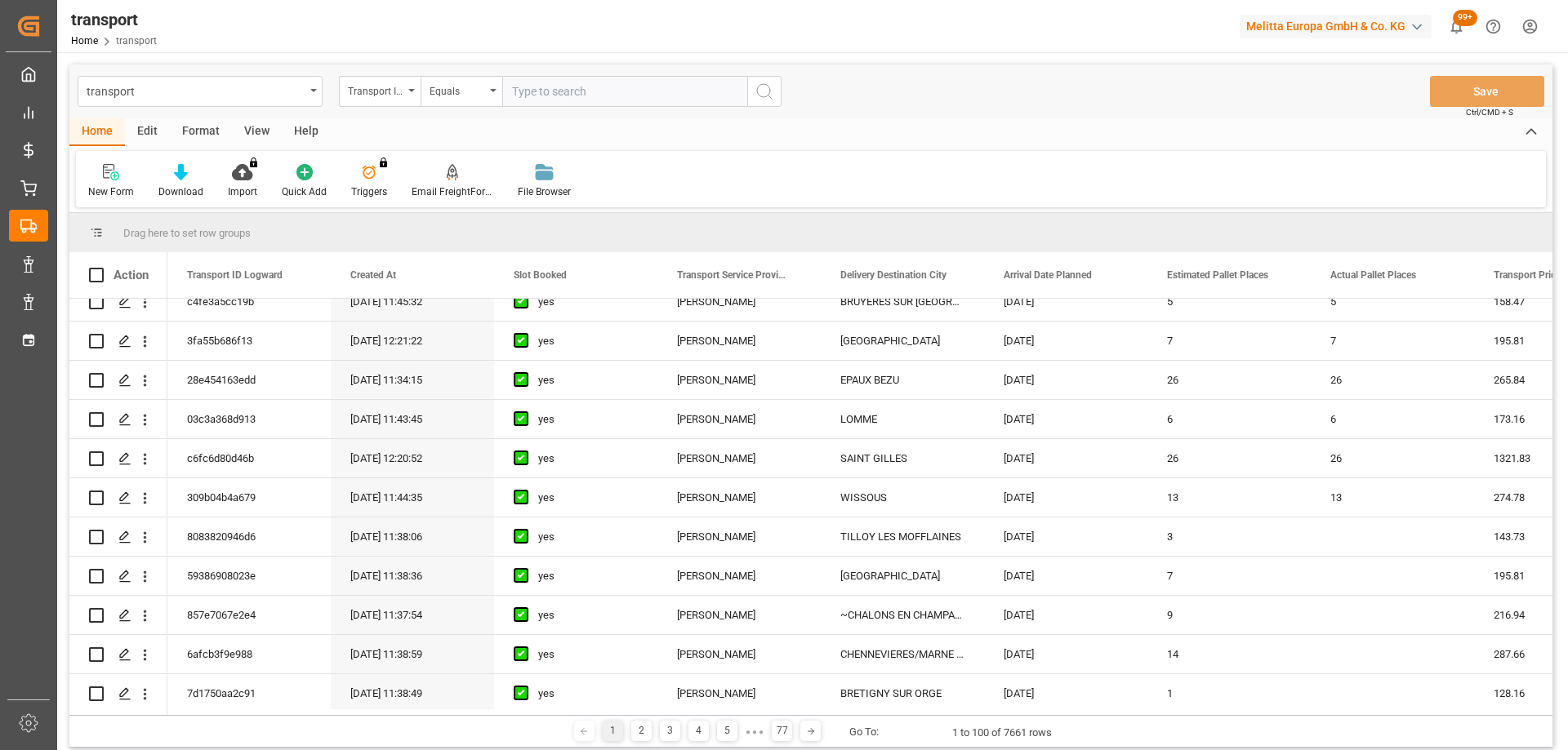
scroll to position [899, 0]
